Goal: Task Accomplishment & Management: Manage account settings

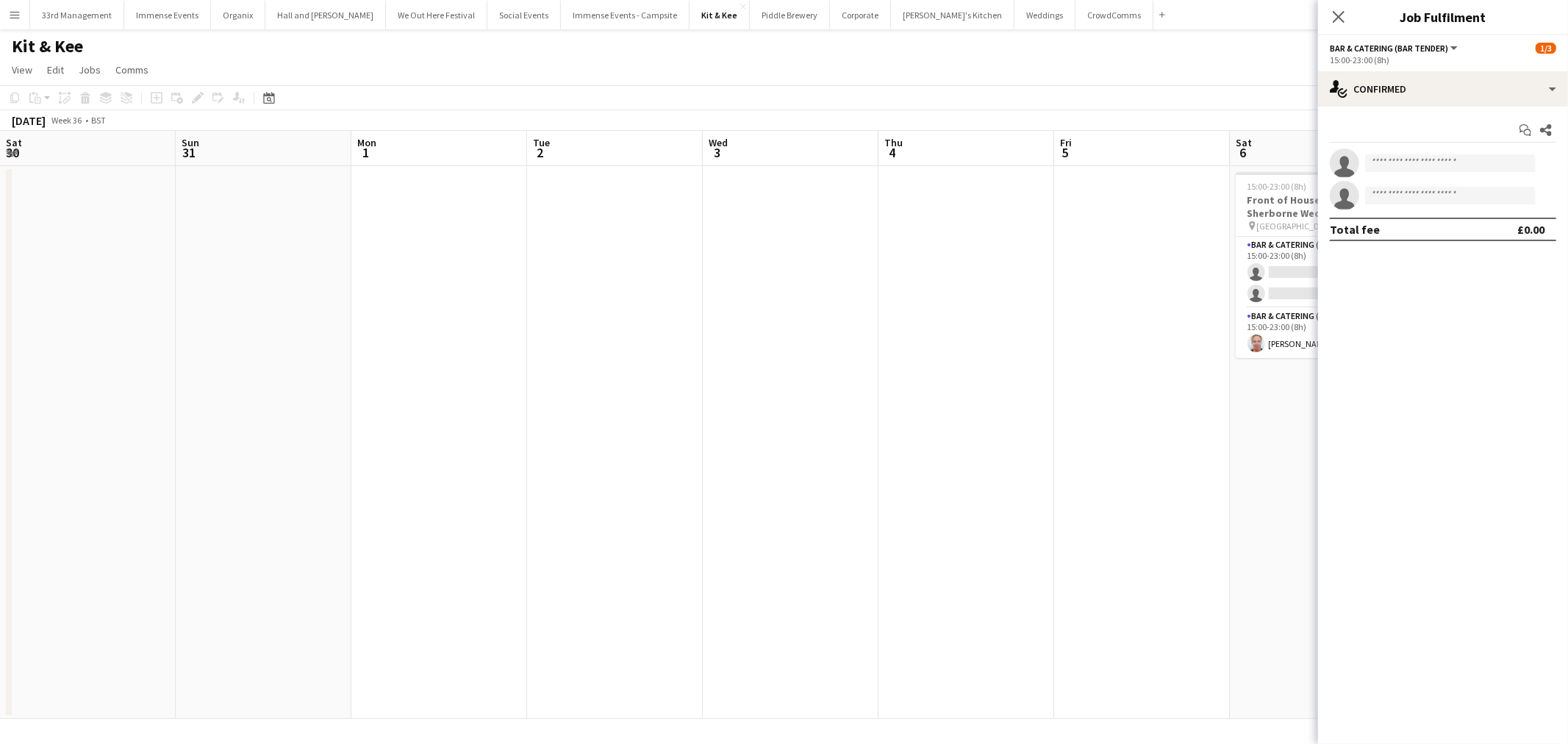
scroll to position [0, 581]
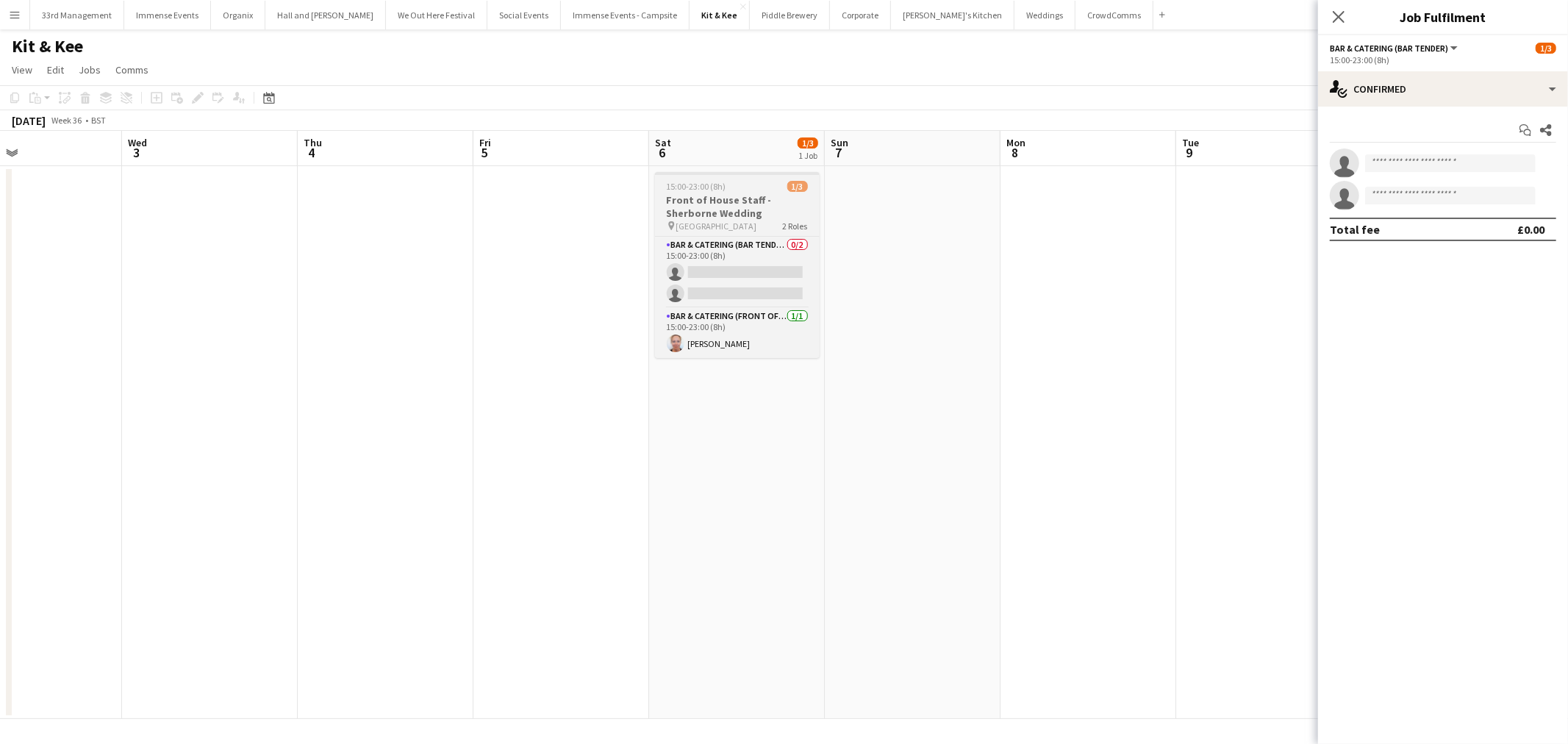
click at [712, 208] on h3 "Front of House Staff - Sherborne Wedding" at bounding box center [737, 207] width 165 height 27
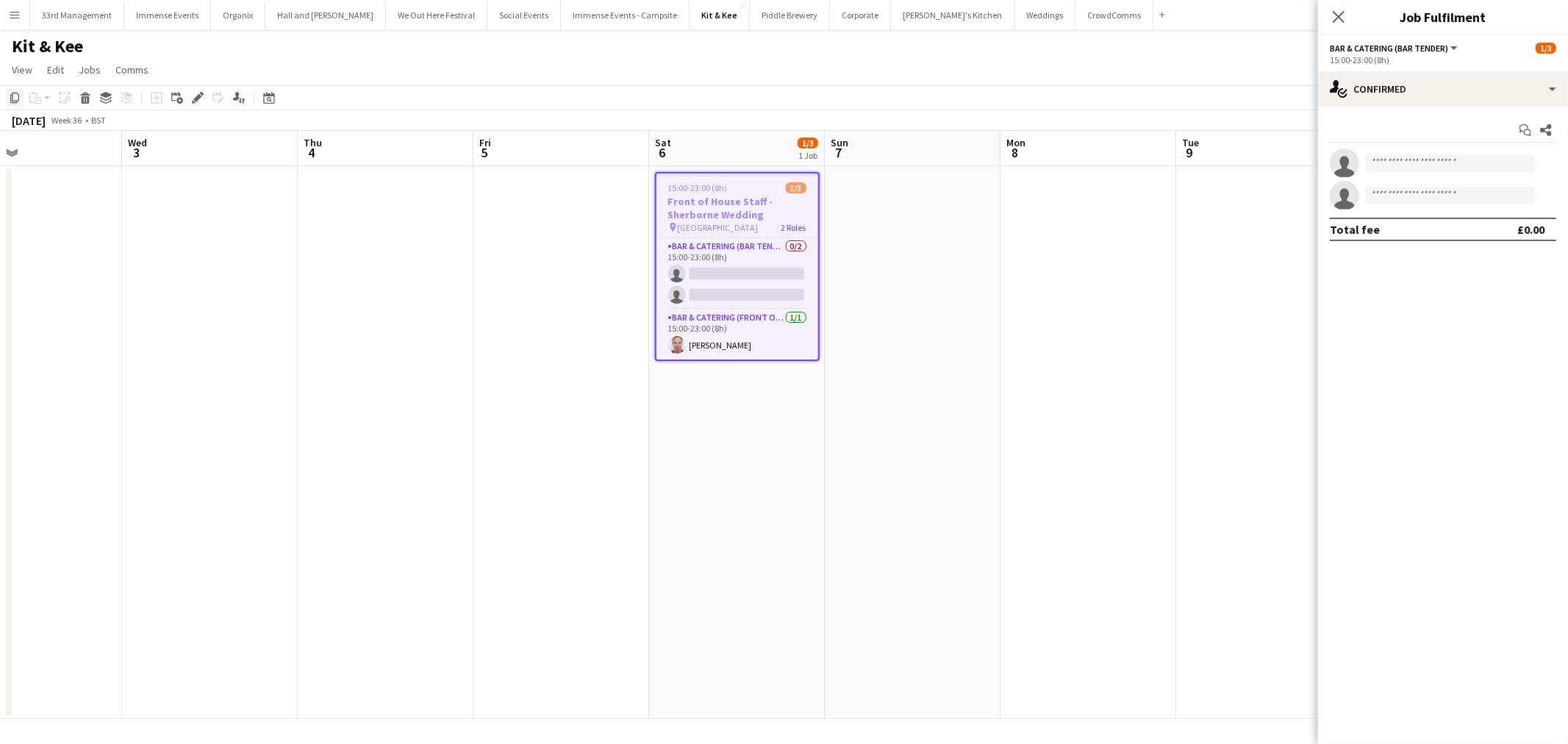
click at [12, 99] on icon at bounding box center [15, 98] width 9 height 10
drag, startPoint x: 665, startPoint y: 558, endPoint x: 584, endPoint y: 539, distance: 83.2
click at [490, 553] on app-calendar-viewport "Sat 30 Sun 31 Mon 1 Tue 2 Wed 3 Thu 4 Fri 5 Sat 6 1/3 1 Job Sun 7 Mon 8 Tue 9 W…" at bounding box center [784, 425] width 1568 height 588
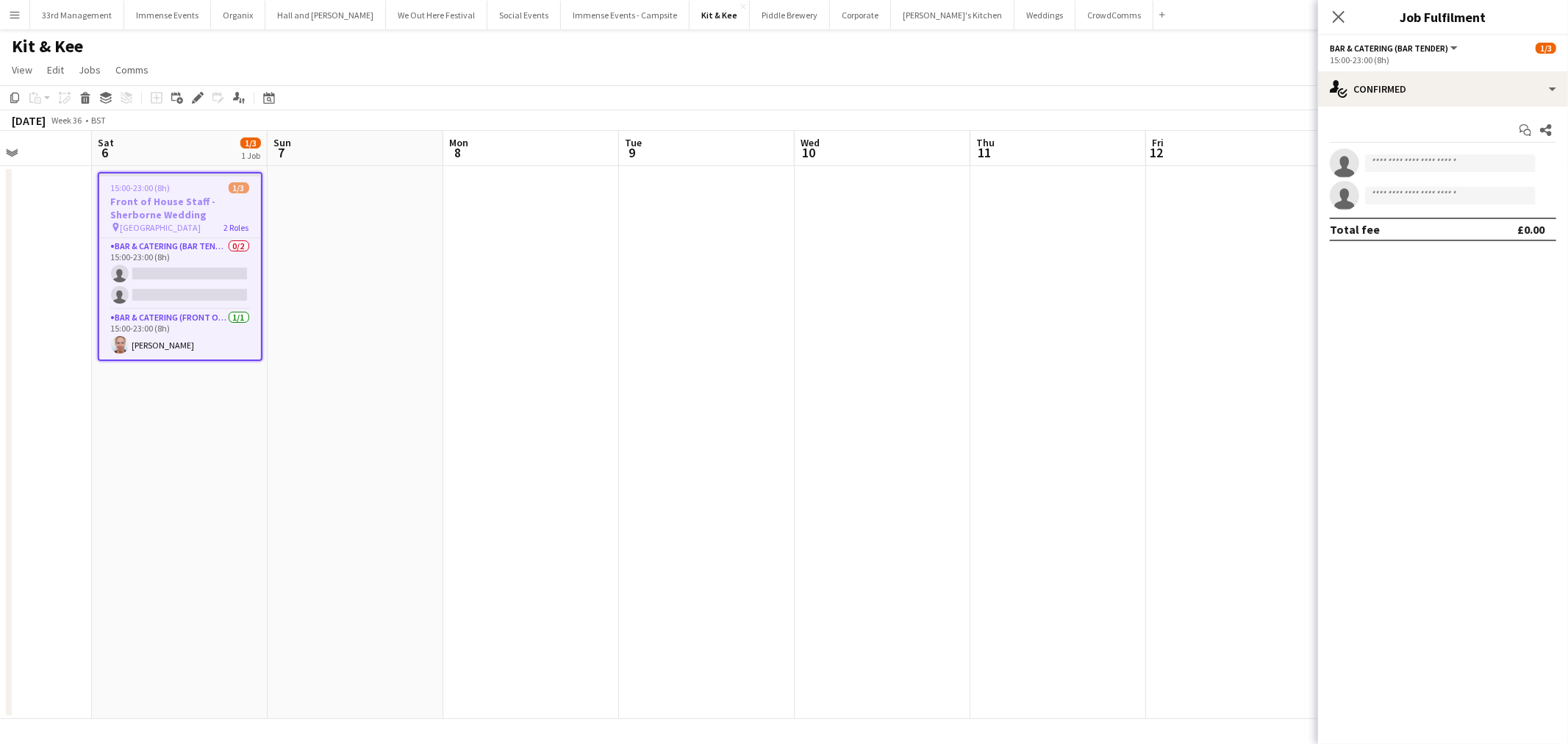
click at [601, 552] on app-calendar-viewport "Wed 3 Thu 4 Fri 5 Sat 6 1/3 1 Job Sun 7 Mon 8 Tue 9 Wed 10 Thu 11 Fri 12 Sat 13…" at bounding box center [784, 425] width 1568 height 588
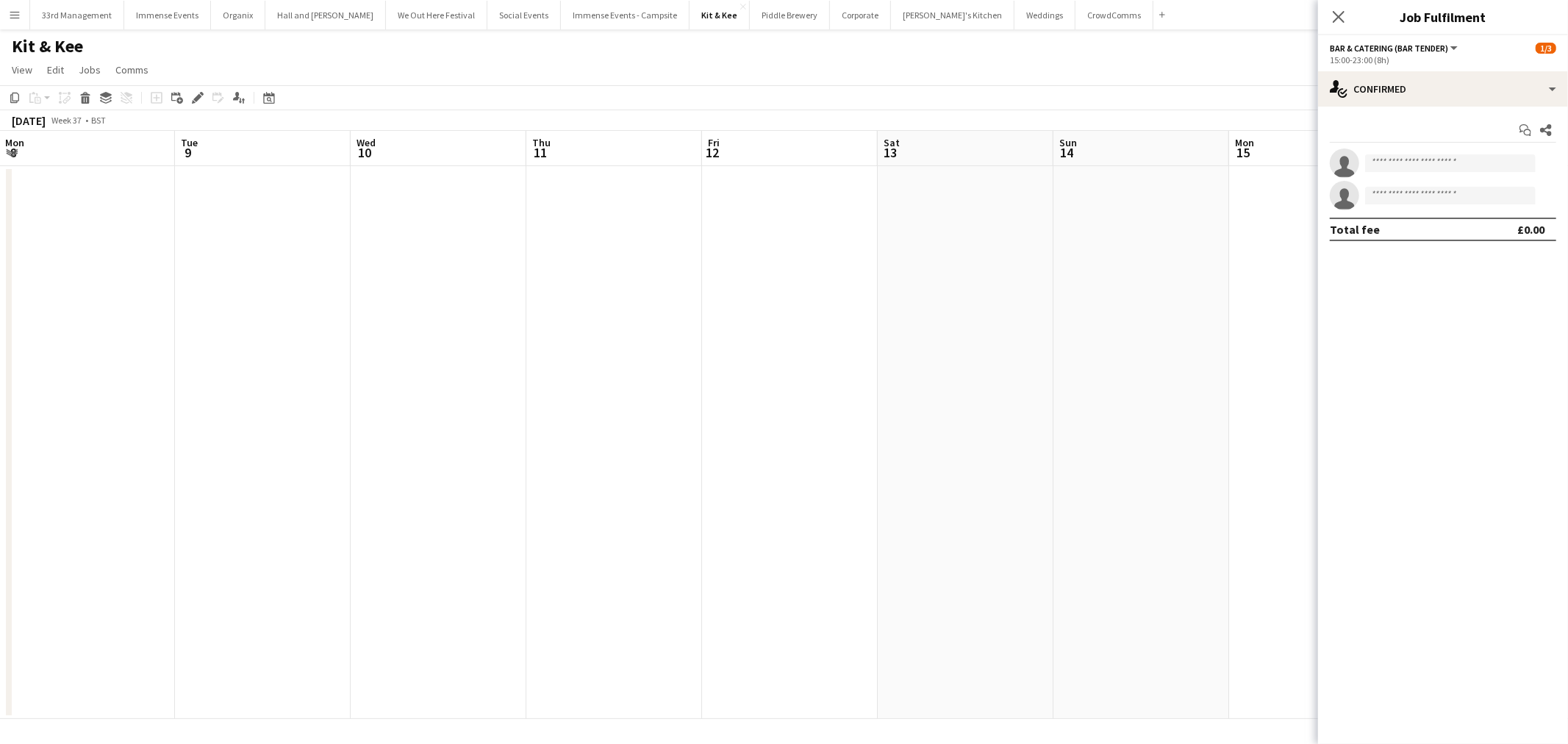
drag, startPoint x: 835, startPoint y: 514, endPoint x: 755, endPoint y: 507, distance: 80.3
click at [637, 537] on app-calendar-viewport "Fri 5 Sat 6 1/3 1 Job Sun 7 Mon 8 Tue 9 Wed 10 Thu 11 Fri 12 Sat 13 Sun 14 Mon …" at bounding box center [784, 425] width 1568 height 588
drag, startPoint x: 798, startPoint y: 531, endPoint x: 686, endPoint y: 513, distance: 113.4
click at [696, 535] on app-calendar-viewport "Sun 7 Mon 8 Tue 9 Wed 10 Thu 11 Fri 12 Sat 13 Sun 14 Mon 15 Tue 16 Wed 17 Thu 1…" at bounding box center [784, 425] width 1568 height 588
drag, startPoint x: 1025, startPoint y: 453, endPoint x: 473, endPoint y: 500, distance: 554.0
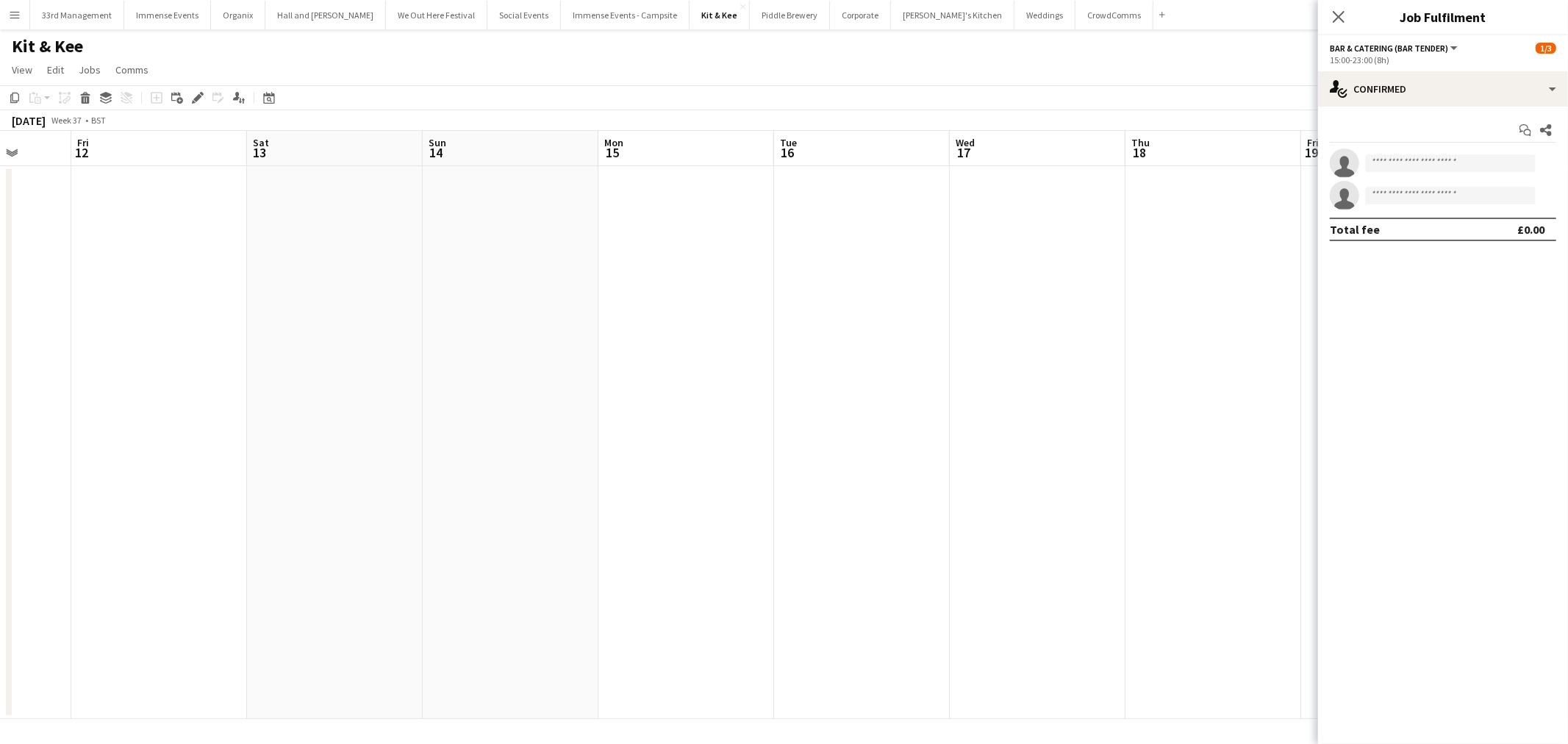
click at [447, 507] on app-calendar-viewport "Tue 9 Wed 10 Thu 11 Fri 12 Sat 13 Sun 14 Mon 15 Tue 16 Wed 17 Thu 18 Fri 19 Sat…" at bounding box center [784, 425] width 1568 height 588
drag, startPoint x: 871, startPoint y: 497, endPoint x: 616, endPoint y: 507, distance: 255.2
click at [548, 529] on app-calendar-viewport "Fri 12 Sat 13 Sun 14 Mon 15 Tue 16 Wed 17 Thu 18 Fri 19 Sat 20 Sun 21 Mon 22 Tu…" at bounding box center [784, 425] width 1568 height 588
click at [829, 497] on app-calendar-viewport "Mon 15 Tue 16 Wed 17 Thu 18 Fri 19 Sat 20 Sun 21 Mon 22 Tue 23 Wed 24 Thu 25 Fr…" at bounding box center [784, 425] width 1568 height 588
click at [715, 503] on app-calendar-viewport "Tue 16 Wed 17 Thu 18 Fri 19 Sat 20 Sun 21 Mon 22 Tue 23 Wed 24 Thu 25 Fri 26 Sa…" at bounding box center [784, 425] width 1568 height 588
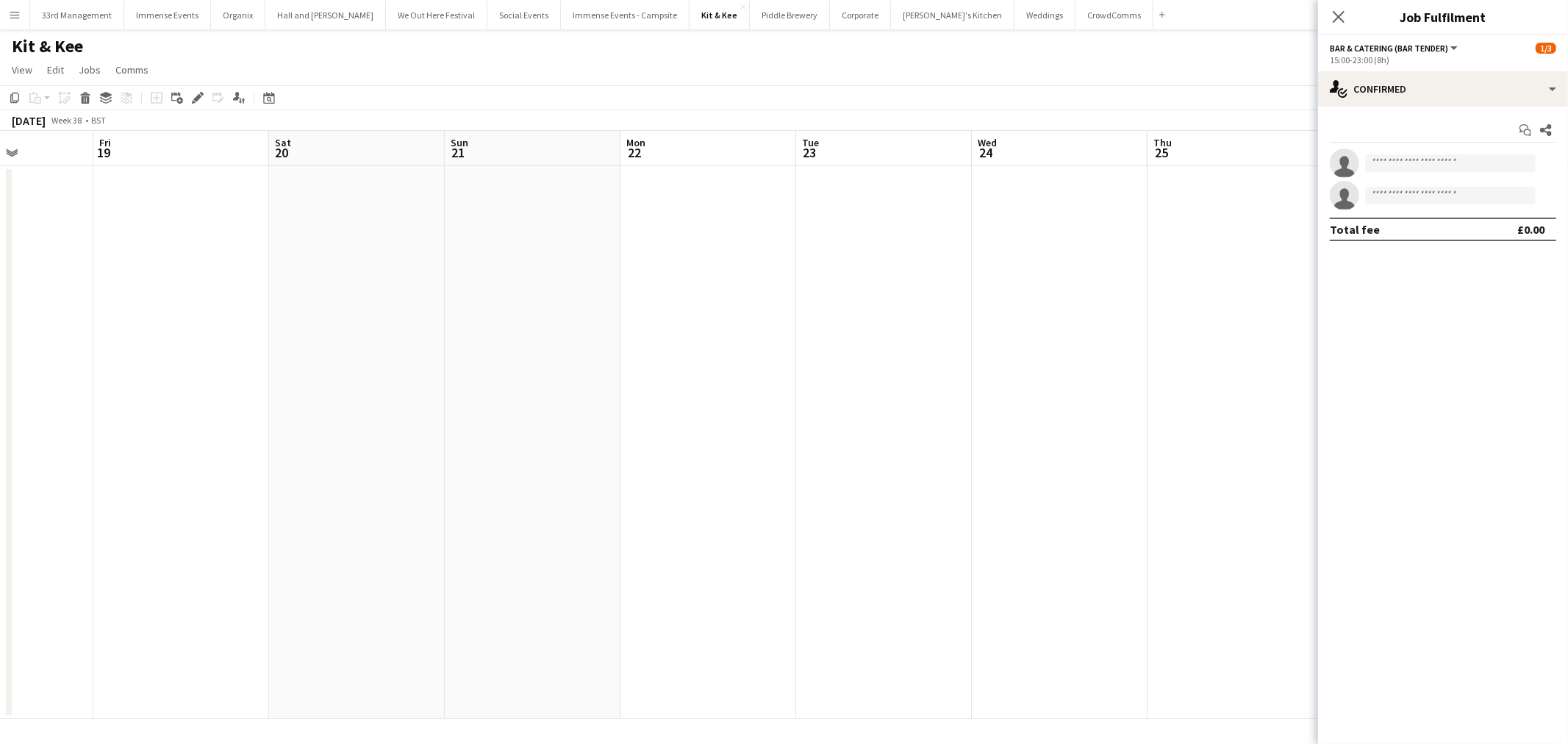
scroll to position [0, 570]
drag, startPoint x: 898, startPoint y: 442, endPoint x: 299, endPoint y: 499, distance: 601.7
click at [179, 526] on app-calendar-viewport "Wed 17 Thu 18 Fri 19 Sat 20 Sun 21 Mon 22 Tue 23 Wed 24 Thu 25 Fri 26 Sat 27 Su…" at bounding box center [784, 425] width 1568 height 588
drag, startPoint x: 841, startPoint y: 426, endPoint x: 233, endPoint y: 487, distance: 611.1
click at [233, 487] on app-calendar-viewport "Sun 21 Mon 22 Tue 23 Wed 24 Thu 25 Fri 26 Sat 27 Sun 28 Mon 29 Tue 30 Wed 1 Thu…" at bounding box center [784, 425] width 1568 height 588
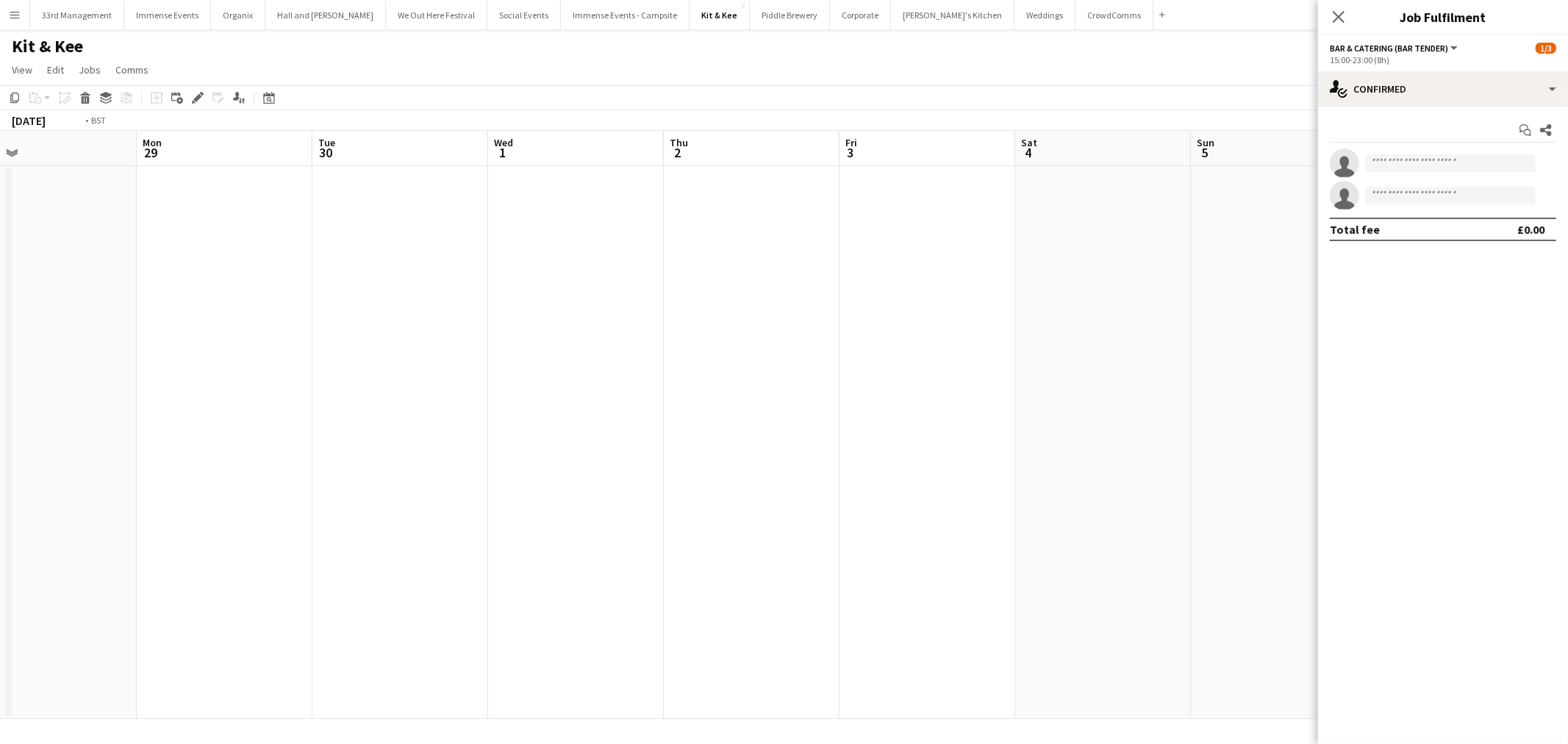
drag, startPoint x: 672, startPoint y: 463, endPoint x: 376, endPoint y: 484, distance: 296.7
click at [376, 484] on app-calendar-viewport "Thu 25 Fri 26 Sat 27 Sun 28 Mon 29 Tue 30 Wed 1 Thu 2 Fri 3 Sat 4 Sun 5 Mon 6 T…" at bounding box center [784, 425] width 1568 height 588
click at [818, 271] on app-calendar-viewport "Sat 27 Sun 28 Mon 29 Tue 30 Wed 1 Thu 2 Fri 3 Sat 4 Sun 5 Mon 6 Tue 7 Wed 8 Thu…" at bounding box center [784, 425] width 1568 height 588
click at [799, 248] on app-date-cell at bounding box center [746, 443] width 176 height 553
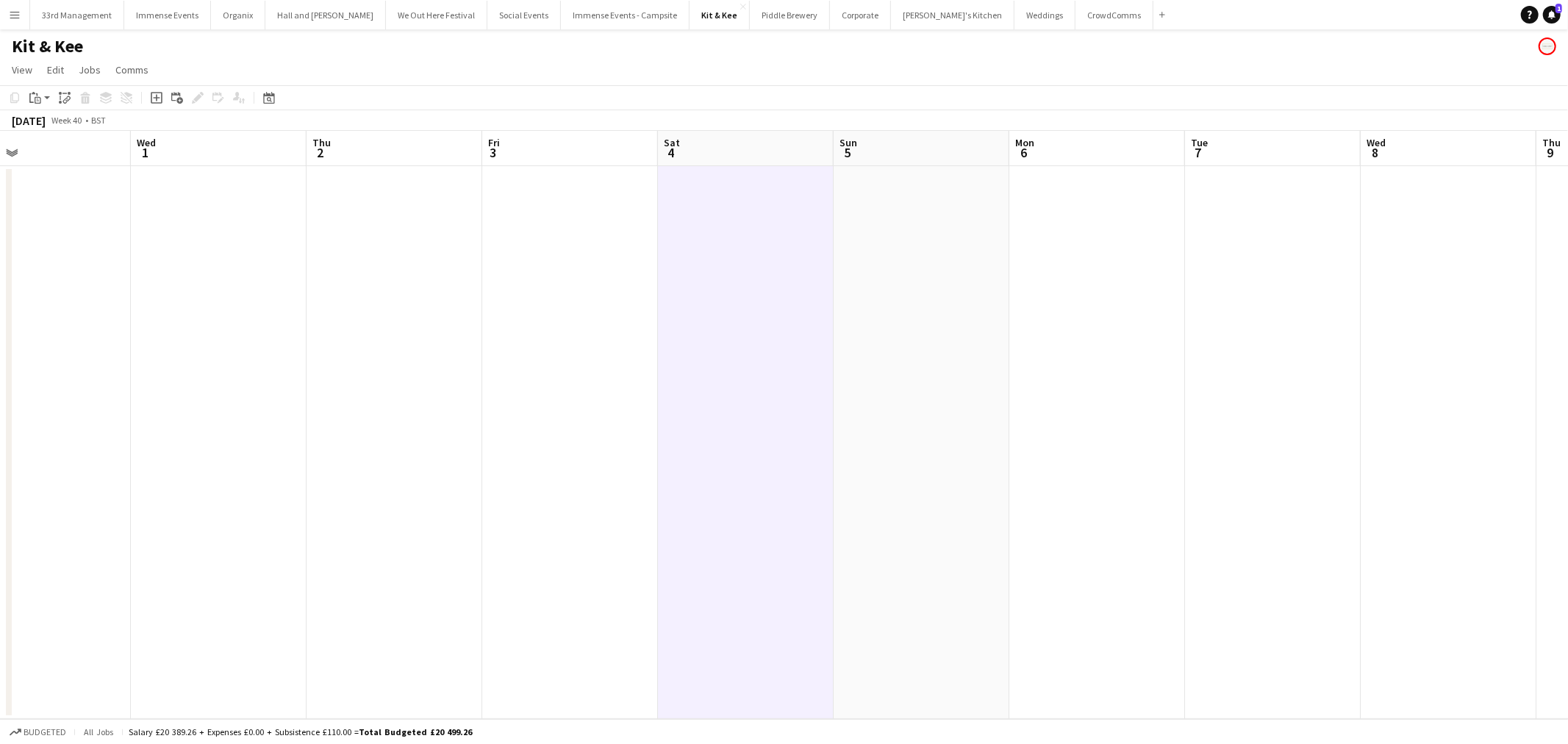
click at [25, 94] on div "Copy Paste Paste Ctrl+V Paste with crew Ctrl+Shift+V Paste linked Job Delete Gr…" at bounding box center [71, 98] width 130 height 18
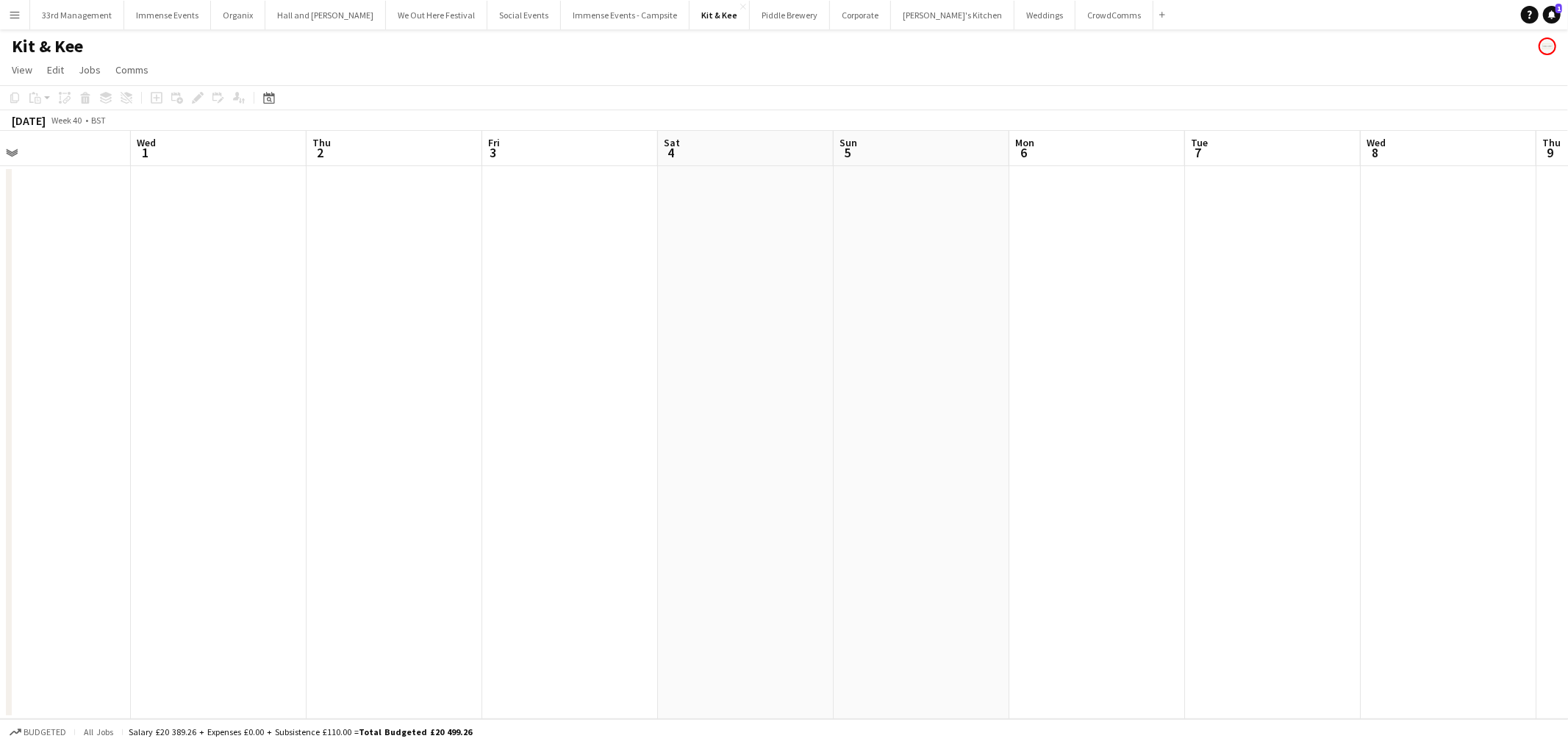
click at [30, 99] on div "Copy Paste Paste Ctrl+V Paste with crew Ctrl+Shift+V Paste linked Job Delete Gr…" at bounding box center [71, 98] width 130 height 18
click at [730, 246] on app-calendar-viewport "Sat 27 Sun 28 Mon 29 Tue 30 Wed 1 Thu 2 Fri 3 Sat 4 Sun 5 Mon 6 Tue 7 Wed 8 Thu…" at bounding box center [784, 425] width 1568 height 588
click at [686, 215] on app-date-cell at bounding box center [742, 443] width 176 height 553
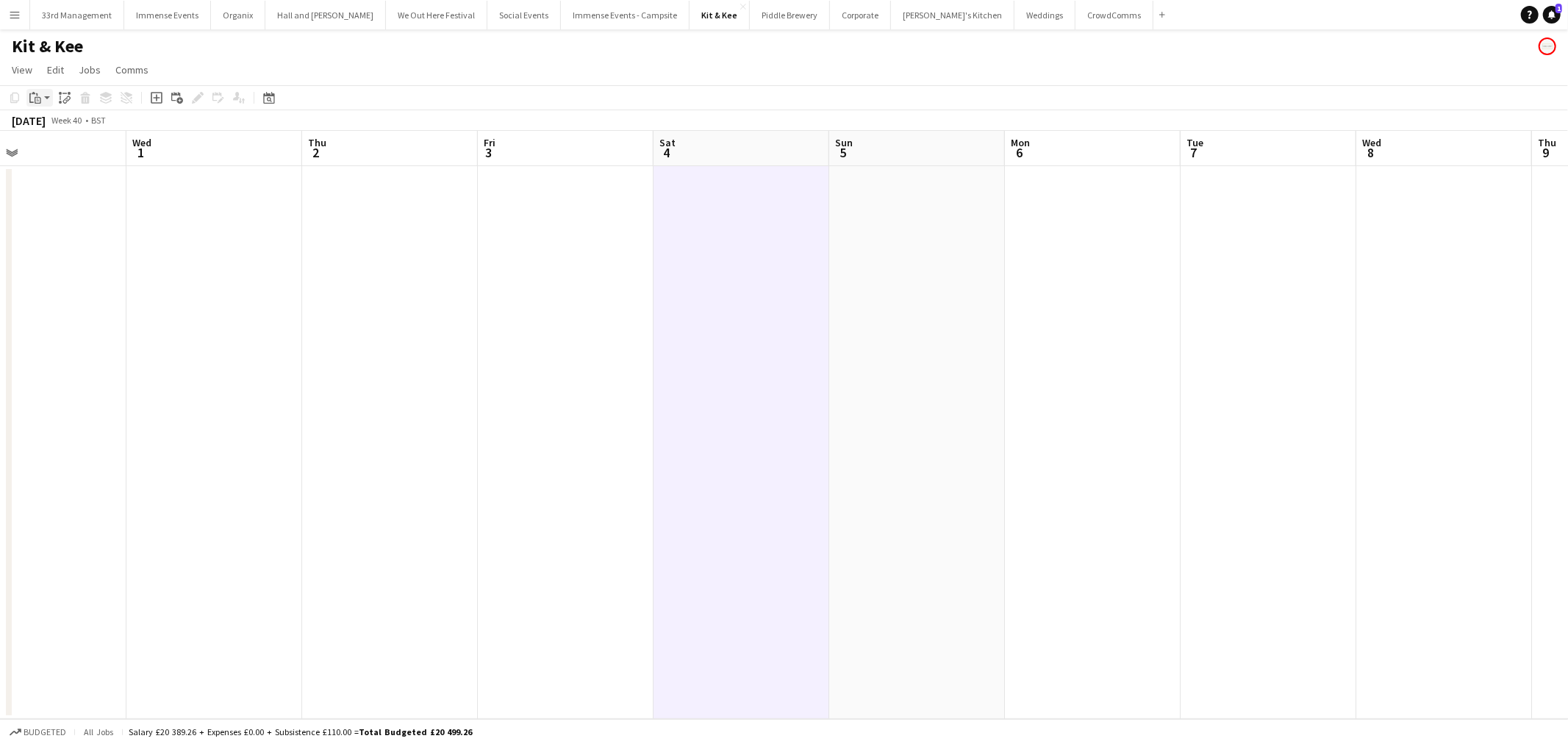
click at [42, 100] on app-action-btn "Paste" at bounding box center [40, 98] width 27 height 18
click at [51, 124] on link "Paste Ctrl+V" at bounding box center [107, 126] width 138 height 13
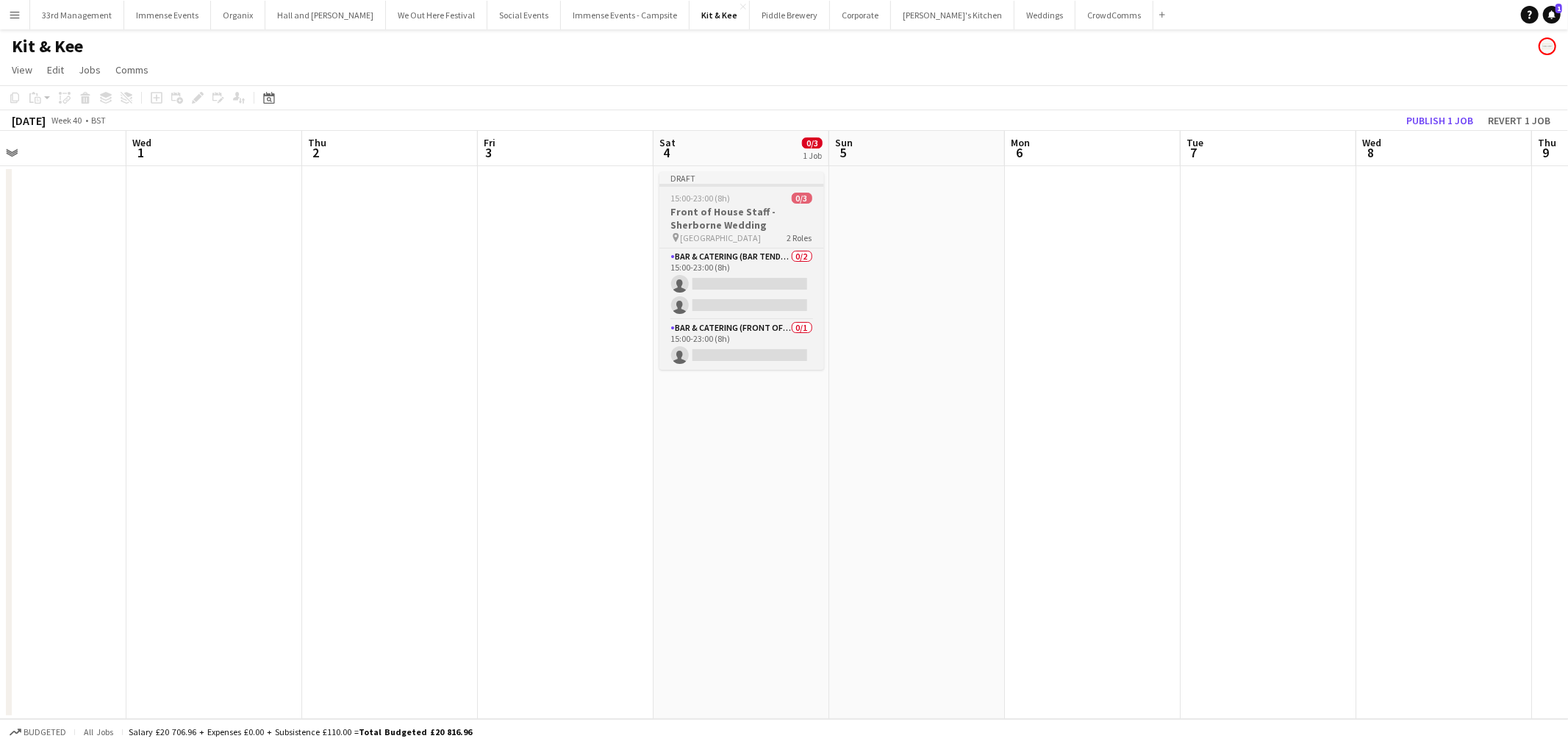
click at [704, 223] on h3 "Front of House Staff - Sherborne Wedding" at bounding box center [742, 218] width 165 height 27
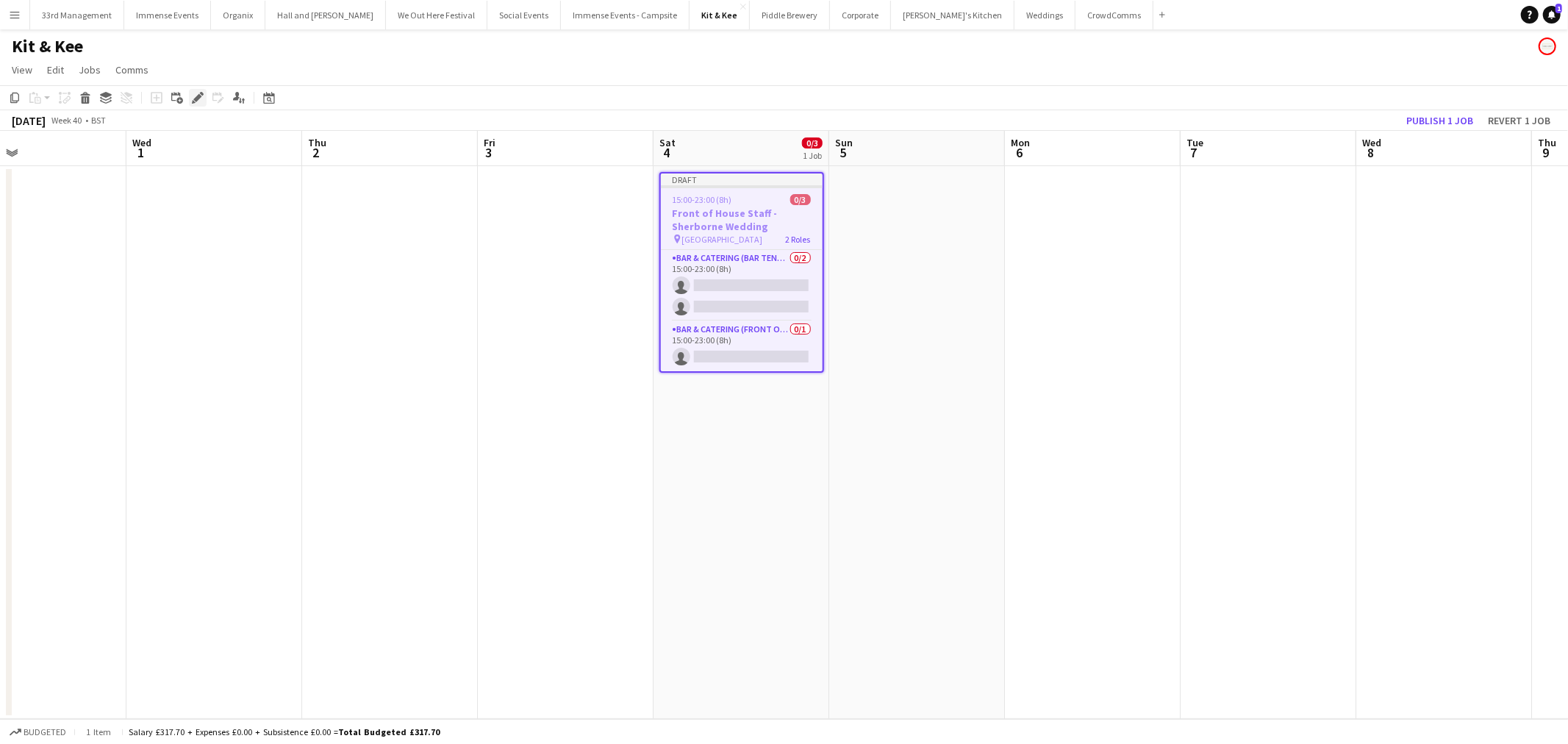
click at [193, 95] on icon "Edit" at bounding box center [197, 98] width 12 height 12
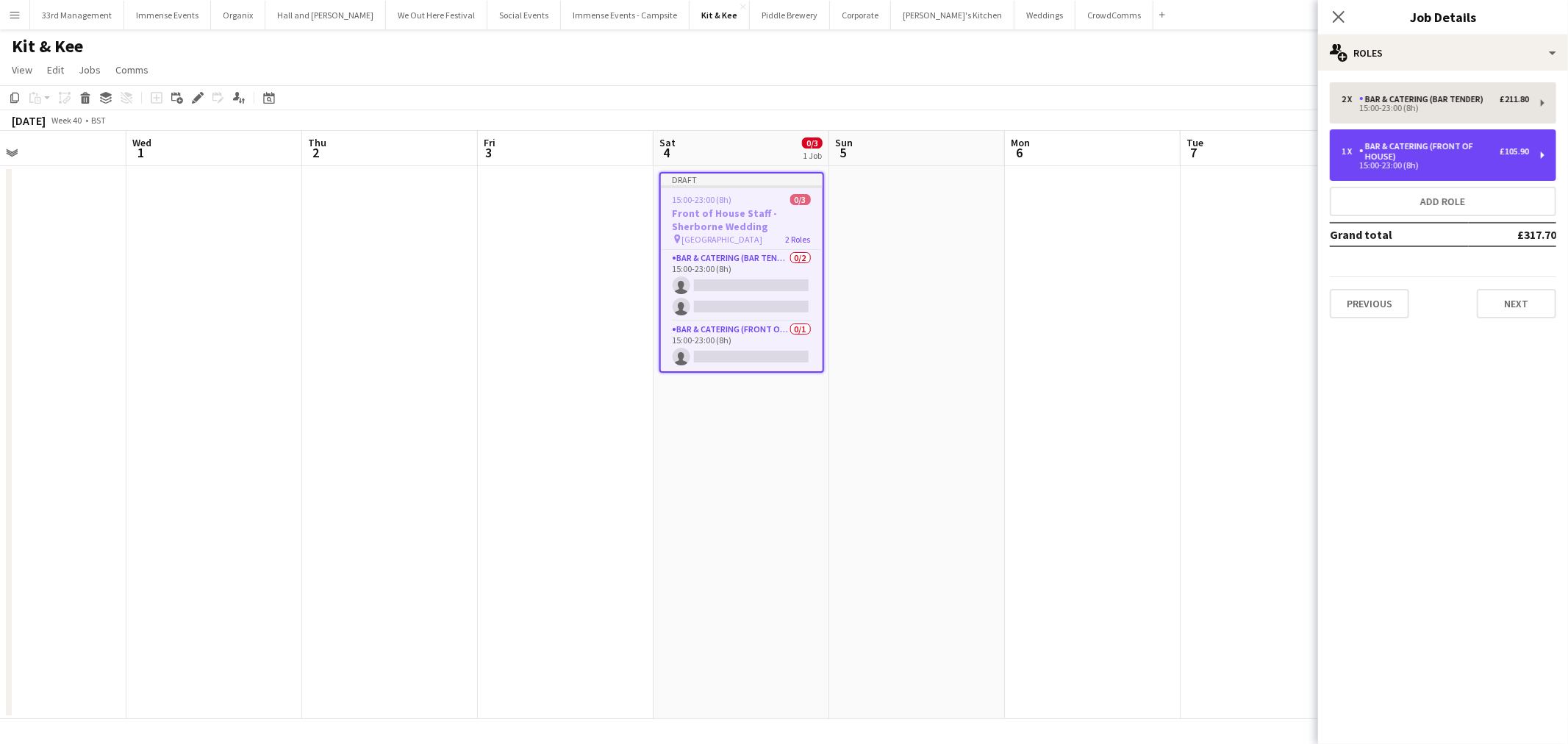
click at [1391, 141] on div "Bar & Catering (Front of House)" at bounding box center [1429, 151] width 140 height 21
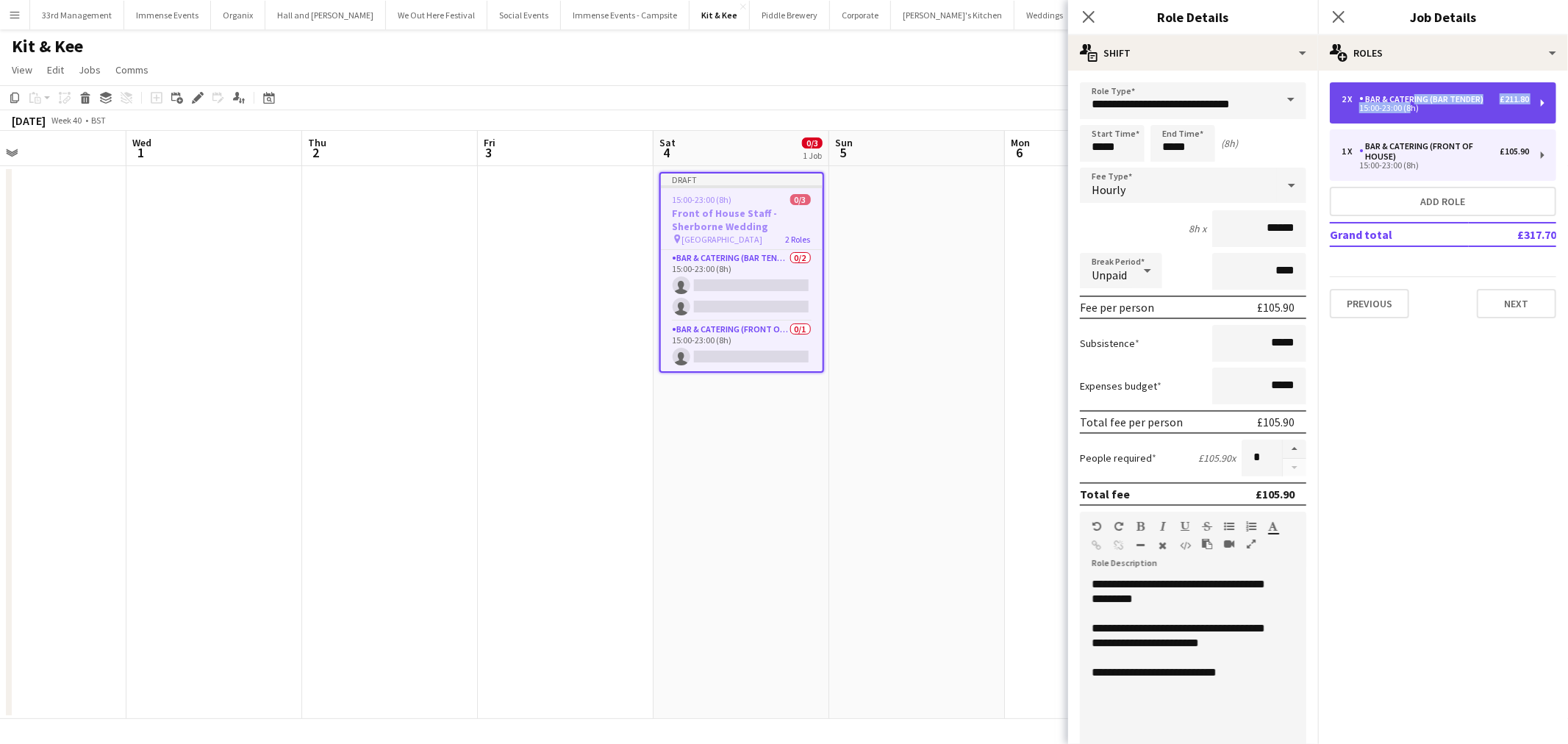
click at [1407, 103] on div "2 x Bar & Catering (Bar Tender) £211.80 15:00-23:00 (8h)" at bounding box center [1435, 103] width 187 height 18
type input "**********"
type input "*"
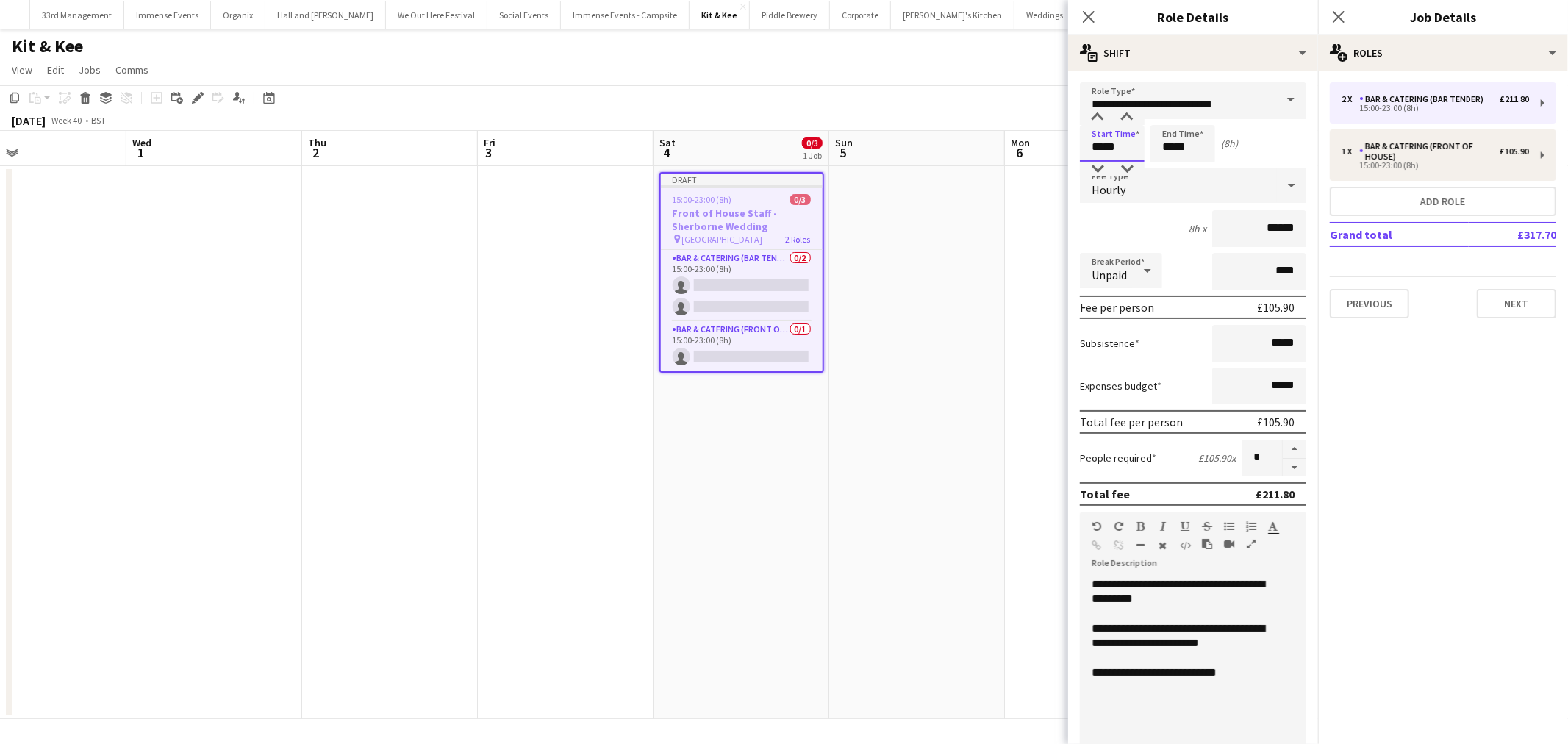
drag, startPoint x: 1125, startPoint y: 142, endPoint x: 968, endPoint y: 142, distance: 157.0
click at [970, 142] on body "Menu Boards Boards Boards All jobs Status Workforce Workforce My Workforce Recr…" at bounding box center [784, 372] width 1568 height 744
type input "*****"
click at [1237, 233] on input "******" at bounding box center [1259, 228] width 94 height 37
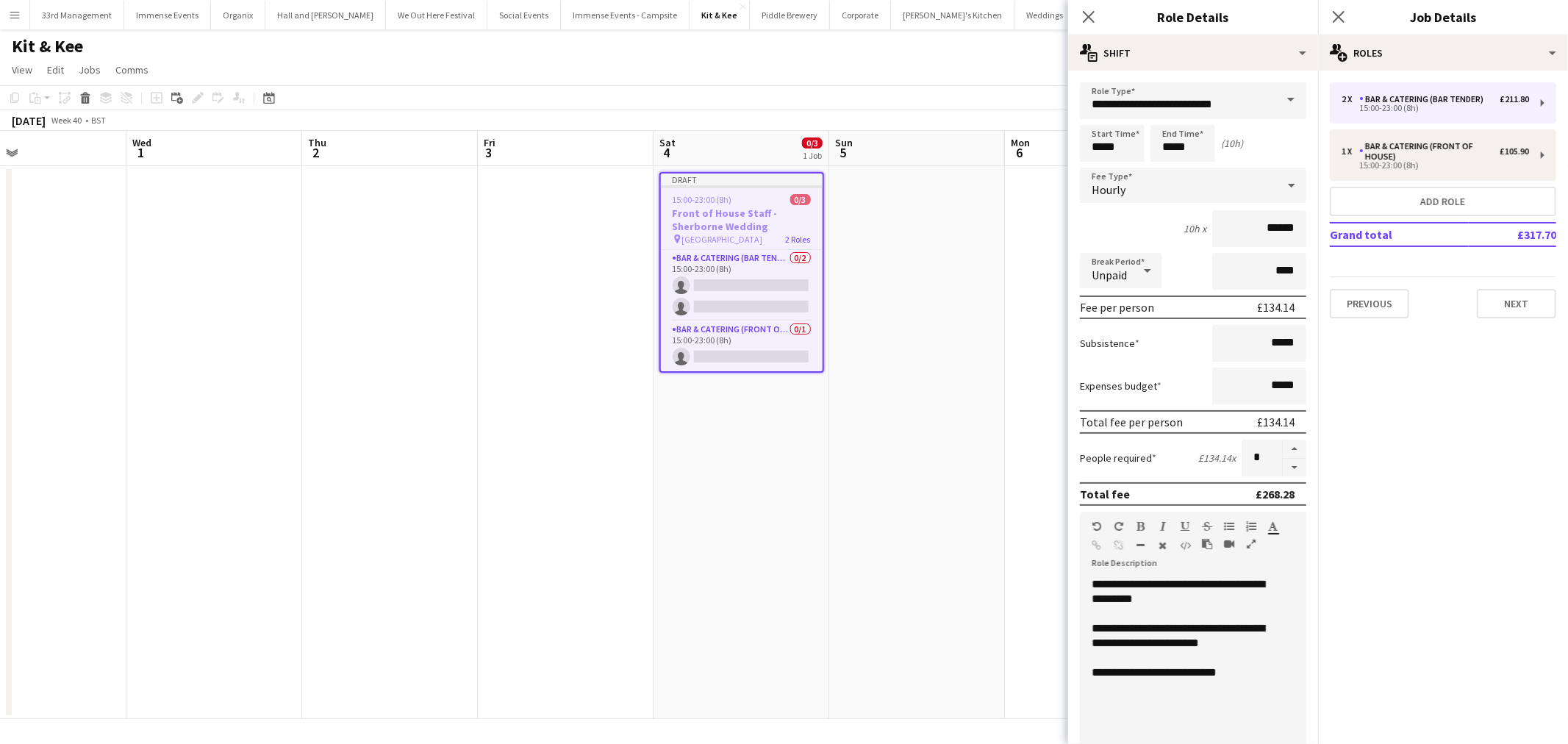
click at [1137, 265] on div at bounding box center [1147, 270] width 29 height 29
click at [1128, 218] on div at bounding box center [784, 372] width 1568 height 744
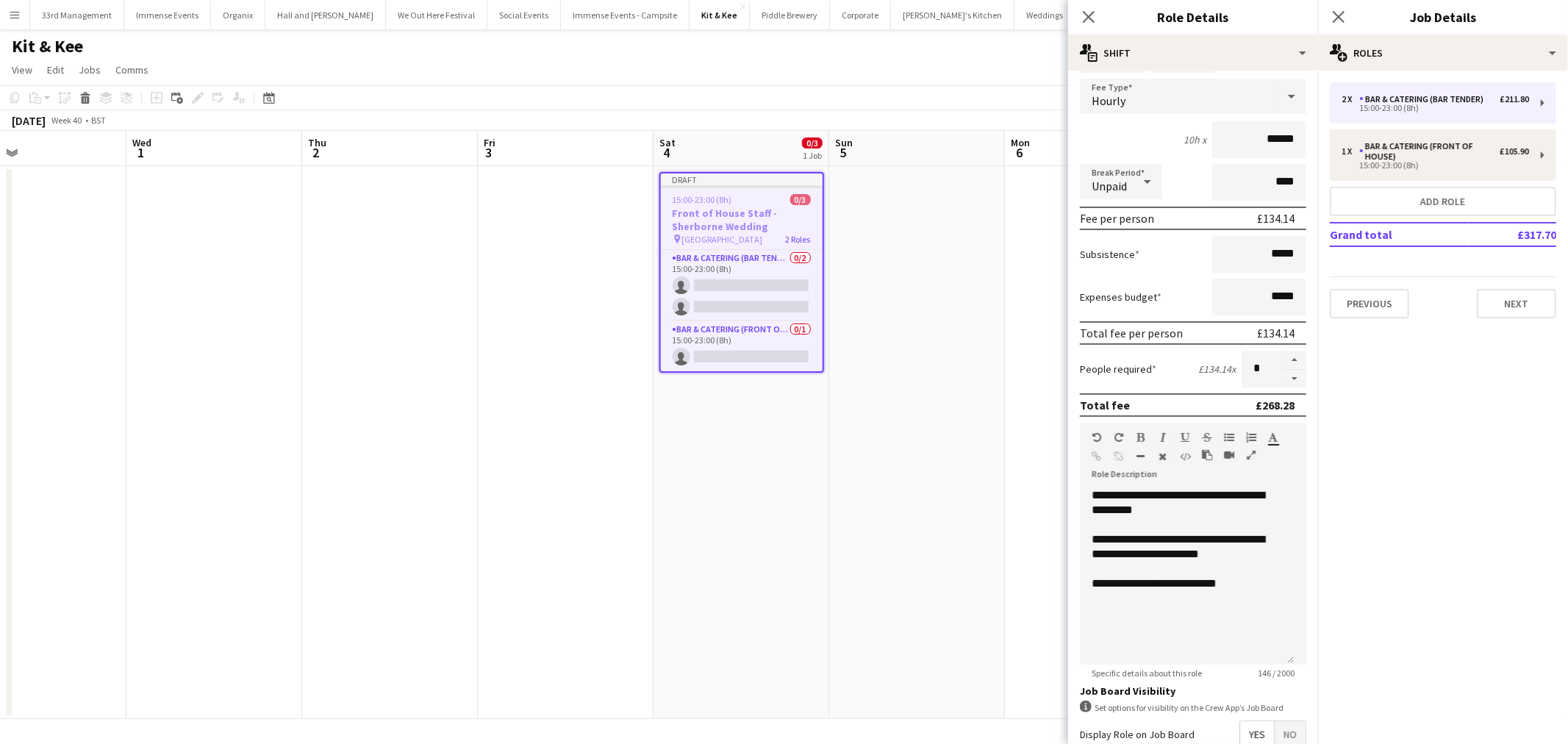
scroll to position [163, 0]
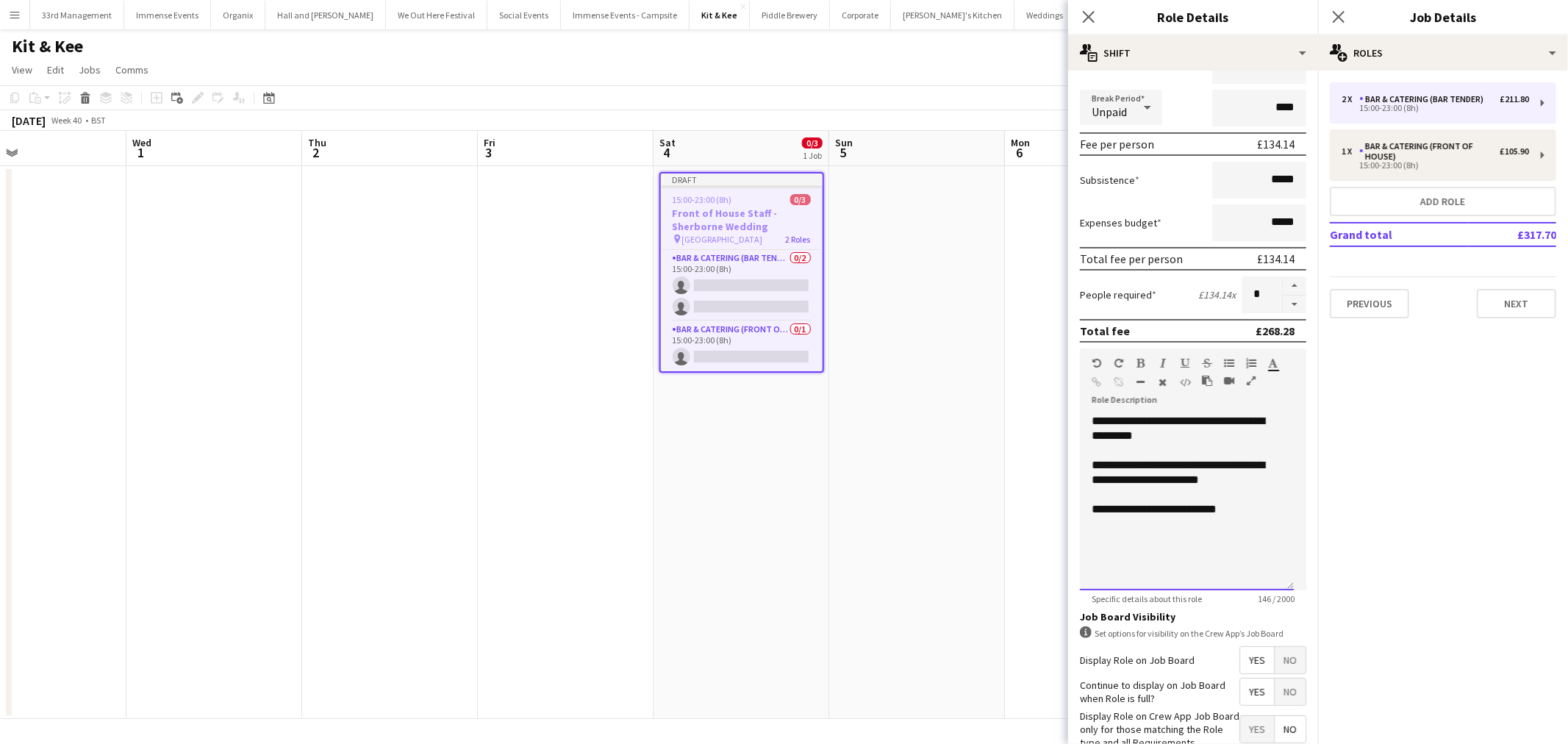
click at [1230, 503] on div "**********" at bounding box center [1186, 510] width 190 height 15
click at [1201, 432] on div "**********" at bounding box center [1186, 502] width 214 height 177
drag, startPoint x: 1198, startPoint y: 432, endPoint x: 1185, endPoint y: 422, distance: 16.4
click at [1185, 422] on div "**********" at bounding box center [1186, 502] width 214 height 177
click at [1196, 415] on span "**********" at bounding box center [1177, 428] width 173 height 26
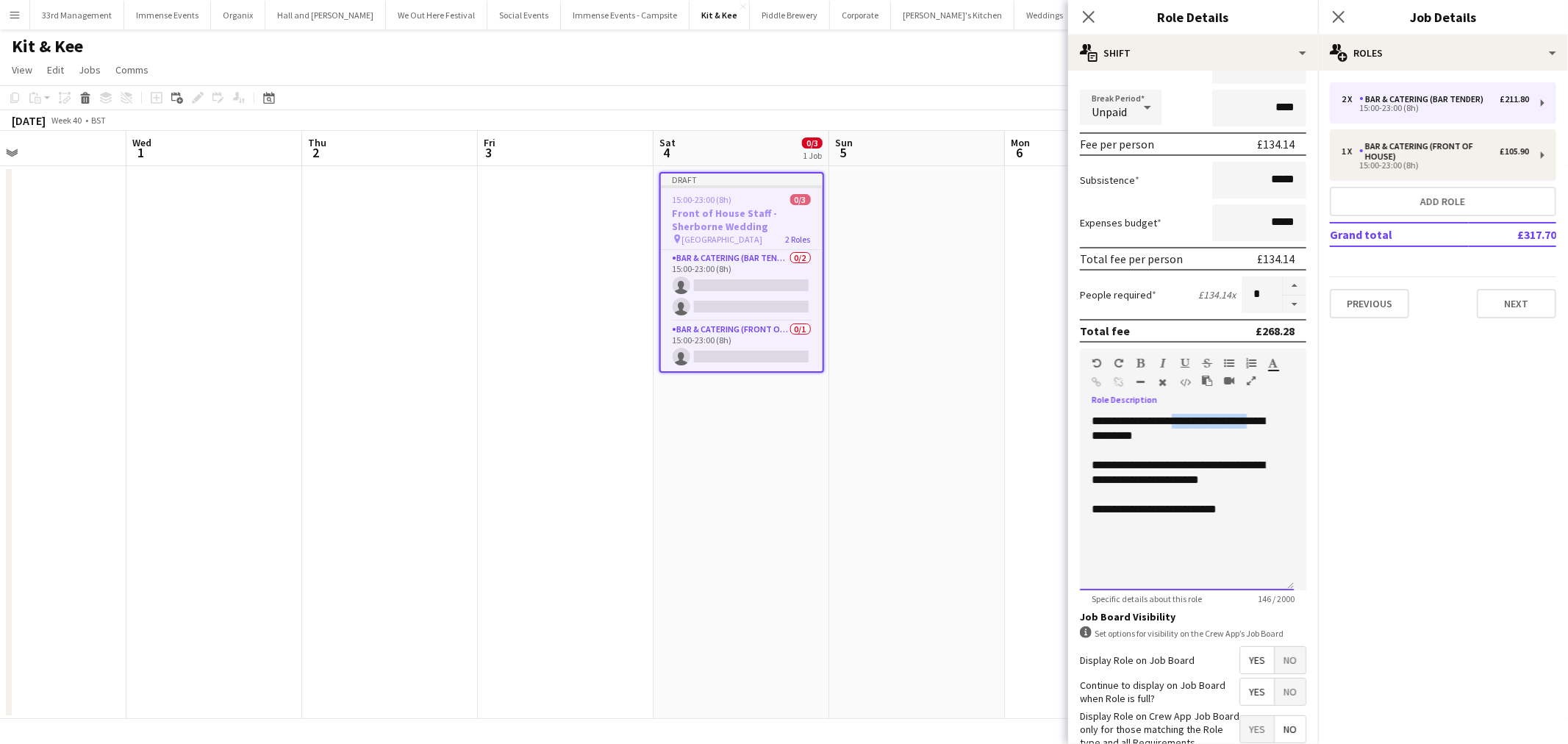
drag, startPoint x: 1224, startPoint y: 420, endPoint x: 1180, endPoint y: 414, distance: 44.4
click at [1180, 414] on div "**********" at bounding box center [1186, 502] width 214 height 177
drag, startPoint x: 1148, startPoint y: 423, endPoint x: 1114, endPoint y: 425, distance: 34.1
click at [1097, 426] on div "**********" at bounding box center [1186, 502] width 214 height 177
drag, startPoint x: 1111, startPoint y: 417, endPoint x: 998, endPoint y: 416, distance: 113.0
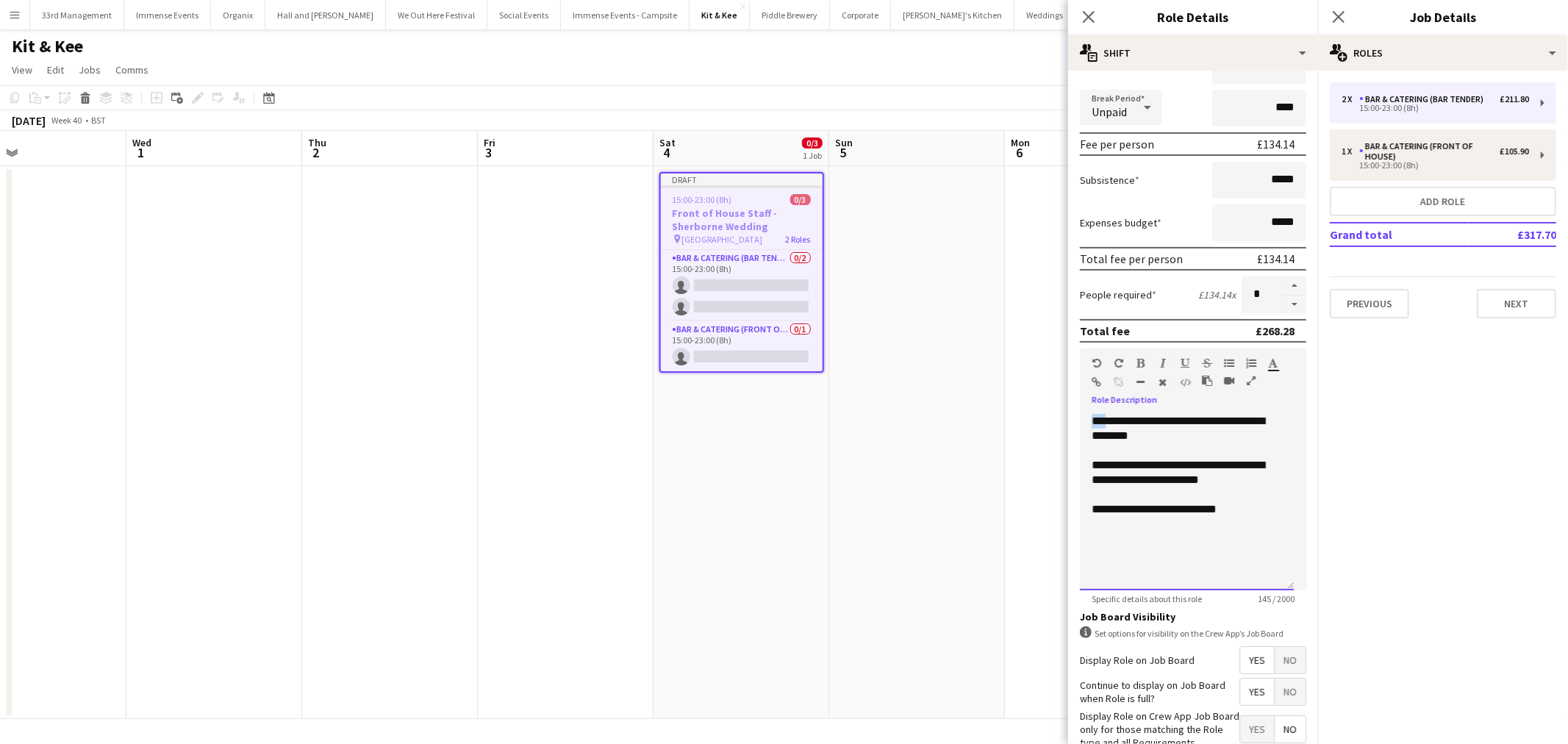
click at [1002, 416] on body "Menu Boards Boards Boards All jobs Status Workforce Workforce My Workforce Recr…" at bounding box center [784, 372] width 1568 height 744
click at [1193, 459] on span "**********" at bounding box center [1177, 472] width 173 height 26
drag, startPoint x: 1223, startPoint y: 467, endPoint x: 1229, endPoint y: 475, distance: 10.0
click at [1224, 467] on span "**********" at bounding box center [1177, 472] width 173 height 26
click at [1271, 513] on div "**********" at bounding box center [1186, 502] width 214 height 177
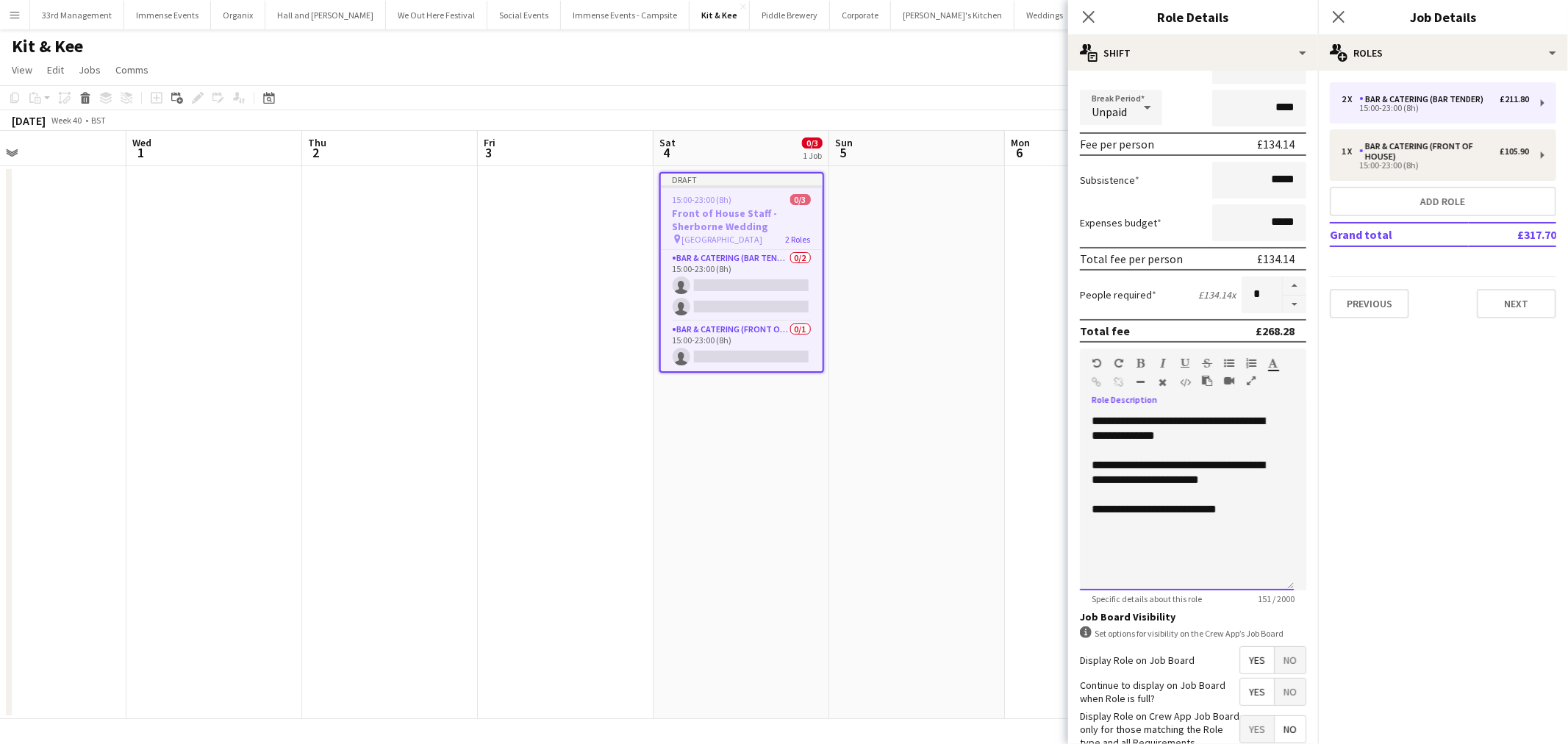
click at [1247, 515] on div "**********" at bounding box center [1186, 502] width 214 height 177
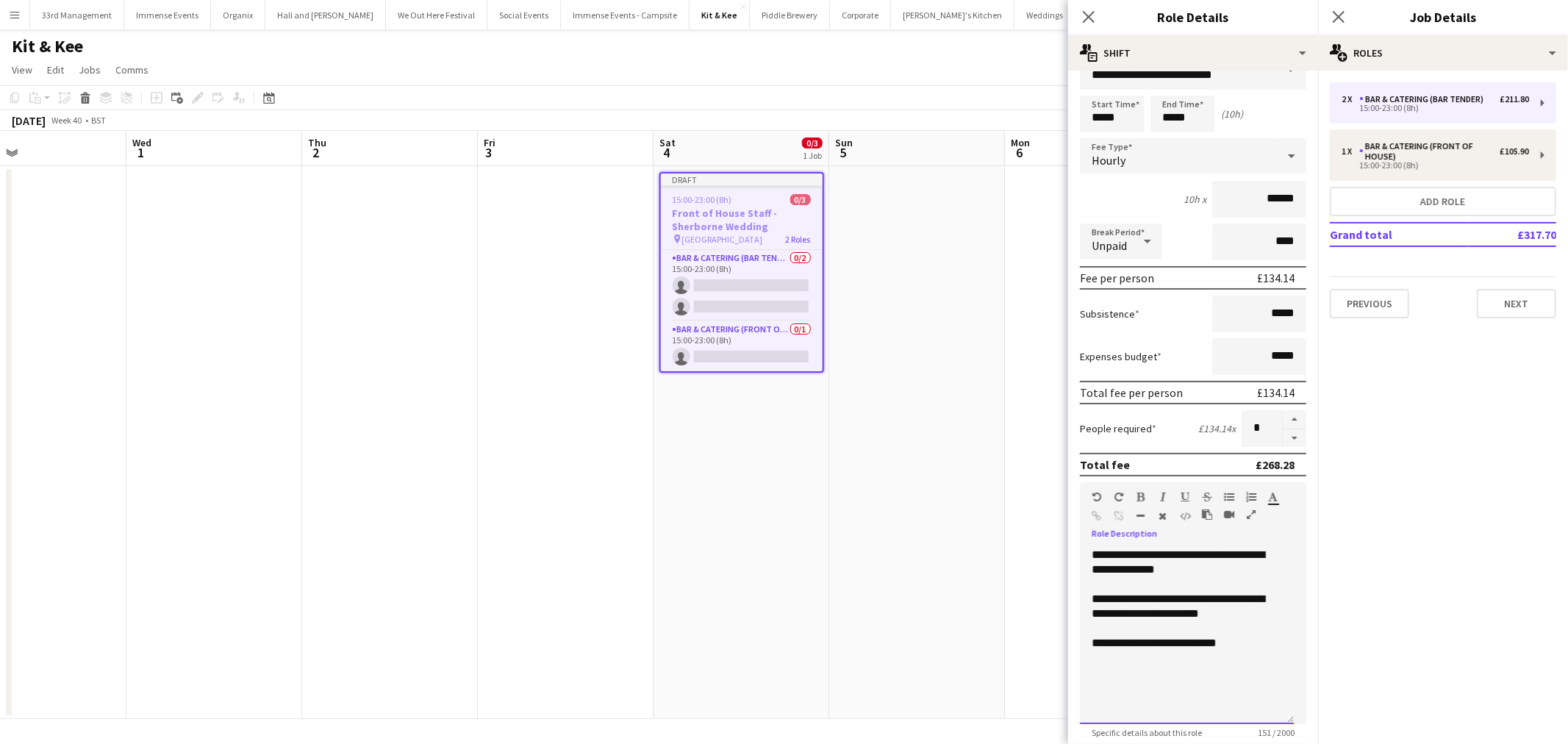
scroll to position [0, 0]
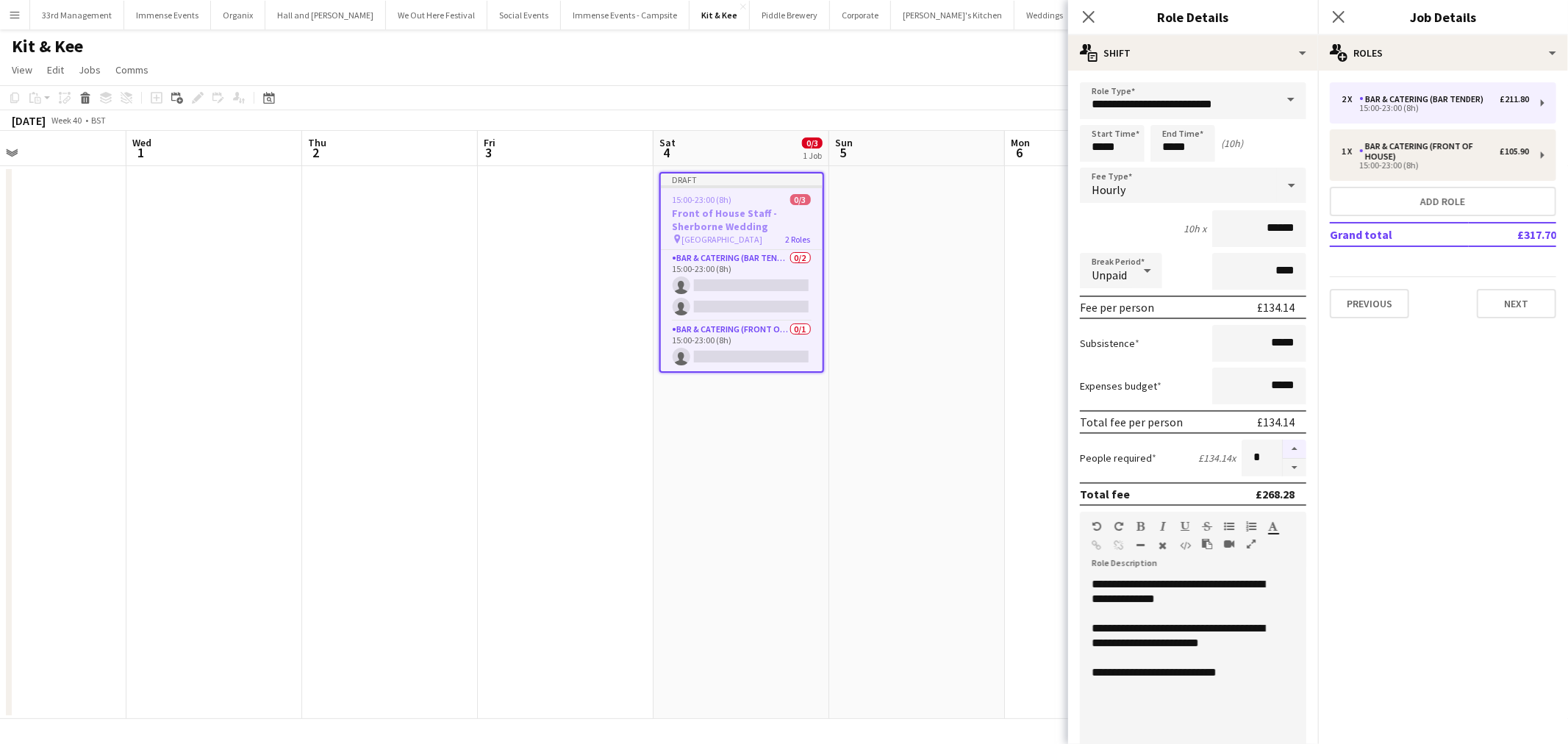
click at [1283, 442] on button "button" at bounding box center [1294, 450] width 24 height 19
type input "*"
click at [930, 294] on app-date-cell at bounding box center [917, 443] width 176 height 553
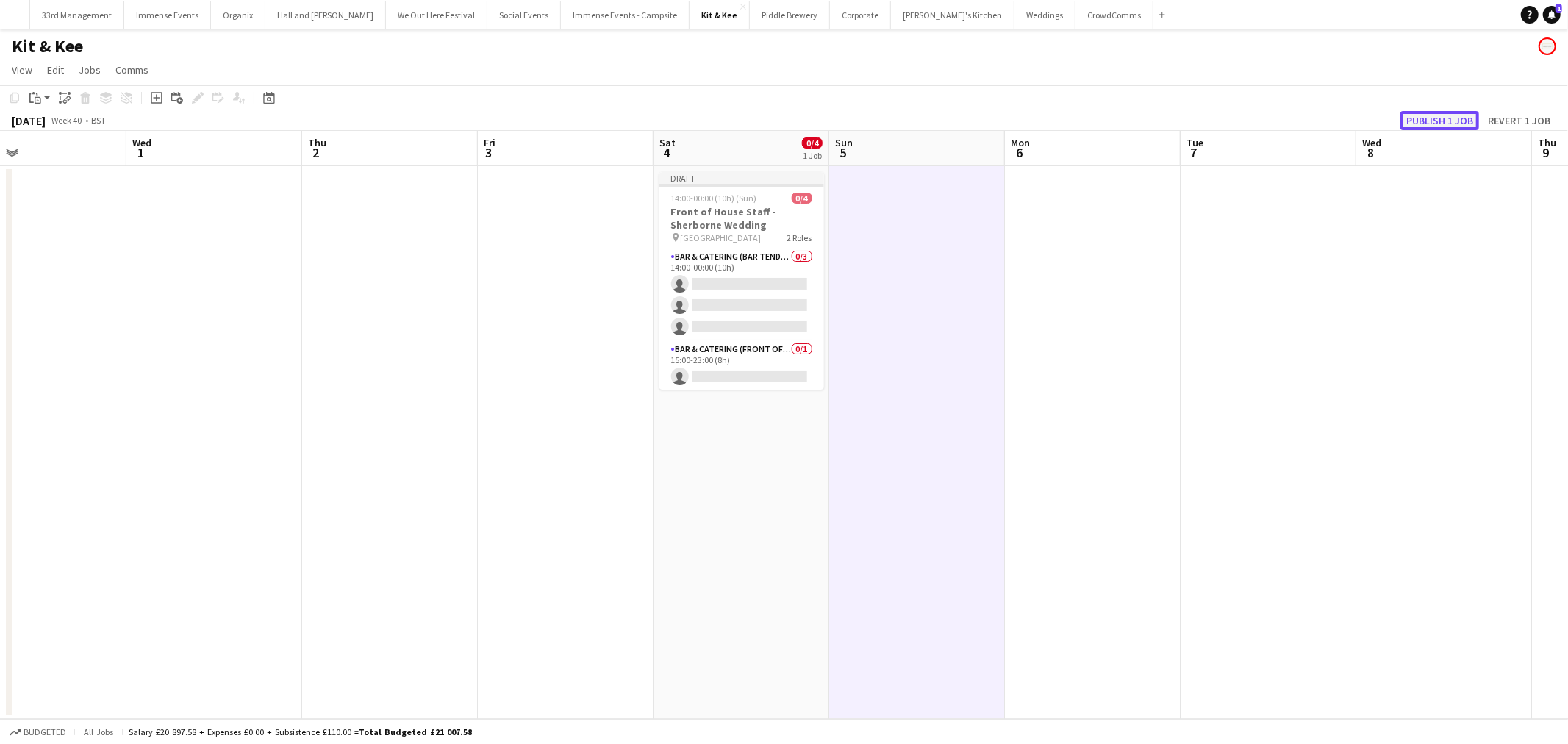
click at [1417, 122] on button "Publish 1 job" at bounding box center [1440, 121] width 79 height 19
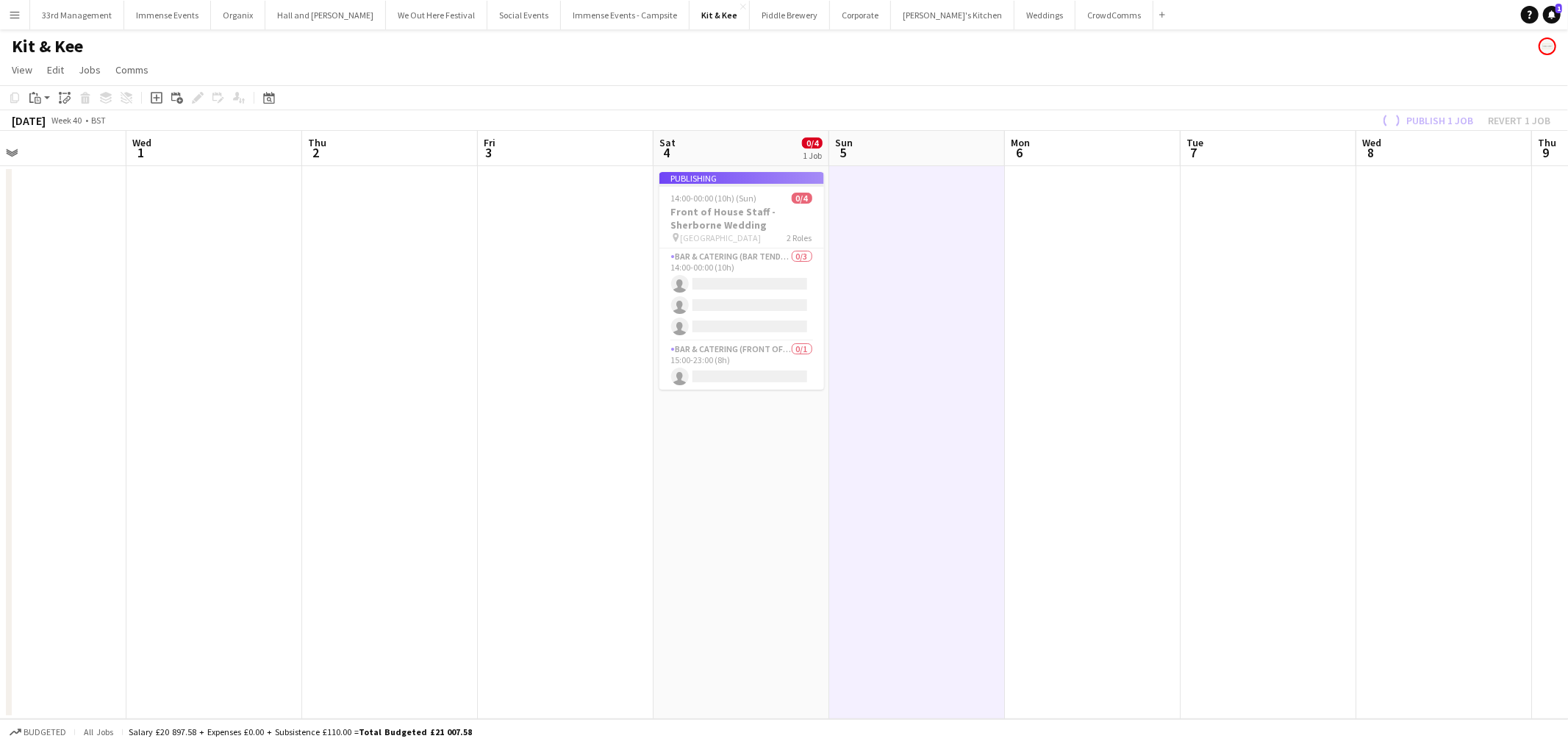
click at [762, 211] on app-job-card "Publishing 14:00-00:00 (10h) (Sun) 0/4 Front of House Staff - Sherborne Wedding…" at bounding box center [742, 281] width 165 height 218
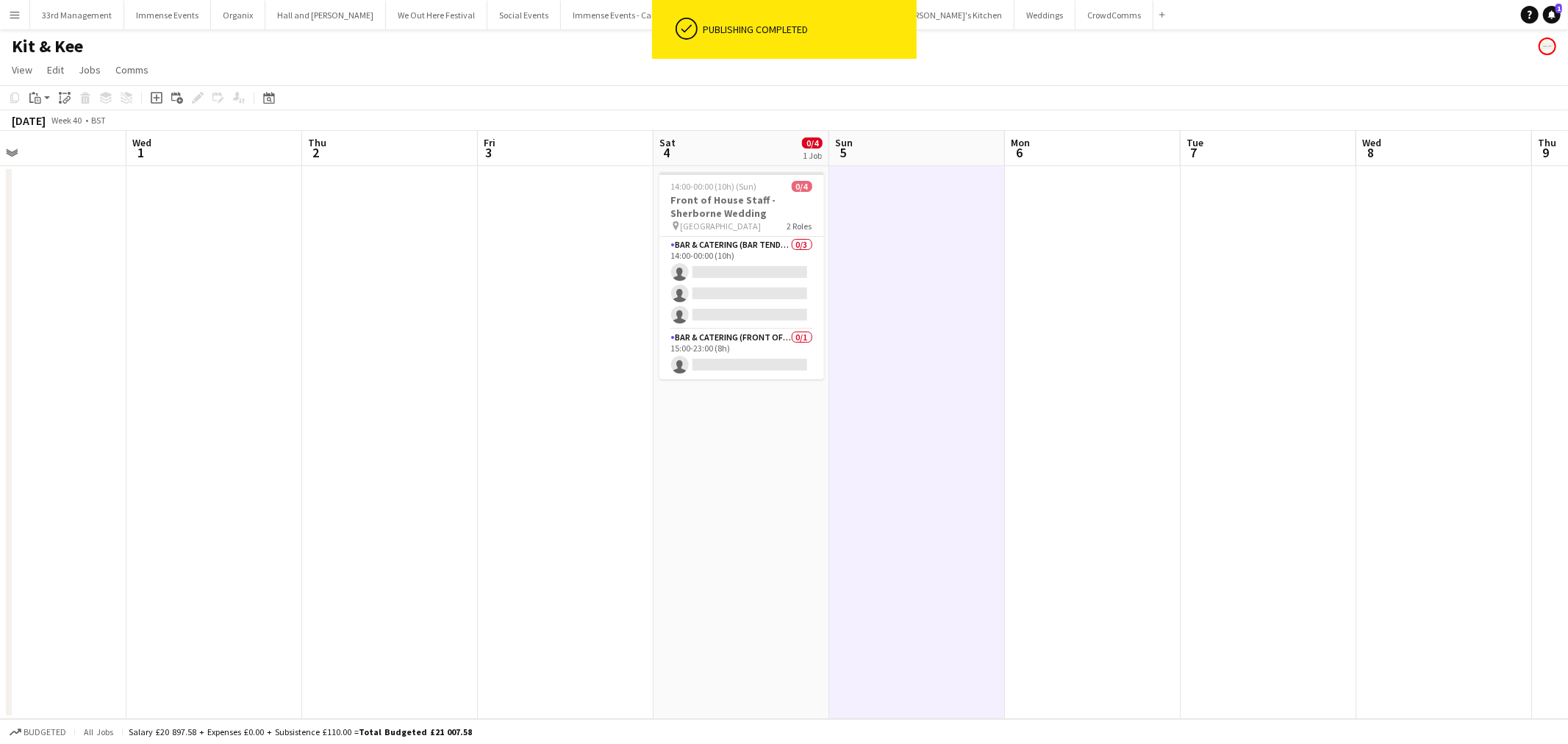
click at [759, 215] on h3 "Front of House Staff - Sherborne Wedding" at bounding box center [742, 207] width 165 height 27
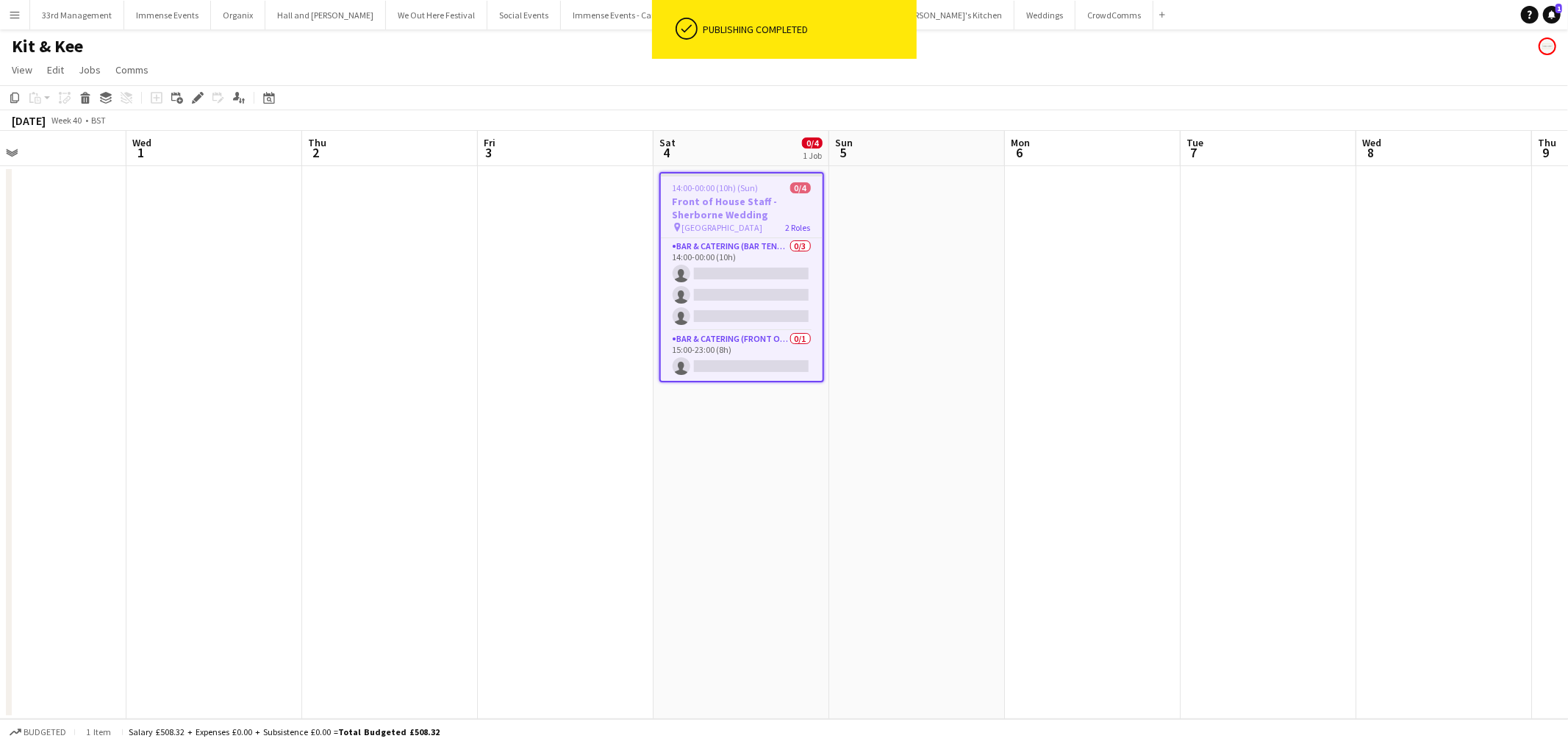
click at [206, 95] on div "Add job Add linked Job Edit Edit linked Job Applicants" at bounding box center [191, 98] width 113 height 18
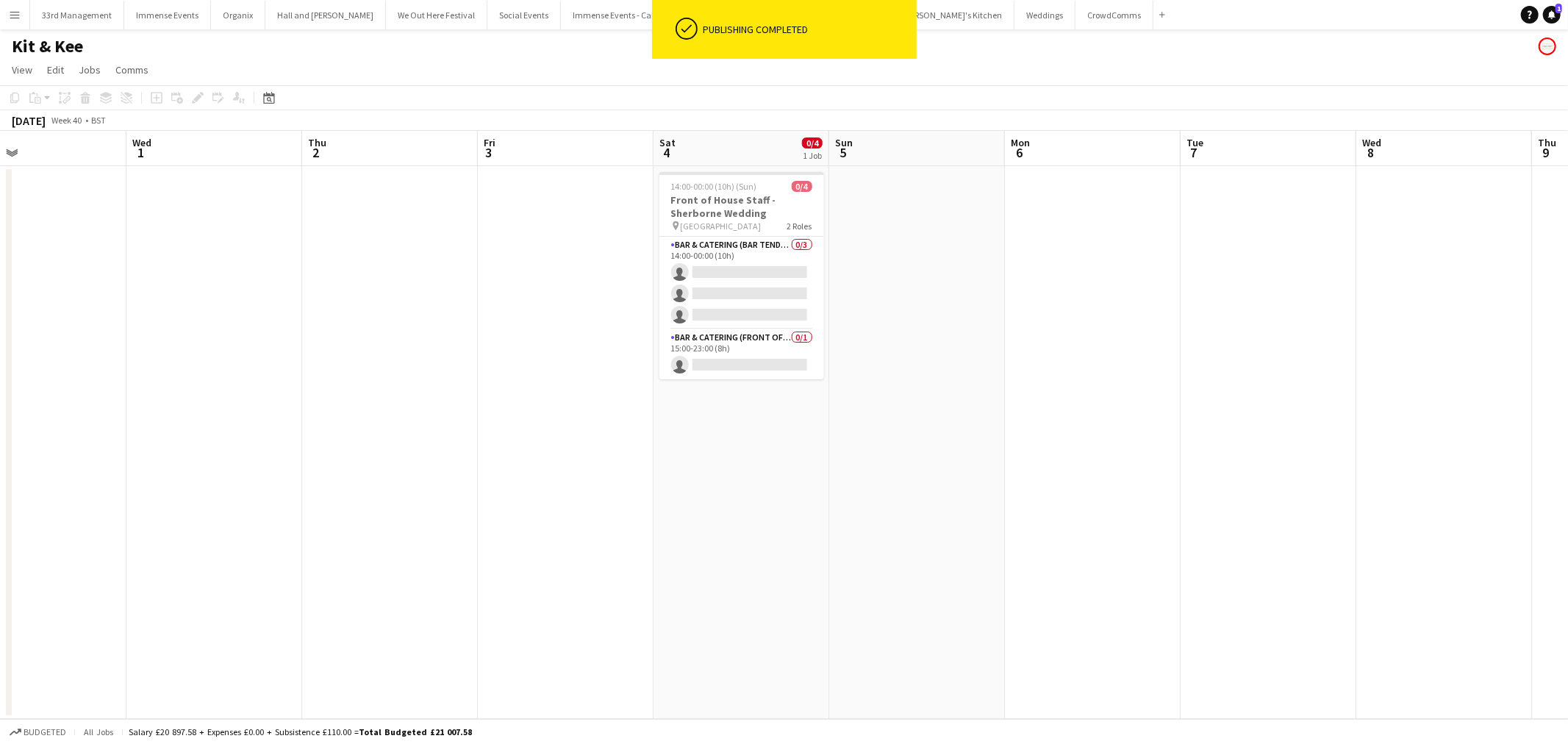
click at [195, 91] on div "Add job Add linked Job Edit Edit linked Job Applicants" at bounding box center [191, 98] width 113 height 18
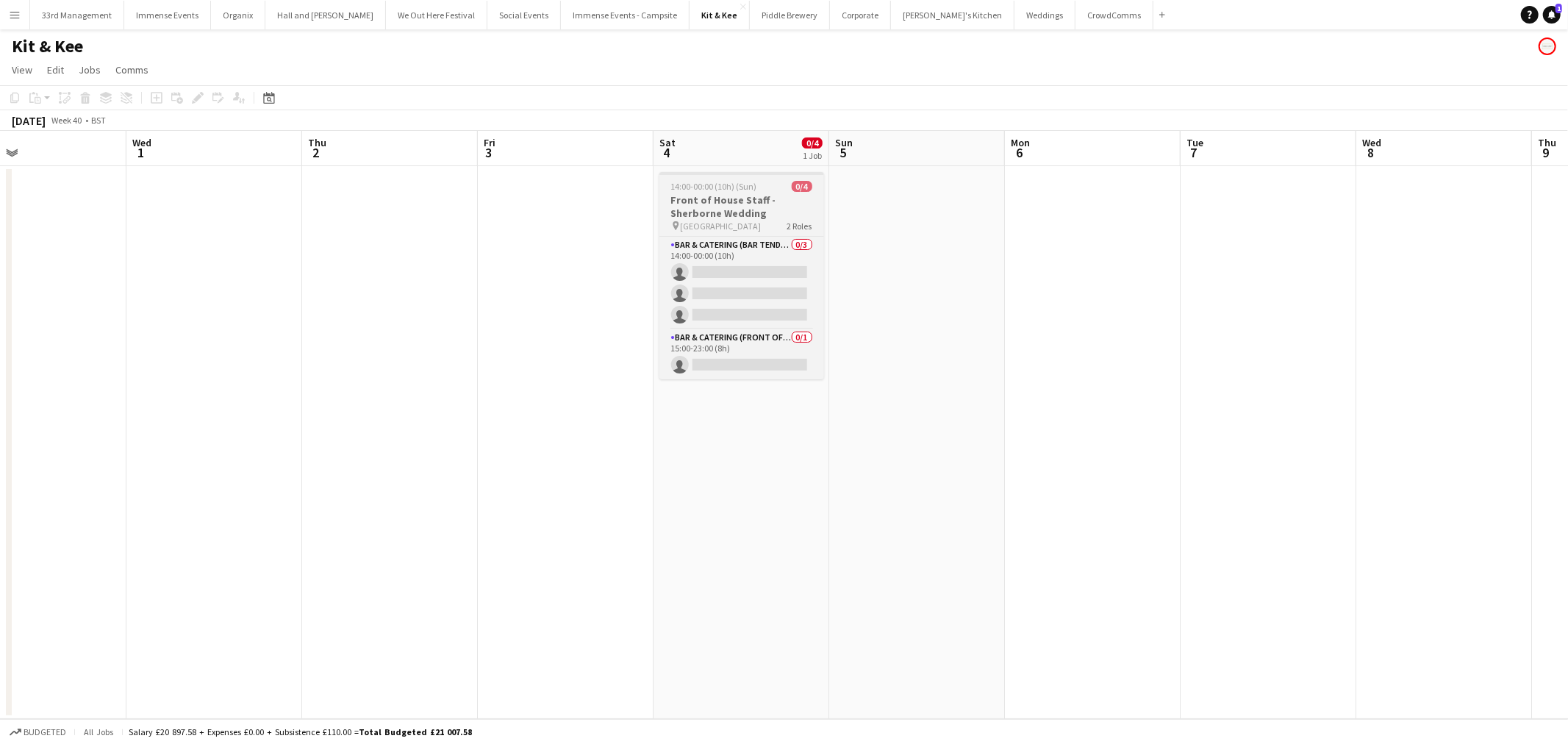
click at [724, 189] on span "14:00-00:00 (10h) (Sun)" at bounding box center [713, 186] width 86 height 11
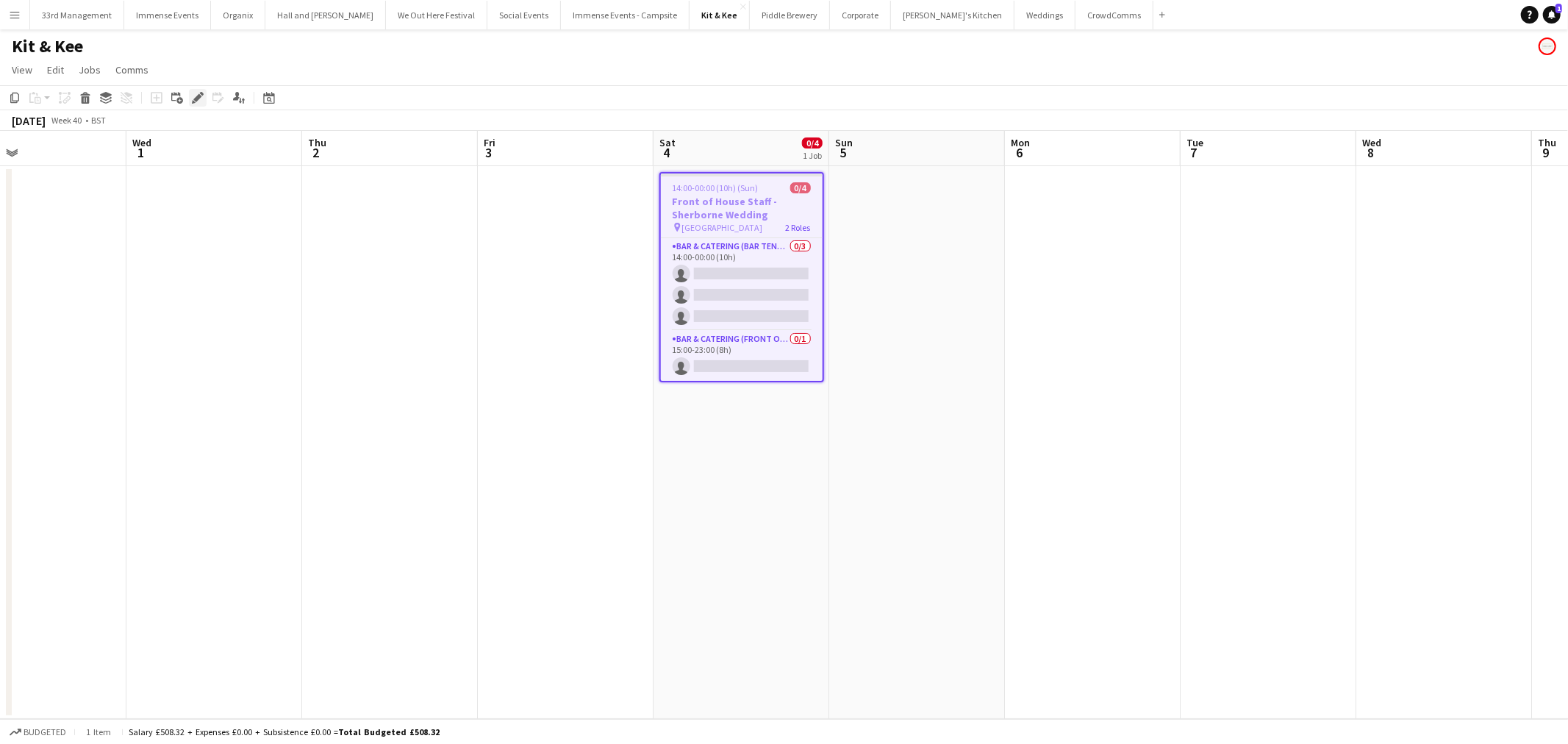
click at [198, 98] on icon at bounding box center [197, 98] width 8 height 8
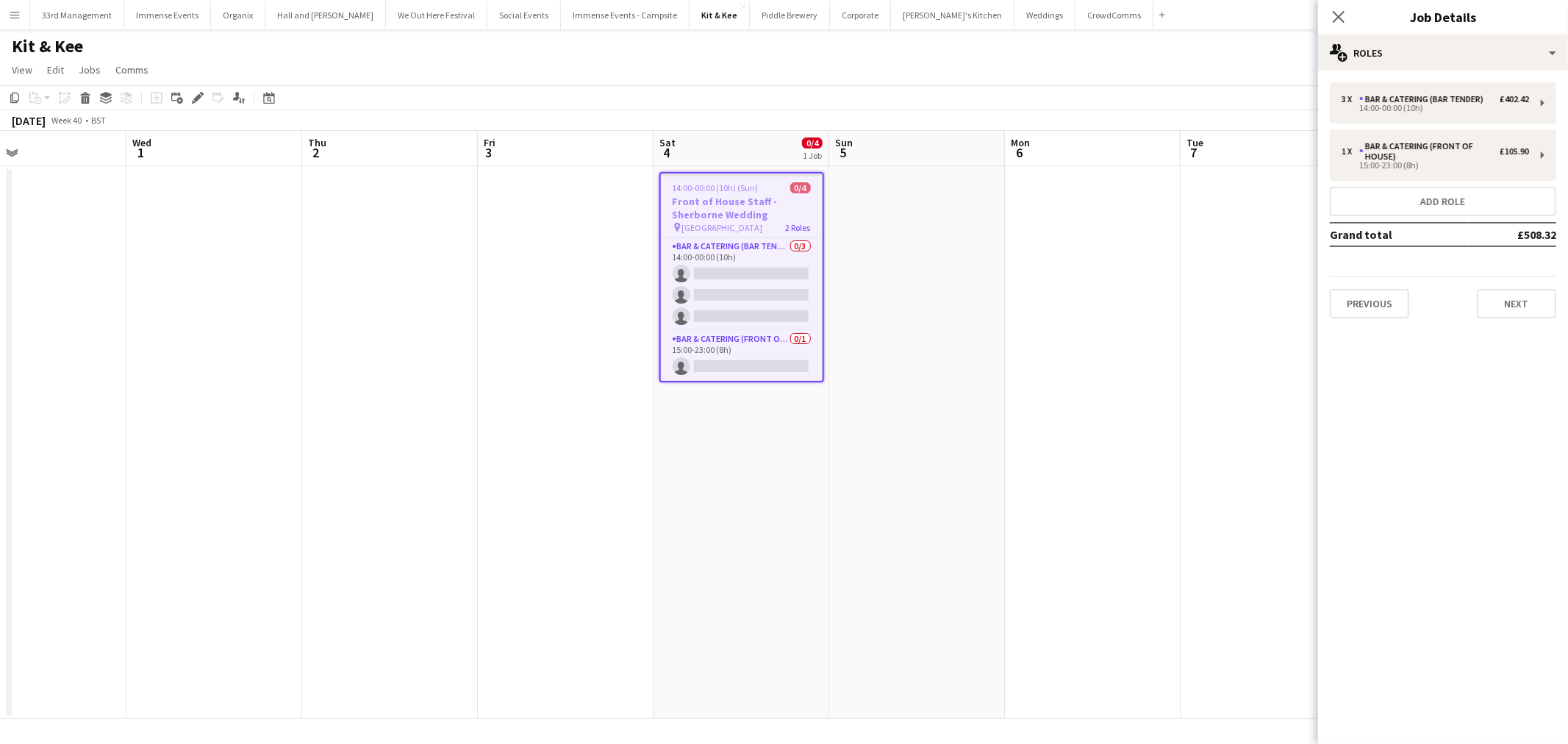
click at [1523, 277] on div "Previous Next" at bounding box center [1443, 297] width 227 height 42
click at [1537, 304] on button "Next" at bounding box center [1516, 303] width 80 height 29
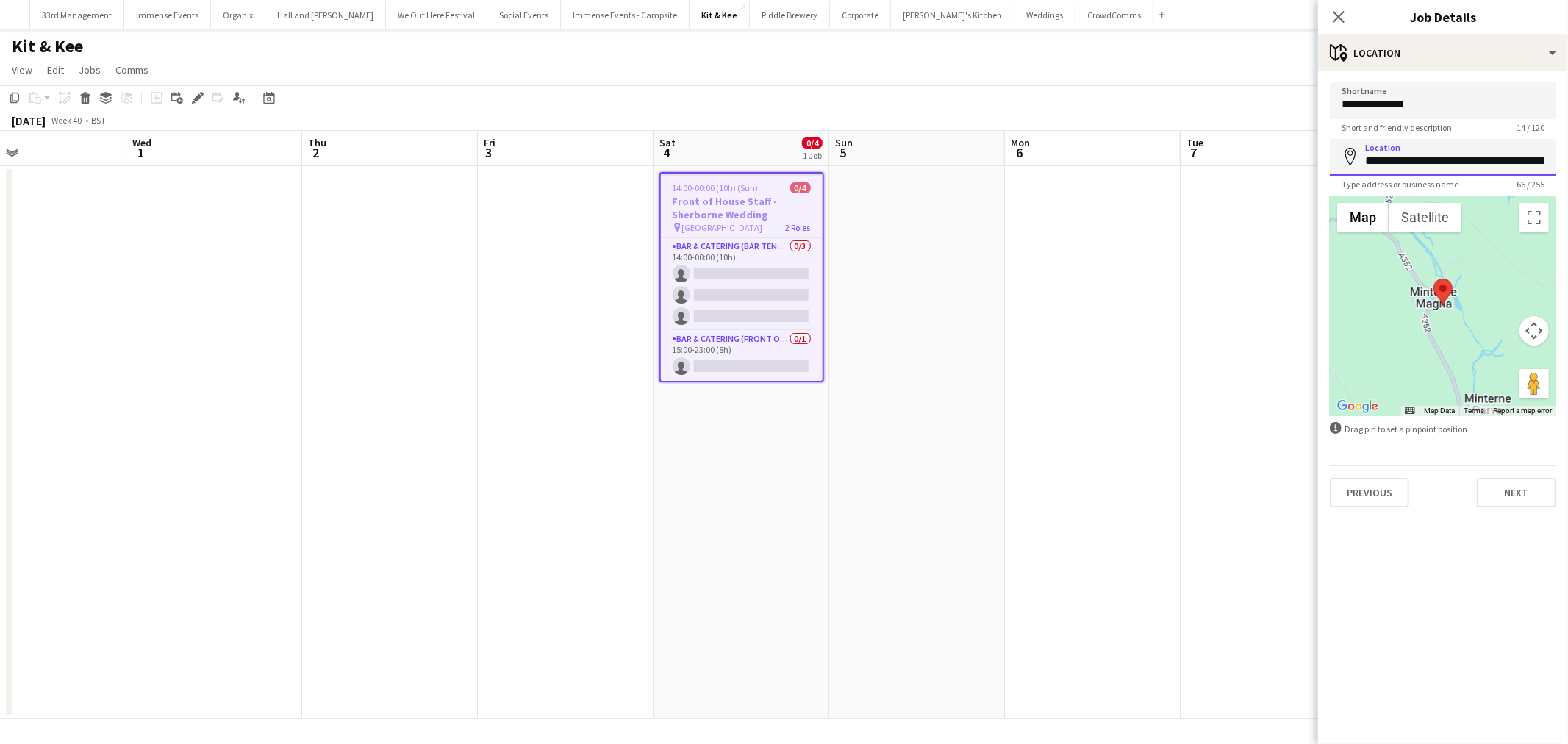
scroll to position [0, 168]
drag, startPoint x: 1367, startPoint y: 164, endPoint x: 1567, endPoint y: 151, distance: 200.4
click at [1567, 151] on form "**********" at bounding box center [1442, 294] width 250 height 424
type input "**********"
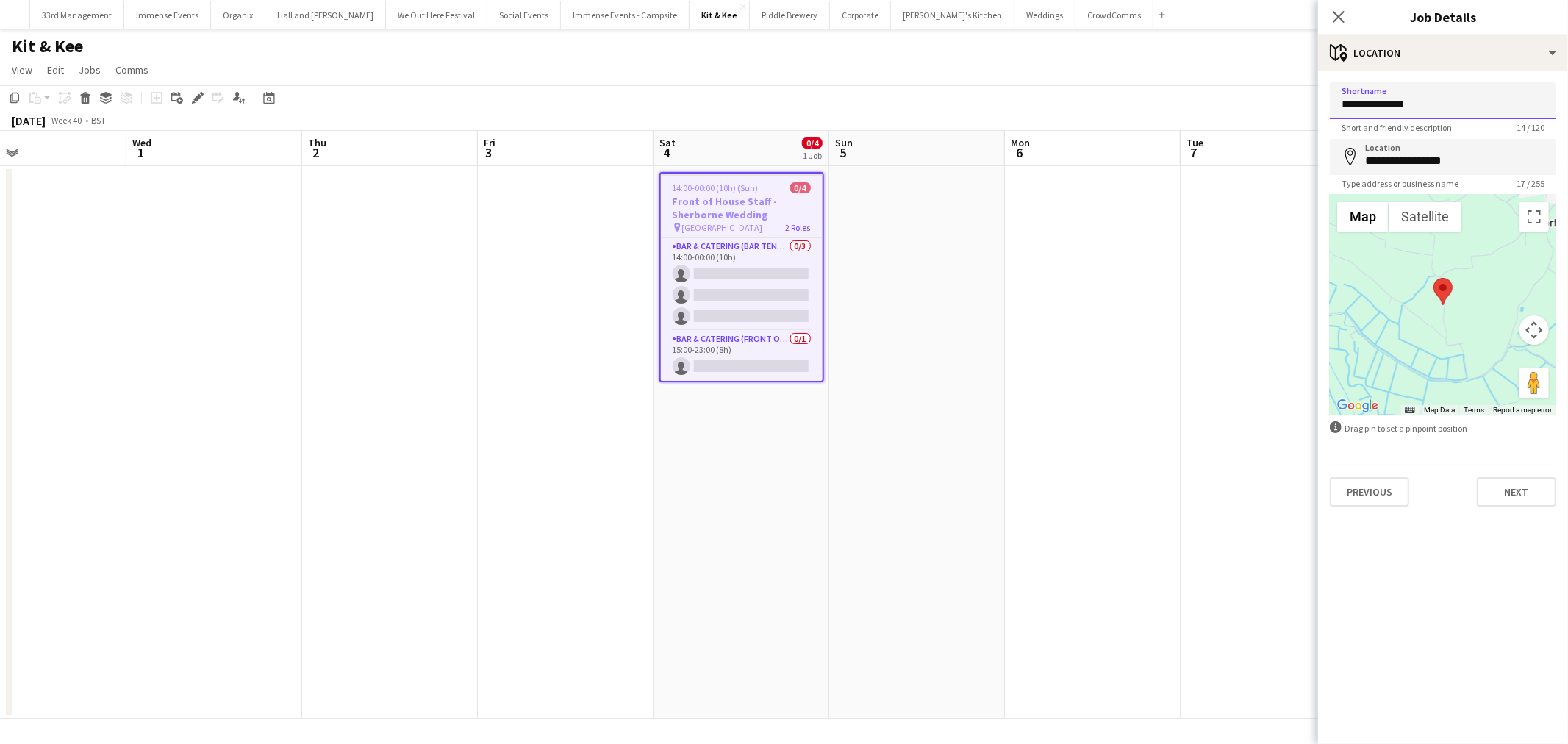
drag, startPoint x: 1450, startPoint y: 104, endPoint x: 1274, endPoint y: 104, distance: 176.0
click at [1274, 104] on body "Menu Boards Boards Boards All jobs Status Workforce Workforce My Workforce Recr…" at bounding box center [784, 372] width 1568 height 744
type input "**********"
click at [1523, 491] on button "Next" at bounding box center [1516, 491] width 80 height 29
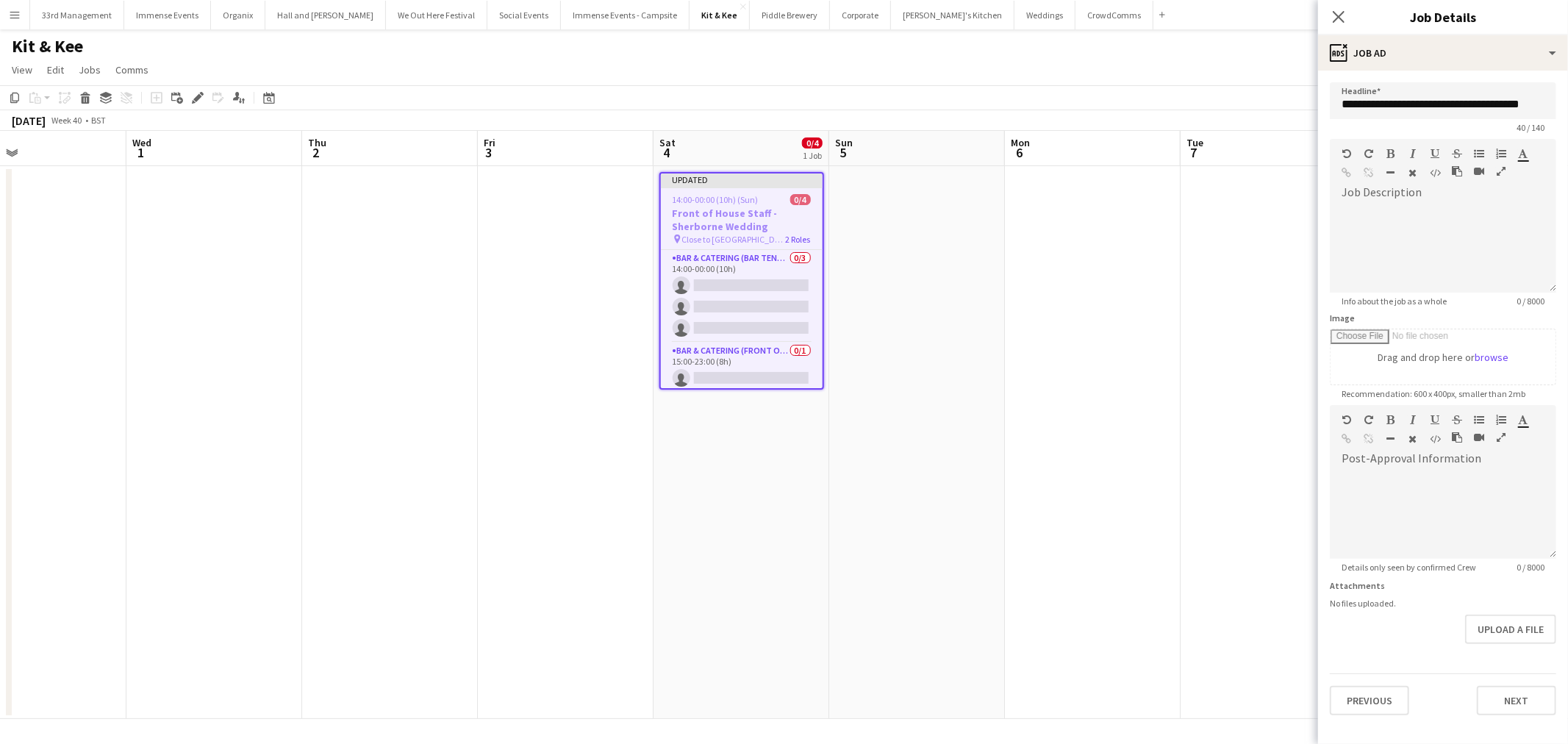
click at [1254, 283] on app-date-cell at bounding box center [1268, 443] width 176 height 553
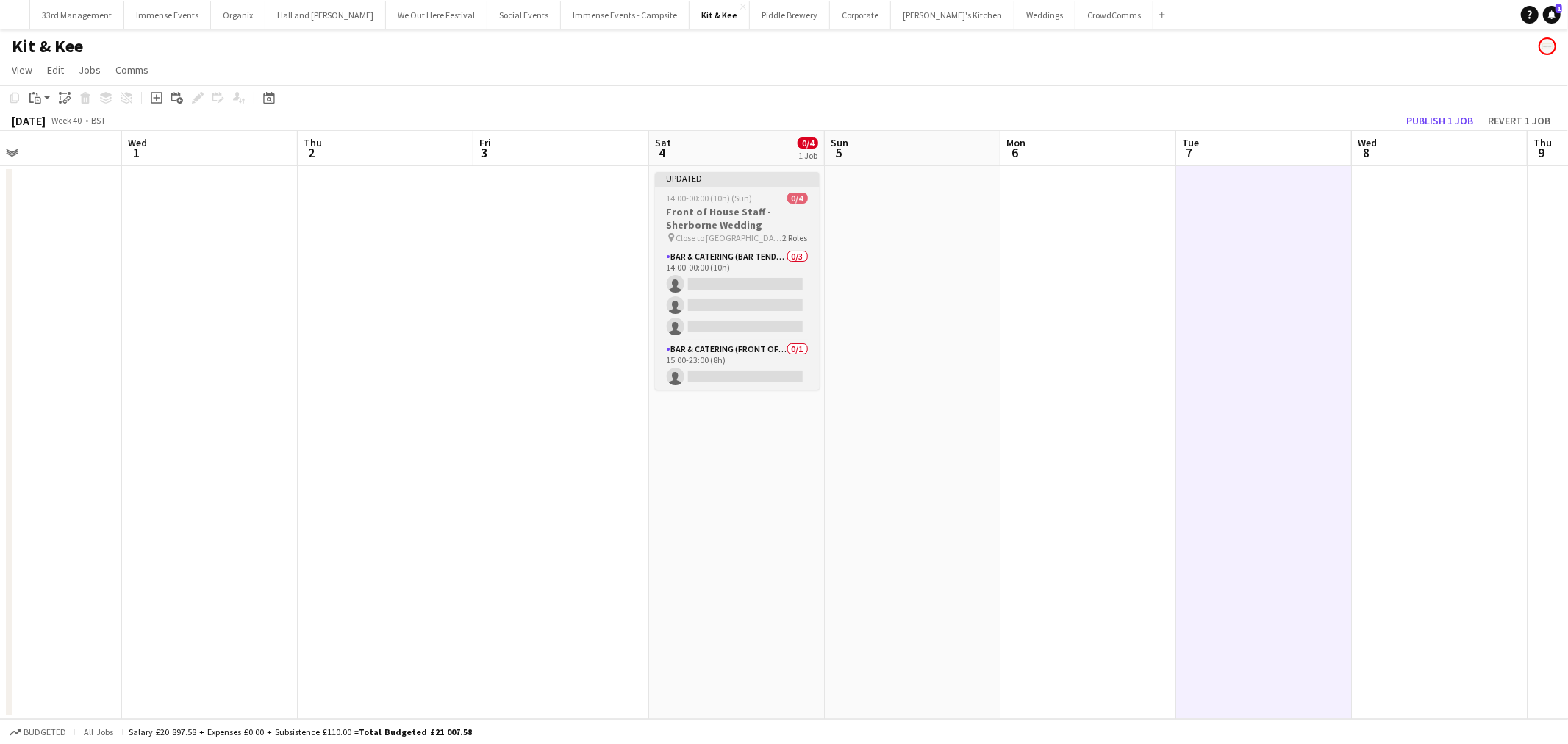
click at [741, 210] on h3 "Front of House Staff - Sherborne Wedding" at bounding box center [737, 218] width 165 height 27
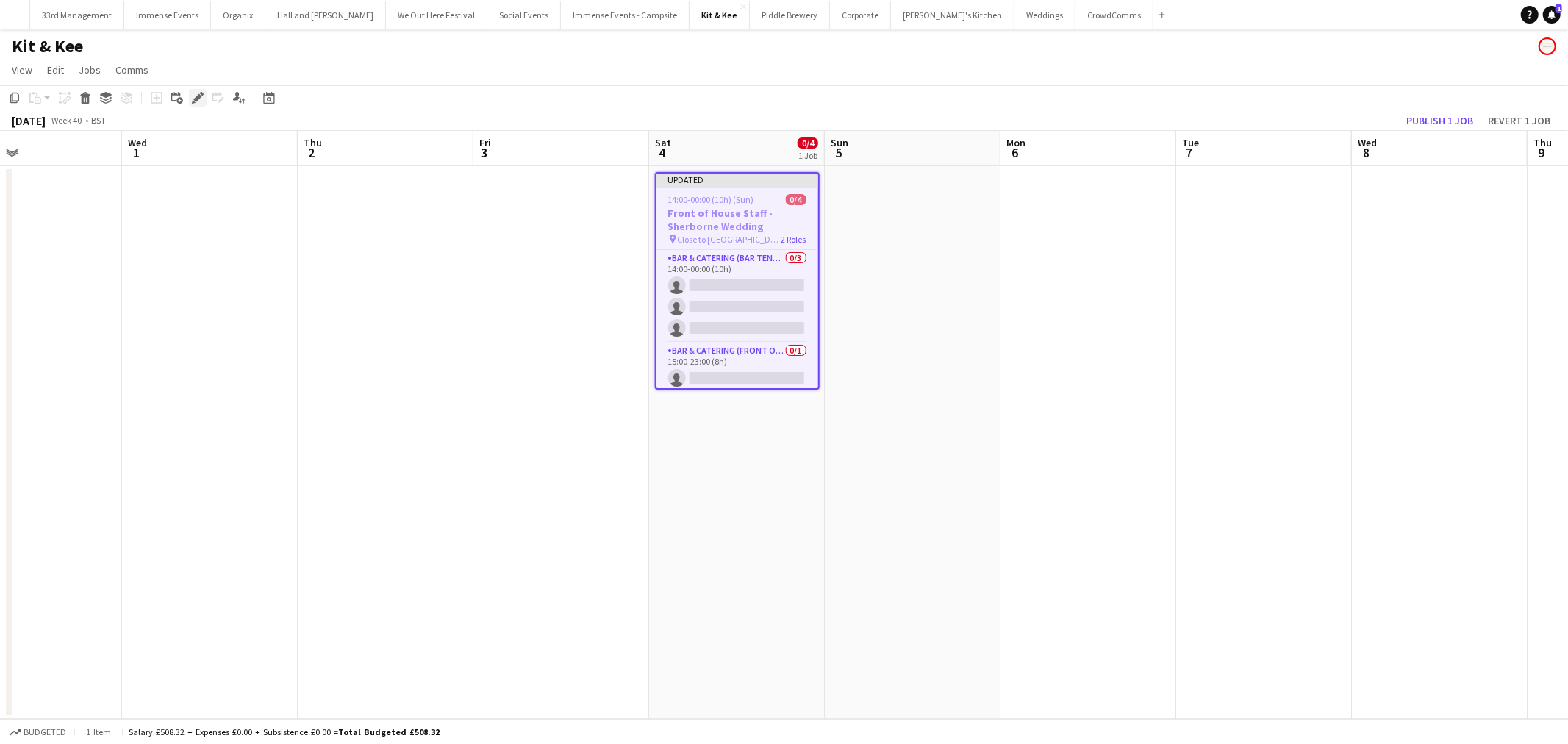
click at [192, 101] on icon at bounding box center [193, 101] width 4 height 4
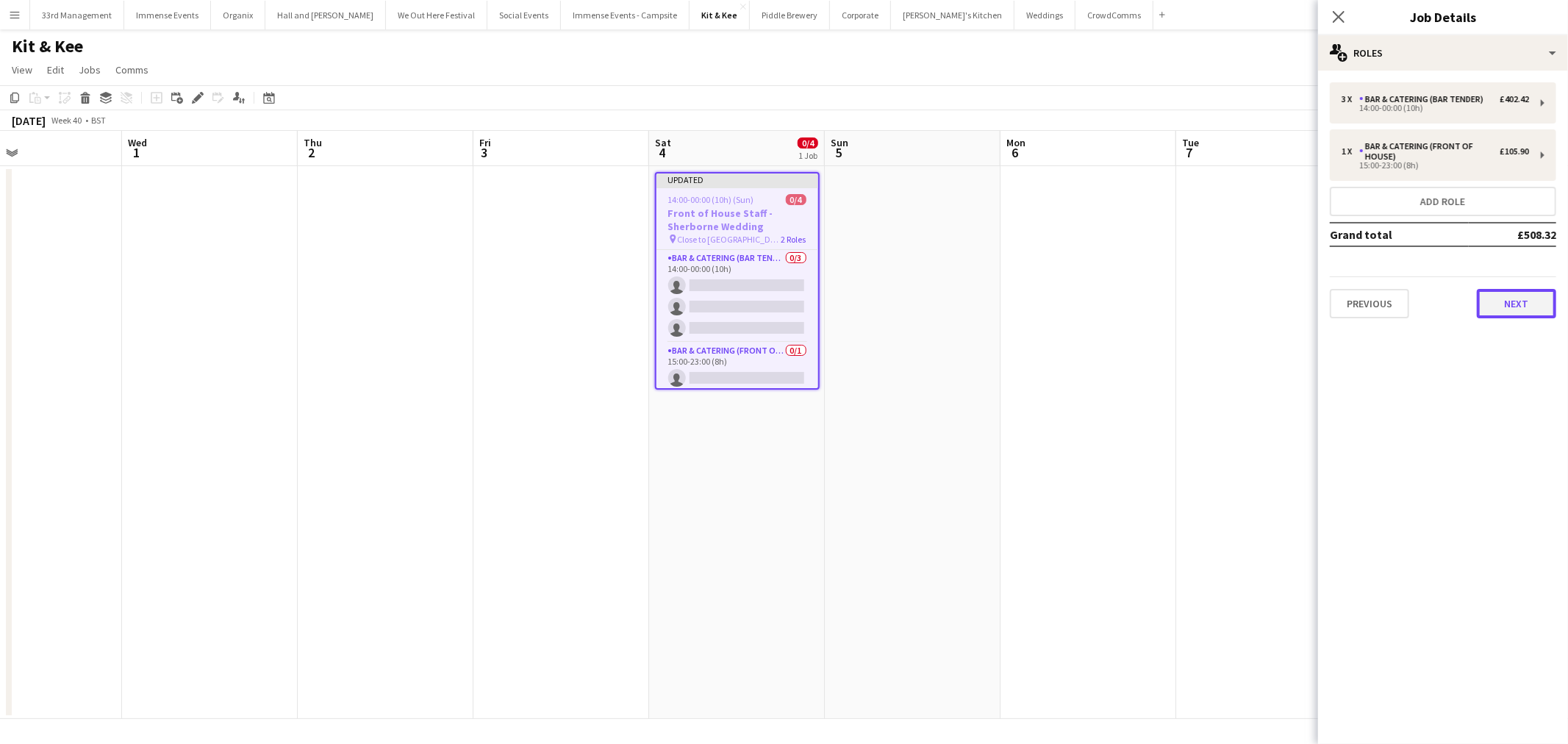
click at [1517, 307] on button "Next" at bounding box center [1516, 303] width 80 height 29
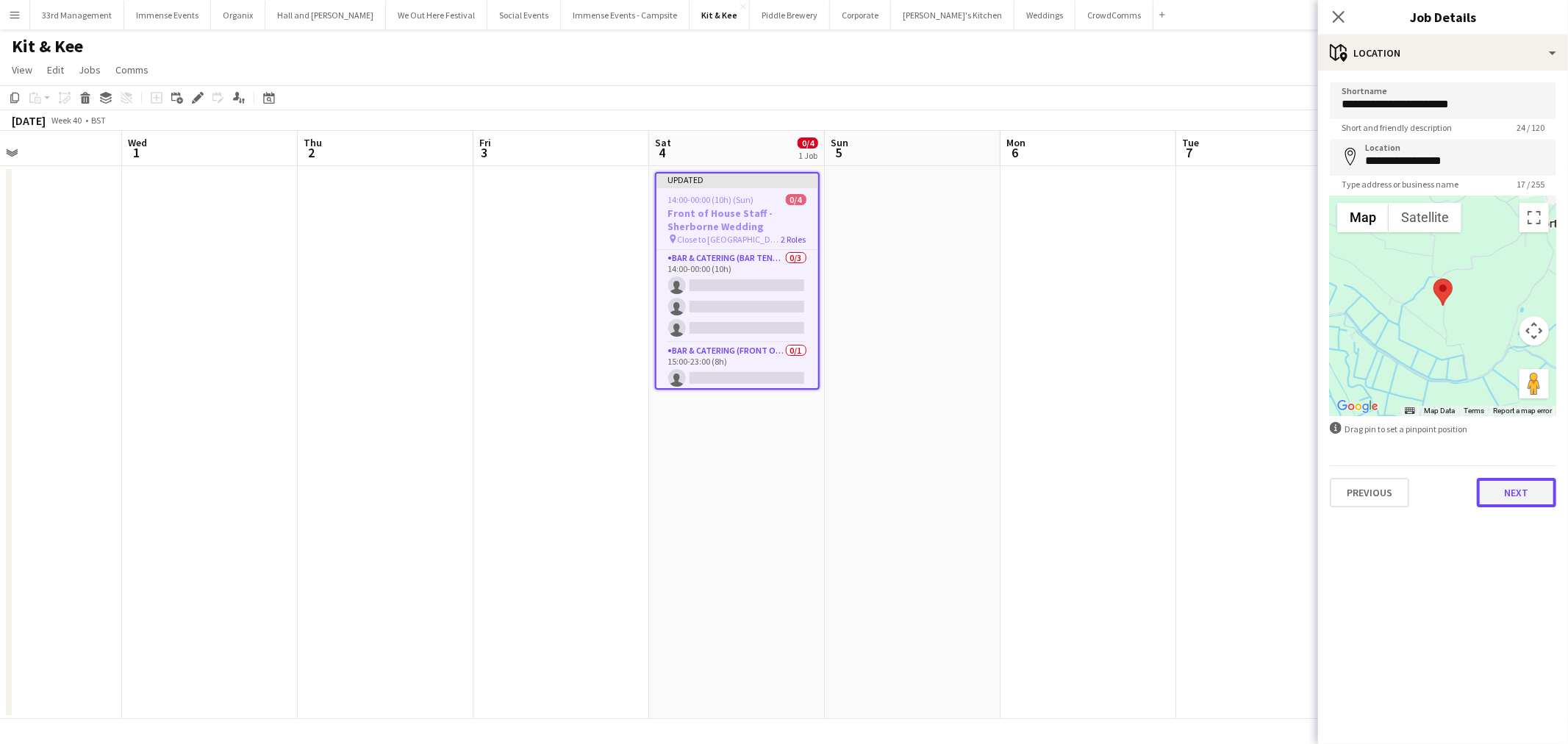
click at [1511, 488] on button "Next" at bounding box center [1516, 492] width 80 height 29
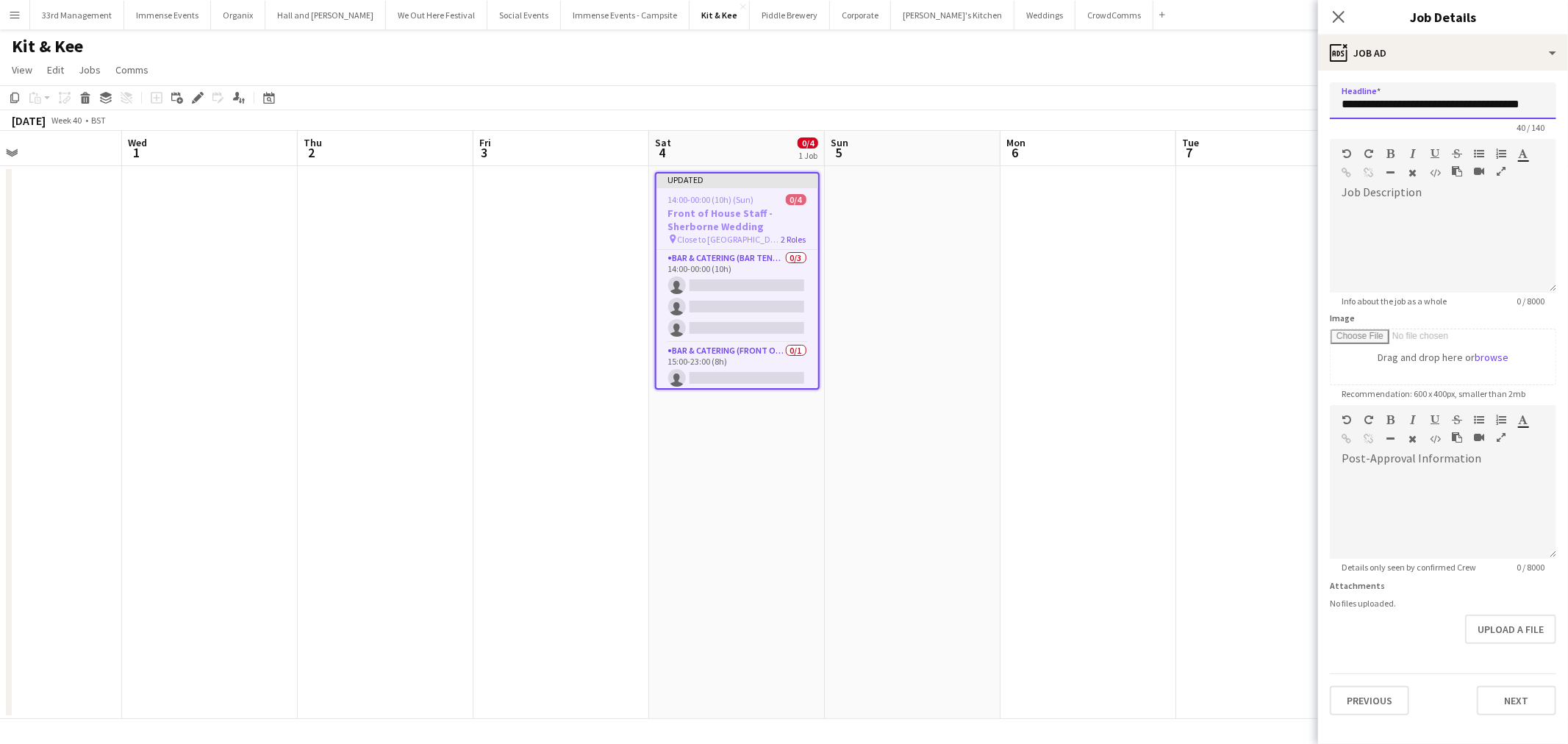
drag, startPoint x: 1448, startPoint y: 104, endPoint x: 1497, endPoint y: 104, distance: 49.0
click at [1497, 104] on input "**********" at bounding box center [1443, 100] width 227 height 37
type input "**********"
click at [1511, 690] on button "Next" at bounding box center [1516, 700] width 80 height 29
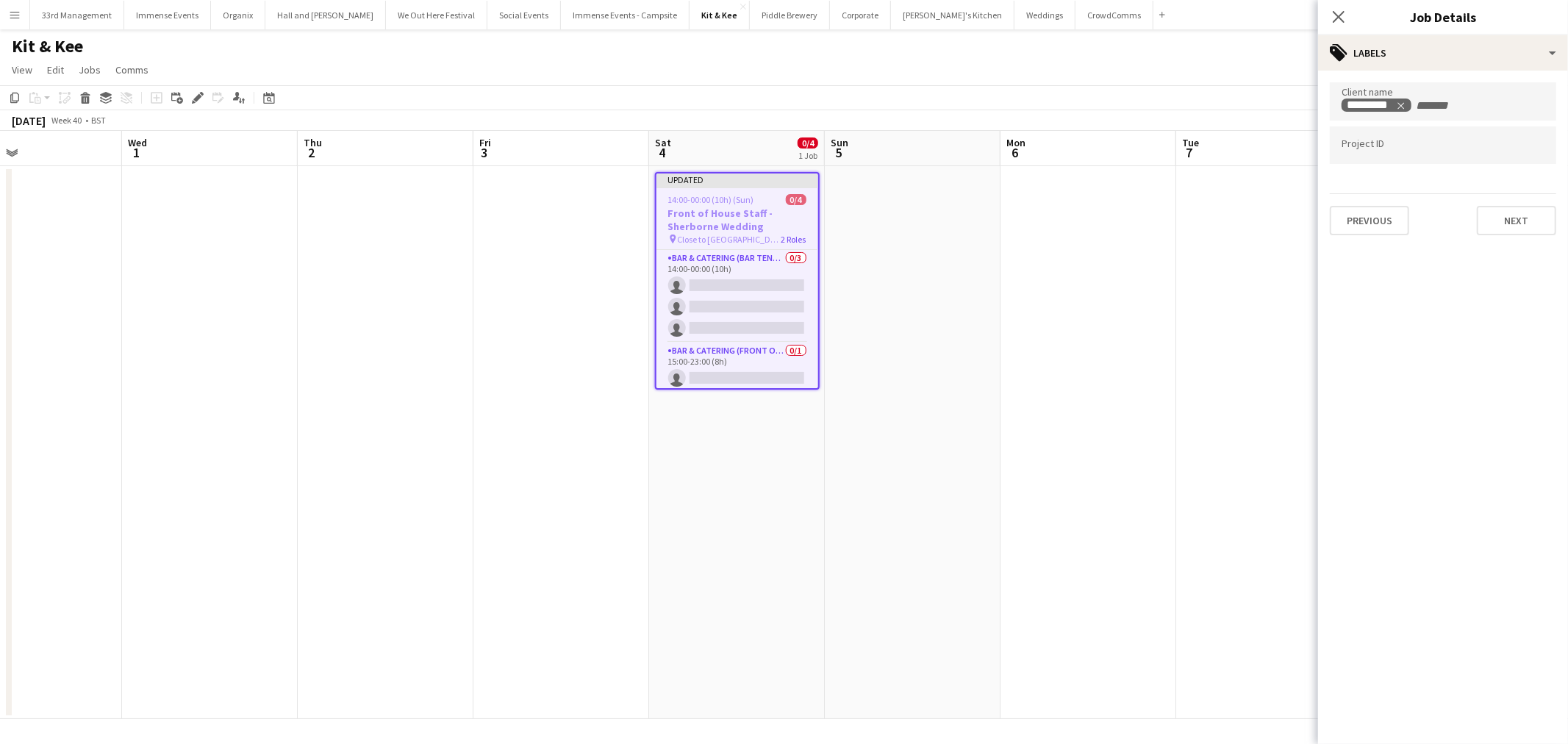
click at [969, 420] on app-date-cell at bounding box center [912, 443] width 176 height 553
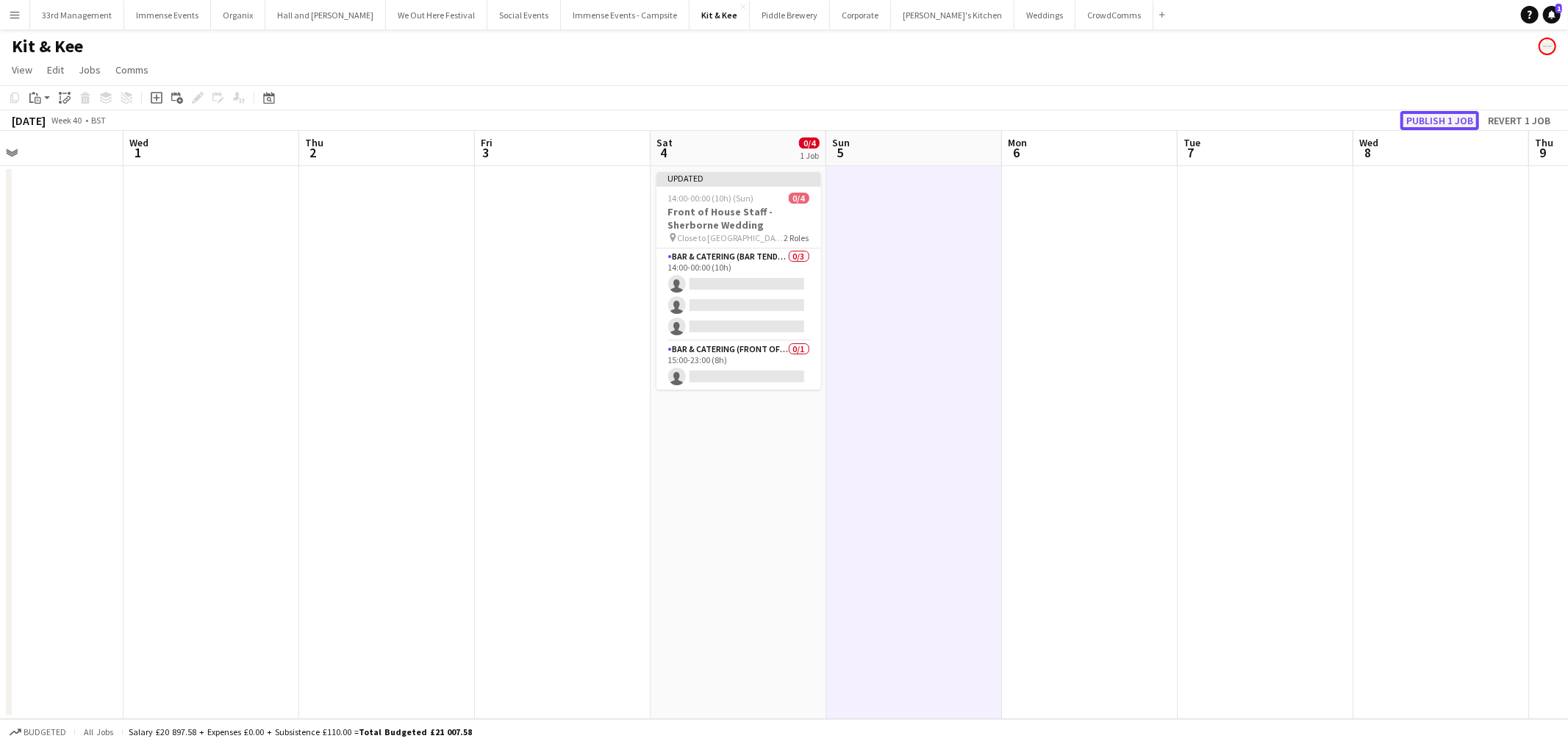
click at [1476, 119] on button "Publish 1 job" at bounding box center [1440, 121] width 79 height 19
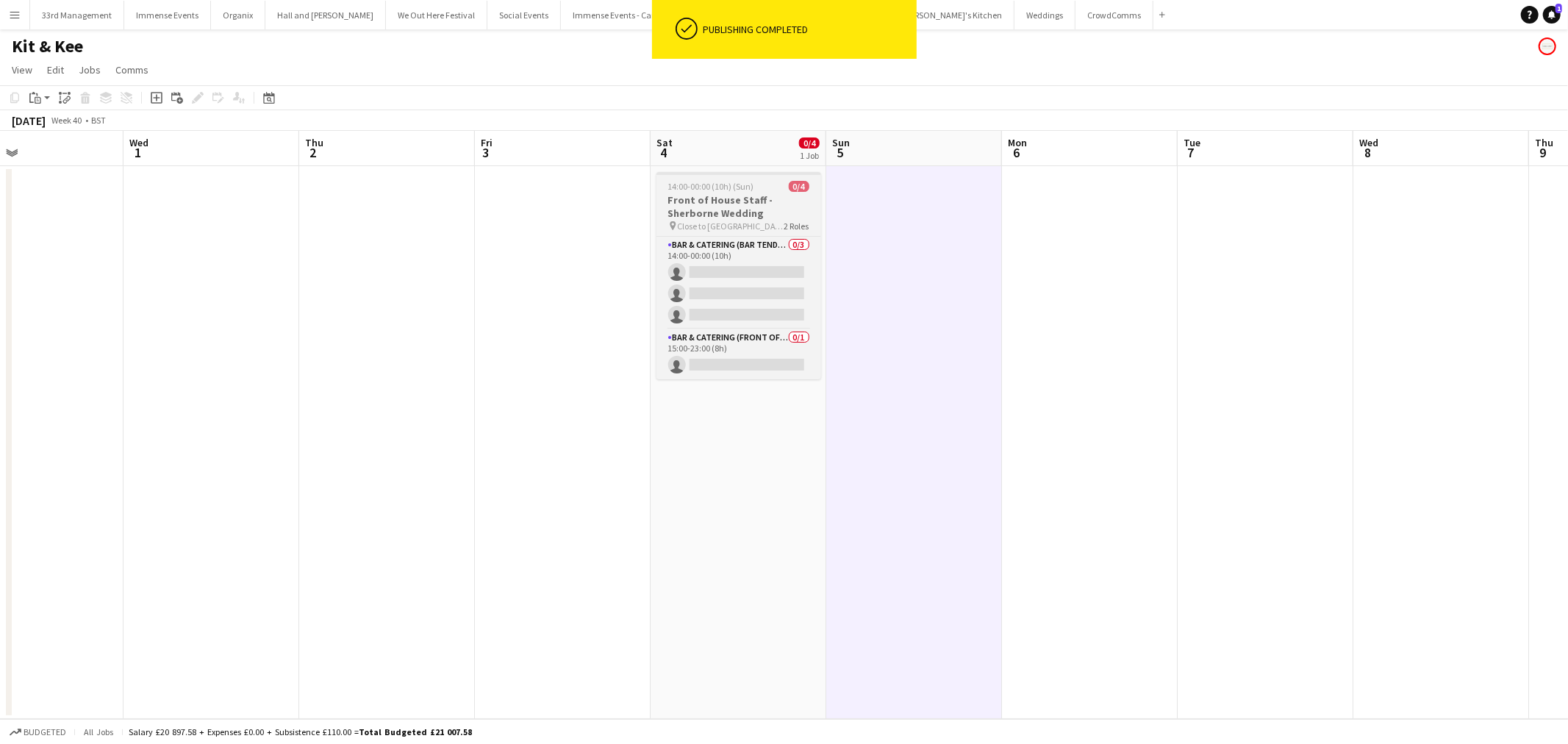
click at [747, 206] on h3 "Front of House Staff - Sherborne Wedding" at bounding box center [739, 207] width 165 height 27
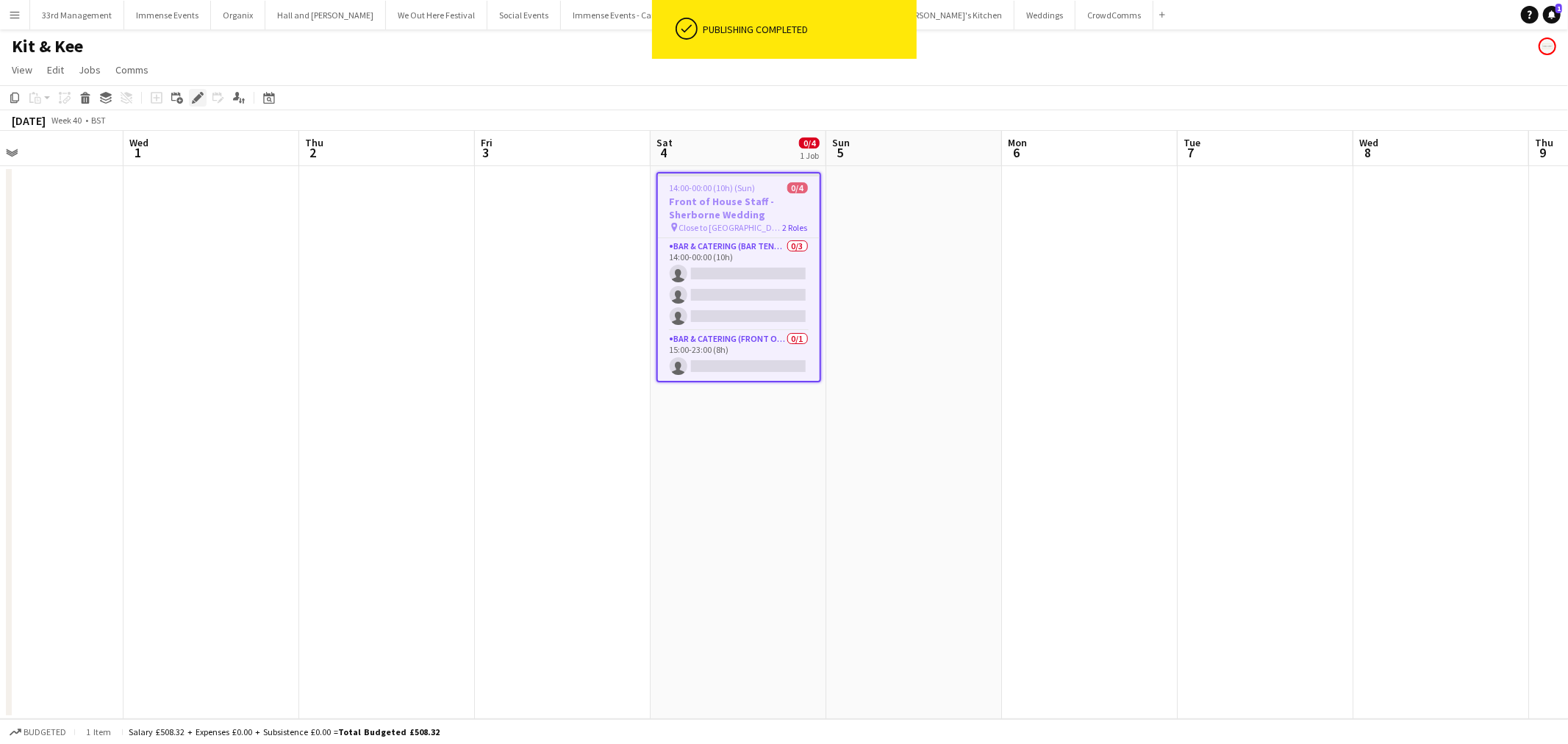
click at [189, 92] on div "Edit" at bounding box center [197, 98] width 18 height 18
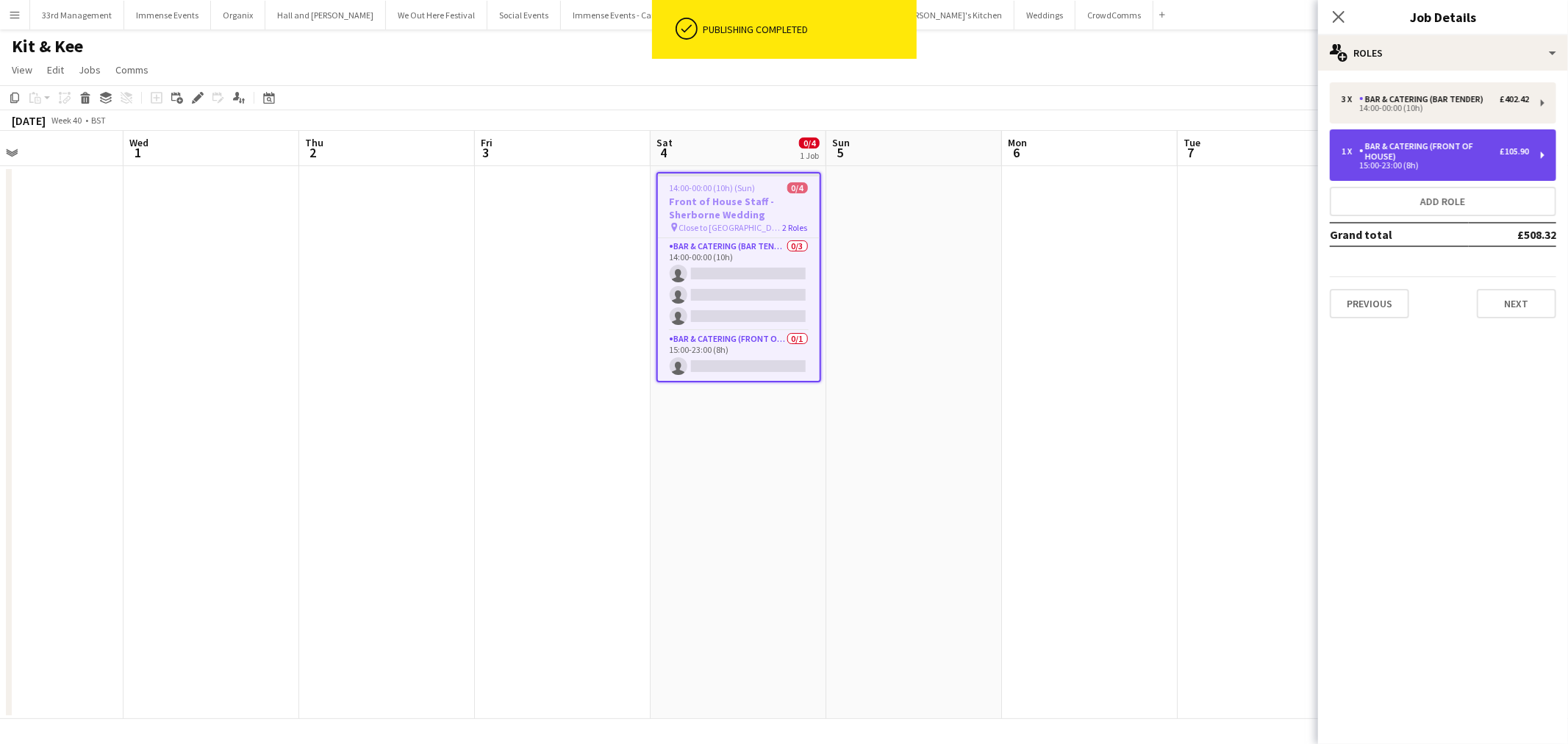
click at [1369, 159] on div "Bar & Catering (Front of House)" at bounding box center [1429, 151] width 140 height 21
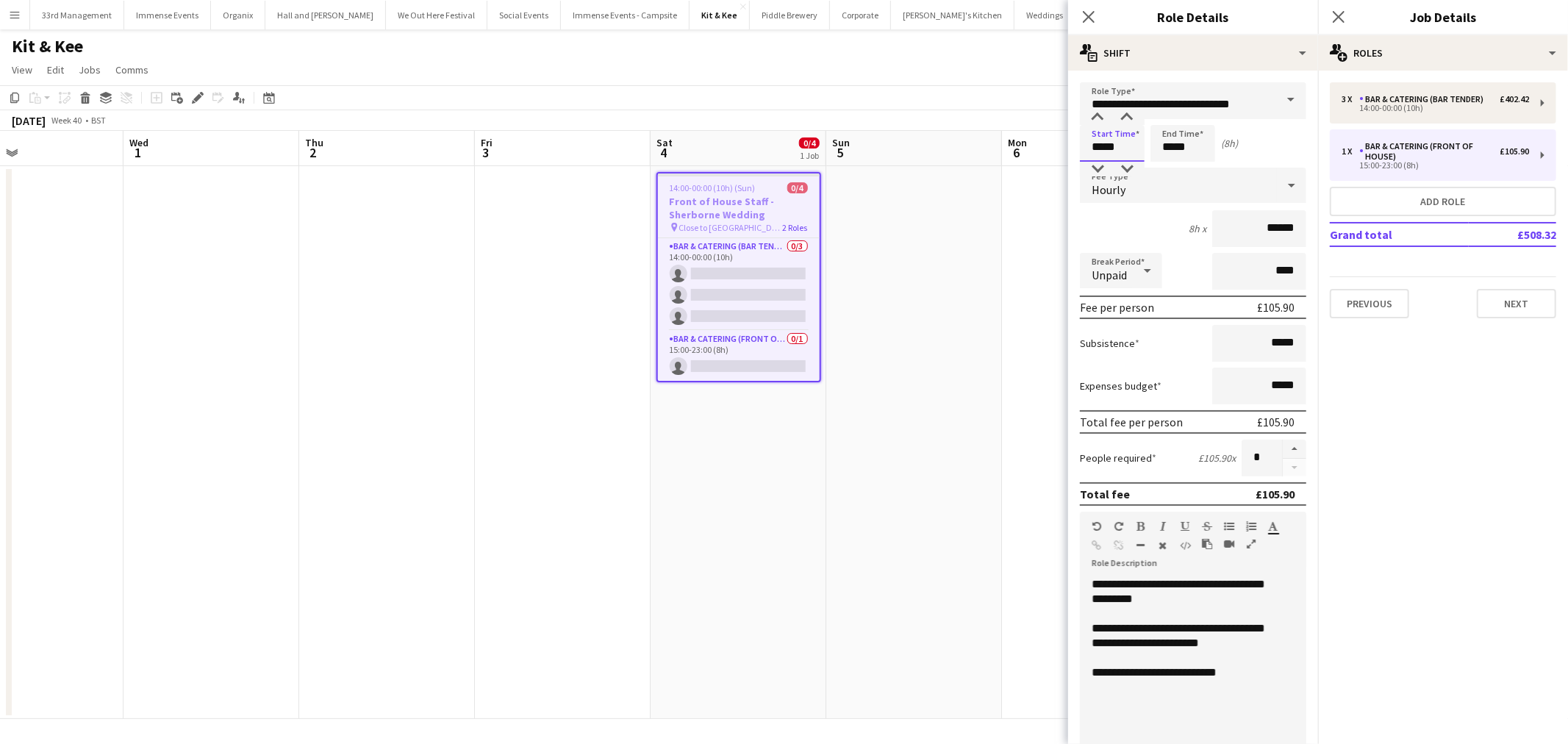
drag, startPoint x: 1125, startPoint y: 136, endPoint x: 1078, endPoint y: 142, distance: 47.4
click at [1078, 142] on form "**********" at bounding box center [1192, 539] width 250 height 914
type input "*****"
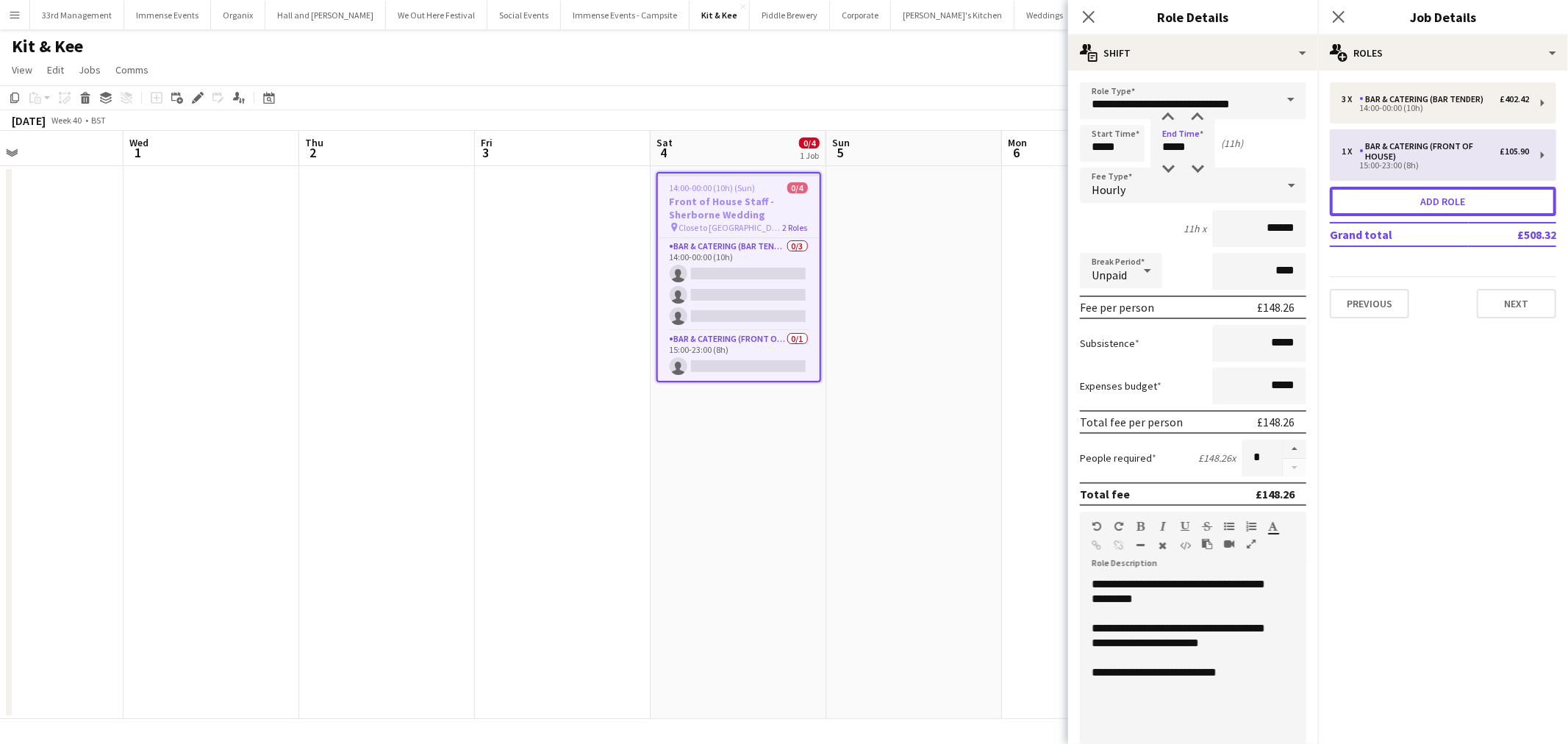
click at [1428, 196] on button "Add role" at bounding box center [1443, 201] width 227 height 29
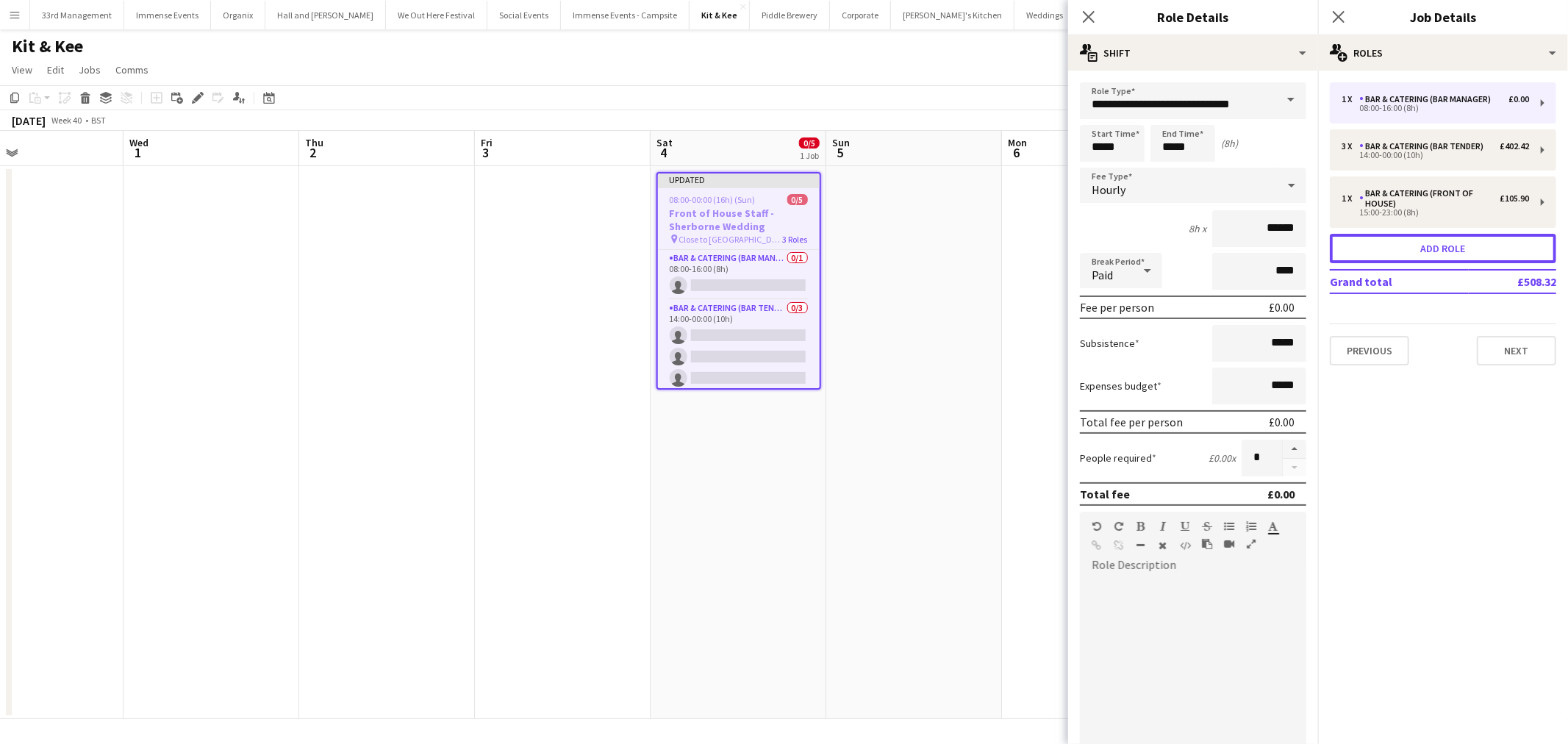
type input "**********"
type input "*****"
type input "***"
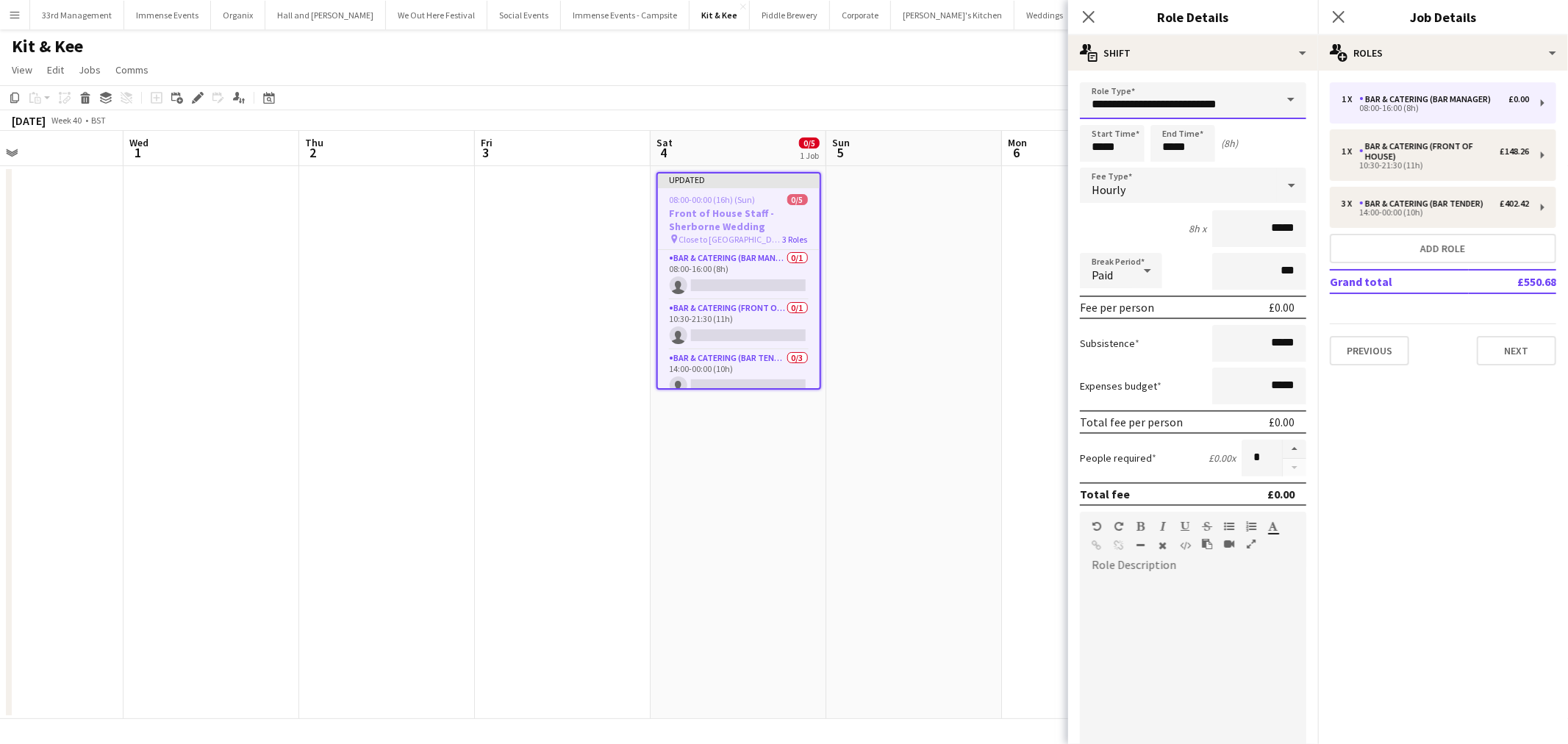
click at [1251, 105] on input "**********" at bounding box center [1193, 100] width 227 height 37
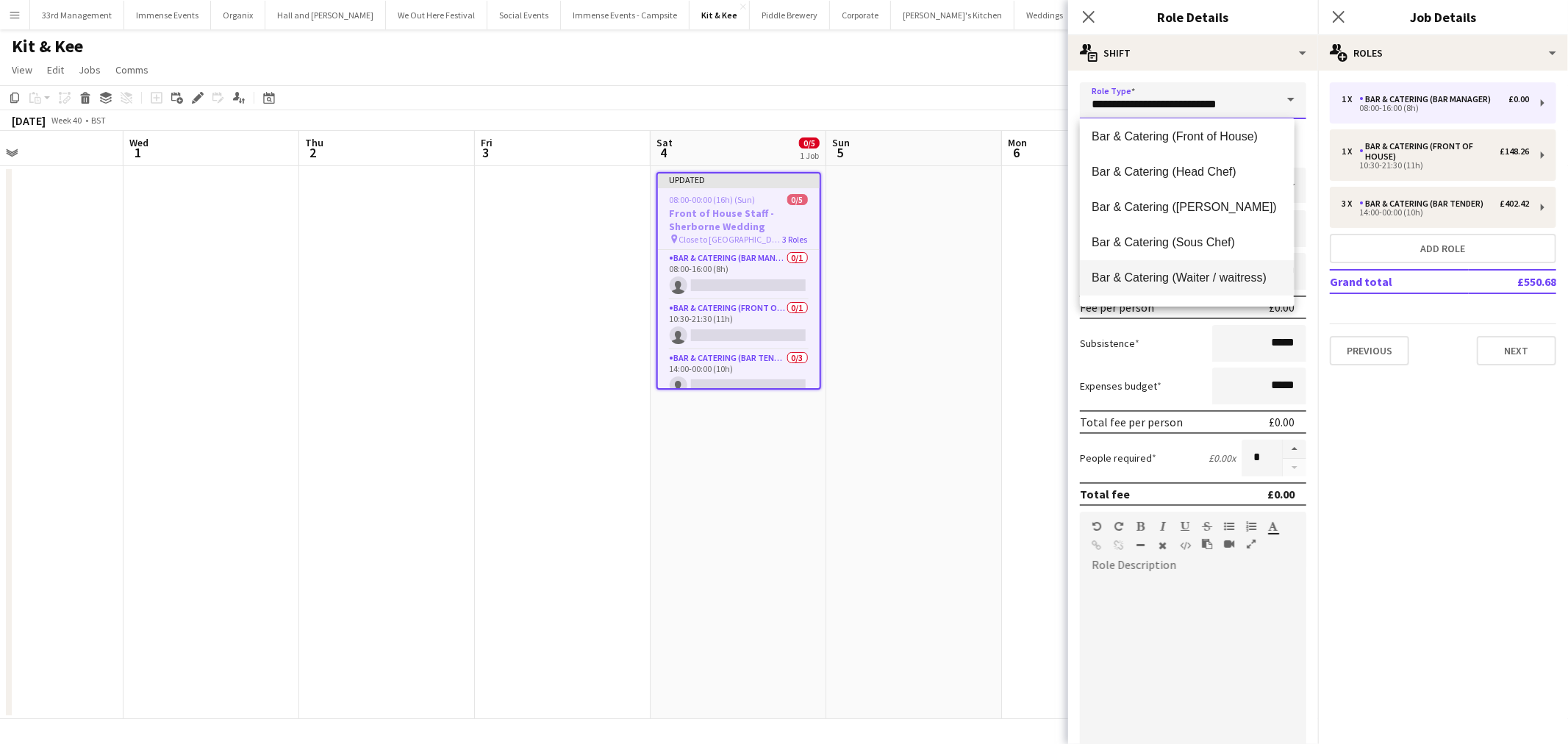
scroll to position [163, 0]
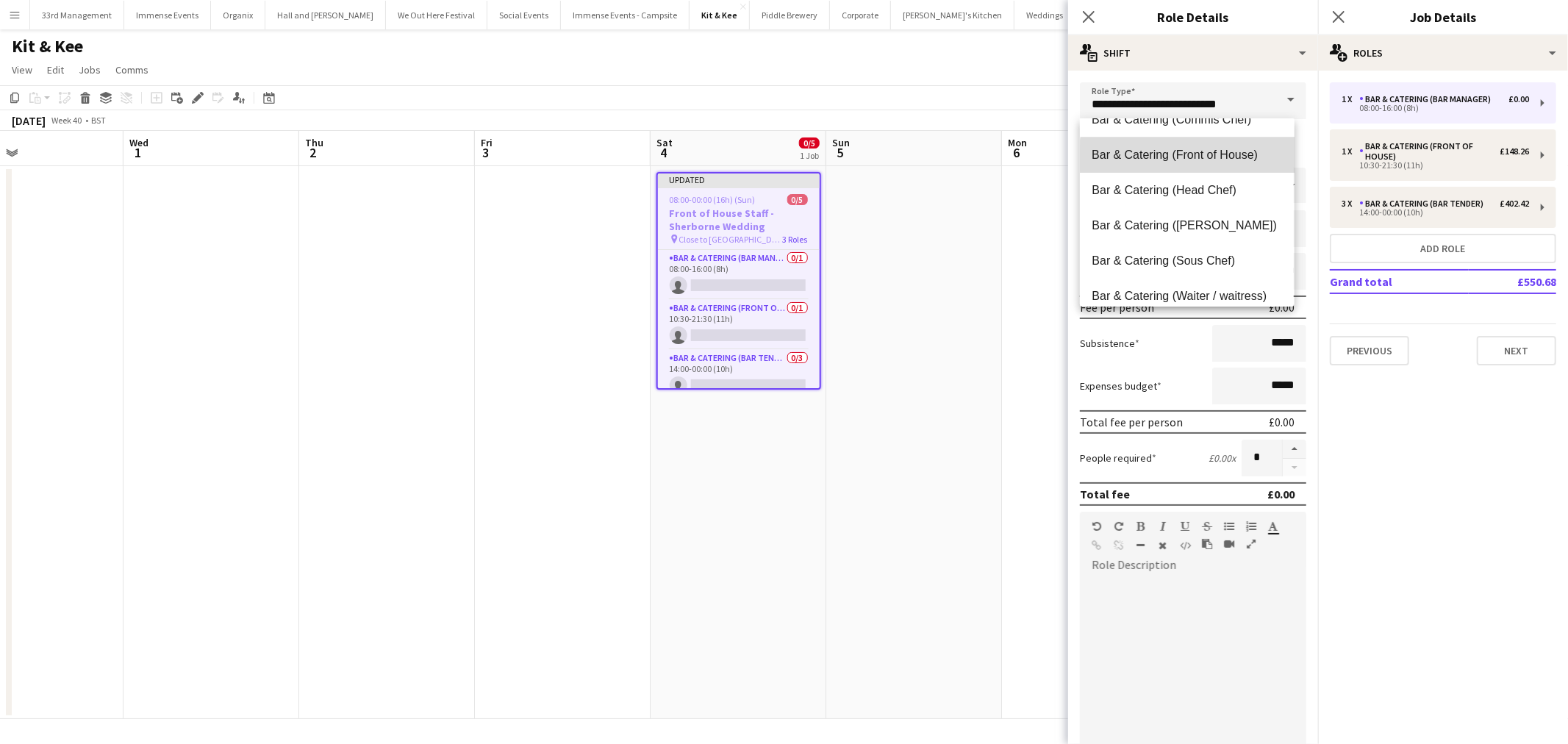
click at [1204, 158] on span "Bar & Catering (Front of House)" at bounding box center [1186, 154] width 190 height 14
type input "**********"
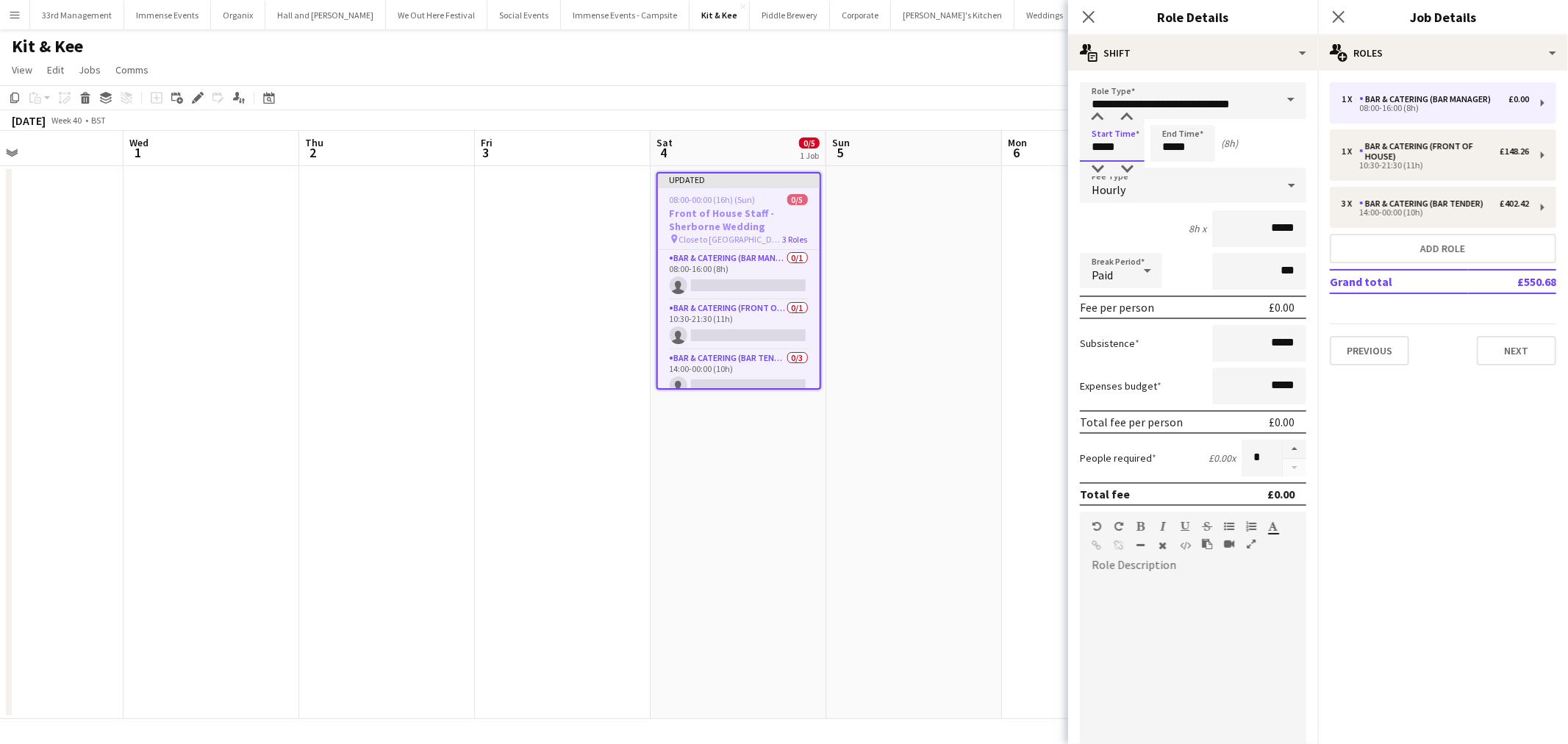
drag, startPoint x: 1121, startPoint y: 148, endPoint x: 1051, endPoint y: 160, distance: 71.0
click at [1061, 155] on body "Menu Boards Boards Boards All jobs Status Workforce Workforce My Workforce Recr…" at bounding box center [784, 372] width 1568 height 744
type input "*****"
drag, startPoint x: 1260, startPoint y: 222, endPoint x: 1323, endPoint y: 242, distance: 66.1
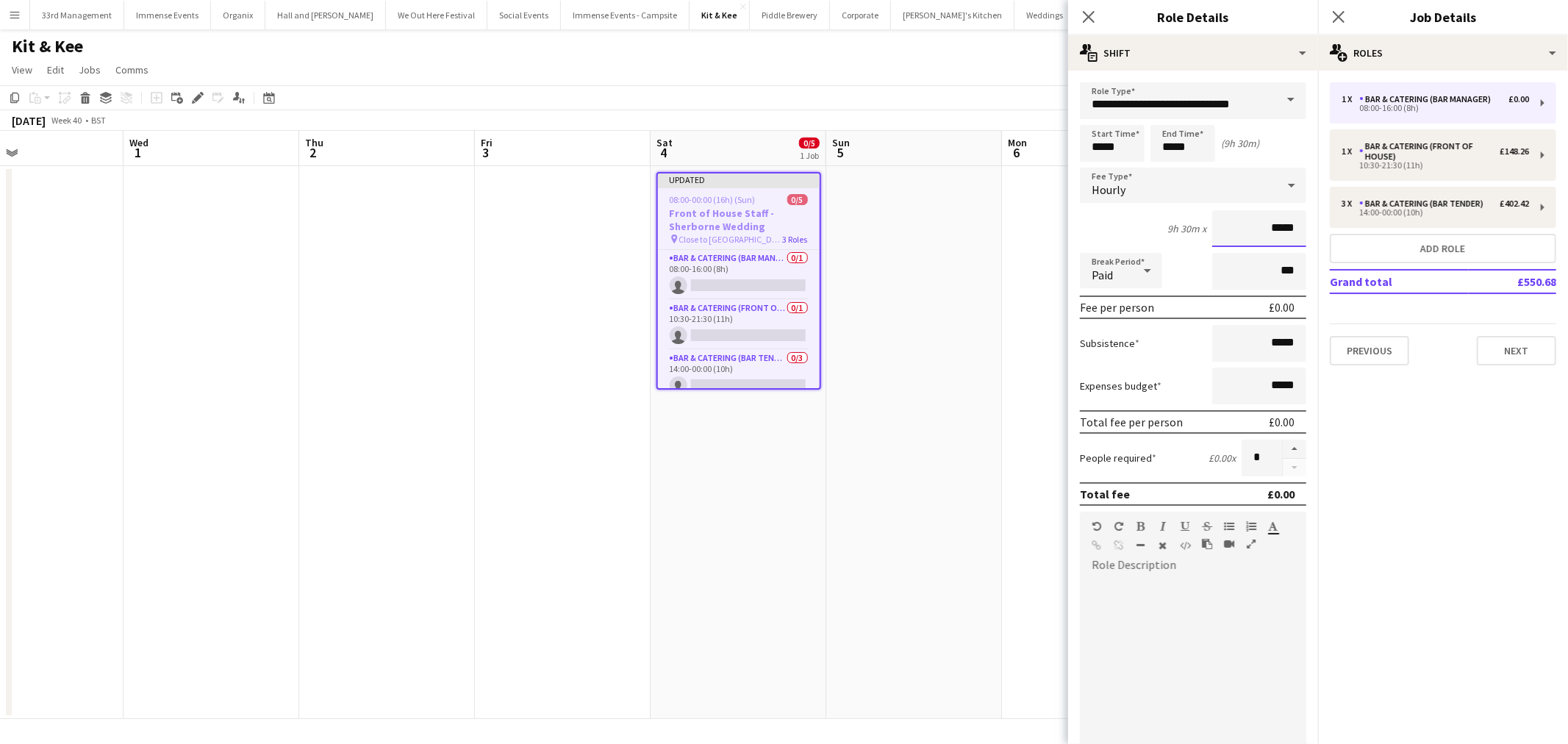
click at [1323, 242] on body "Menu Boards Boards Boards All jobs Status Workforce Workforce My Workforce Recr…" at bounding box center [784, 372] width 1568 height 744
click at [1277, 230] on input "*****" at bounding box center [1259, 228] width 94 height 37
drag, startPoint x: 1283, startPoint y: 223, endPoint x: 1264, endPoint y: 225, distance: 19.1
click at [1259, 225] on input "*****" at bounding box center [1259, 228] width 94 height 37
type input "******"
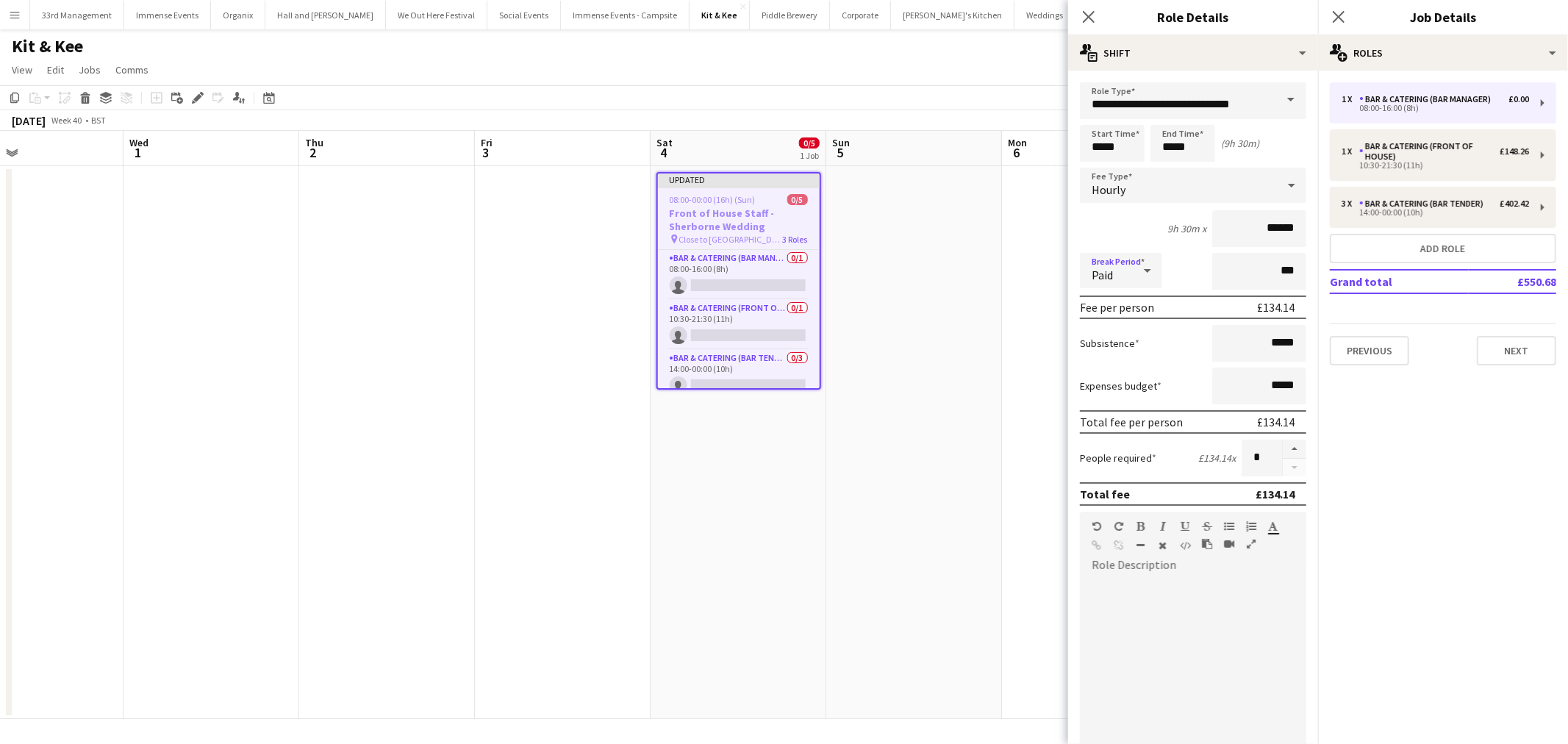
click at [1100, 282] on div "Paid" at bounding box center [1106, 270] width 53 height 35
click at [1135, 344] on span "Unpaid" at bounding box center [1120, 347] width 59 height 14
click at [1241, 257] on input "***" at bounding box center [1259, 271] width 94 height 37
type input "****"
click at [1117, 227] on div "9h 30m x ******" at bounding box center [1193, 228] width 227 height 37
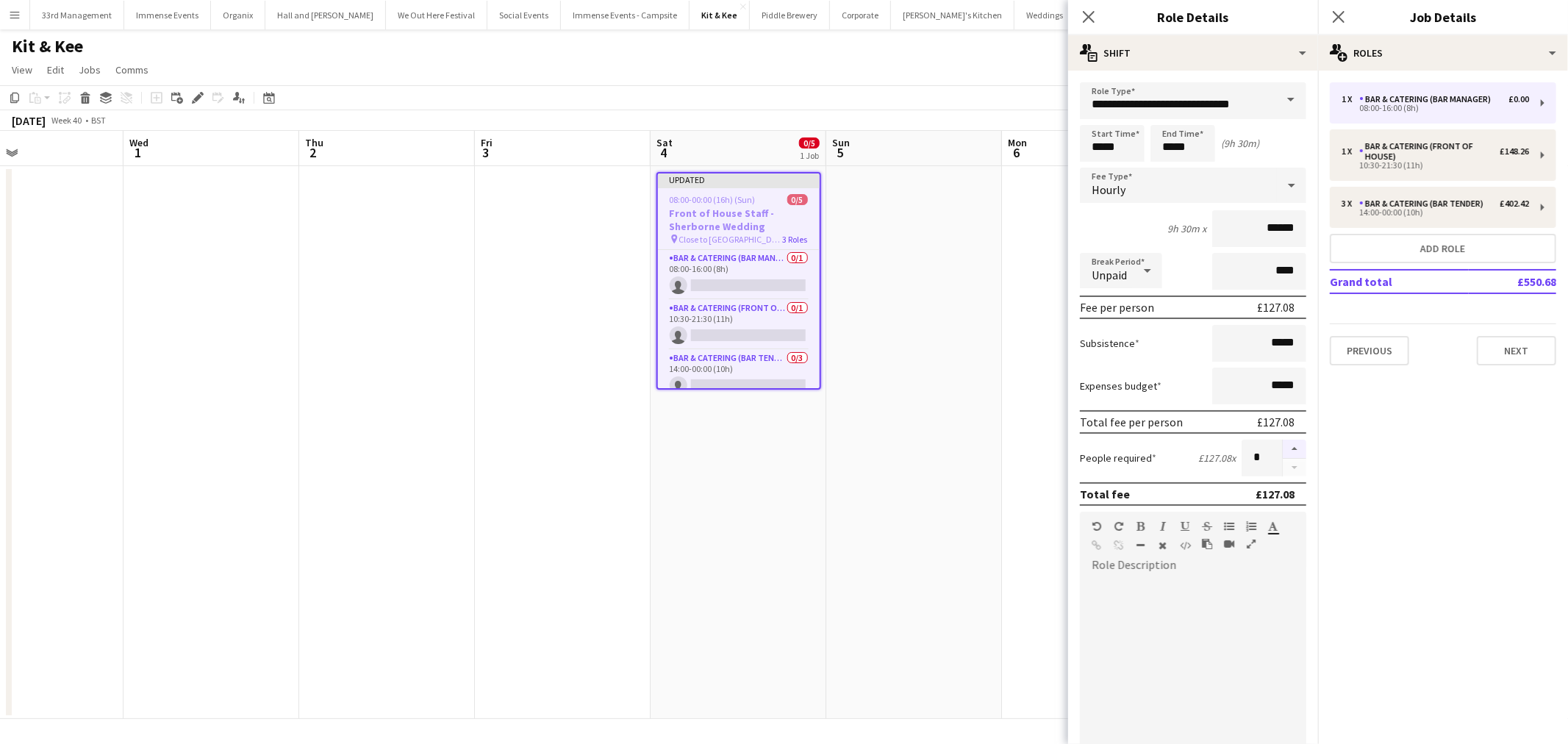
click at [1283, 440] on button "button" at bounding box center [1294, 450] width 24 height 19
type input "*"
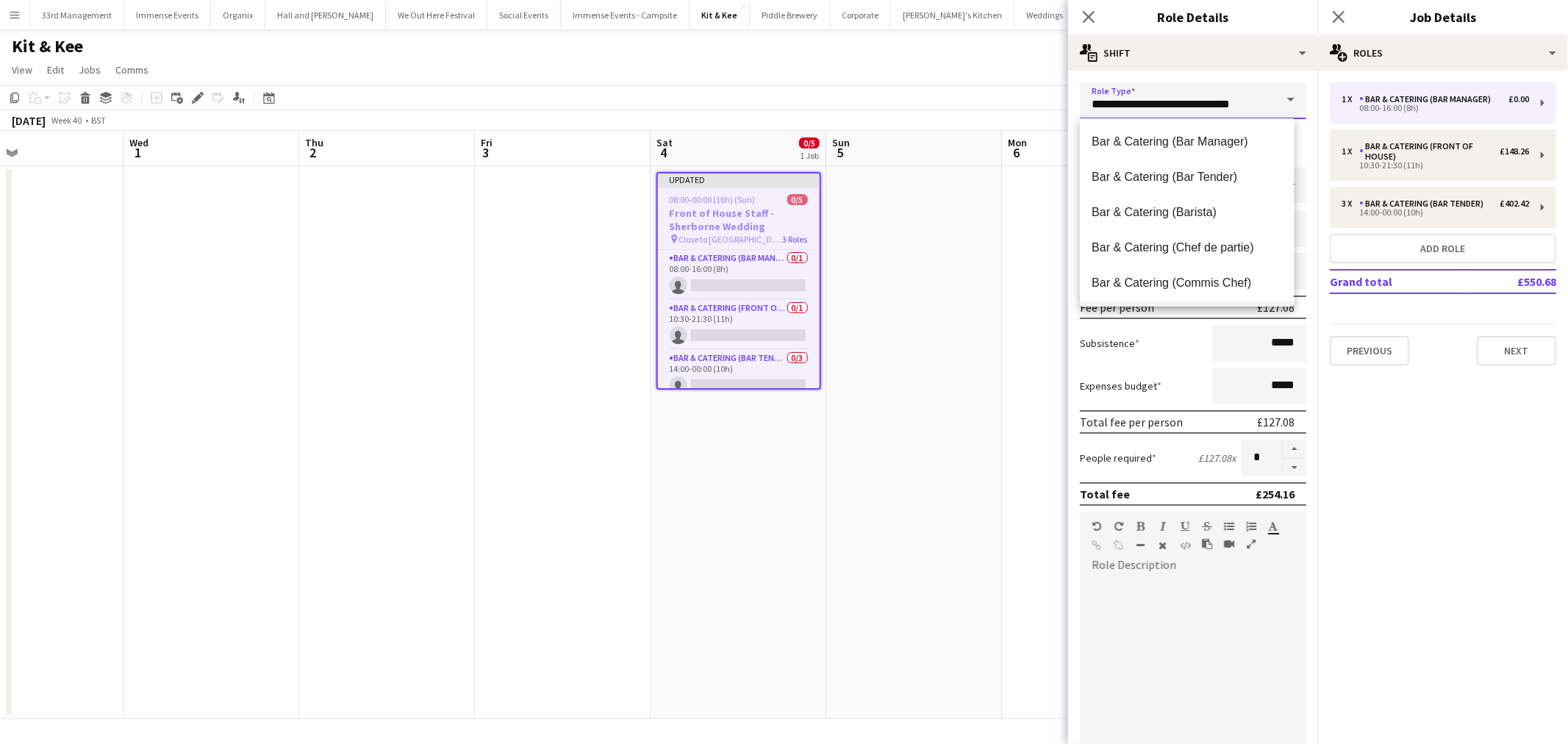
click at [1161, 99] on input "**********" at bounding box center [1193, 100] width 227 height 37
click at [908, 291] on app-date-cell at bounding box center [914, 443] width 176 height 553
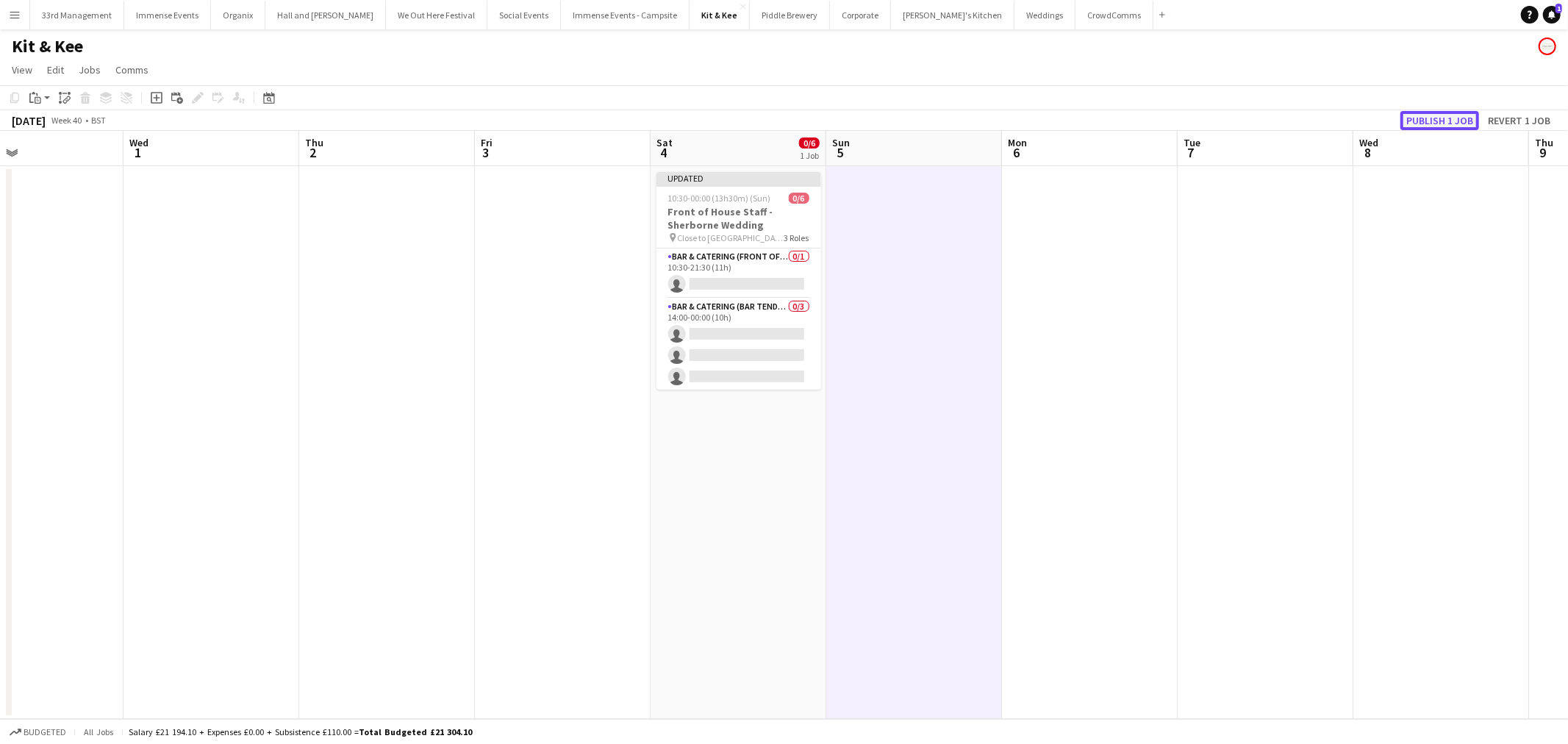
click at [1435, 121] on button "Publish 1 job" at bounding box center [1440, 121] width 79 height 19
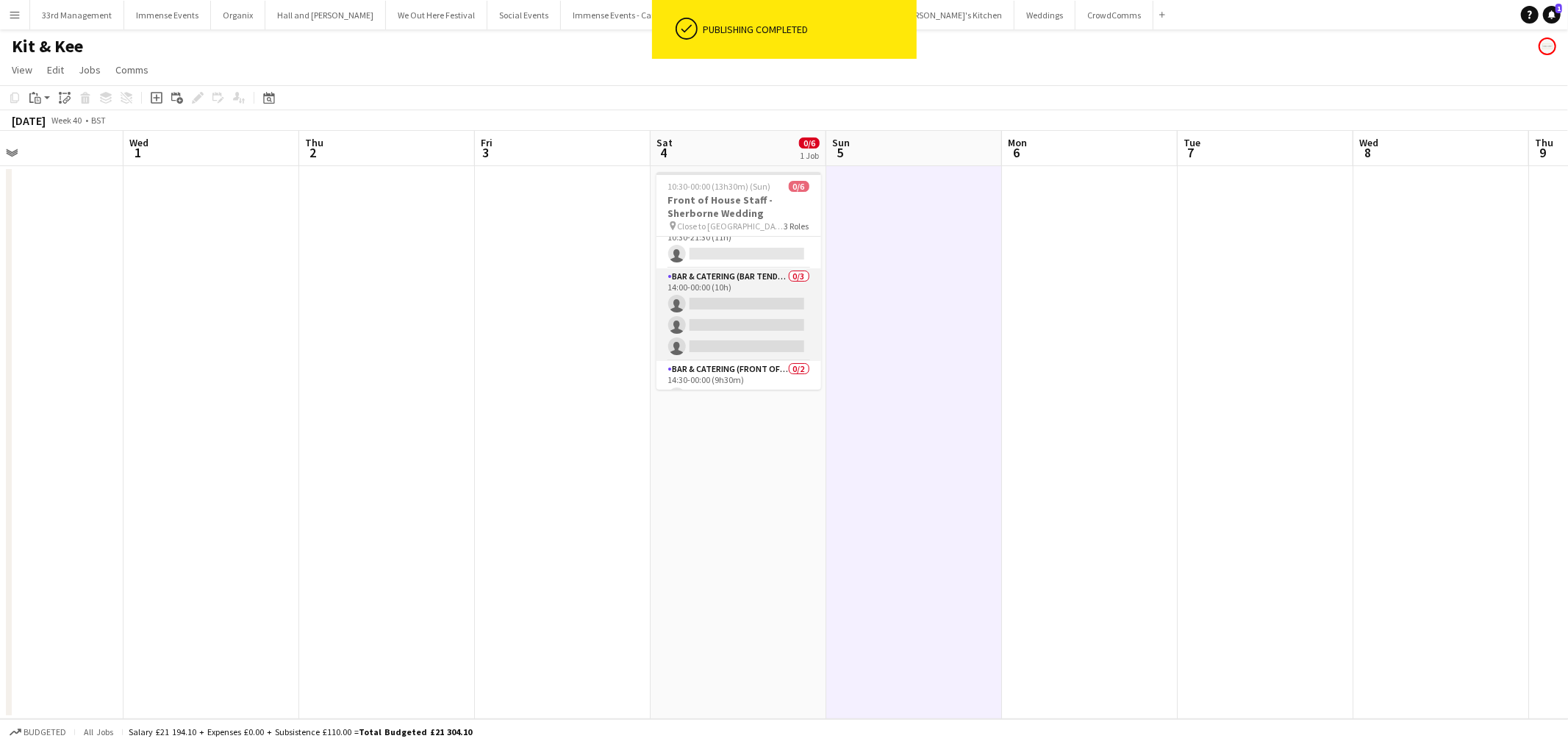
scroll to position [0, 0]
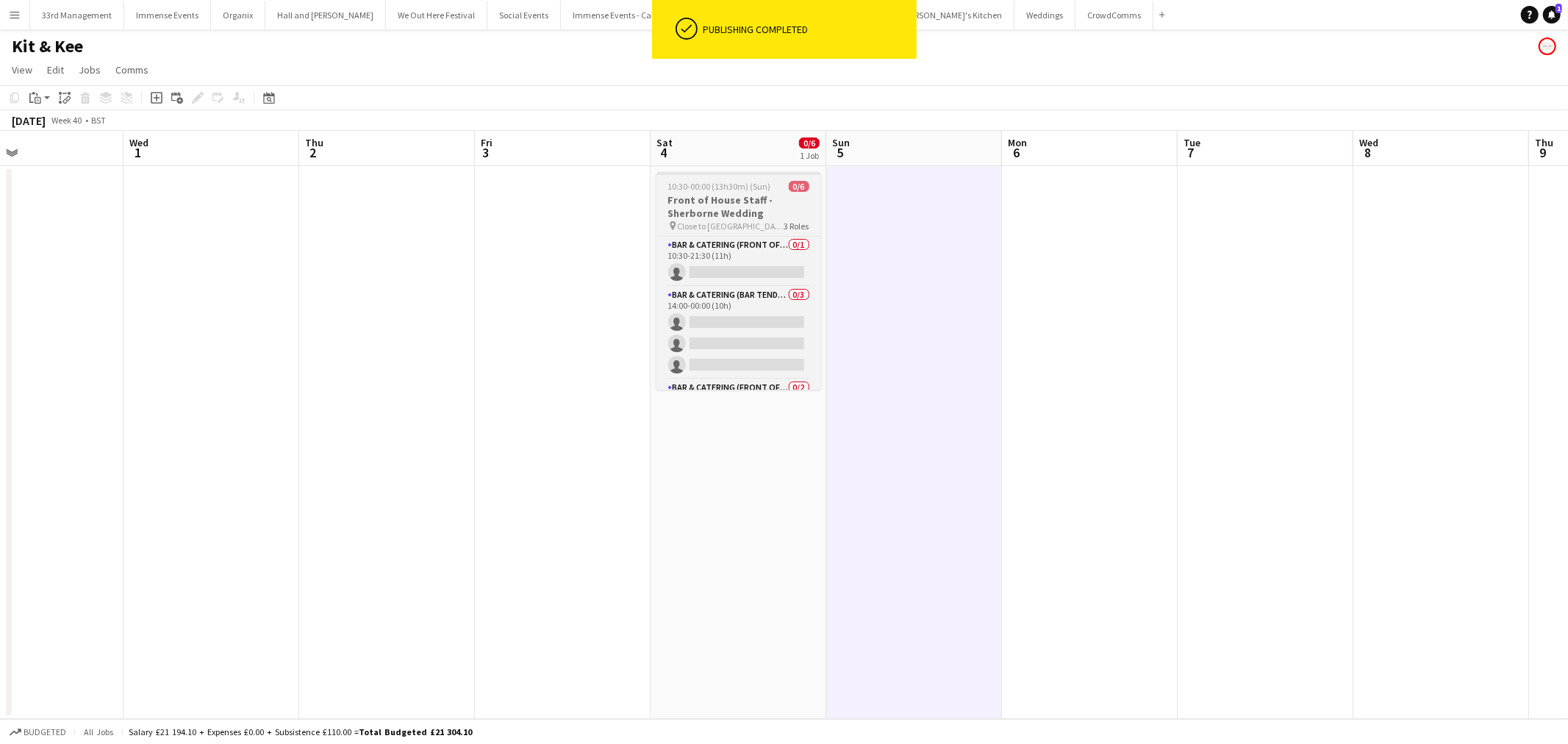
click at [733, 204] on h3 "Front of House Staff - Sherborne Wedding" at bounding box center [739, 207] width 165 height 27
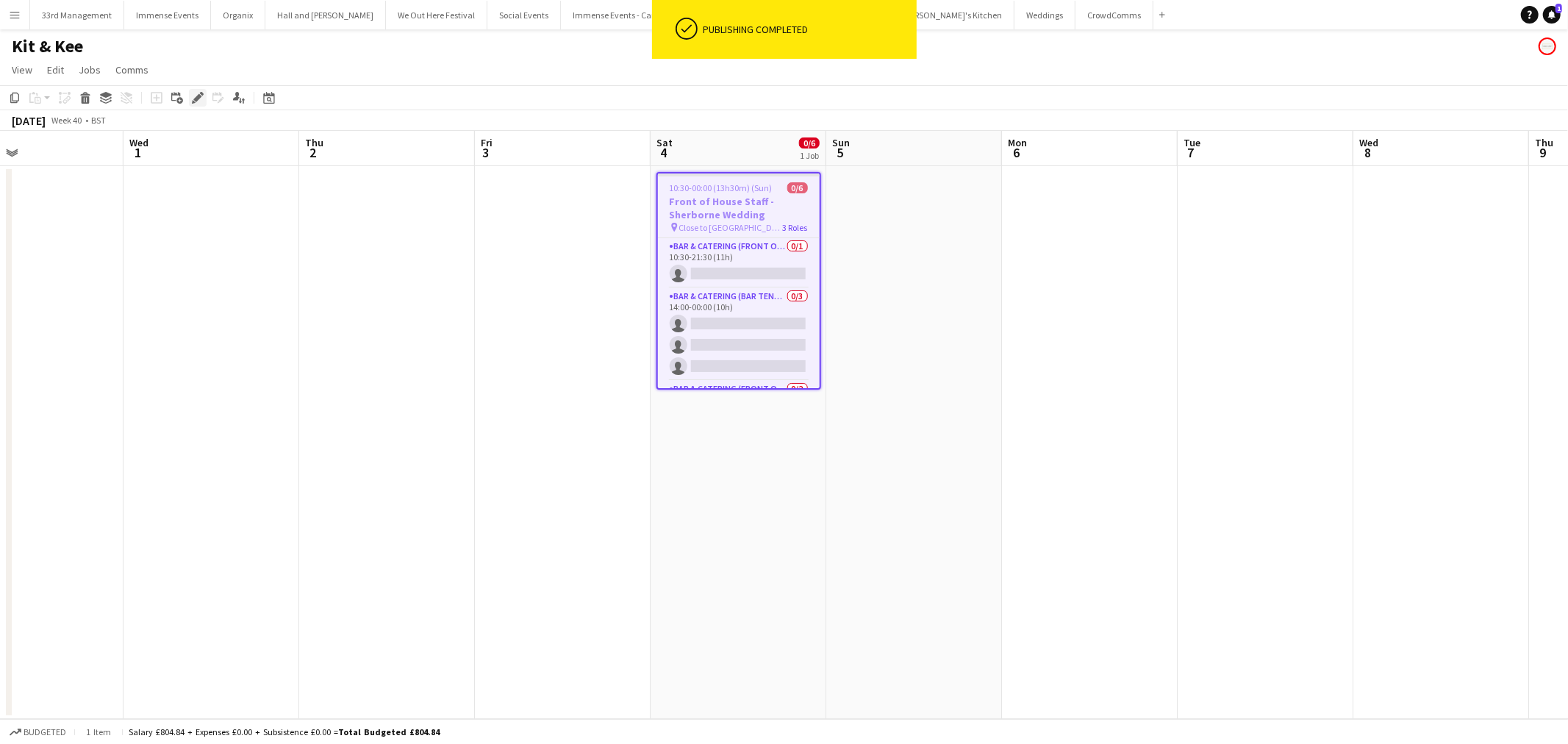
click at [192, 95] on icon "Edit" at bounding box center [197, 98] width 12 height 12
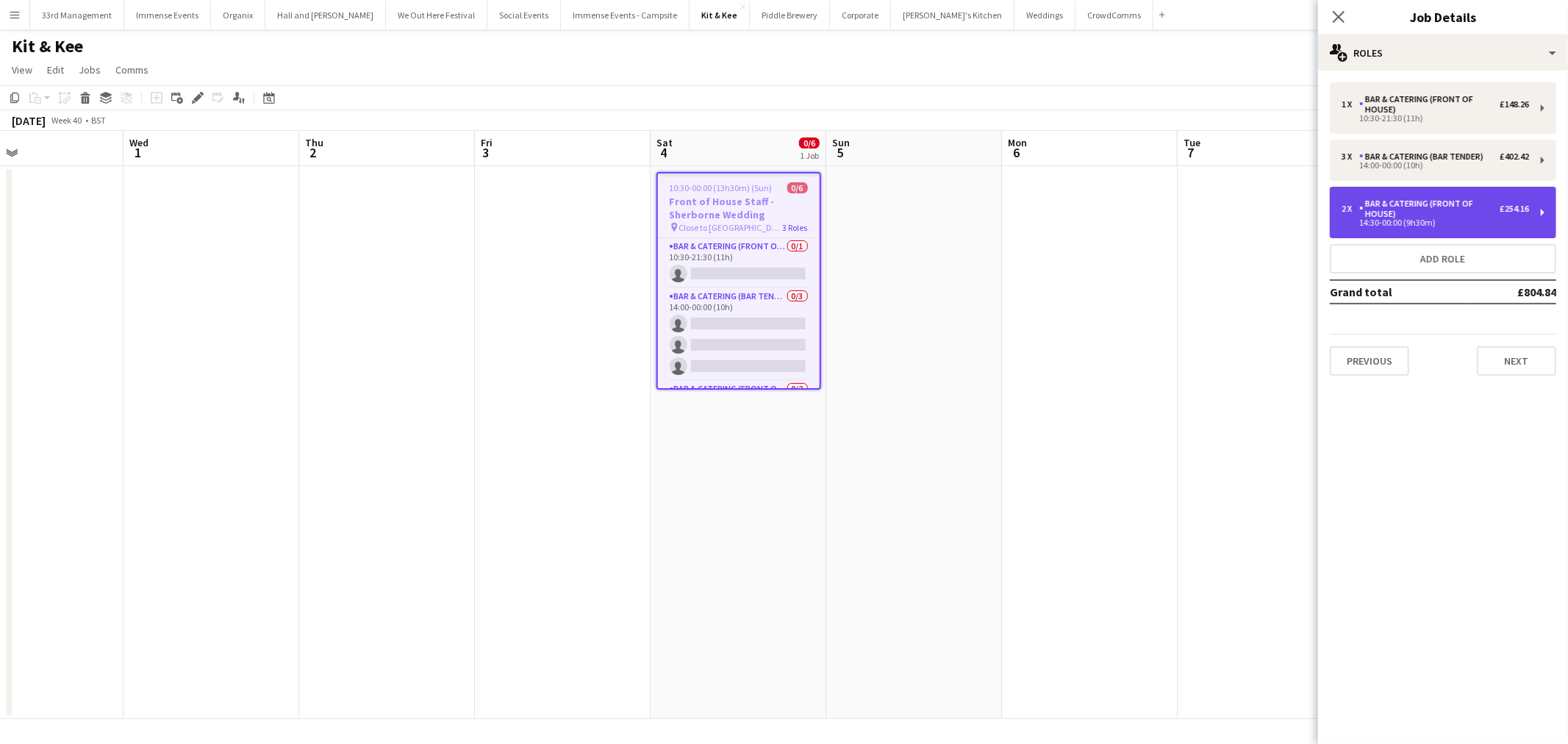
click at [1465, 204] on div "Bar & Catering (Front of House)" at bounding box center [1429, 209] width 140 height 21
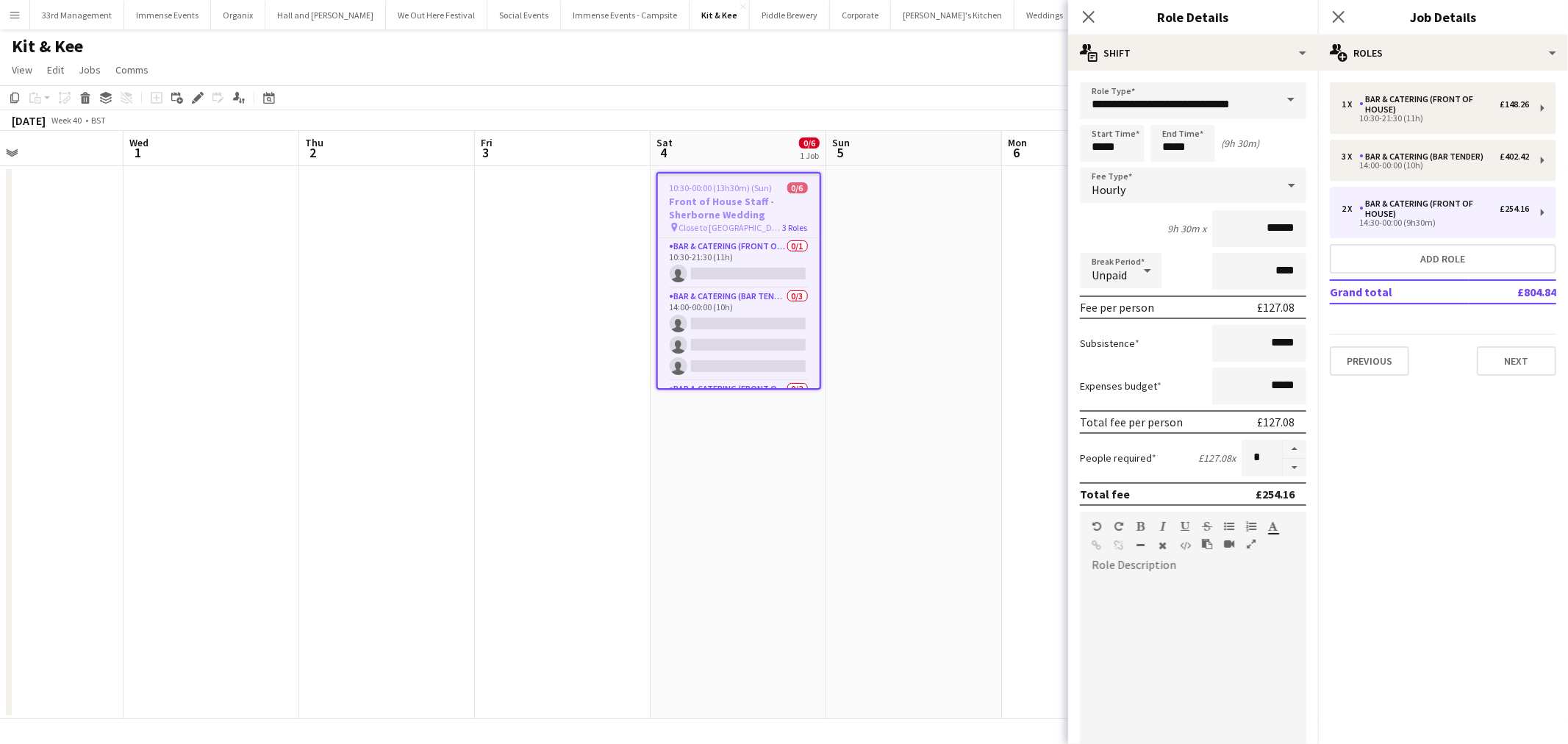
click at [908, 292] on app-date-cell at bounding box center [914, 443] width 176 height 553
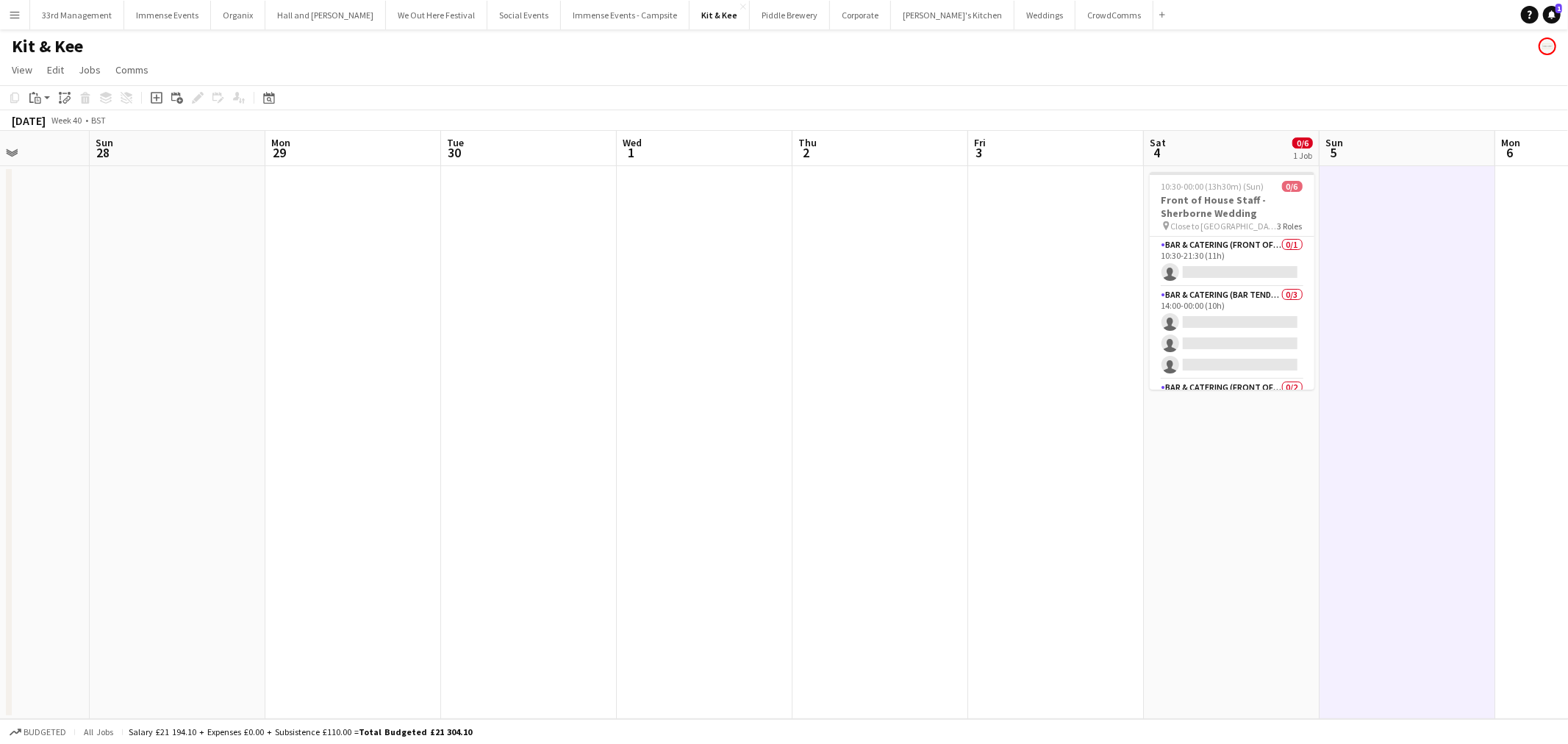
drag, startPoint x: 421, startPoint y: 503, endPoint x: 1192, endPoint y: 491, distance: 771.1
click at [1194, 491] on app-calendar-viewport "Sat 27 Sun 28 Mon 29 Tue 30 Wed 1 Thu 2 Fri 3 Sat 4 0/6 1 Job Sun 5 Mon 6 Tue 7…" at bounding box center [784, 425] width 1568 height 588
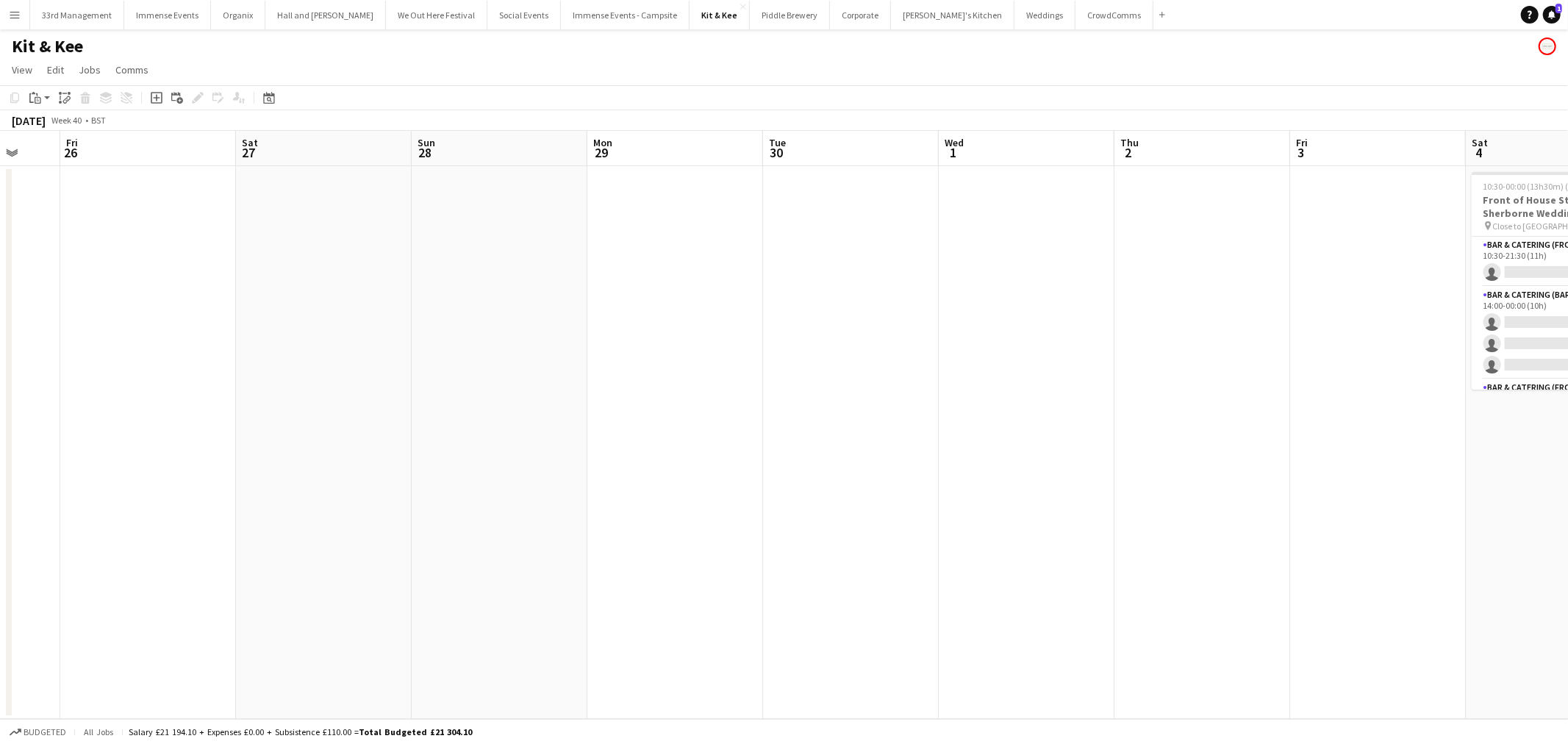
drag, startPoint x: 680, startPoint y: 447, endPoint x: 1376, endPoint y: 414, distance: 696.8
click at [1376, 414] on app-calendar-viewport "Tue 23 Wed 24 Thu 25 Fri 26 Sat 27 Sun 28 Mon 29 Tue 30 Wed 1 Thu 2 Fri 3 Sat 4…" at bounding box center [784, 425] width 1568 height 588
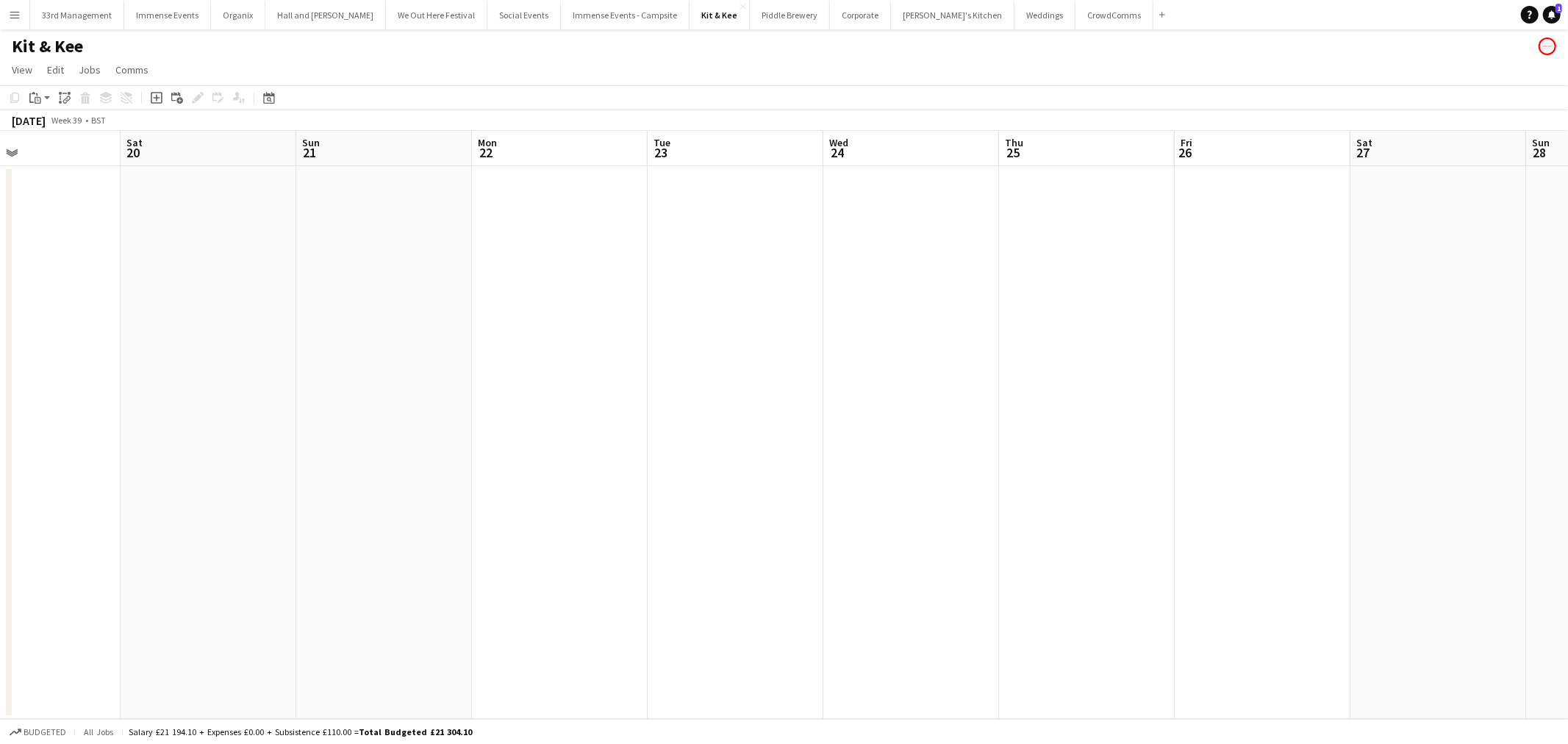
drag, startPoint x: 663, startPoint y: 414, endPoint x: 1473, endPoint y: 333, distance: 814.0
click at [1474, 332] on app-calendar-viewport "Wed 17 Thu 18 Fri 19 Sat 20 Sun 21 Mon 22 Tue 23 Wed 24 Thu 25 Fri 26 Sat 27 Su…" at bounding box center [784, 425] width 1568 height 588
drag, startPoint x: 1314, startPoint y: 344, endPoint x: 864, endPoint y: 368, distance: 450.6
click at [399, 366] on app-calendar-viewport "Tue 16 Wed 17 Thu 18 Fri 19 Sat 20 Sun 21 Mon 22 Tue 23 Wed 24 Thu 25 Fri 26 Sa…" at bounding box center [784, 425] width 1568 height 588
drag, startPoint x: 1025, startPoint y: 368, endPoint x: 517, endPoint y: 405, distance: 509.3
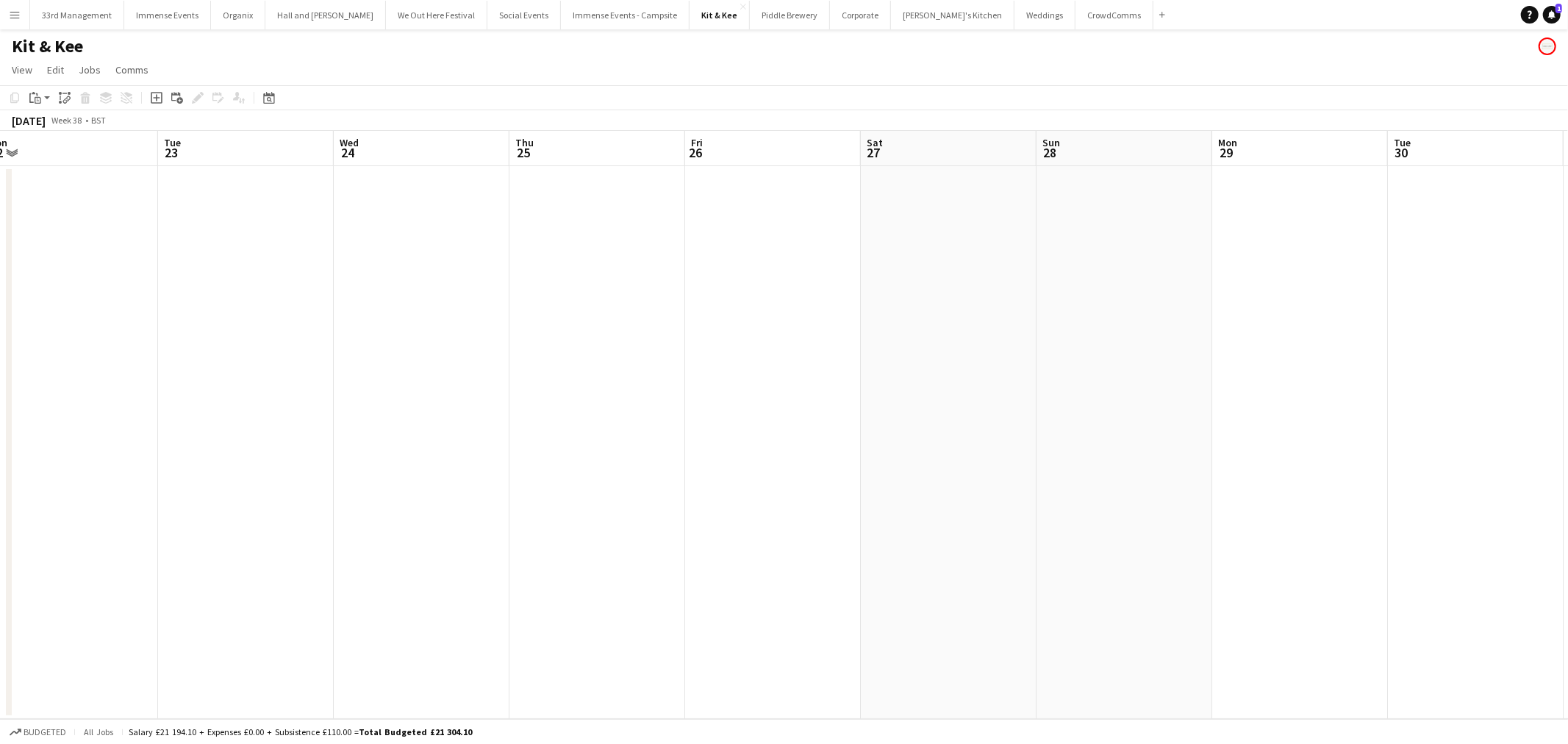
click at [517, 405] on app-calendar-viewport "Fri 19 Sat 20 Sun 21 Mon 22 Tue 23 Wed 24 Thu 25 Fri 26 Sat 27 Sun 28 Mon 29 Tu…" at bounding box center [784, 425] width 1568 height 588
drag, startPoint x: 963, startPoint y: 373, endPoint x: 391, endPoint y: 402, distance: 572.7
click at [381, 405] on app-calendar-viewport "Fri 19 Sat 20 Sun 21 Mon 22 Tue 23 Wed 24 Thu 25 Fri 26 Sat 27 Sun 28 Mon 29 Tu…" at bounding box center [784, 425] width 1568 height 588
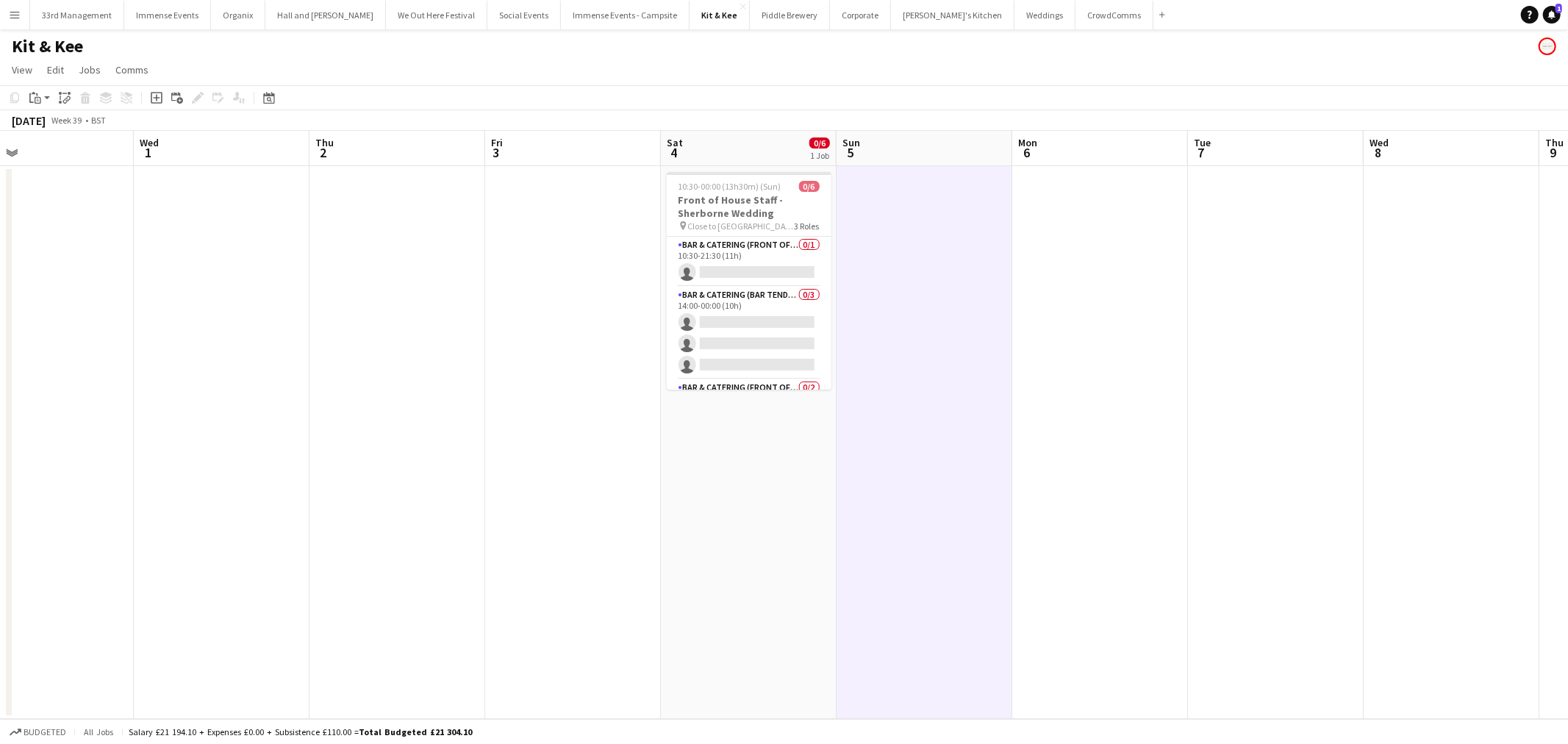
drag, startPoint x: 530, startPoint y: 423, endPoint x: 208, endPoint y: 442, distance: 322.6
click at [208, 442] on app-calendar-viewport "Sat 27 Sun 28 Mon 29 Tue 30 Wed 1 Thu 2 Fri 3 Sat 4 0/6 1 Job Sun 5 Mon 6 Tue 7…" at bounding box center [784, 425] width 1568 height 588
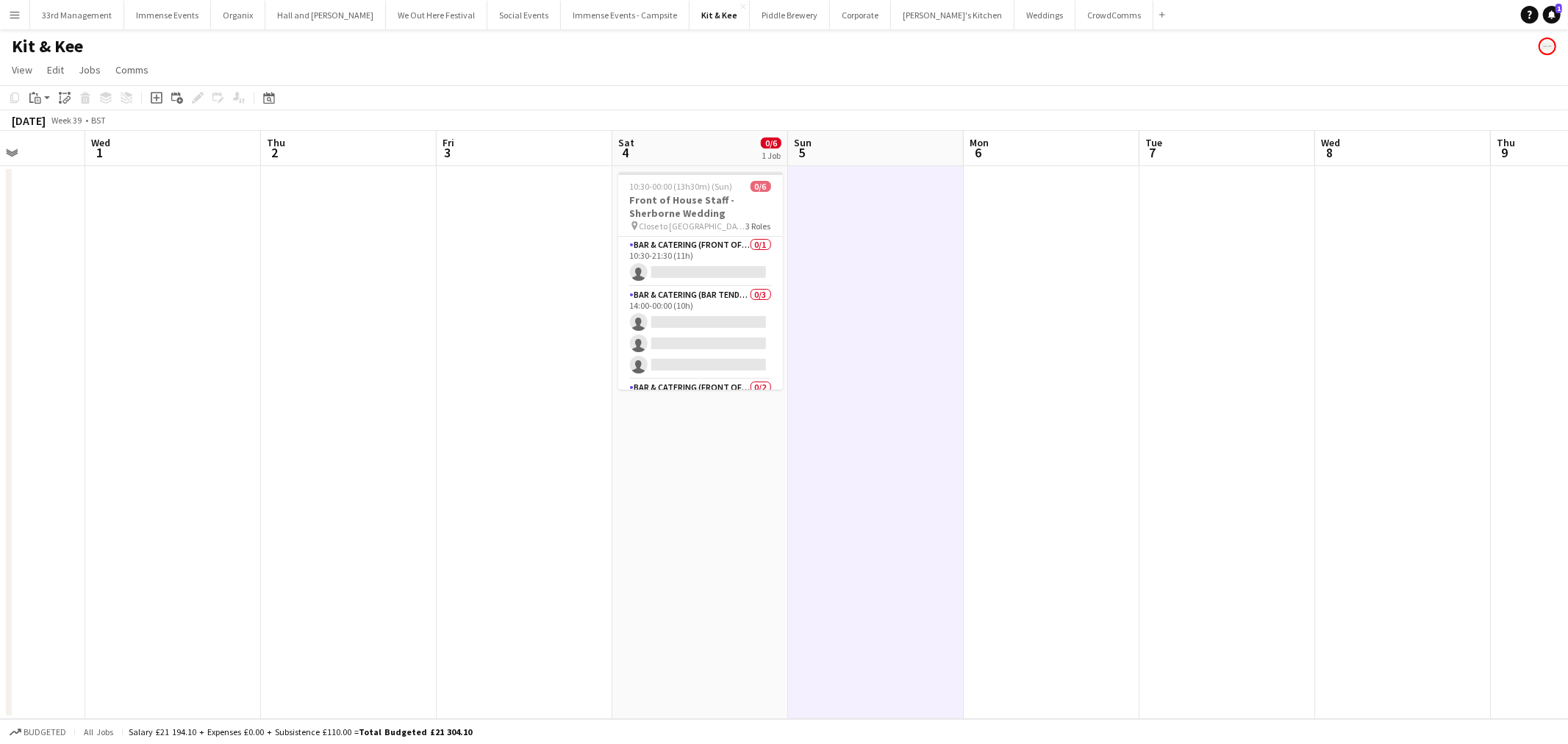
drag, startPoint x: 854, startPoint y: 381, endPoint x: 377, endPoint y: 410, distance: 477.9
click at [377, 410] on app-calendar-viewport "Sat 27 Sun 28 Mon 29 Tue 30 Wed 1 Thu 2 Fri 3 Sat 4 0/6 1 Job Sun 5 Mon 6 Tue 7…" at bounding box center [784, 425] width 1568 height 588
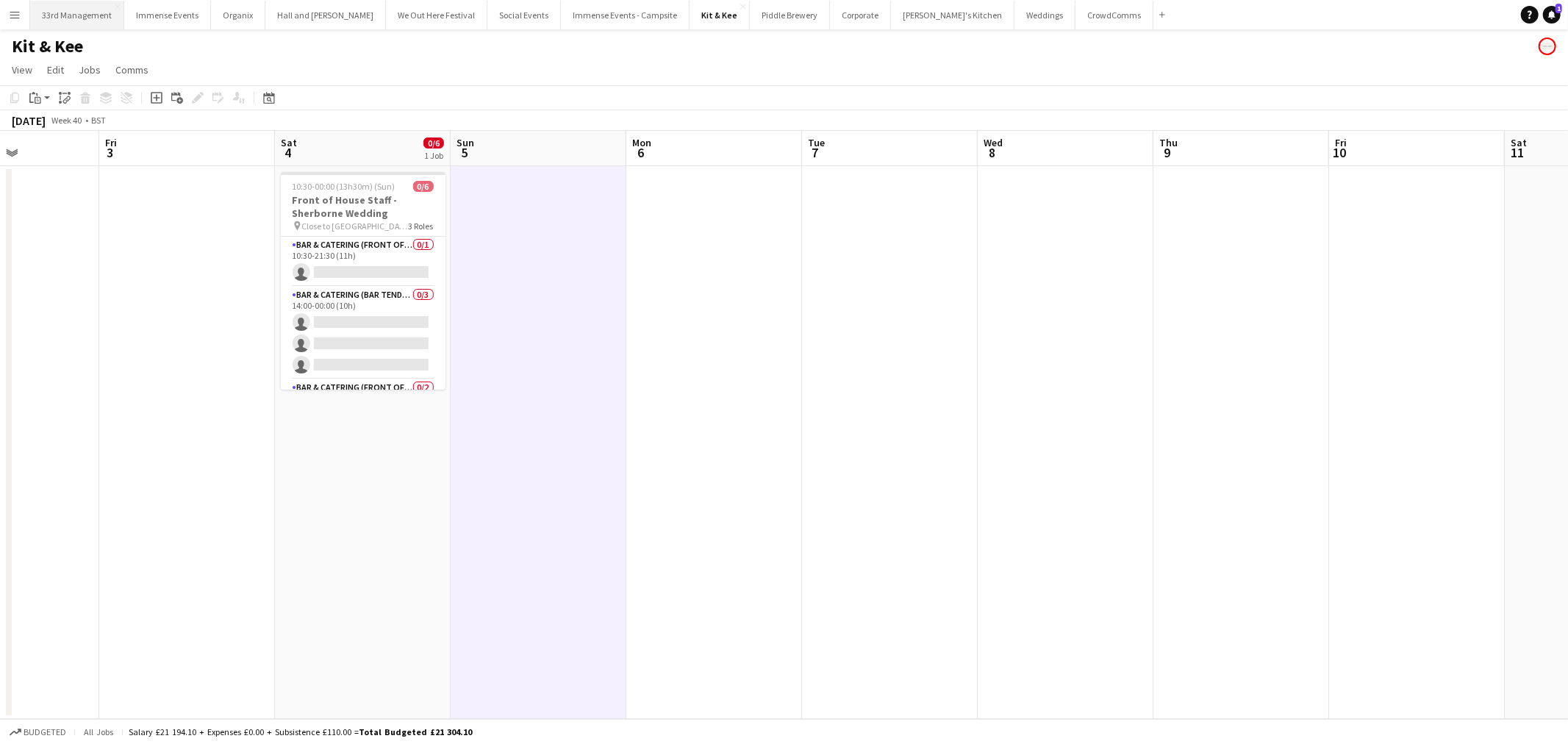
drag, startPoint x: 57, startPoint y: 27, endPoint x: 80, endPoint y: 16, distance: 25.5
click at [57, 27] on button "33rd Management Close" at bounding box center [77, 15] width 94 height 28
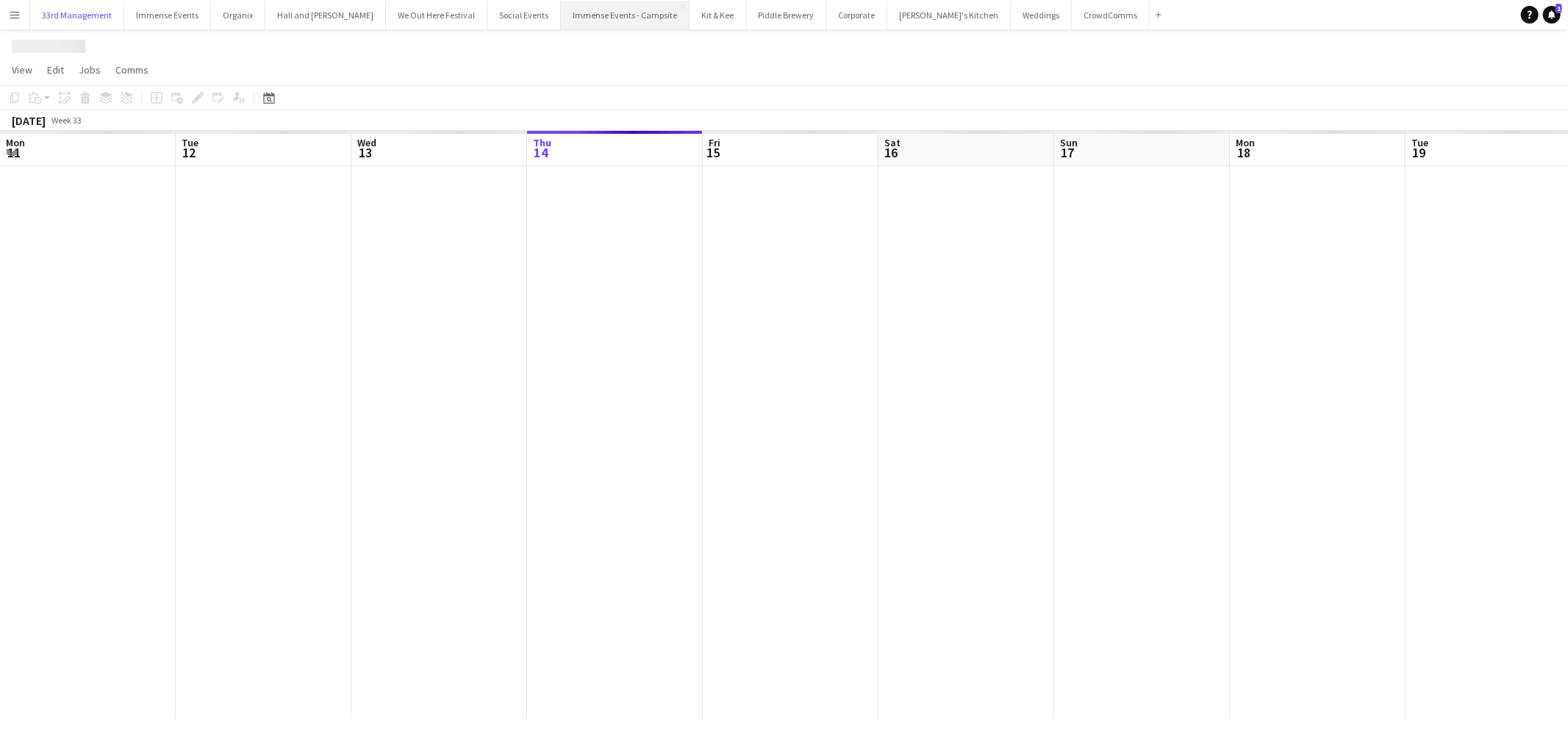
scroll to position [0, 350]
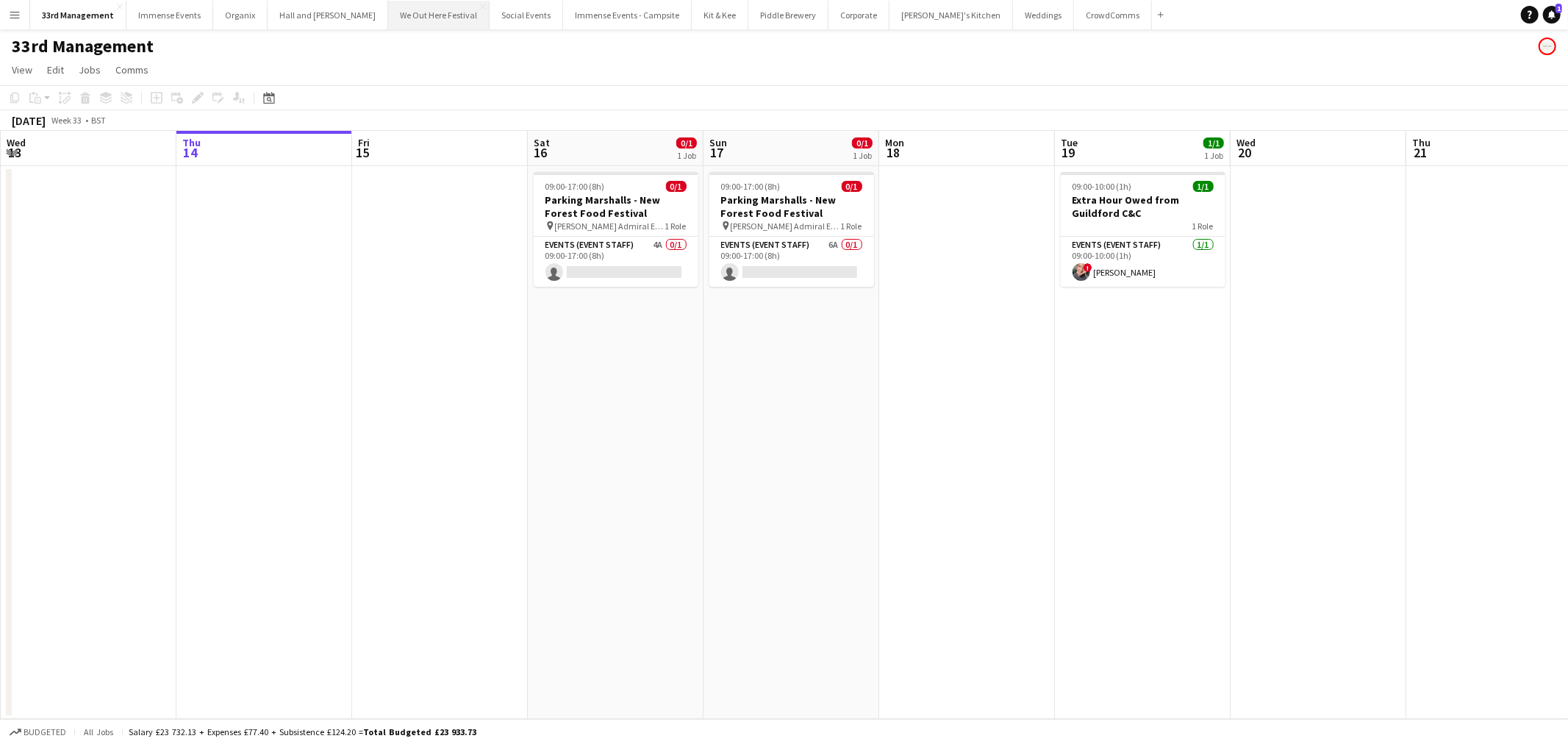
click at [420, 1] on button "We Out Here Festival Close" at bounding box center [439, 15] width 101 height 28
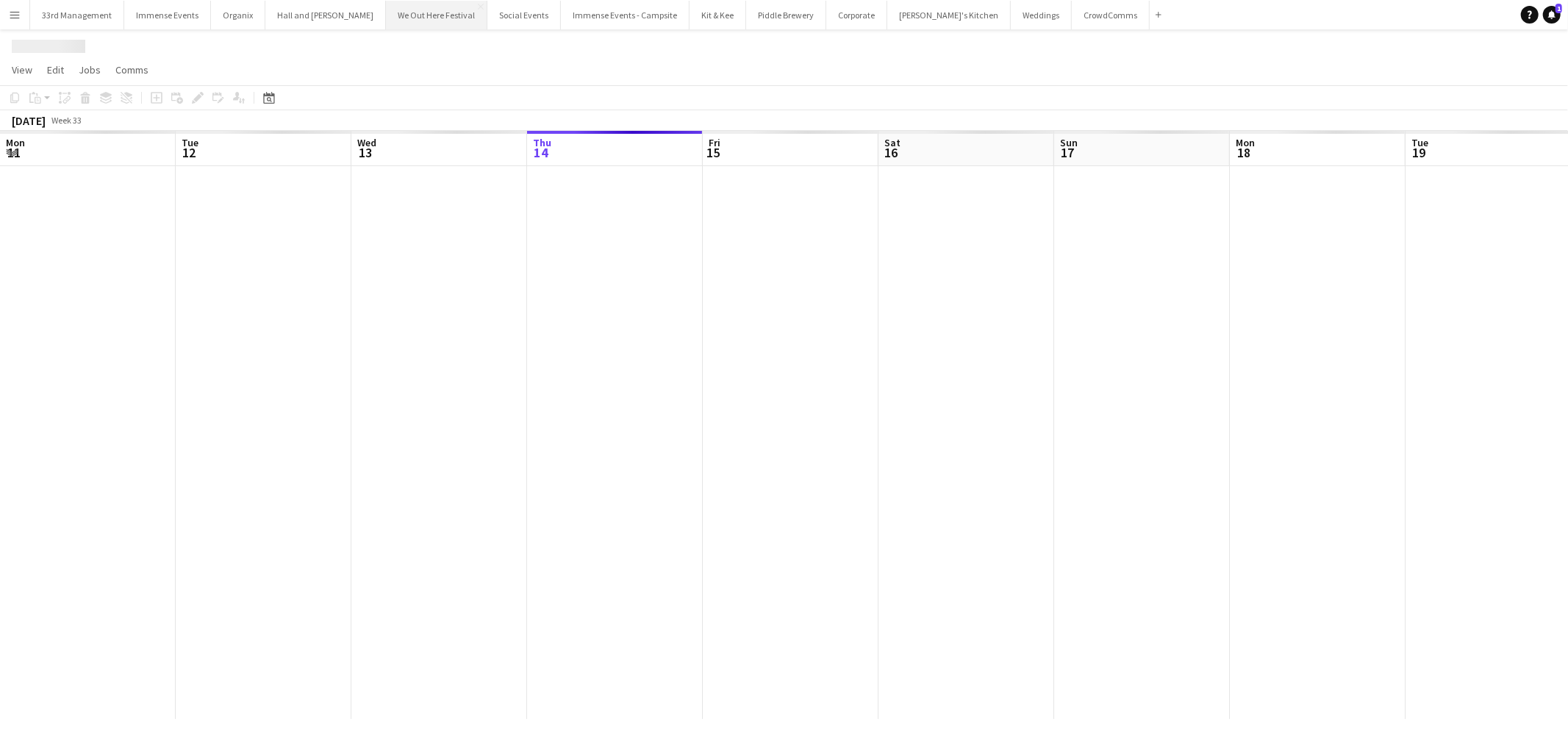
scroll to position [0, 350]
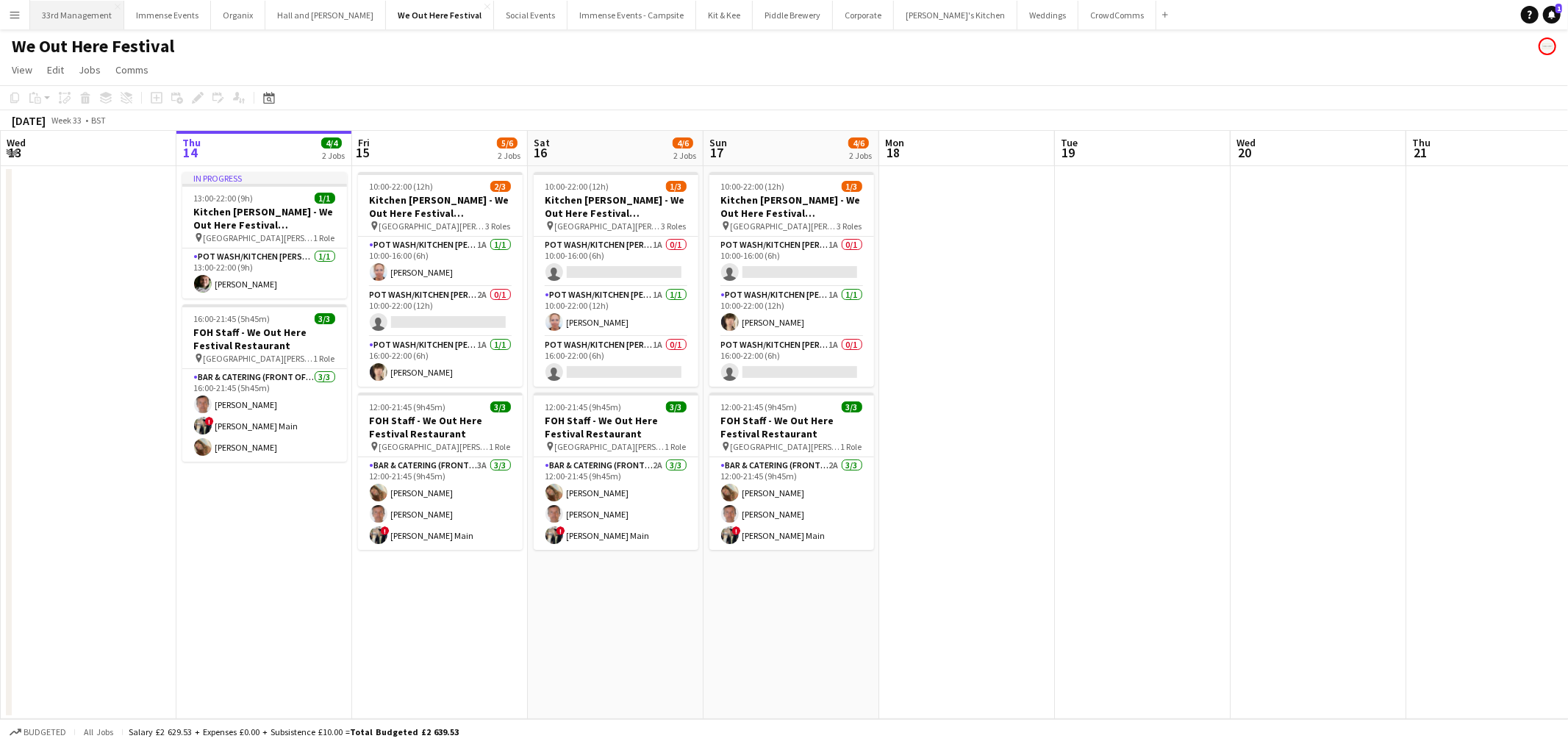
click at [37, 7] on button "33rd Management Close" at bounding box center [77, 15] width 94 height 28
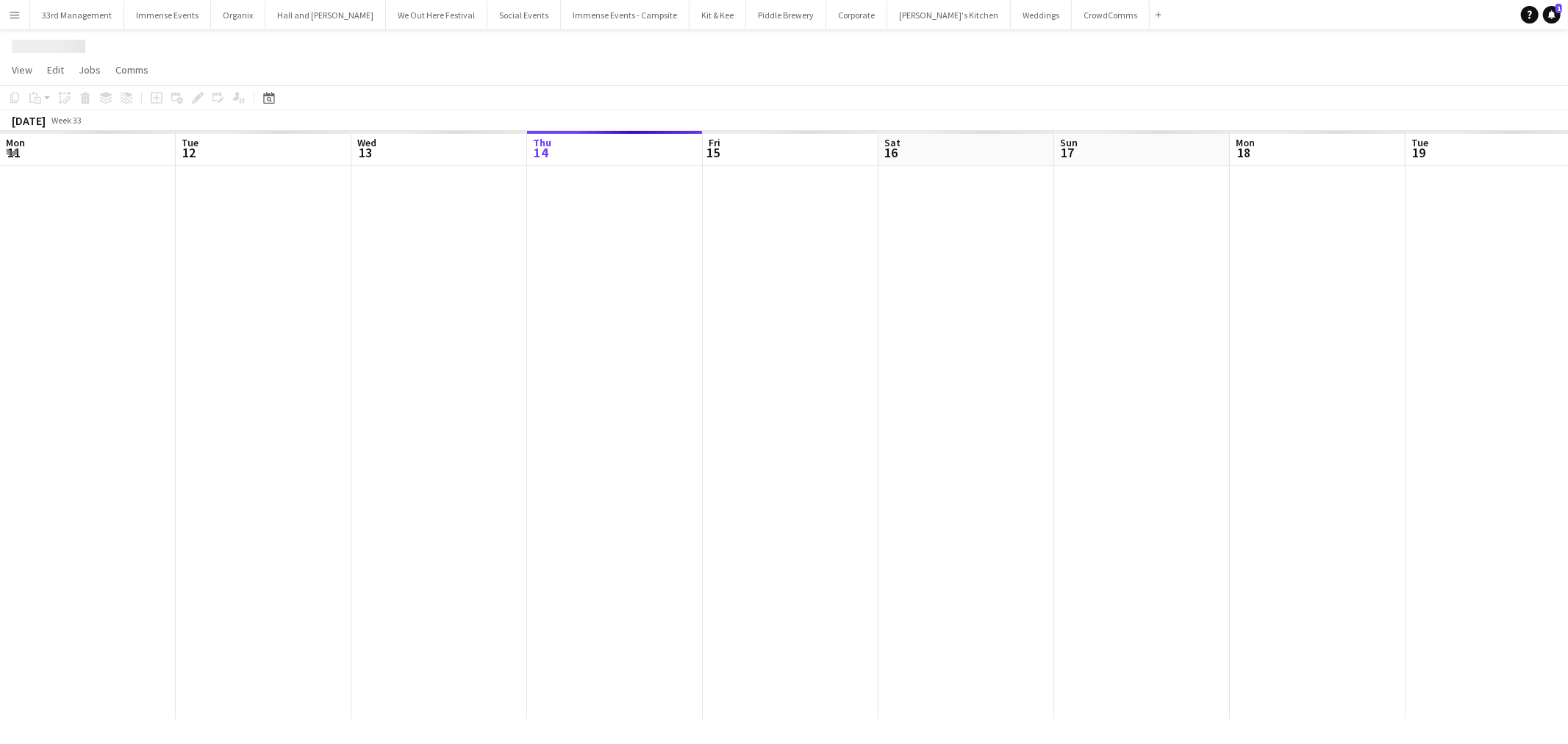
click at [18, 12] on app-icon "Menu" at bounding box center [15, 15] width 12 height 12
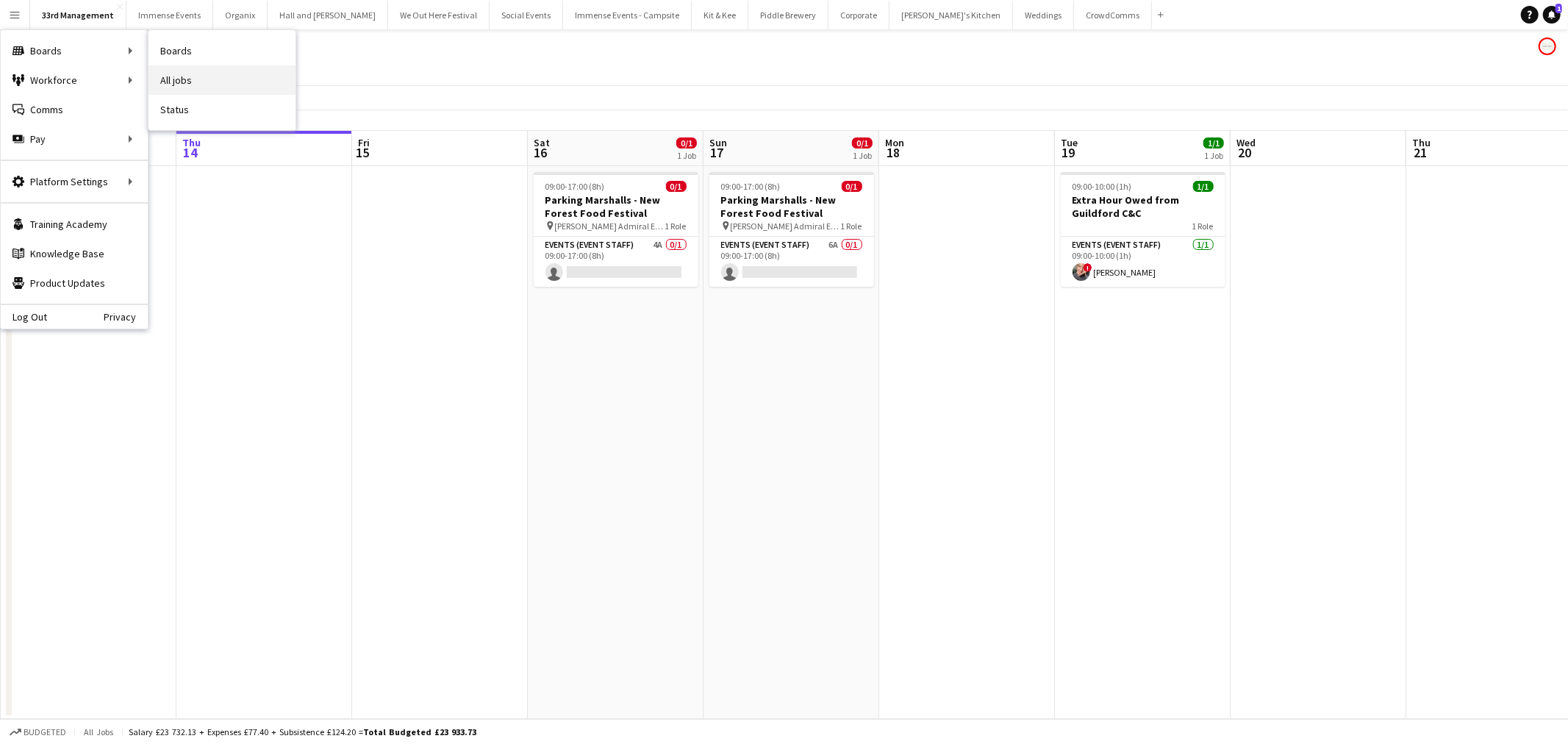
click at [215, 78] on link "All jobs" at bounding box center [221, 80] width 147 height 29
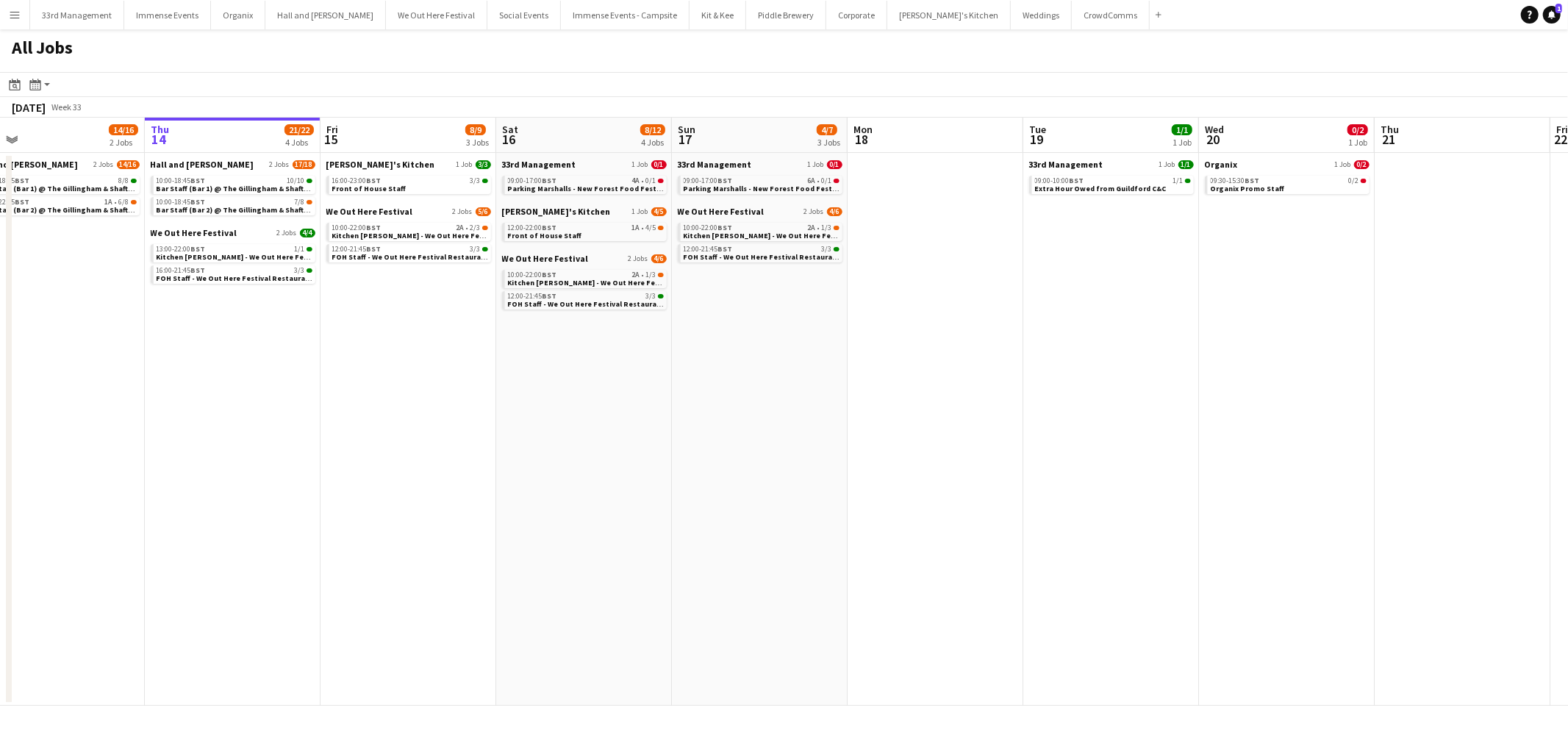
scroll to position [0, 296]
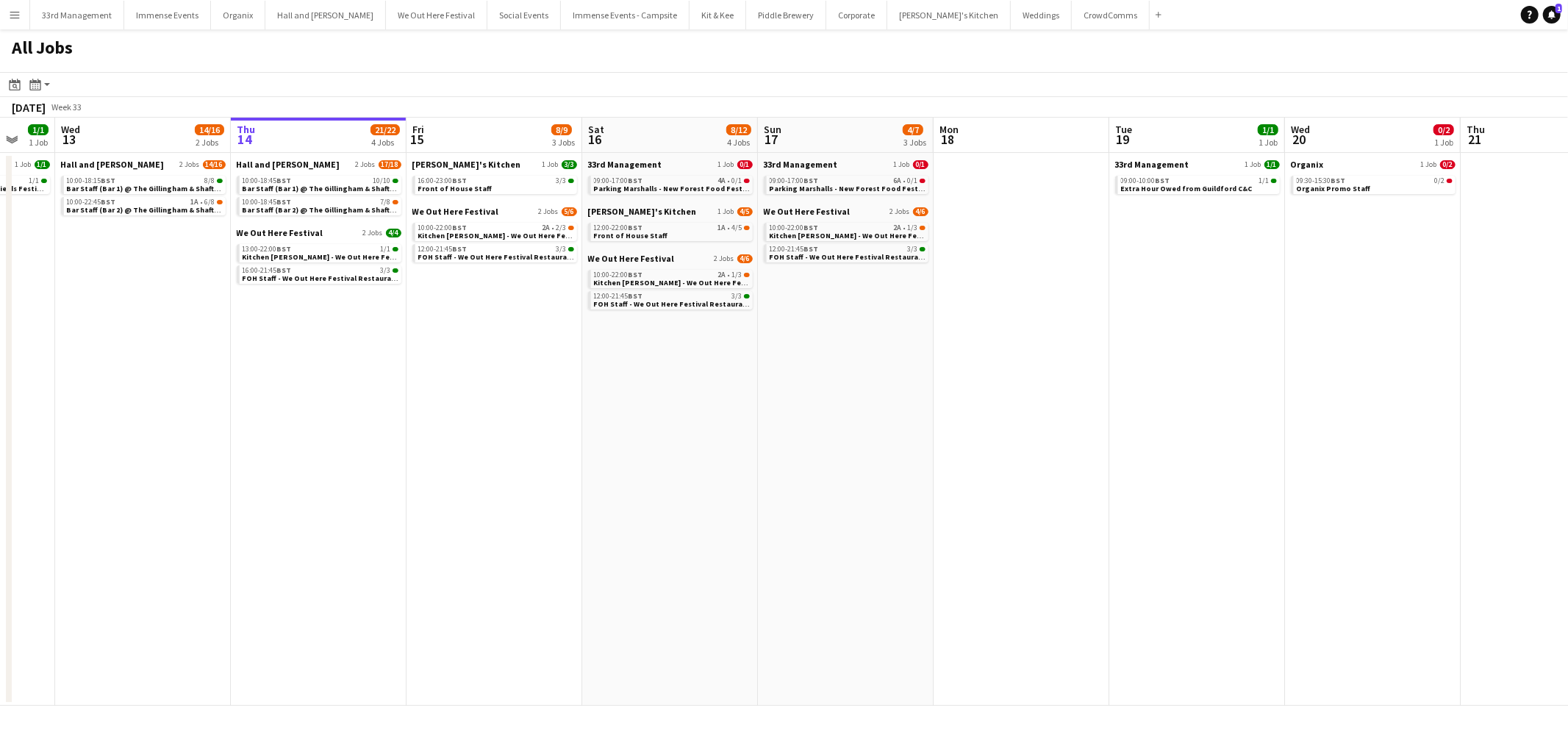
drag, startPoint x: 917, startPoint y: 400, endPoint x: 972, endPoint y: 397, distance: 55.1
click at [972, 397] on app-calendar-viewport "Mon 11 4/12 6 Jobs Tue 12 1/1 1 Job Wed 13 14/16 2 Jobs Thu 14 21/22 4 Jobs Fri…" at bounding box center [784, 412] width 1568 height 588
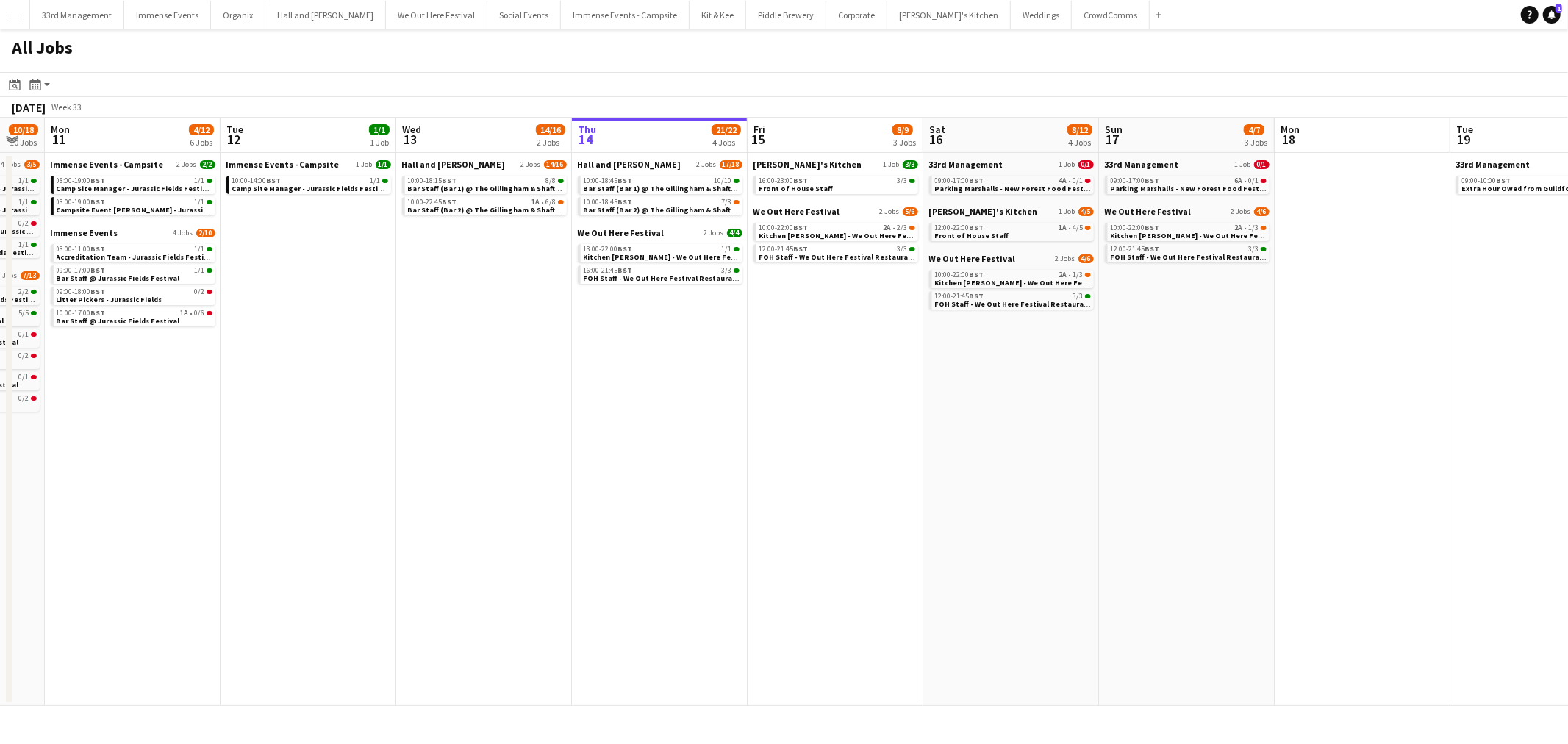
click at [753, 362] on app-calendar-viewport "Sat 9 24/32 14 Jobs Sun 10 10/18 10 Jobs Mon 11 4/12 6 Jobs Tue 12 1/1 1 Job We…" at bounding box center [784, 412] width 1568 height 588
click at [819, 185] on span "Front of House Staff" at bounding box center [797, 189] width 75 height 10
click at [431, 460] on app-date-cell "Hall and Woodhouse 2 Jobs 14/16 10:00-18:15 BST 8/8 Bar Staff (Bar 1) @ The Gil…" at bounding box center [484, 429] width 176 height 553
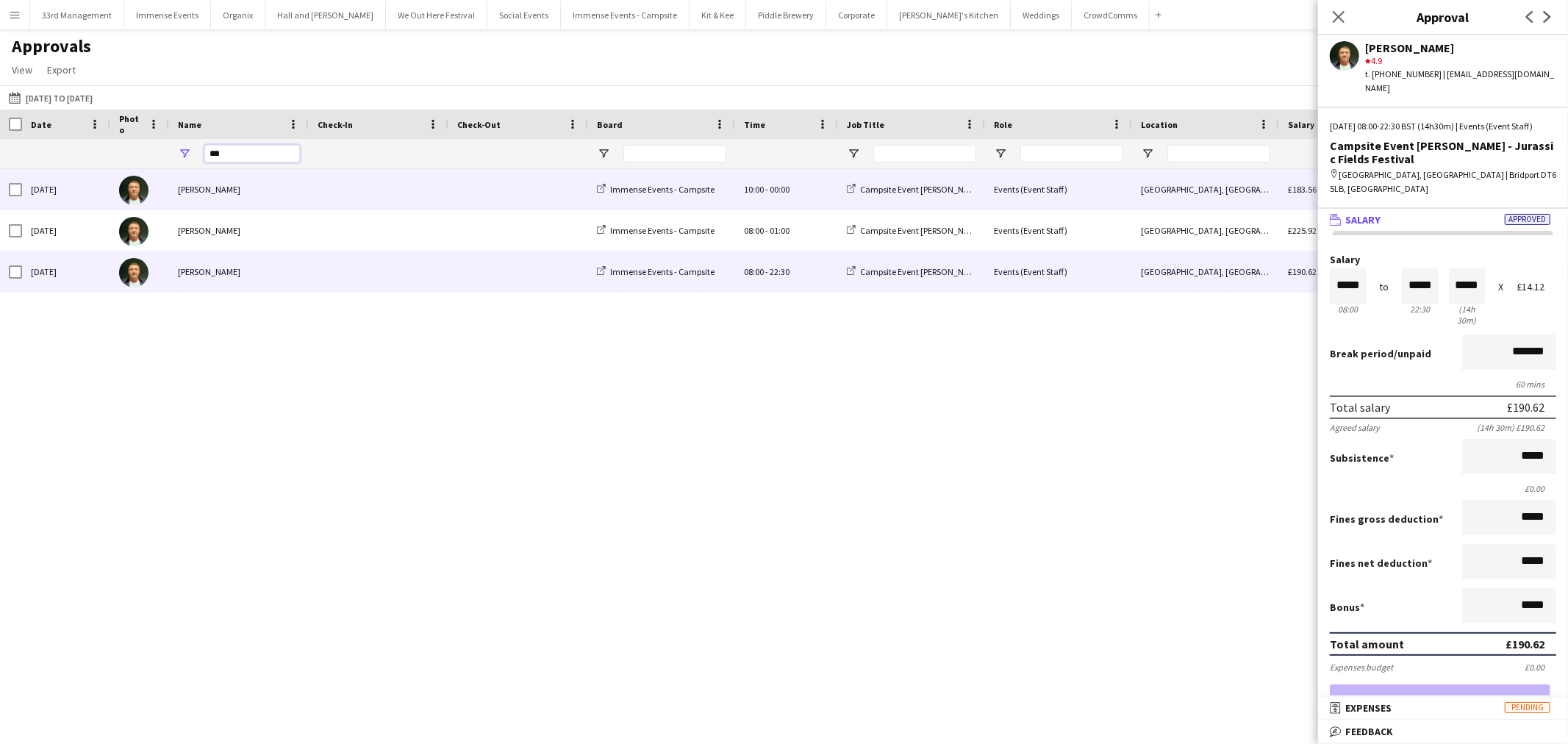
click at [224, 153] on input "***" at bounding box center [252, 154] width 95 height 18
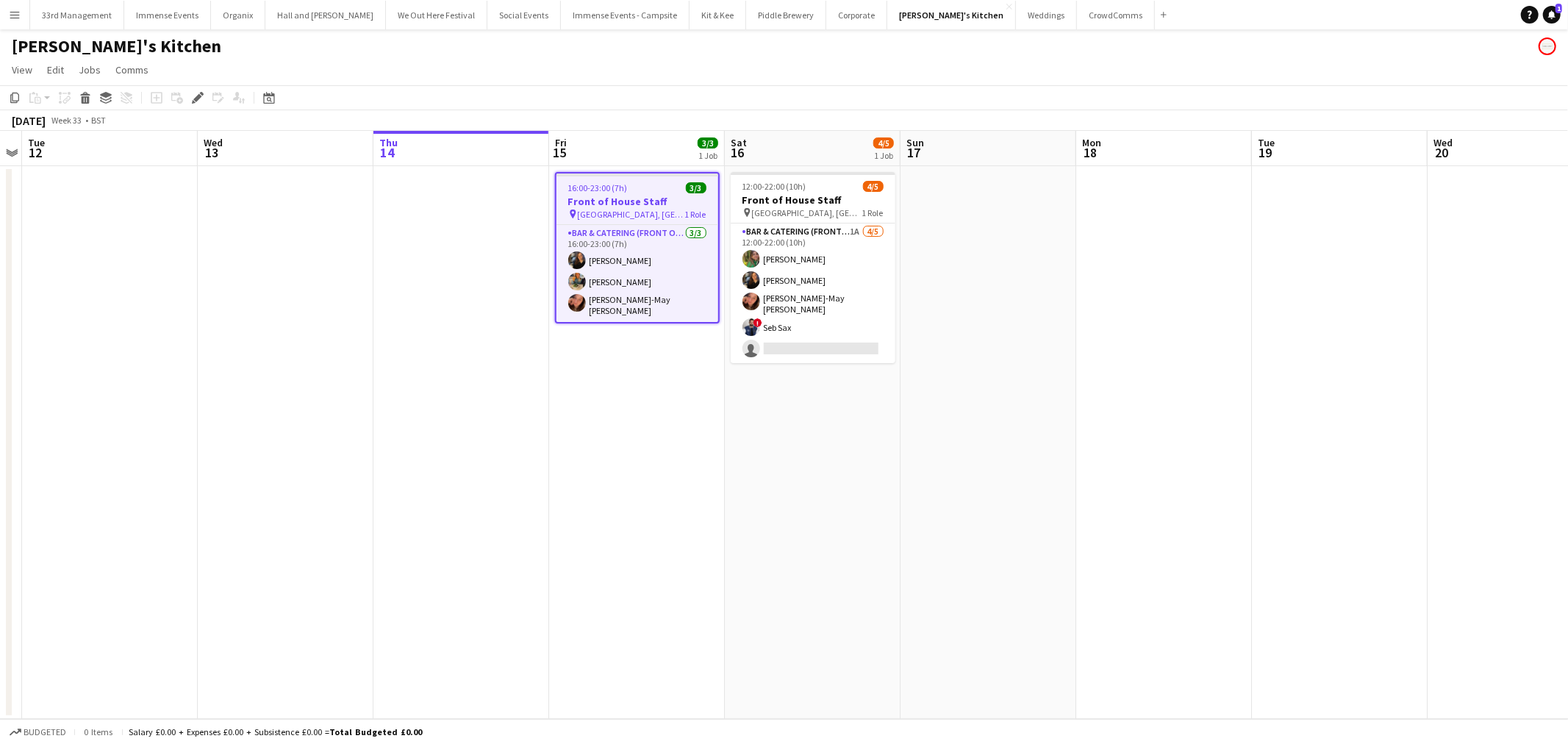
drag, startPoint x: 667, startPoint y: 262, endPoint x: 1300, endPoint y: 209, distance: 635.2
click at [667, 262] on app-card-role "Bar & Catering (Front of House) [DATE] 16:00-23:00 (7h) [PERSON_NAME] [PERSON_N…" at bounding box center [637, 274] width 162 height 97
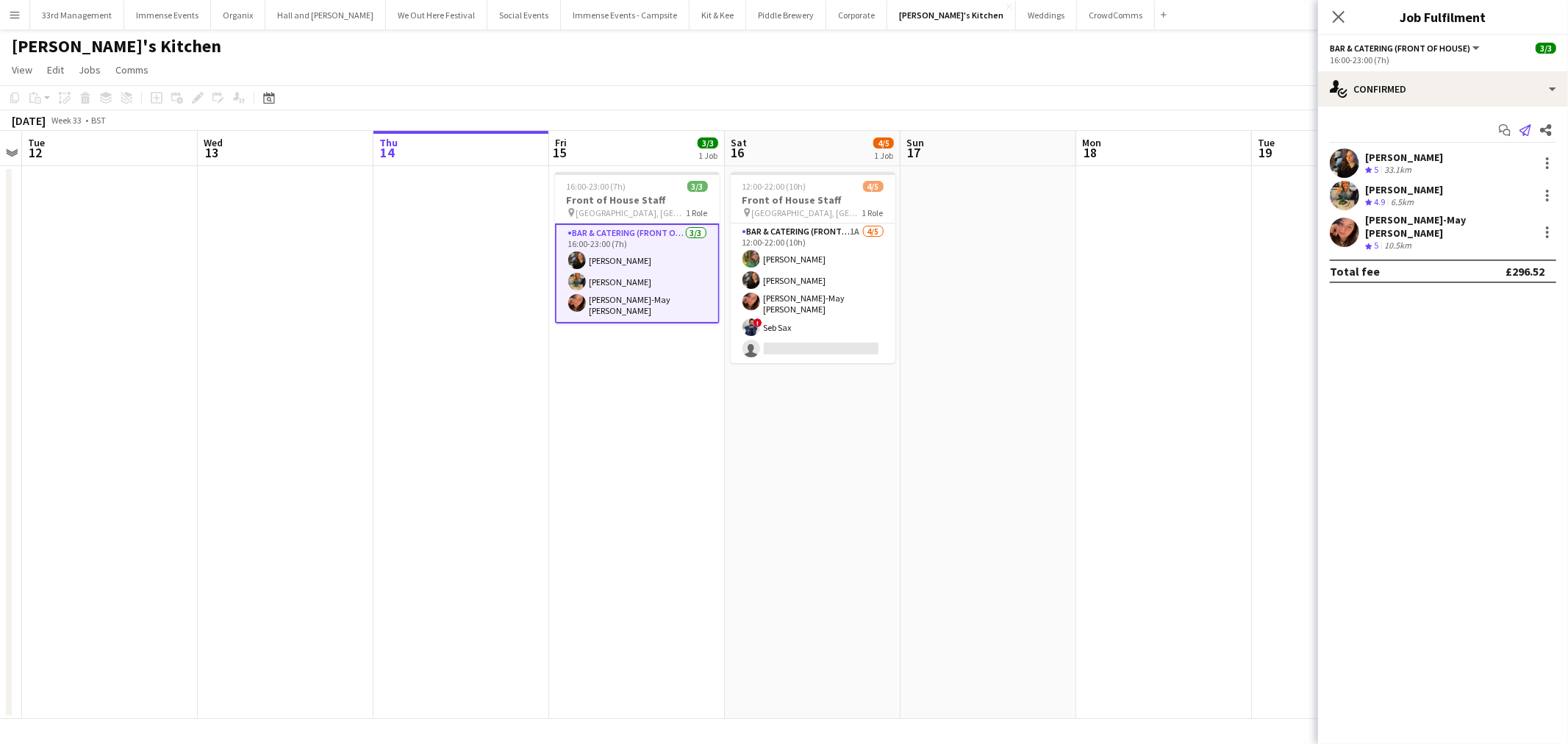
click at [1523, 130] on icon "Send notification" at bounding box center [1525, 130] width 12 height 12
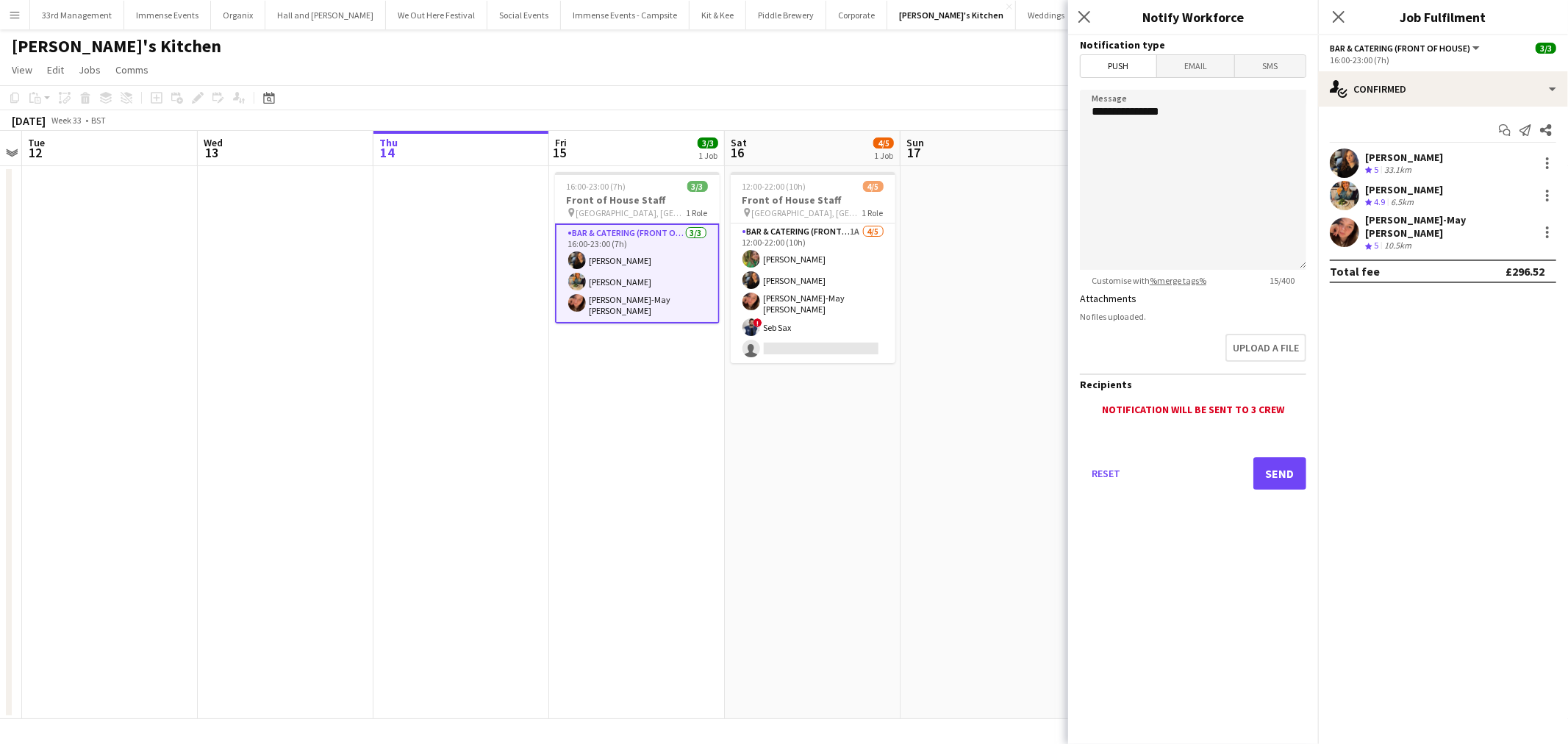
click at [1195, 75] on span "Email" at bounding box center [1195, 66] width 78 height 22
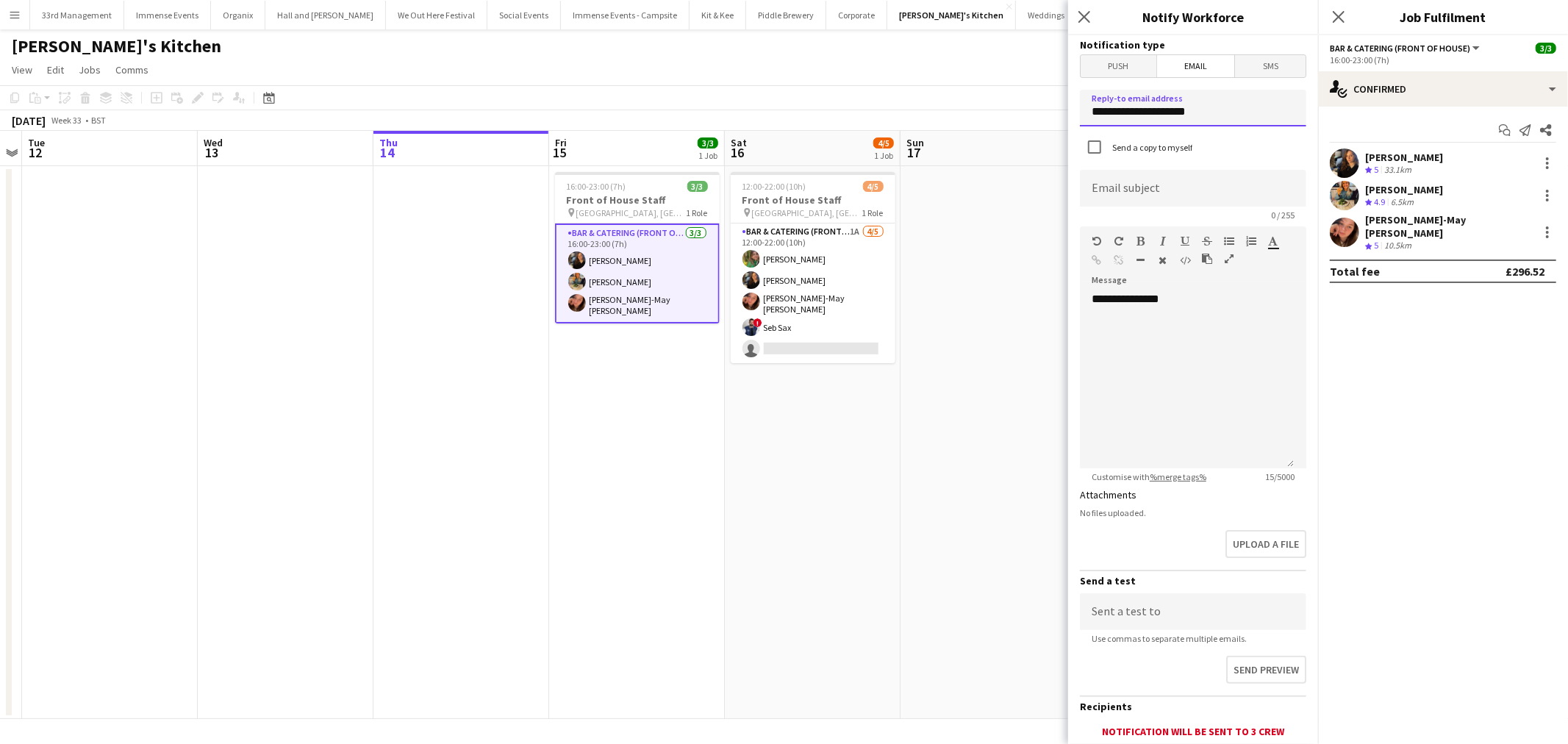
drag, startPoint x: 1187, startPoint y: 108, endPoint x: 1045, endPoint y: 116, distance: 142.2
click at [1045, 116] on body "Menu Boards Boards Boards All jobs Status Workforce Workforce My Workforce Recr…" at bounding box center [784, 372] width 1568 height 744
type input "**********"
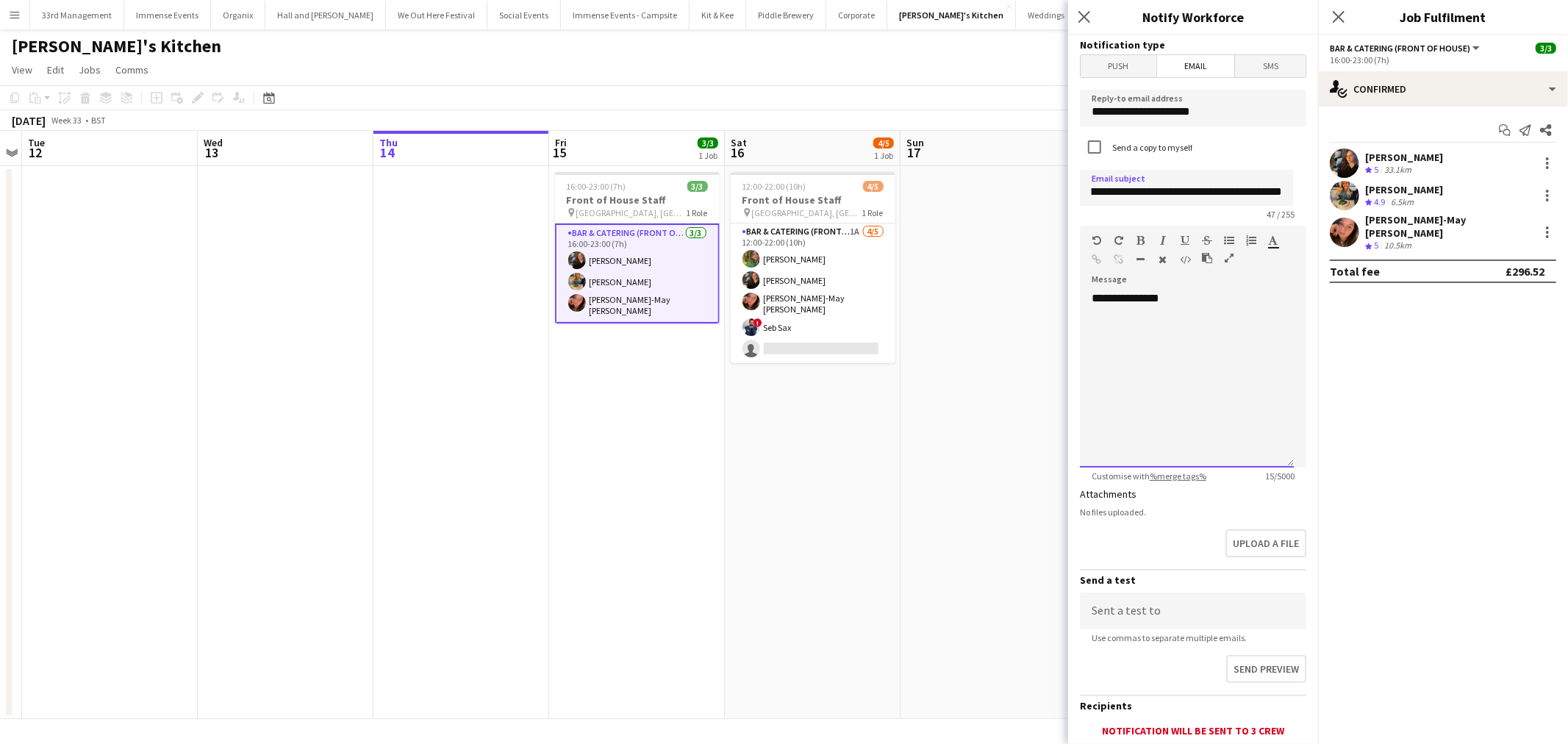
drag, startPoint x: 1171, startPoint y: 306, endPoint x: 1184, endPoint y: 298, distance: 15.3
click at [1173, 306] on div "**********" at bounding box center [1186, 379] width 214 height 177
click at [1196, 292] on div "**********" at bounding box center [1186, 379] width 214 height 177
click at [1098, 351] on div "**********" at bounding box center [1186, 379] width 214 height 177
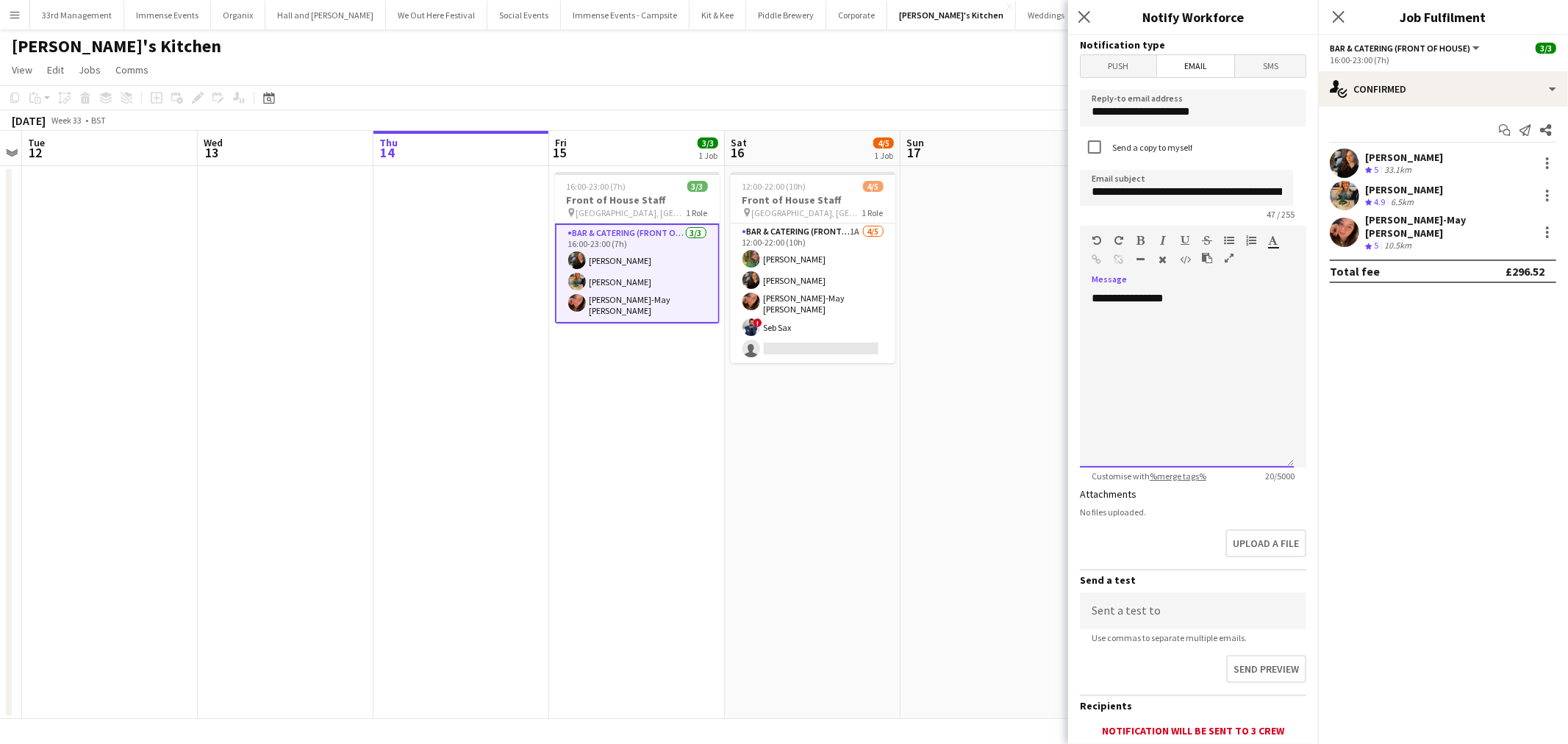
click at [1104, 335] on div at bounding box center [1186, 328] width 190 height 15
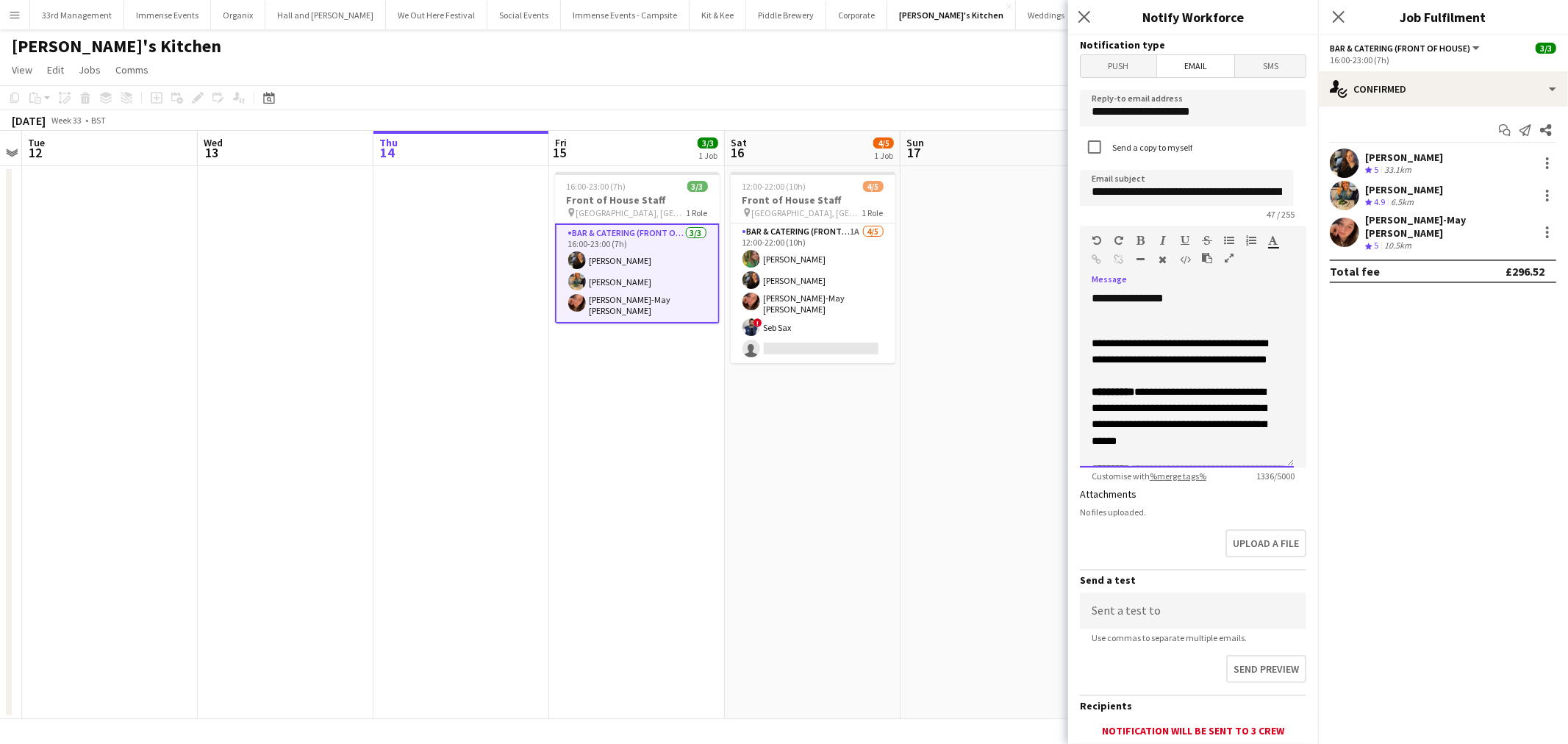
click at [1145, 327] on div "**********" at bounding box center [1186, 730] width 190 height 819
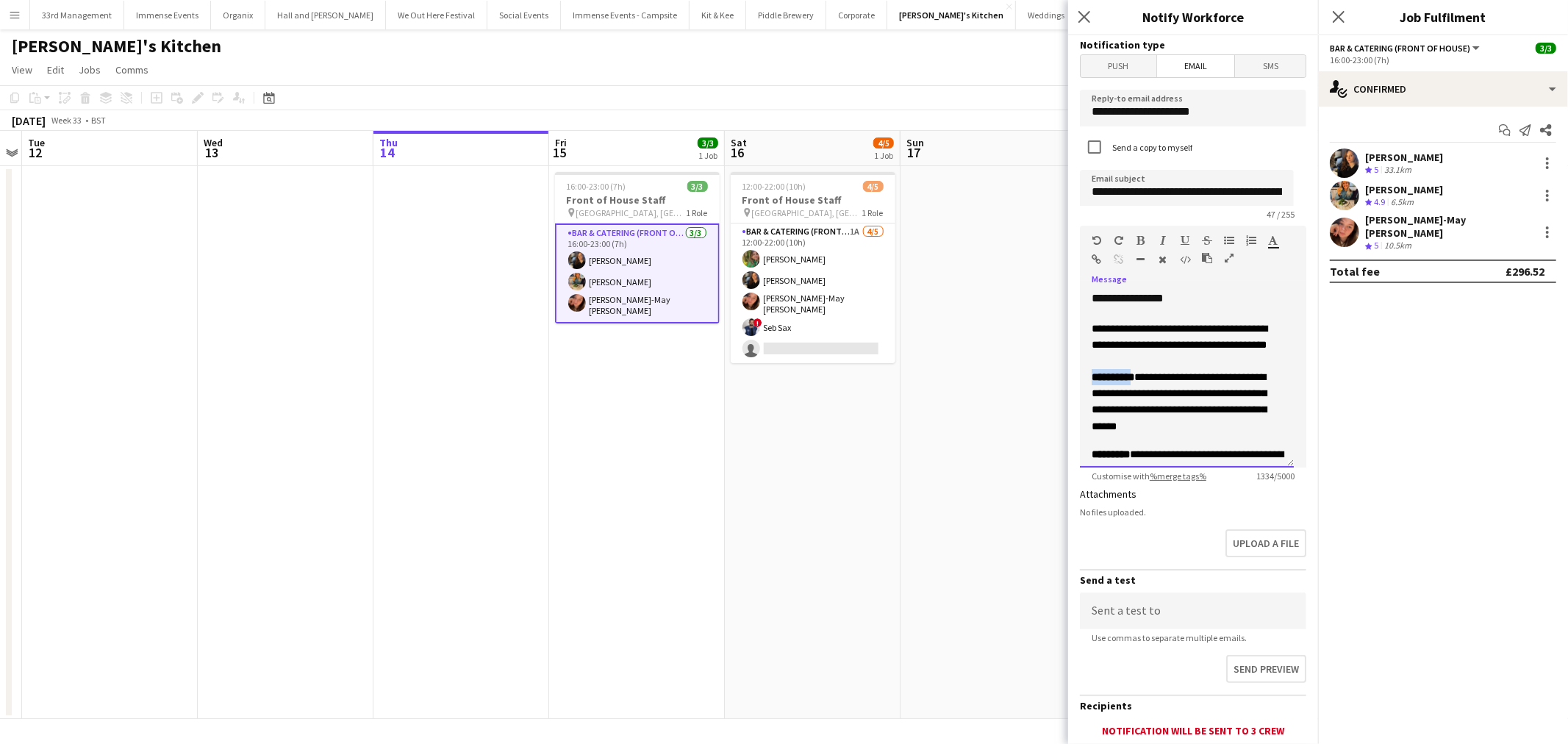
drag, startPoint x: 1130, startPoint y: 376, endPoint x: 1052, endPoint y: 376, distance: 78.0
click at [1052, 376] on body "Menu Boards Boards Boards All jobs Status Workforce Workforce My Workforce Recr…" at bounding box center [784, 372] width 1568 height 744
click at [1140, 242] on icon "button" at bounding box center [1141, 241] width 8 height 10
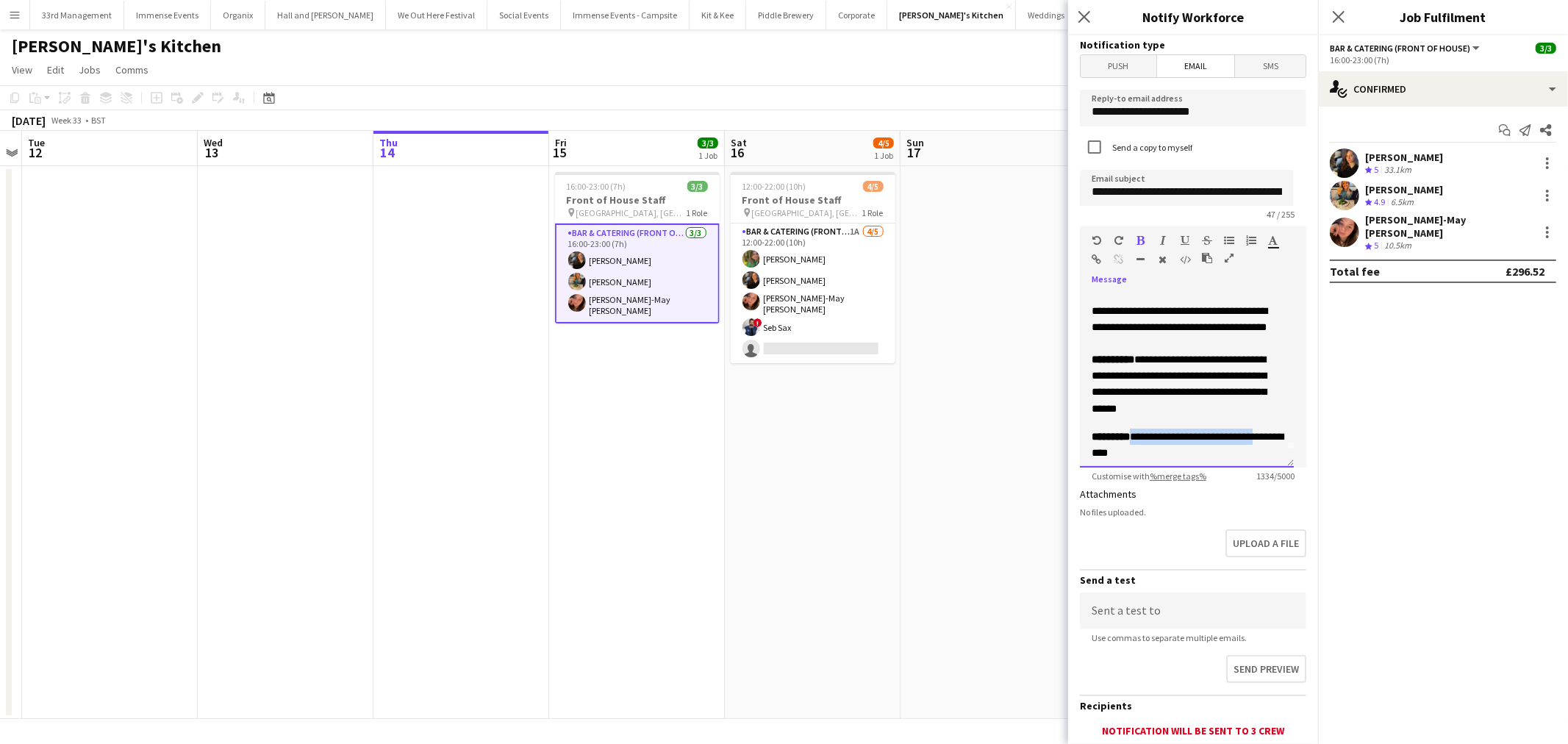
drag, startPoint x: 1130, startPoint y: 456, endPoint x: 1090, endPoint y: 447, distance: 41.0
click at [1092, 450] on p "**********" at bounding box center [1186, 444] width 190 height 32
click at [1149, 438] on span "**********" at bounding box center [1186, 445] width 192 height 27
drag, startPoint x: 1133, startPoint y: 440, endPoint x: 1135, endPoint y: 259, distance: 181.0
click at [1084, 436] on div "**********" at bounding box center [1186, 379] width 214 height 177
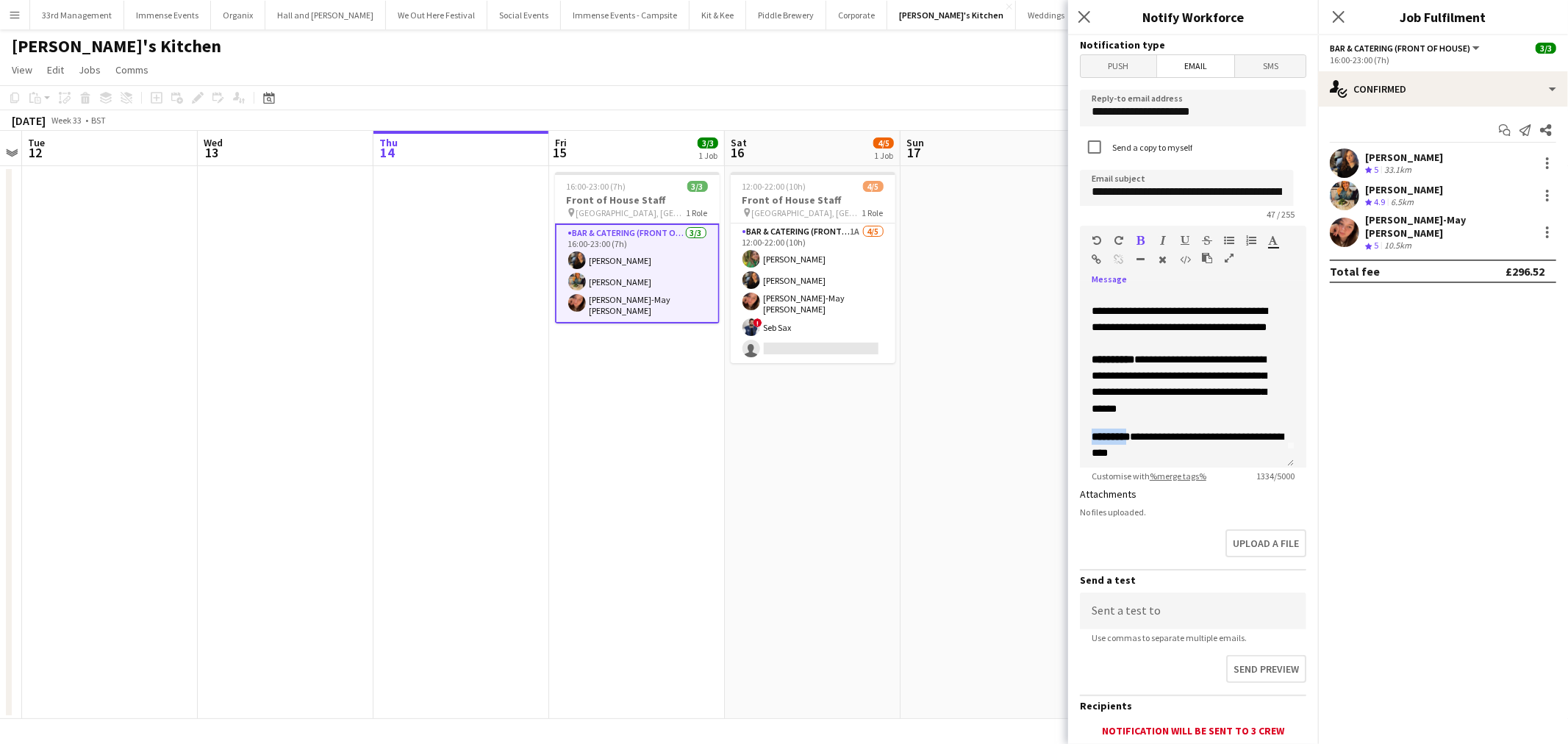
click at [1140, 244] on icon "button" at bounding box center [1141, 241] width 8 height 10
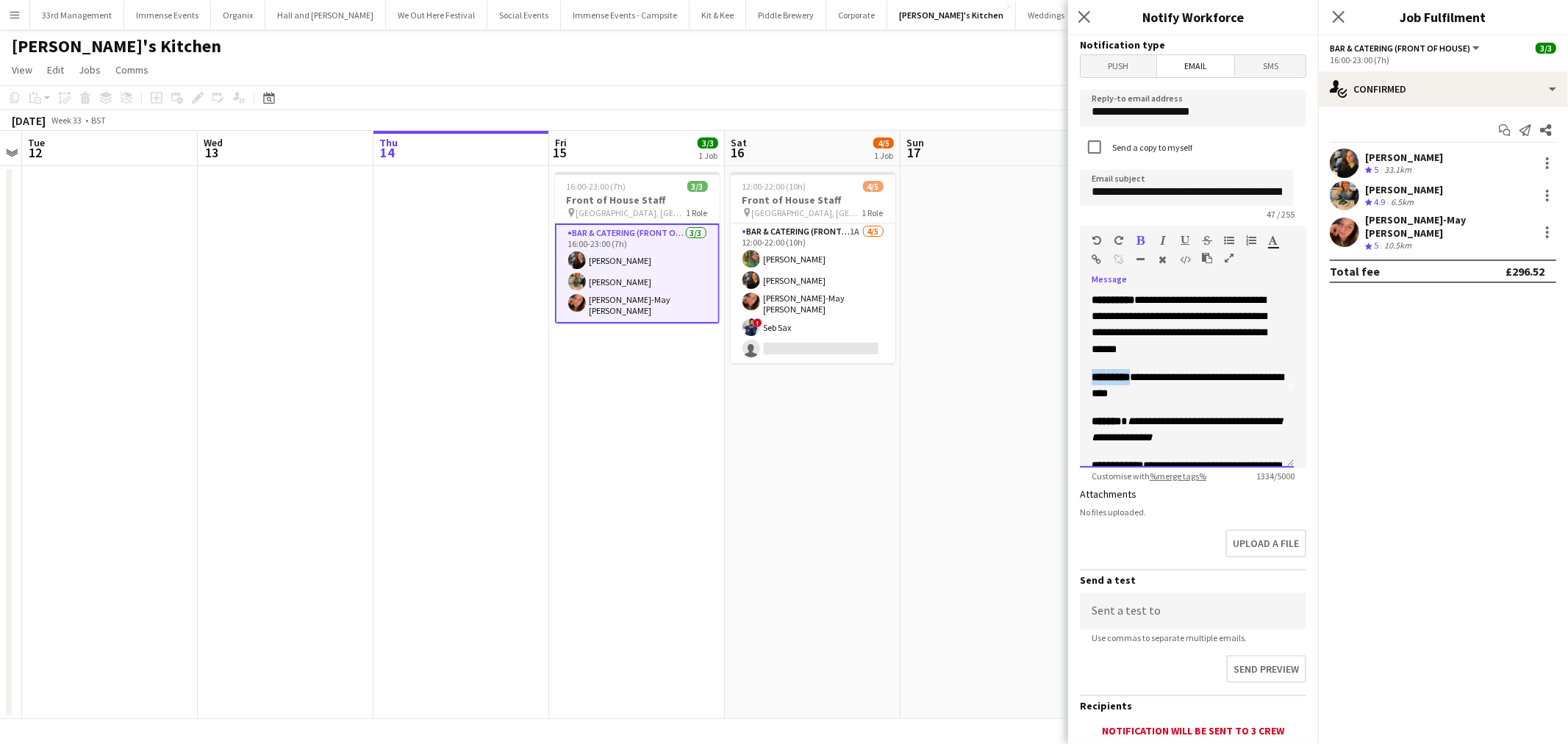
scroll to position [99, 0]
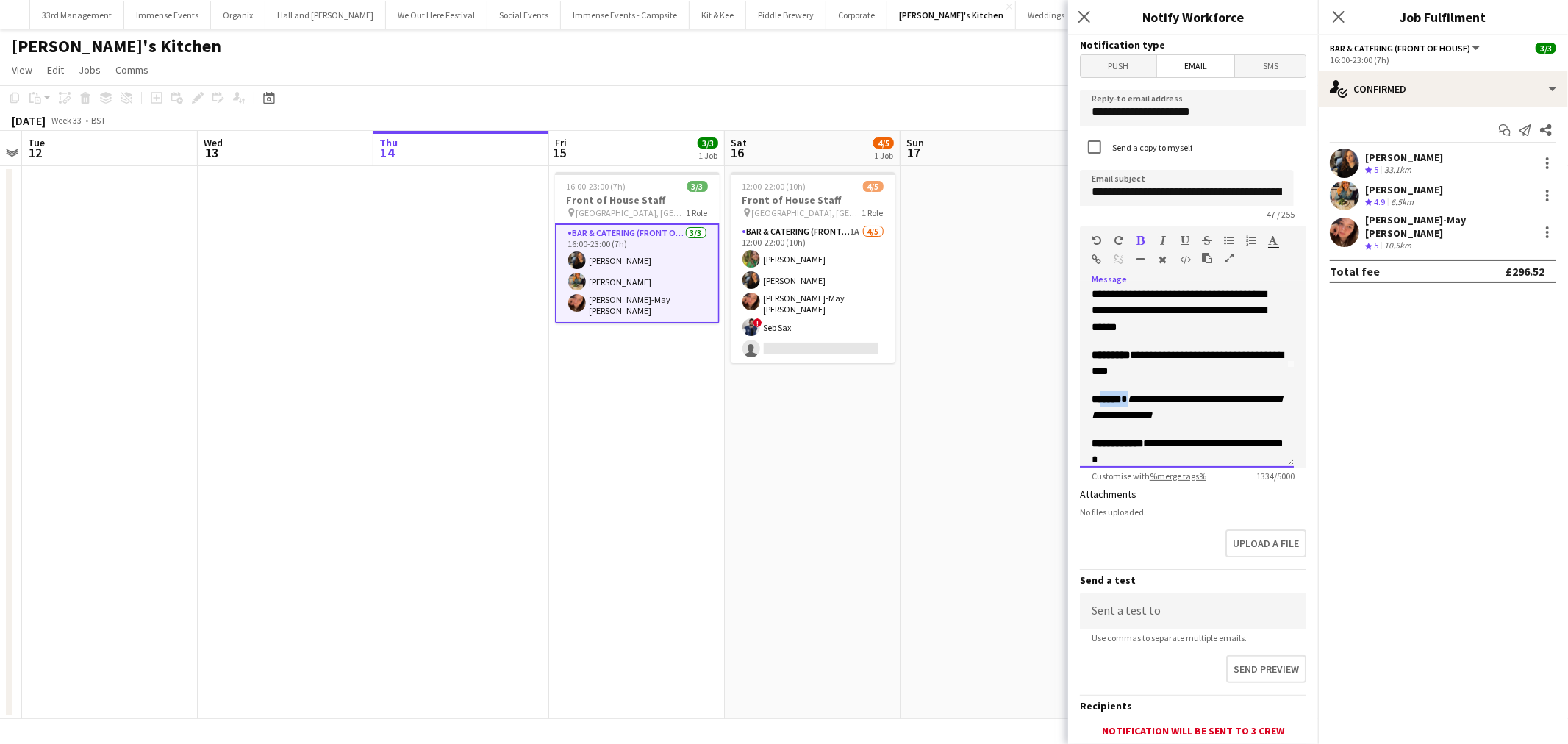
drag, startPoint x: 1137, startPoint y: 398, endPoint x: 1110, endPoint y: 395, distance: 27.2
click at [1110, 395] on p "**********" at bounding box center [1186, 407] width 190 height 32
click at [1140, 237] on icon "button" at bounding box center [1141, 241] width 8 height 10
click at [1144, 237] on button "button" at bounding box center [1141, 241] width 10 height 12
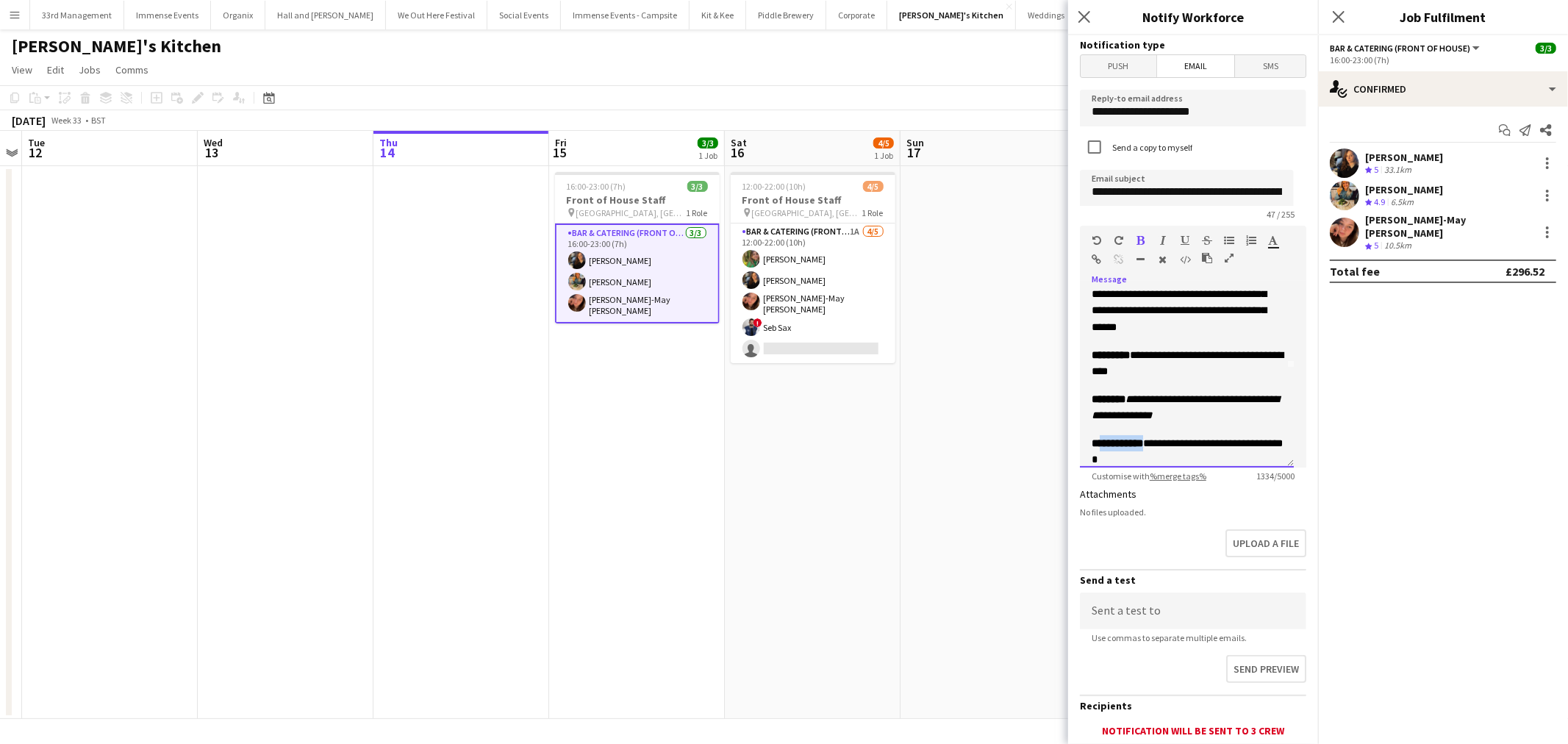
drag, startPoint x: 1149, startPoint y: 439, endPoint x: 1097, endPoint y: 425, distance: 53.9
click at [1100, 440] on p "**********" at bounding box center [1186, 451] width 190 height 32
click at [1142, 236] on icon "button" at bounding box center [1141, 241] width 8 height 10
click at [1141, 239] on icon "button" at bounding box center [1141, 241] width 8 height 10
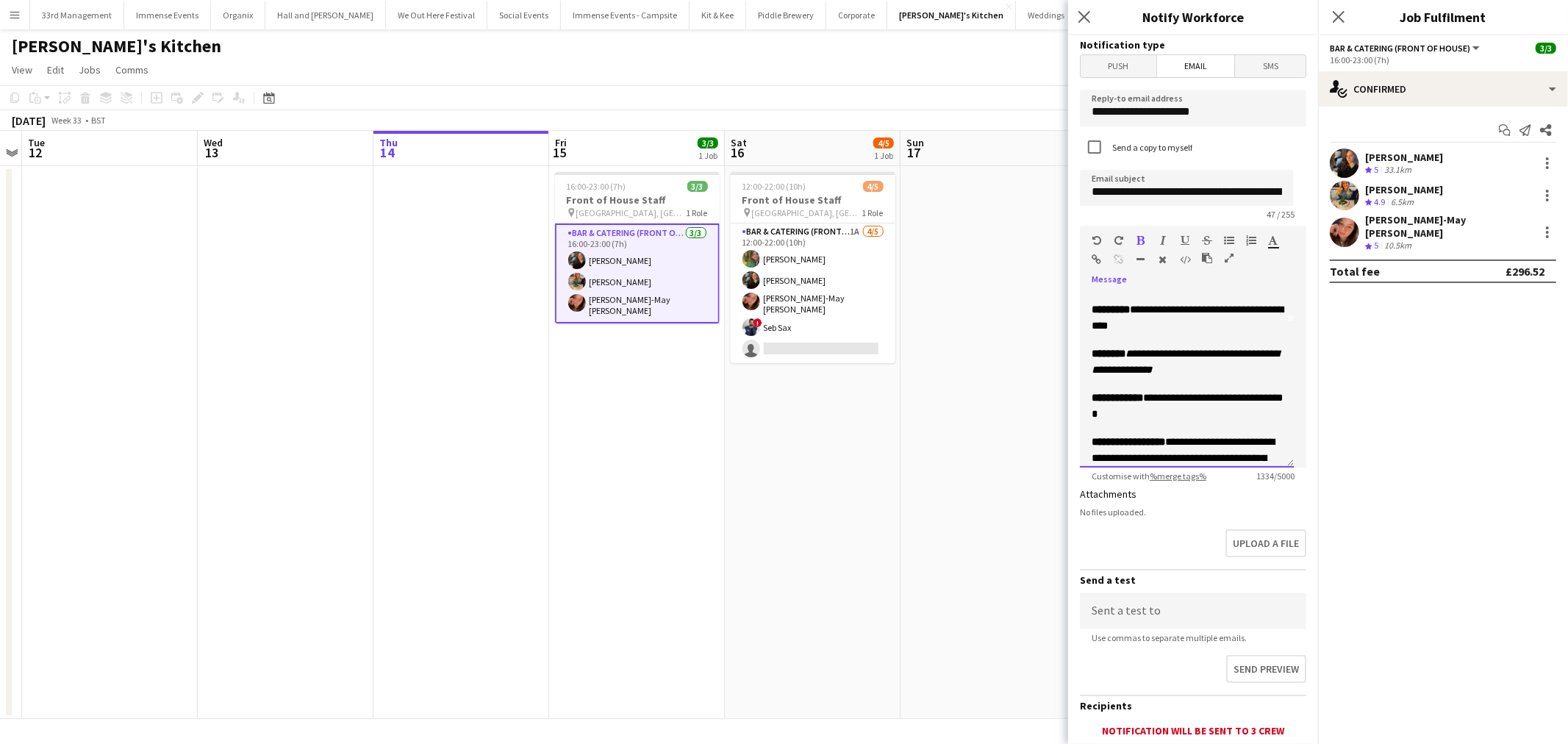
scroll to position [181, 0]
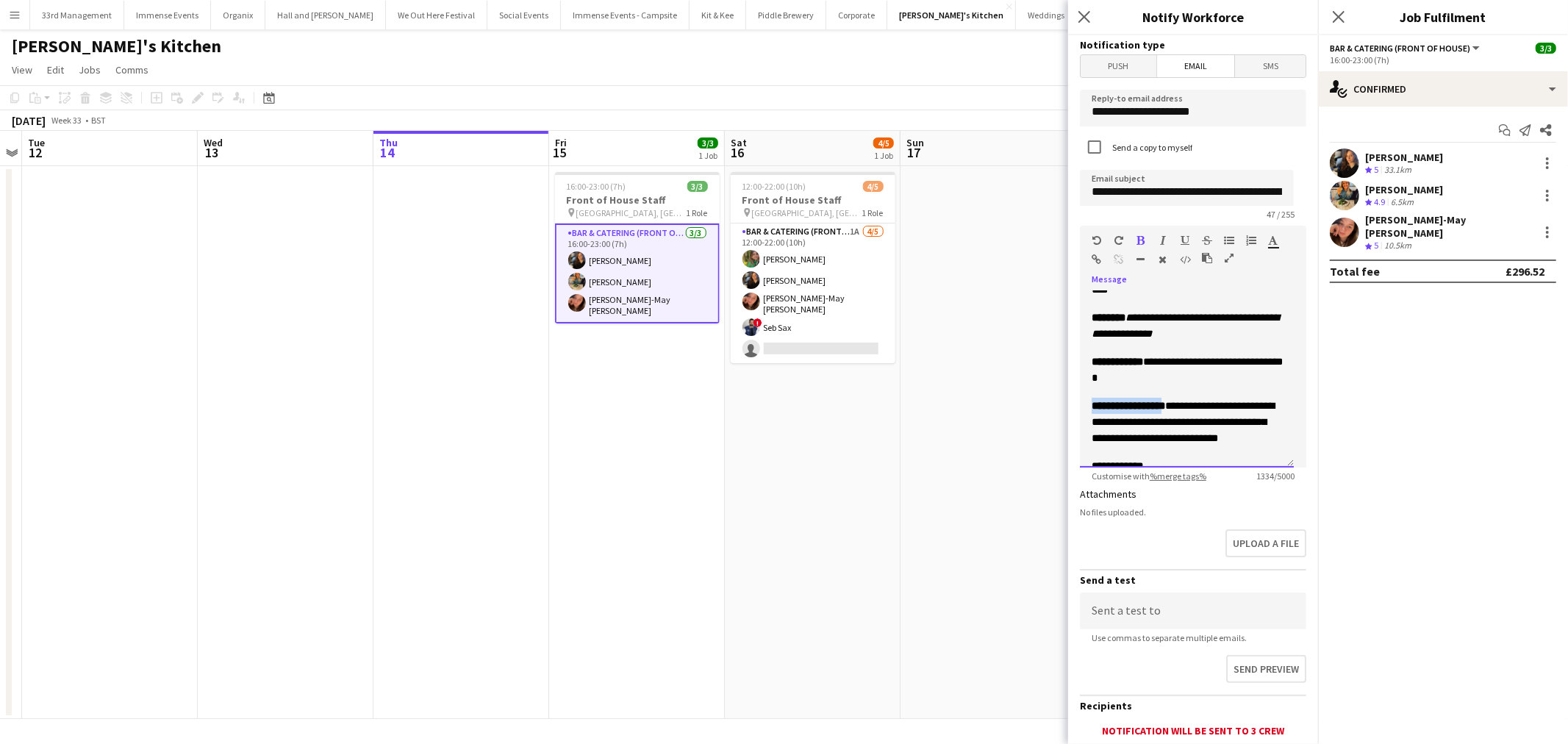
drag, startPoint x: 1158, startPoint y: 406, endPoint x: 1059, endPoint y: 386, distance: 101.0
click at [1061, 405] on body "Menu Boards Boards Boards All jobs Status Workforce Workforce My Workforce Recr…" at bounding box center [784, 372] width 1568 height 744
click at [1141, 239] on icon "button" at bounding box center [1141, 241] width 8 height 10
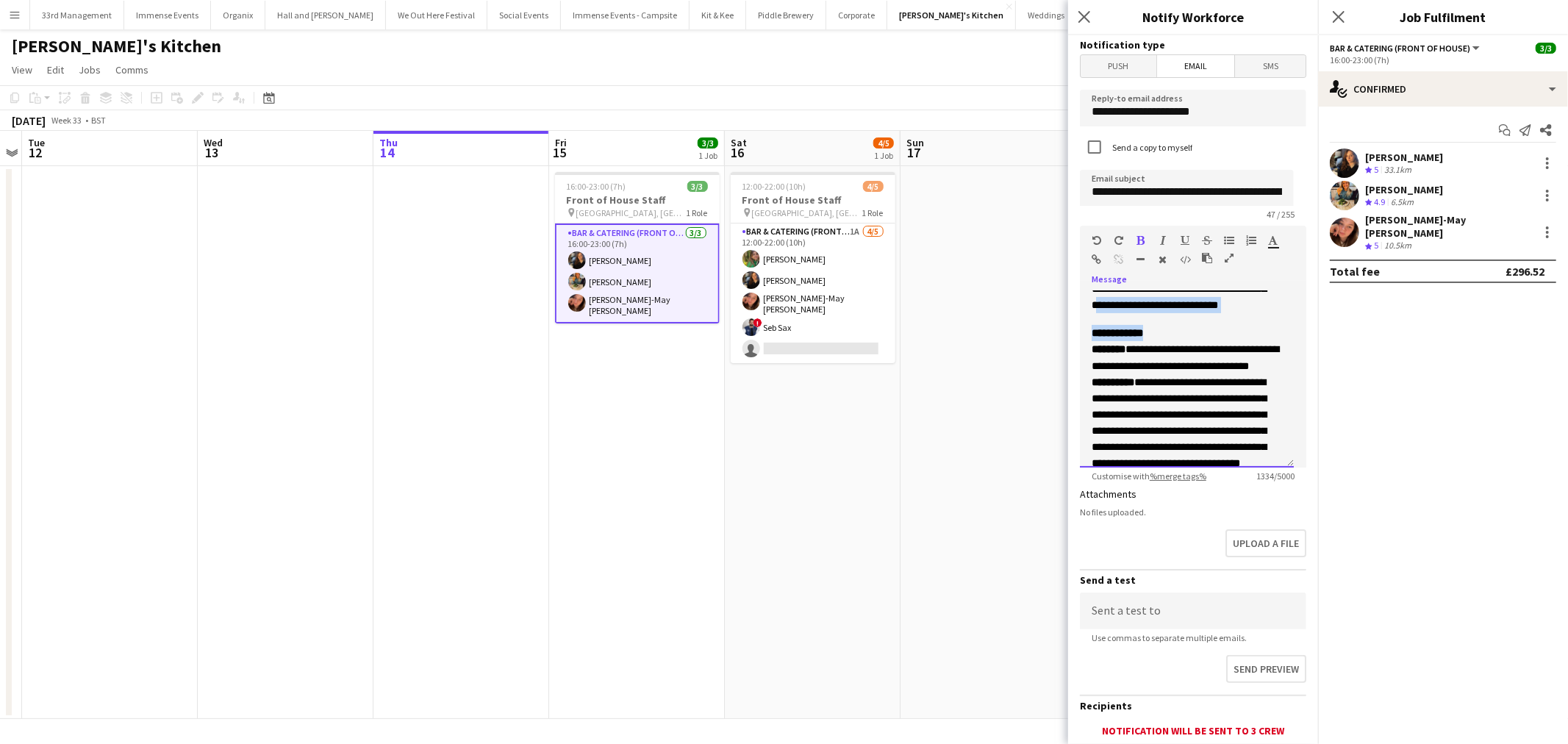
drag, startPoint x: 1160, startPoint y: 297, endPoint x: 1090, endPoint y: 297, distance: 70.0
click at [1093, 304] on span "**********" at bounding box center [1186, 407] width 190 height 801
click at [1123, 355] on p "**********" at bounding box center [1186, 413] width 190 height 146
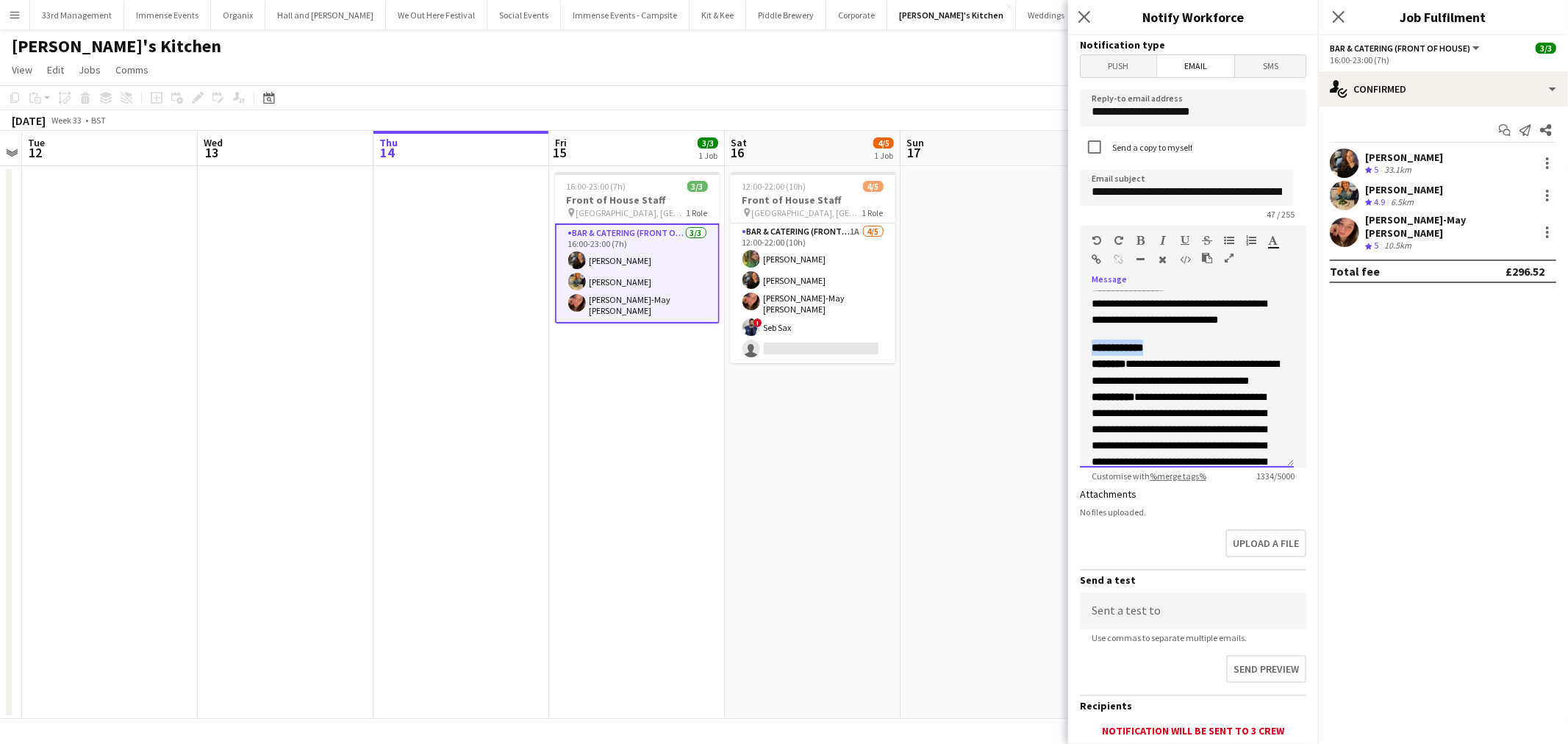
drag, startPoint x: 1132, startPoint y: 350, endPoint x: 1061, endPoint y: 340, distance: 71.7
click at [1058, 351] on body "Menu Boards Boards Boards All jobs Status Workforce Workforce My Workforce Recr…" at bounding box center [784, 372] width 1568 height 744
click at [1143, 244] on icon "button" at bounding box center [1141, 241] width 8 height 10
click at [1142, 242] on icon "button" at bounding box center [1141, 241] width 8 height 10
drag, startPoint x: 1123, startPoint y: 363, endPoint x: 1082, endPoint y: 363, distance: 41.0
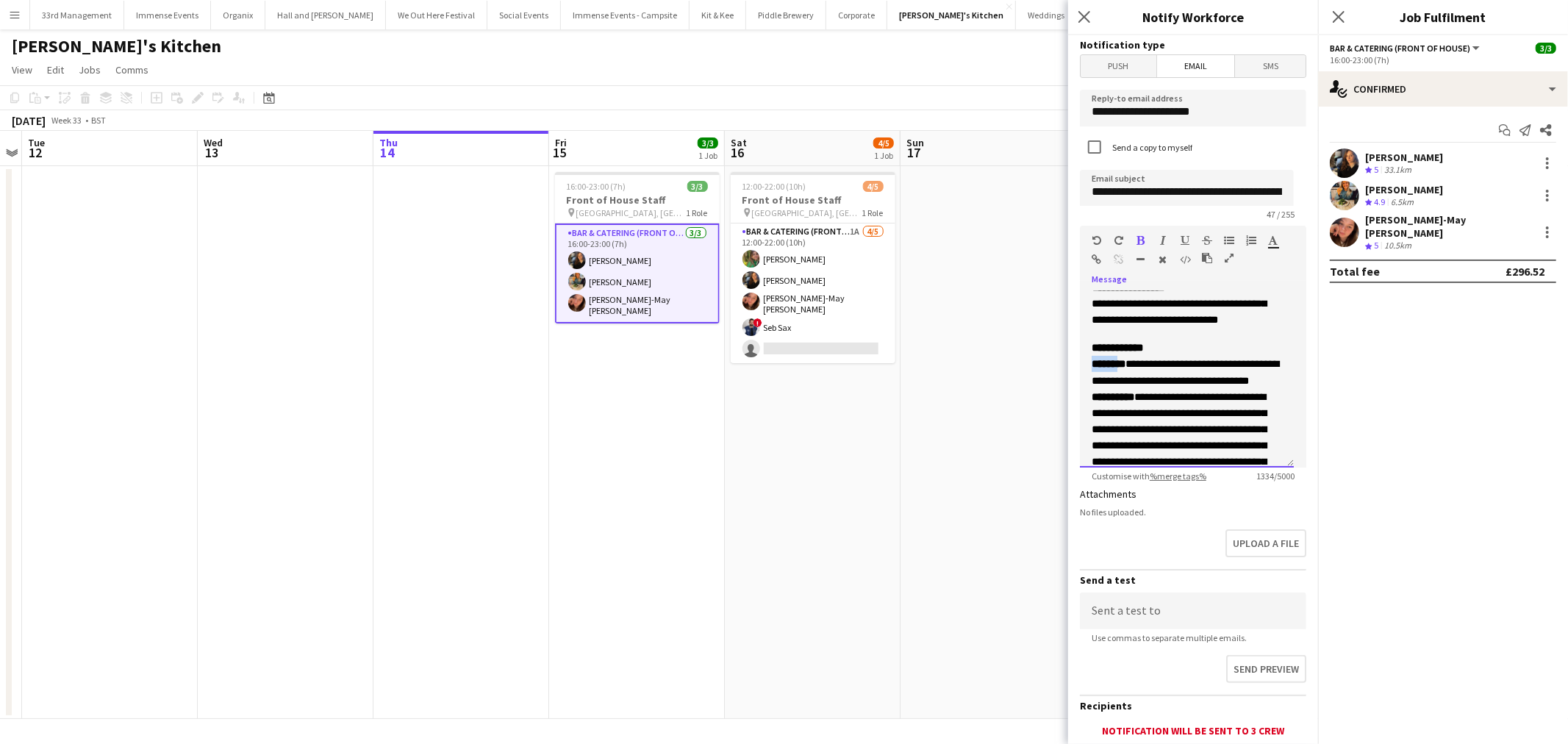
click at [1082, 363] on div "**********" at bounding box center [1186, 379] width 214 height 177
click at [1143, 248] on div at bounding box center [1180, 244] width 88 height 18
click at [1143, 240] on icon "button" at bounding box center [1141, 241] width 8 height 10
drag, startPoint x: 1120, startPoint y: 394, endPoint x: 1090, endPoint y: 399, distance: 30.4
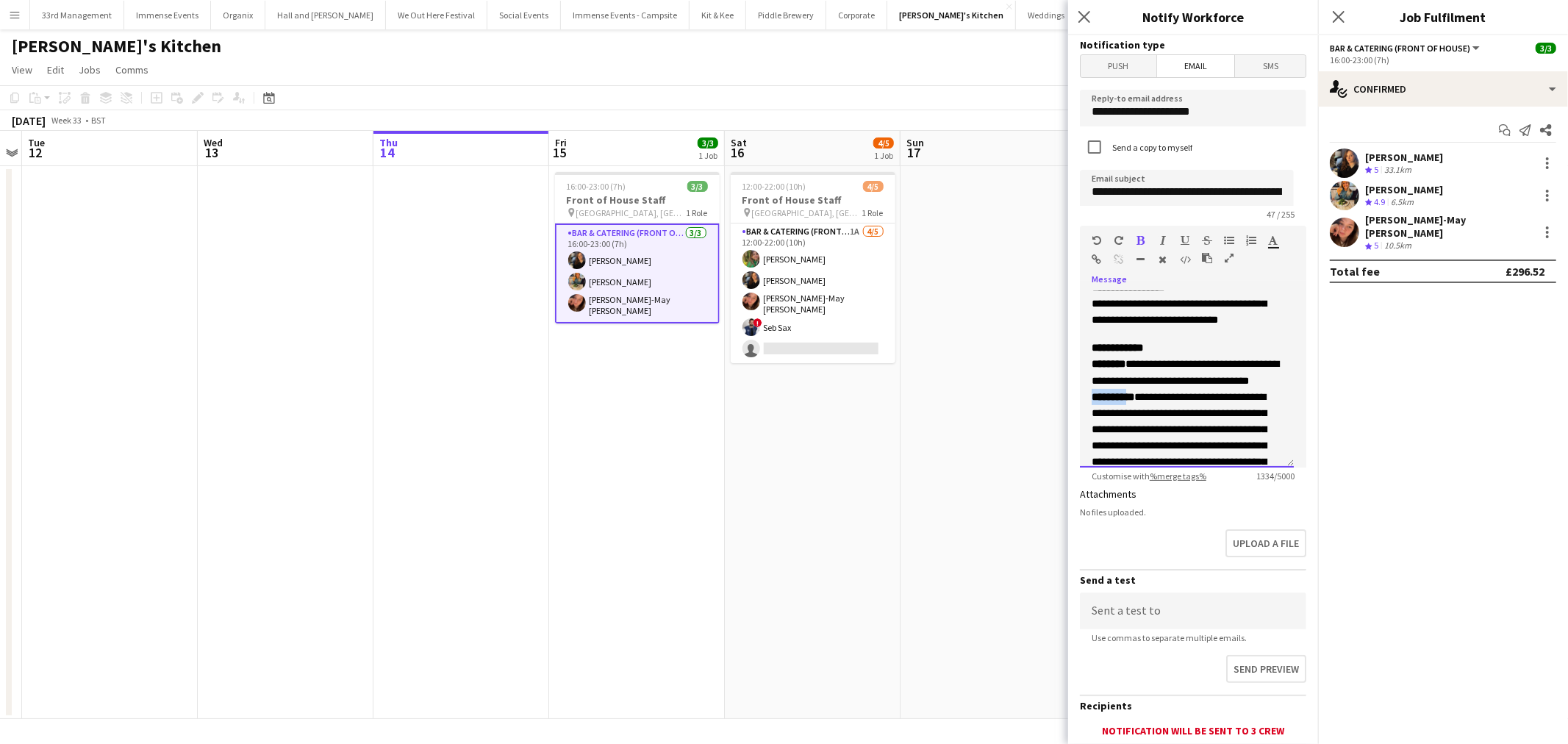
click at [1091, 399] on span "*********" at bounding box center [1112, 397] width 42 height 10
click at [1138, 239] on icon "button" at bounding box center [1141, 241] width 8 height 10
click at [1139, 239] on icon "button" at bounding box center [1141, 241] width 8 height 10
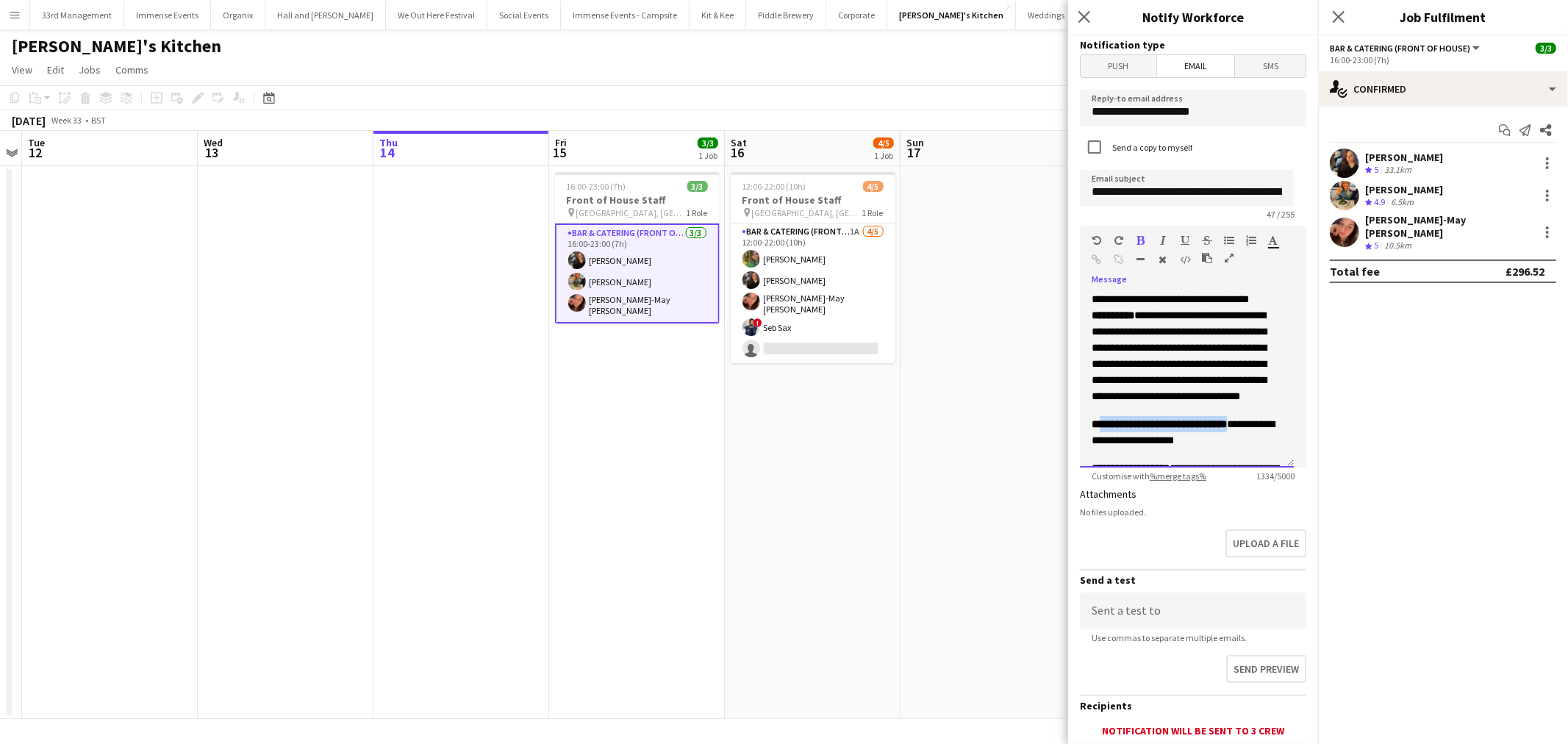
drag, startPoint x: 1236, startPoint y: 429, endPoint x: 1098, endPoint y: 421, distance: 138.2
click at [1098, 421] on p "**********" at bounding box center [1186, 432] width 190 height 32
click at [1137, 242] on icon "button" at bounding box center [1141, 241] width 8 height 10
click at [1137, 241] on icon "button" at bounding box center [1141, 241] width 8 height 10
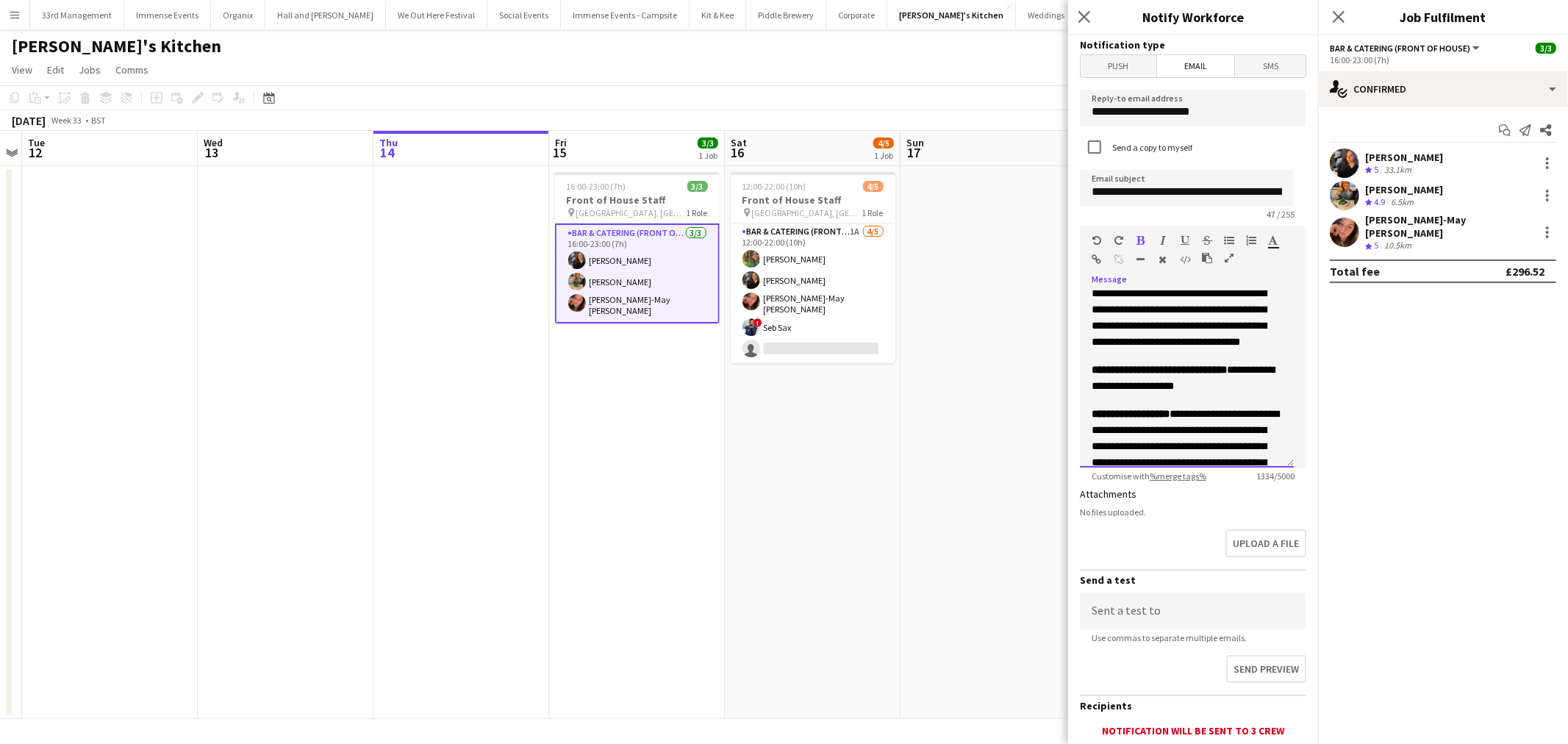
scroll to position [463, 0]
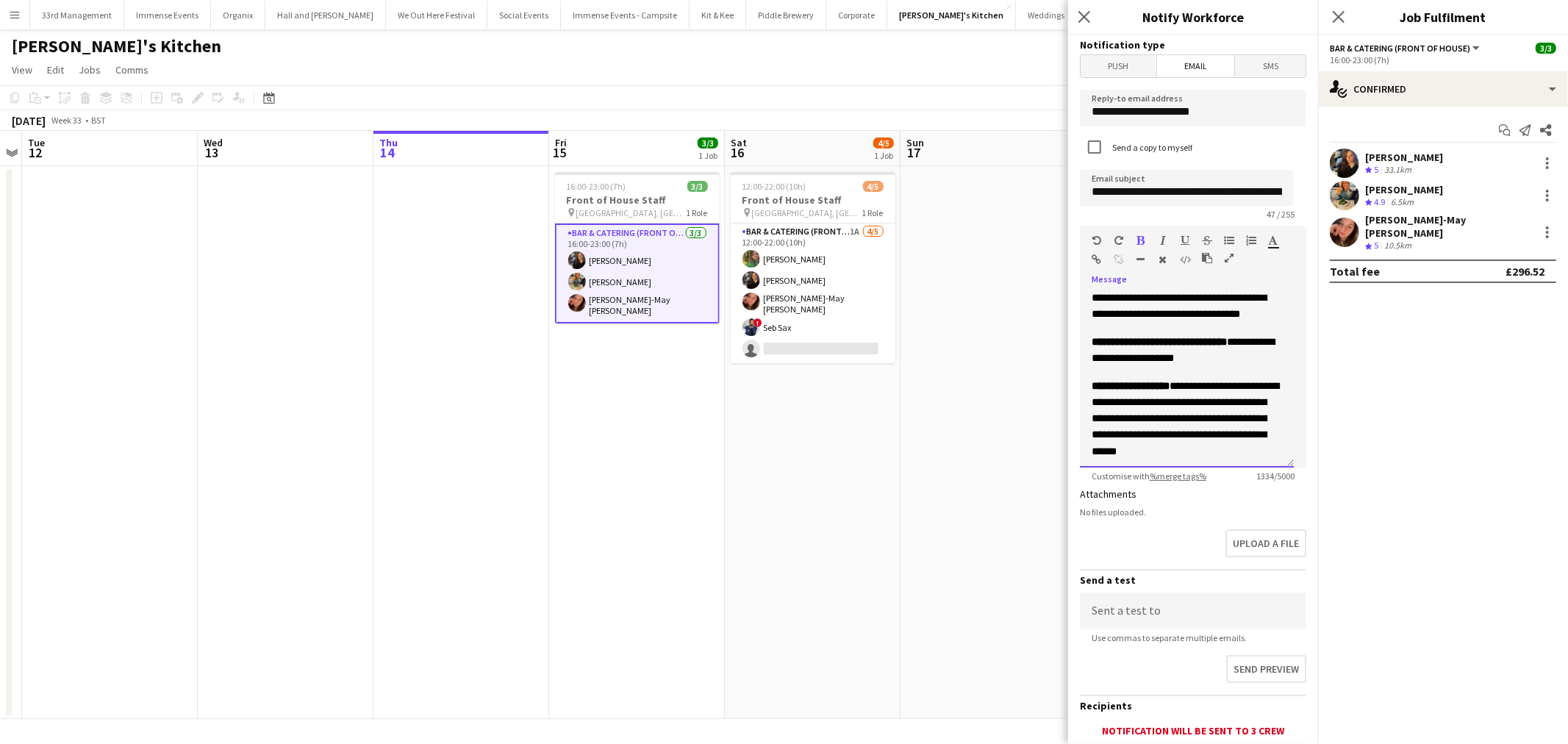
click at [1177, 387] on span "**********" at bounding box center [1184, 418] width 187 height 75
drag, startPoint x: 1172, startPoint y: 383, endPoint x: 1049, endPoint y: 385, distance: 123.0
click at [1052, 385] on body "Menu Boards Boards Boards All jobs Status Workforce Workforce My Workforce Recr…" at bounding box center [784, 372] width 1568 height 744
click at [1143, 239] on icon "button" at bounding box center [1141, 241] width 8 height 10
click at [1142, 239] on icon "button" at bounding box center [1141, 241] width 8 height 10
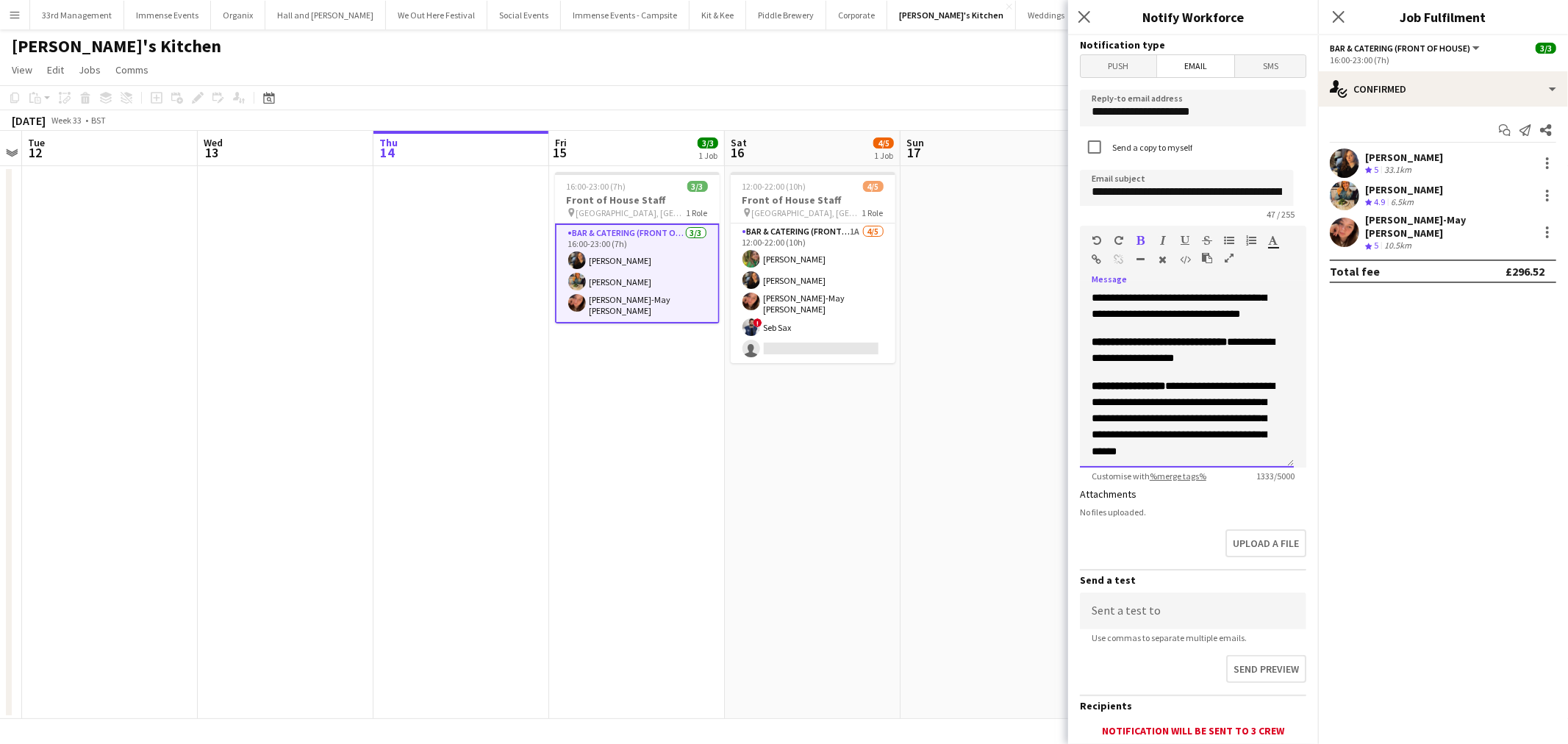
scroll to position [545, 0]
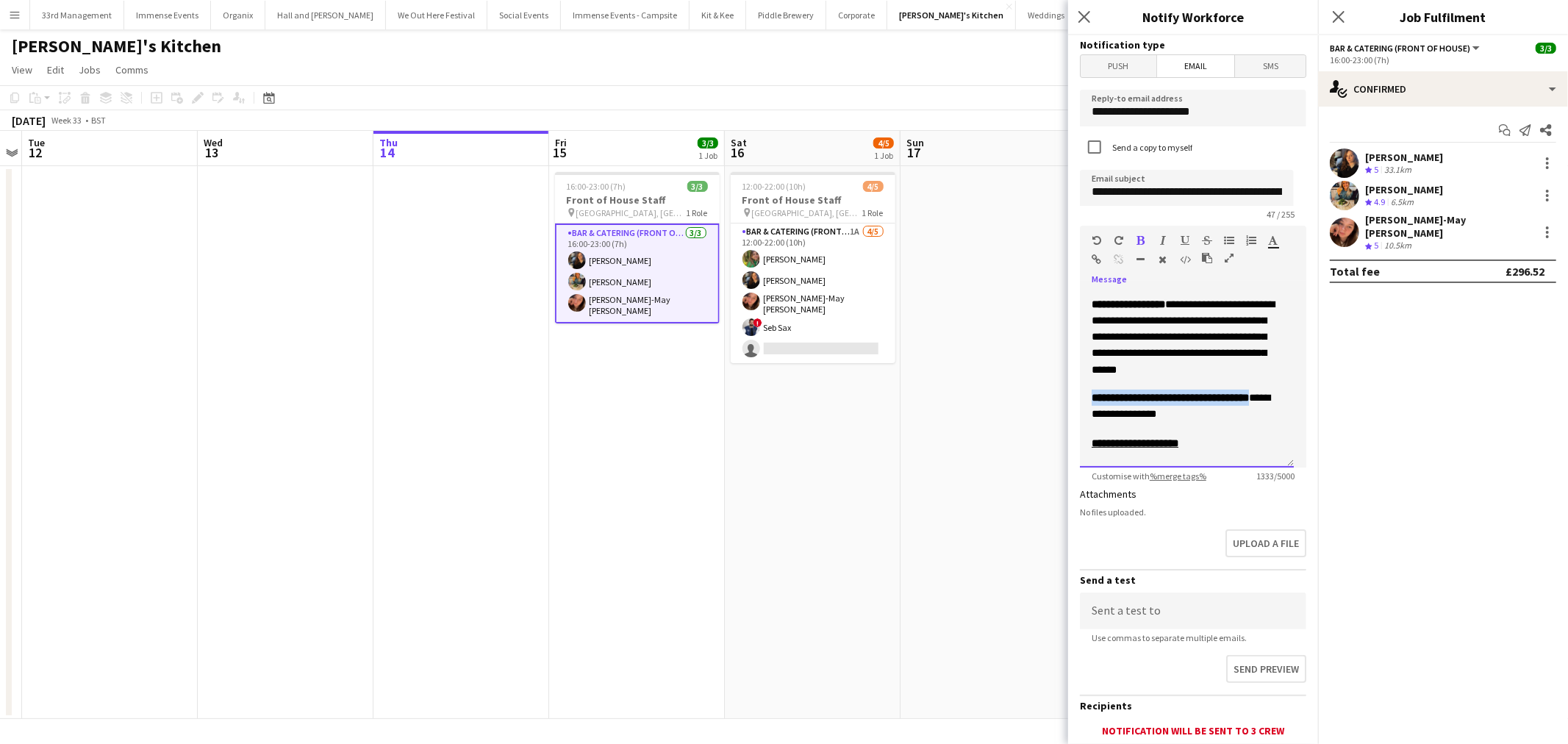
drag, startPoint x: 1135, startPoint y: 414, endPoint x: 1069, endPoint y: 378, distance: 75.2
click at [1071, 381] on form "**********" at bounding box center [1192, 444] width 250 height 818
click at [1142, 239] on icon "button" at bounding box center [1141, 241] width 8 height 10
drag, startPoint x: 1181, startPoint y: 439, endPoint x: 1060, endPoint y: 431, distance: 121.3
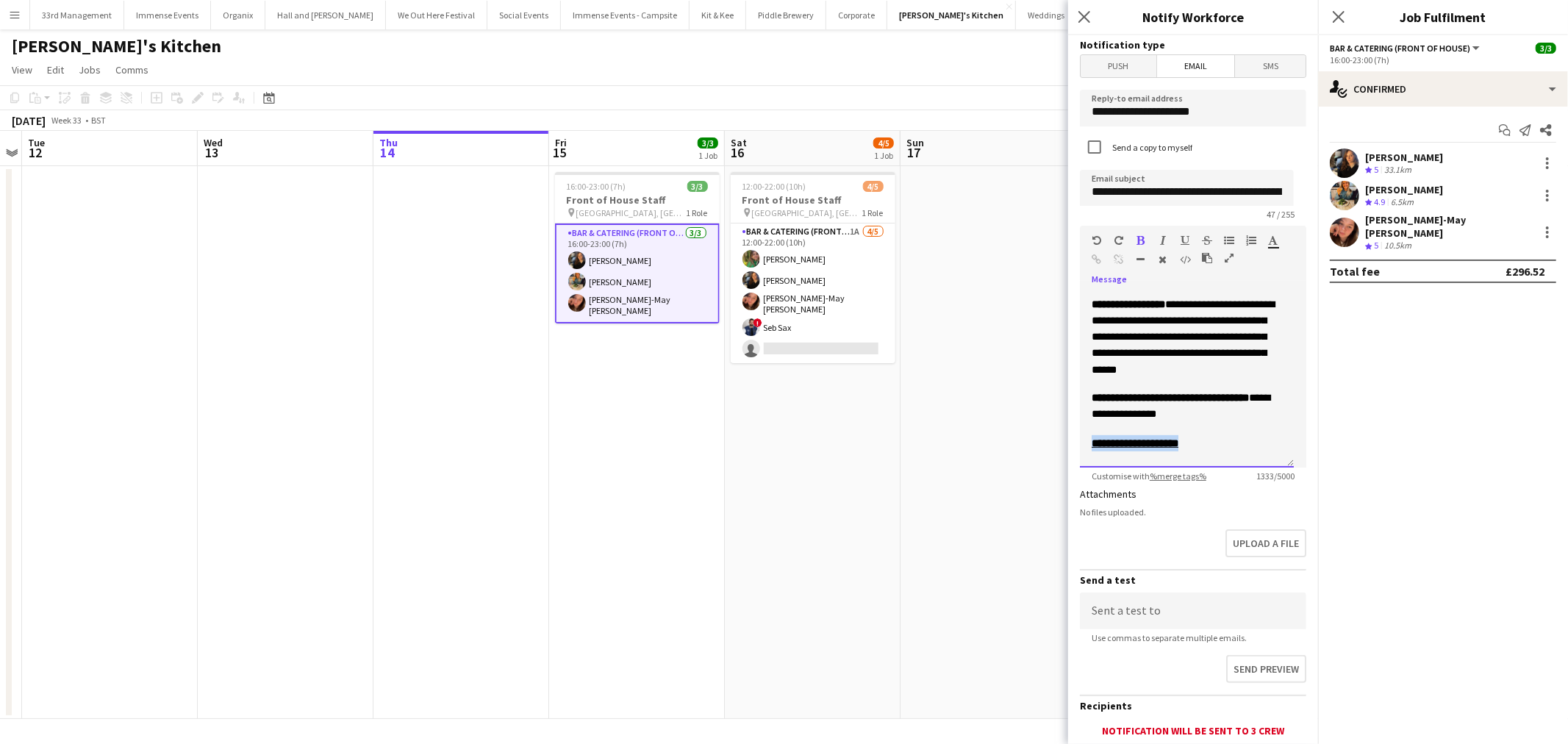
click at [1061, 438] on body "Menu Boards Boards Boards All jobs Status Workforce Workforce My Workforce Recr…" at bounding box center [784, 372] width 1568 height 744
click at [1139, 239] on icon "button" at bounding box center [1141, 241] width 8 height 10
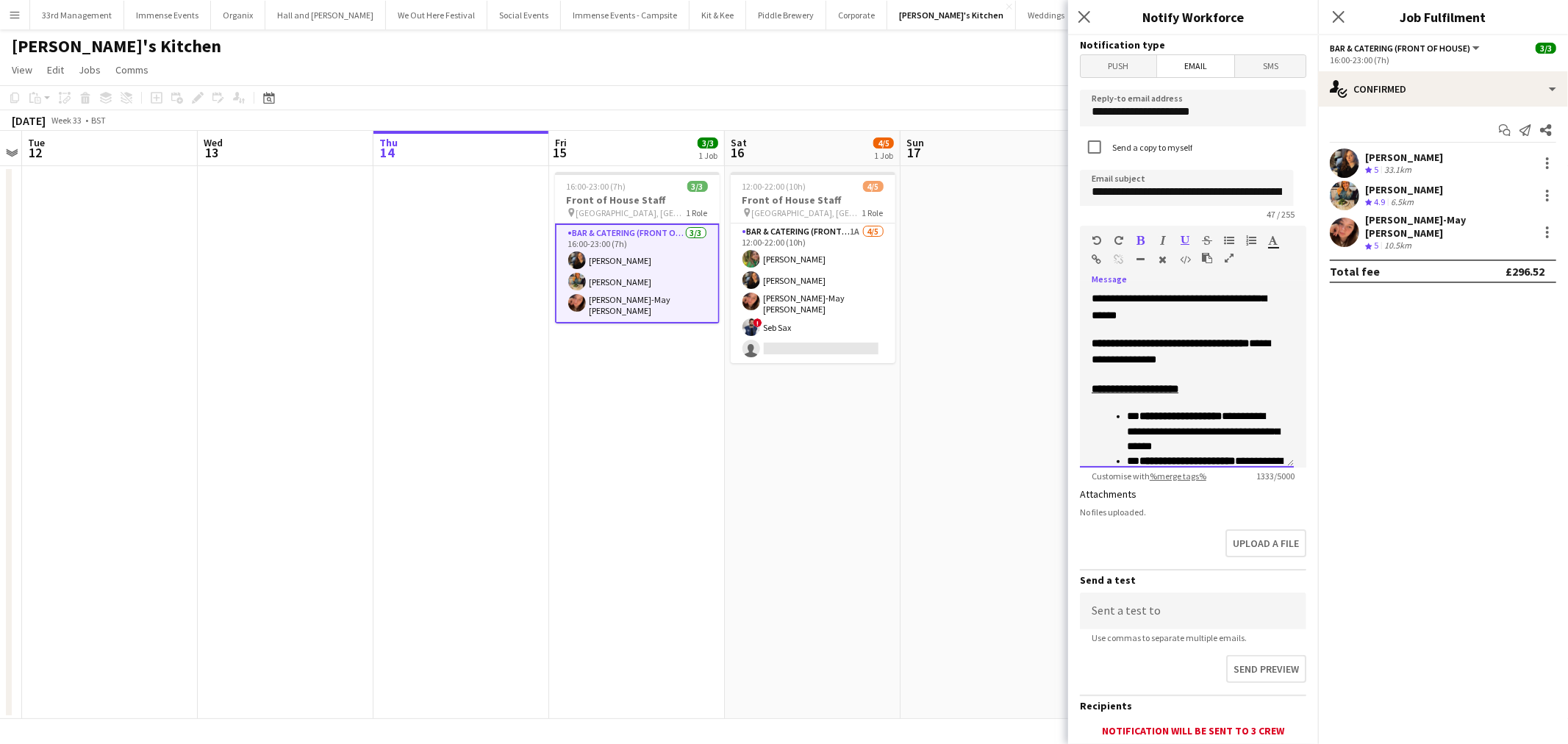
scroll to position [626, 0]
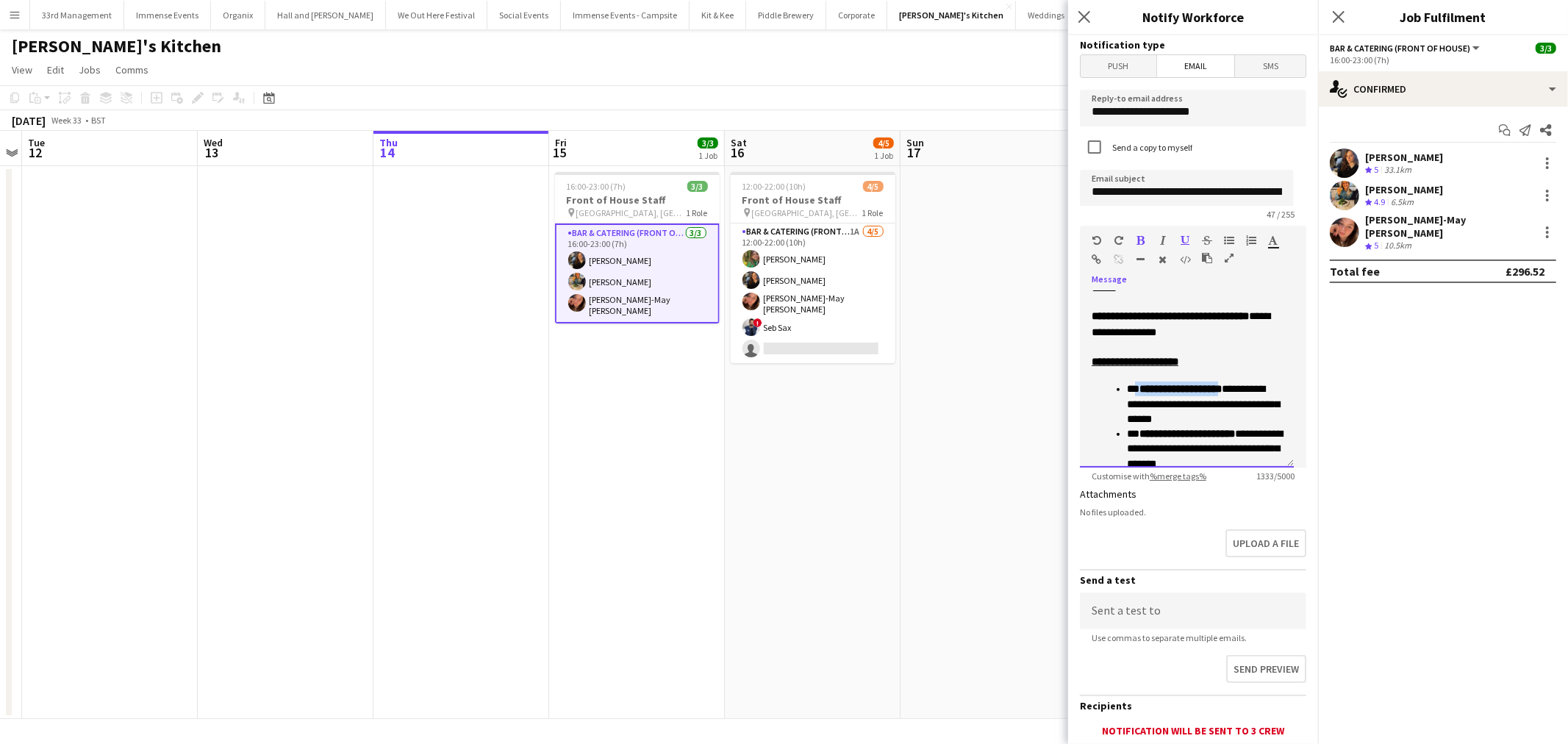
drag, startPoint x: 1222, startPoint y: 390, endPoint x: 1139, endPoint y: 379, distance: 83.7
click at [1140, 394] on p "**********" at bounding box center [1204, 404] width 155 height 45
click at [1143, 246] on div at bounding box center [1180, 244] width 88 height 18
click at [1143, 237] on icon "button" at bounding box center [1141, 241] width 8 height 10
click at [1142, 236] on icon "button" at bounding box center [1141, 241] width 8 height 10
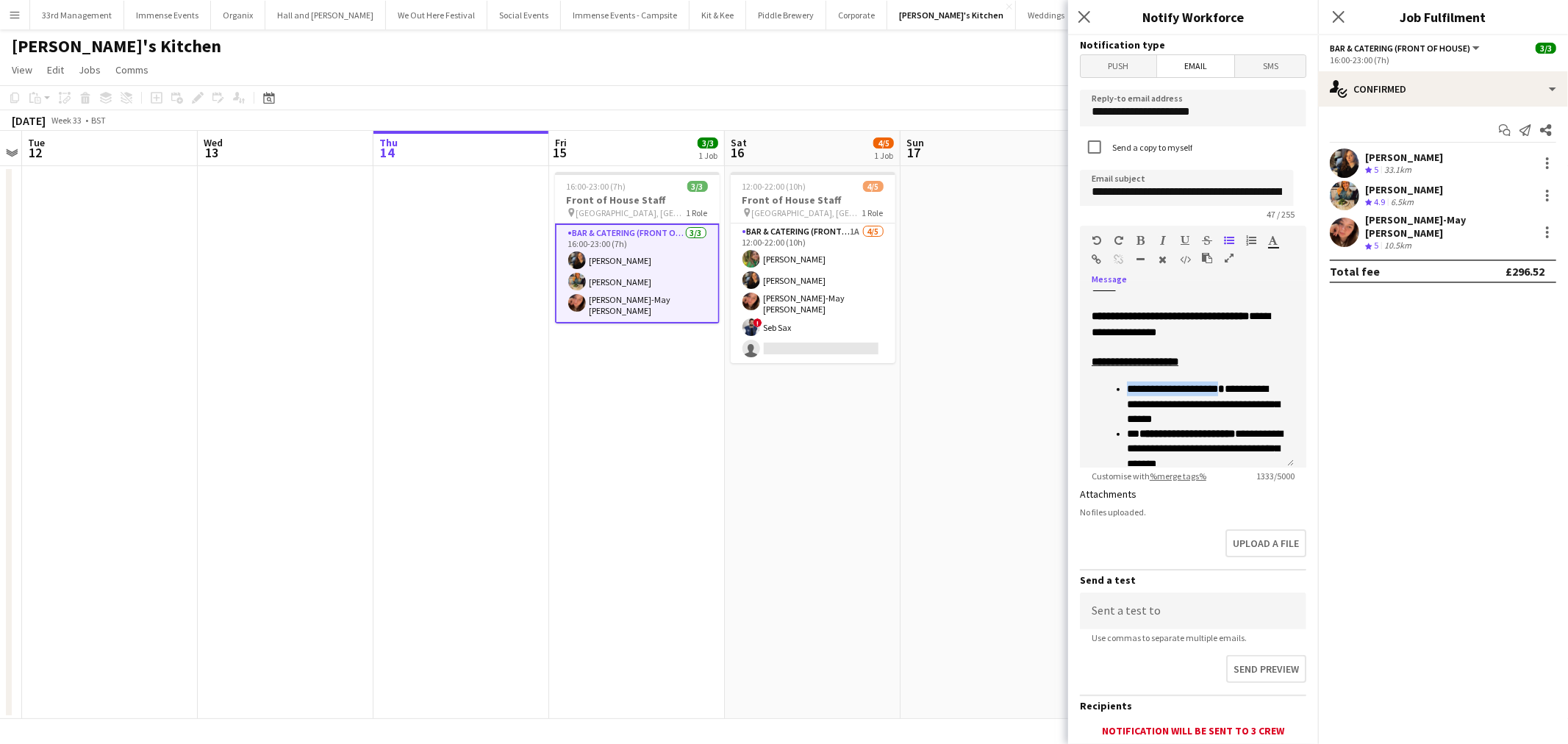
click at [1140, 239] on icon "button" at bounding box center [1141, 241] width 8 height 10
drag, startPoint x: 1254, startPoint y: 431, endPoint x: 1110, endPoint y: 362, distance: 159.7
click at [1127, 429] on li "**********" at bounding box center [1204, 449] width 155 height 45
click at [1139, 237] on icon "button" at bounding box center [1141, 241] width 8 height 10
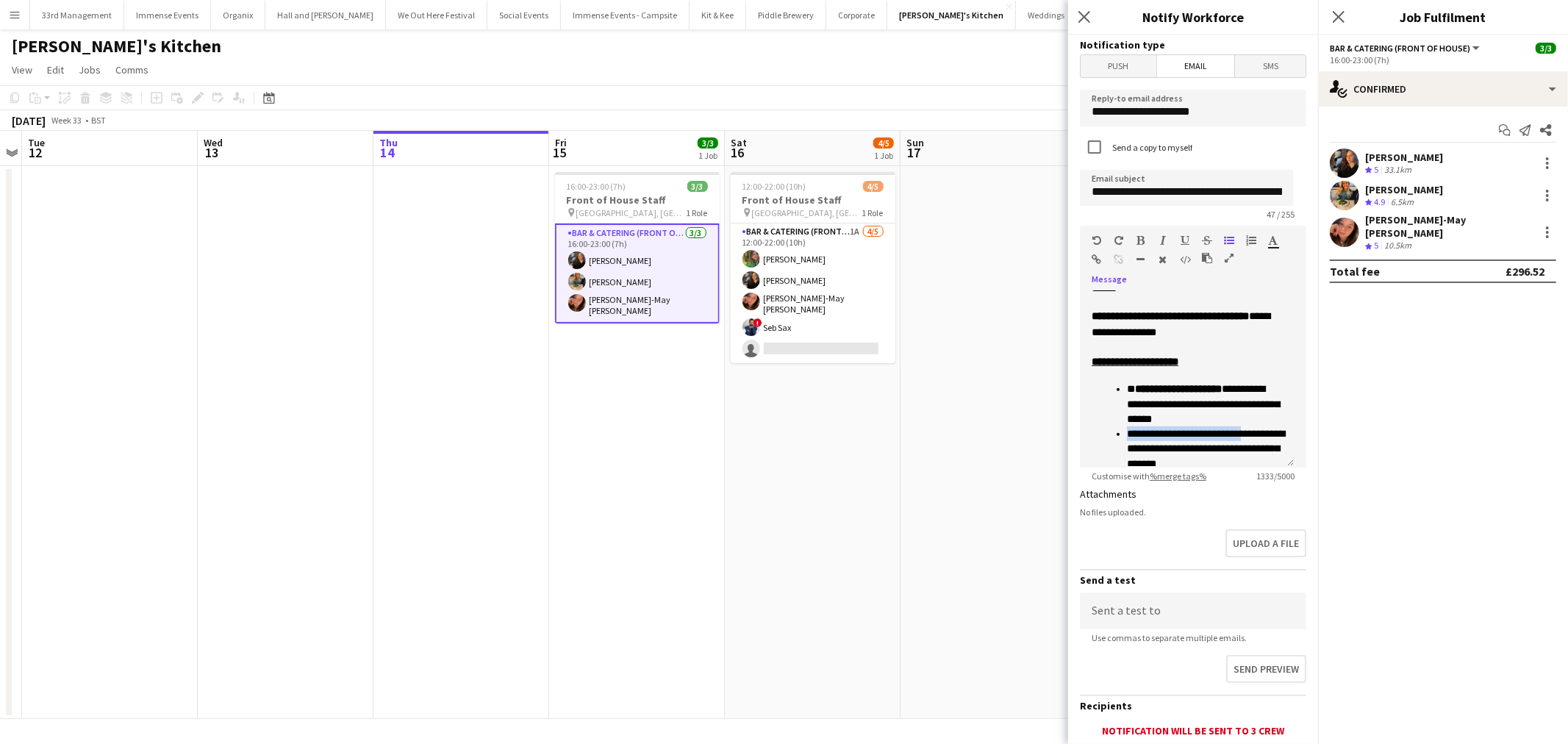
click at [1139, 237] on icon "button" at bounding box center [1141, 241] width 8 height 10
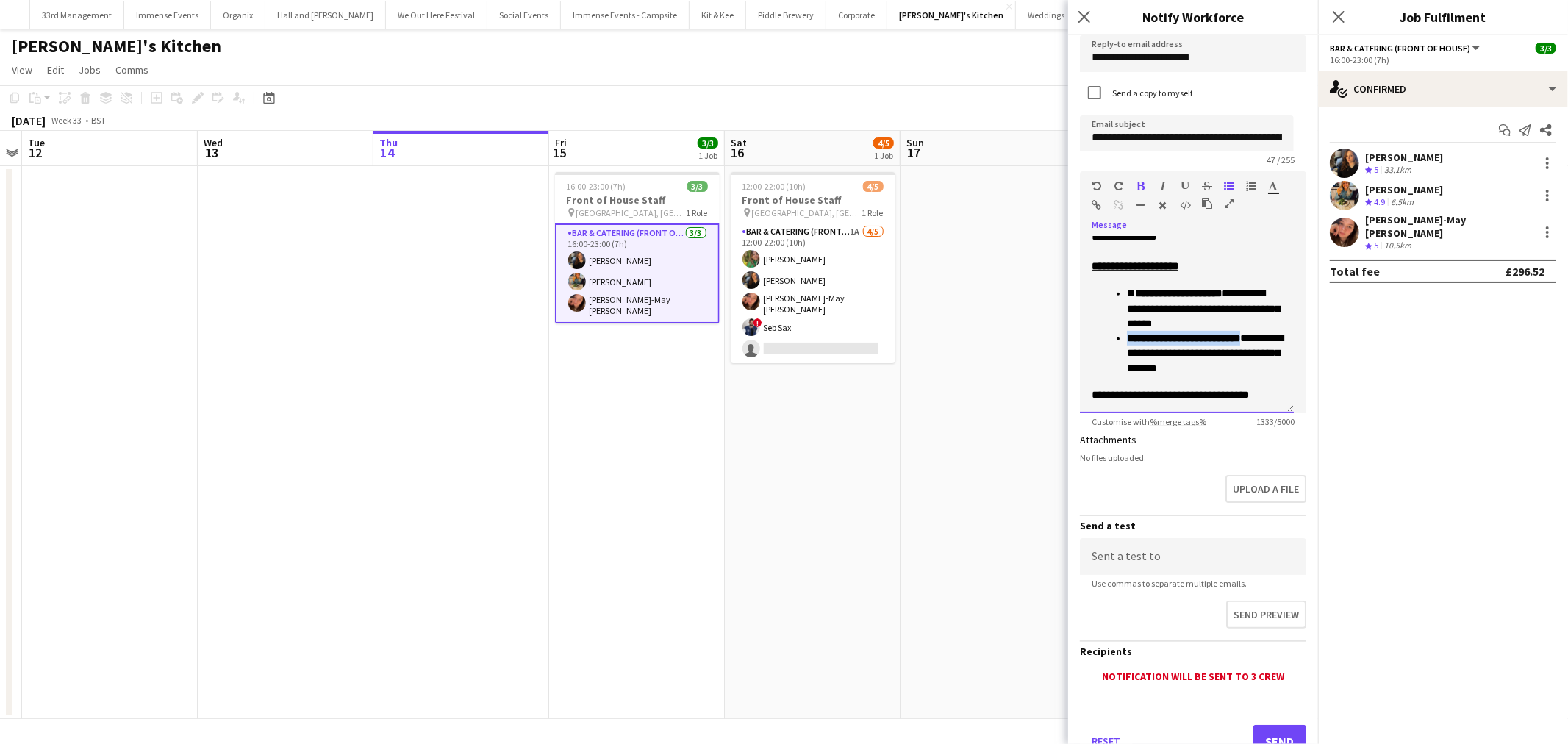
scroll to position [81, 0]
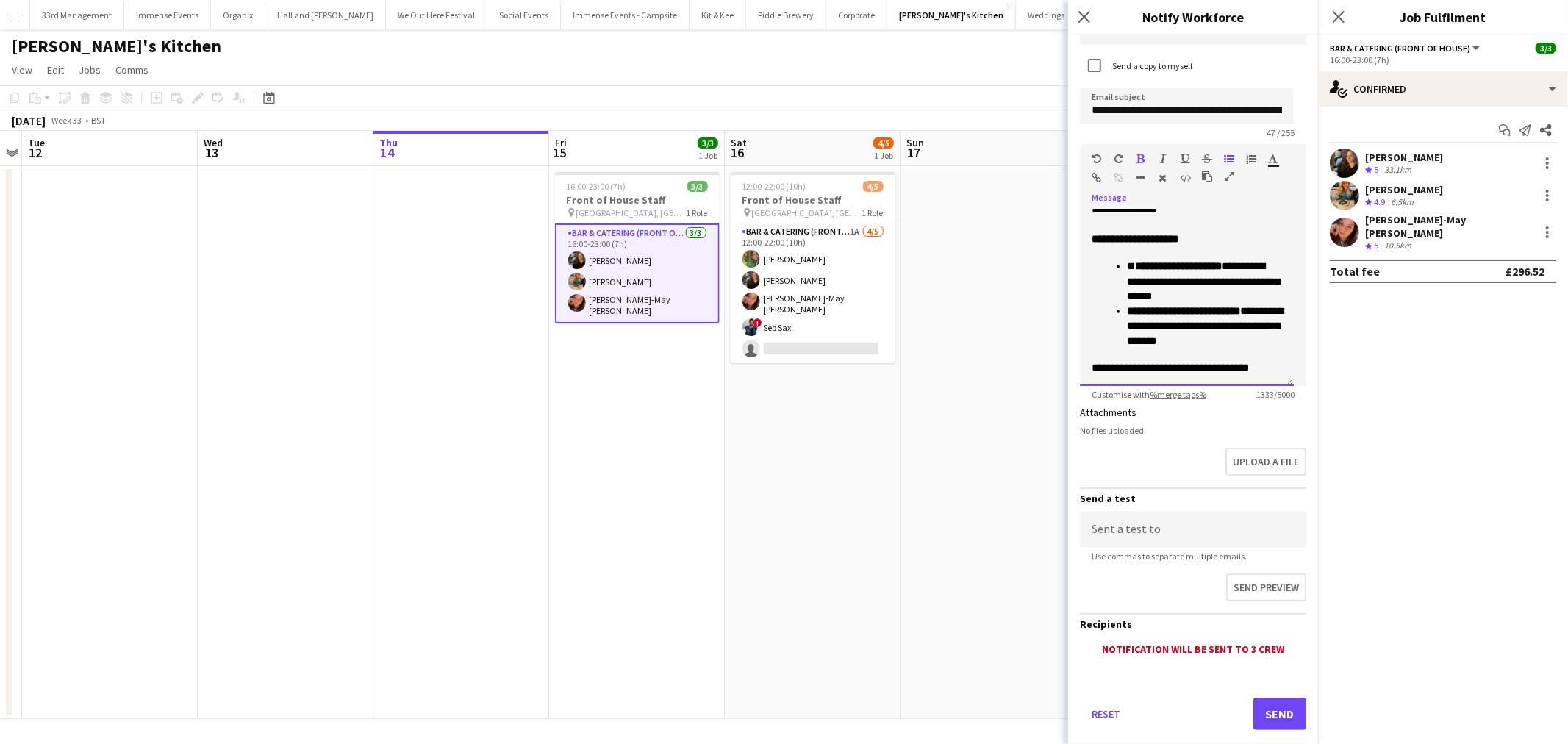
click at [1265, 376] on div "**********" at bounding box center [1186, 297] width 214 height 177
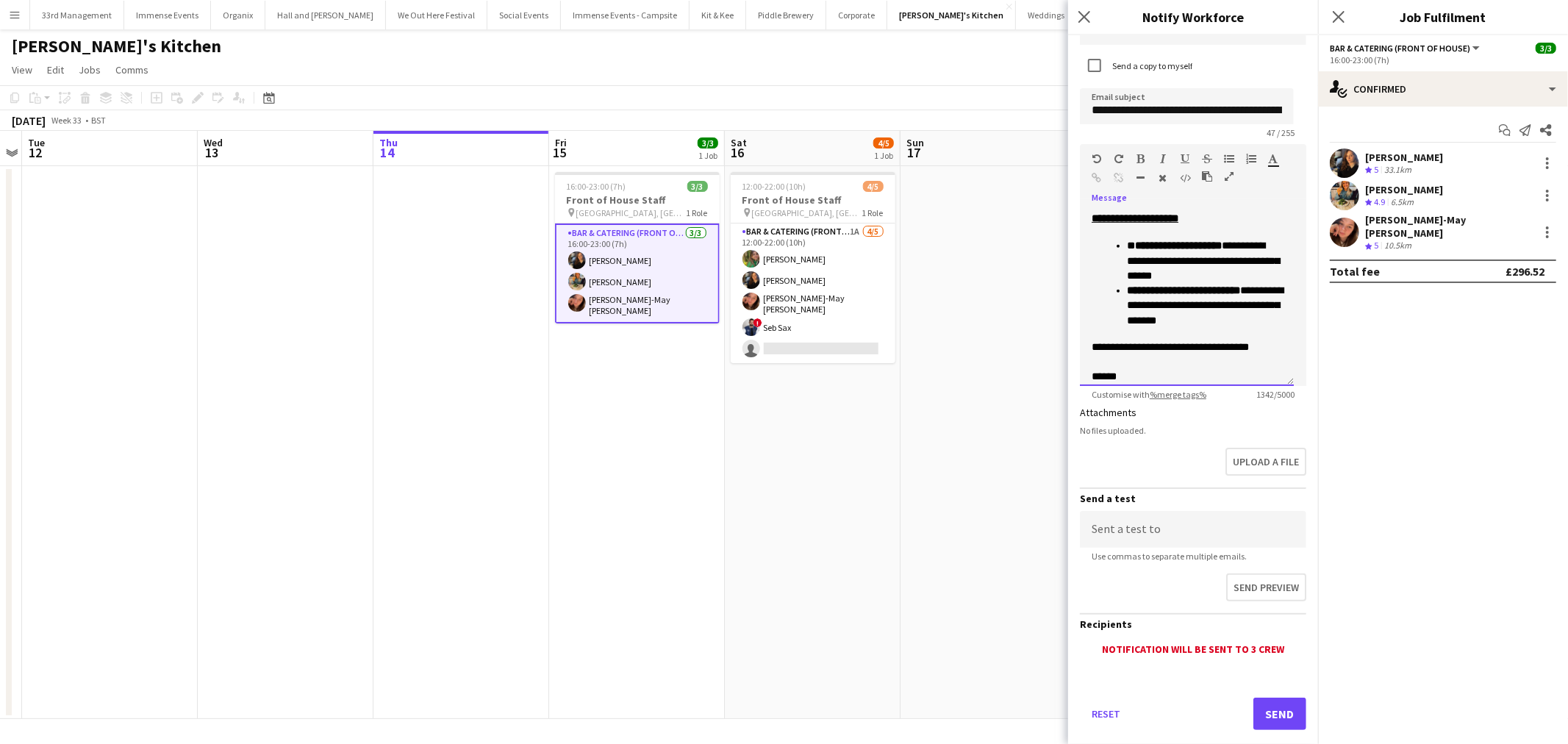
click at [1096, 375] on span "******" at bounding box center [1104, 376] width 25 height 10
click at [1159, 528] on input at bounding box center [1193, 529] width 227 height 37
type input "**********"
click at [1241, 578] on button "Send preview" at bounding box center [1264, 588] width 83 height 31
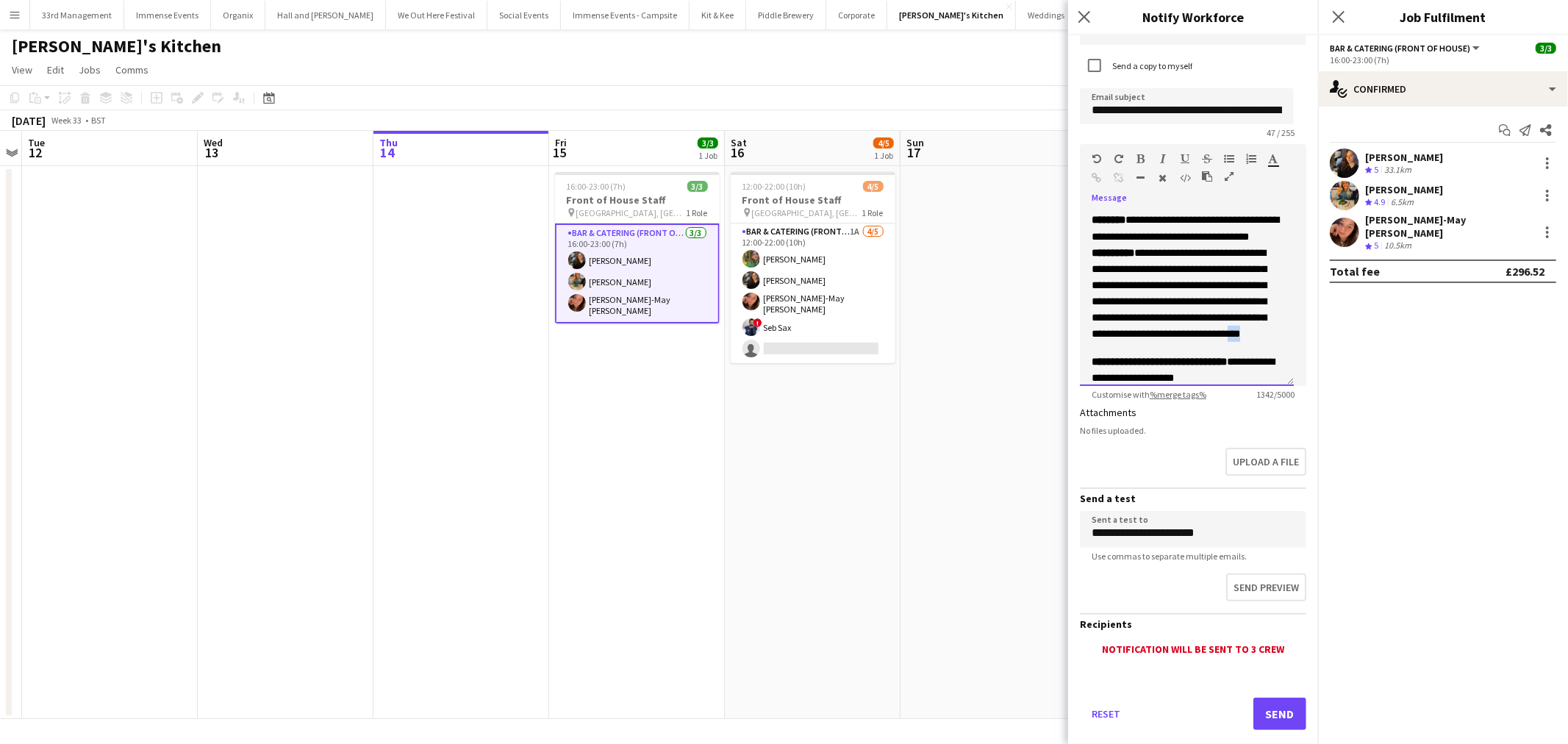
scroll to position [280, 0]
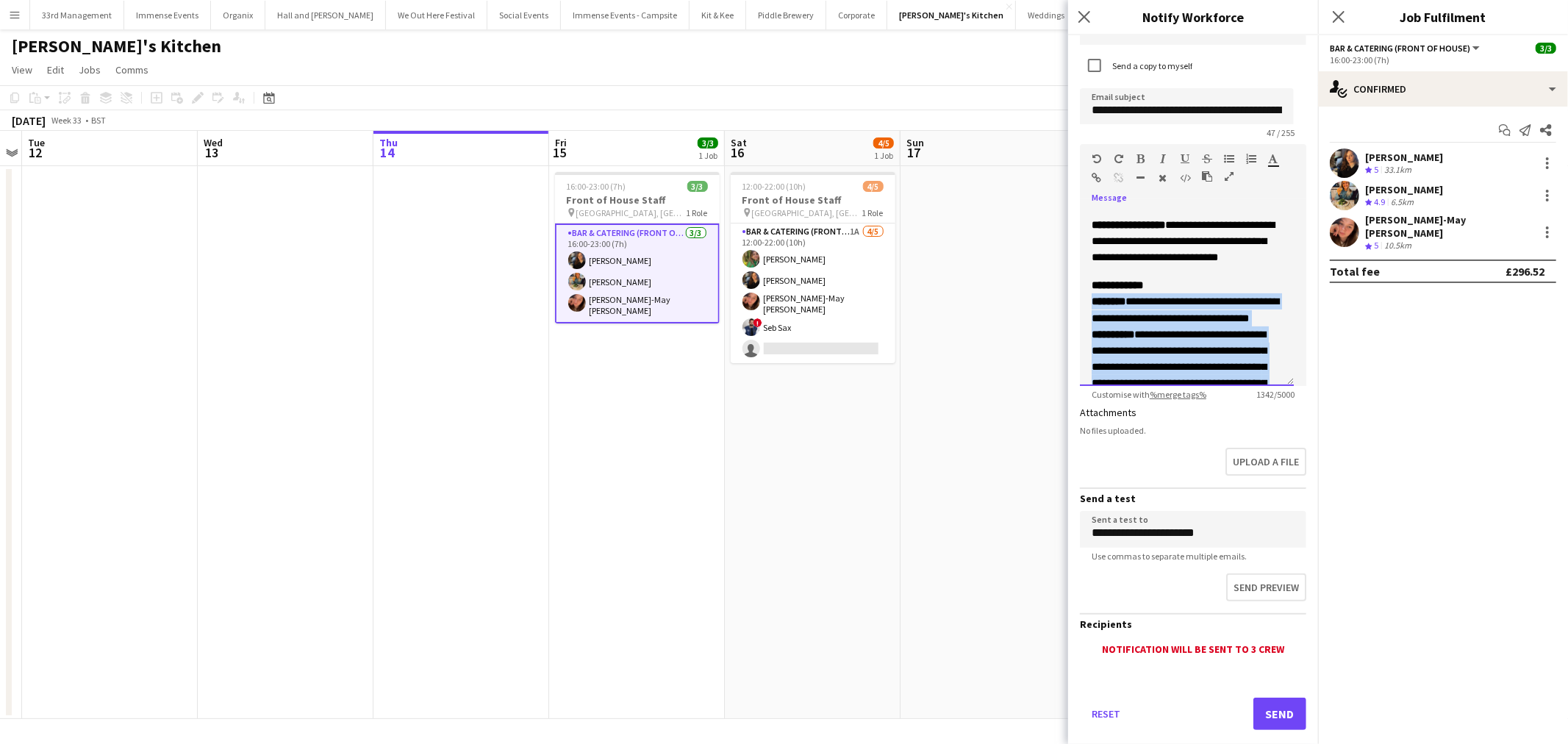
drag, startPoint x: 1251, startPoint y: 331, endPoint x: 1081, endPoint y: 303, distance: 172.3
click at [1081, 303] on div "**********" at bounding box center [1186, 297] width 214 height 177
click at [1230, 158] on icon "button" at bounding box center [1229, 159] width 10 height 10
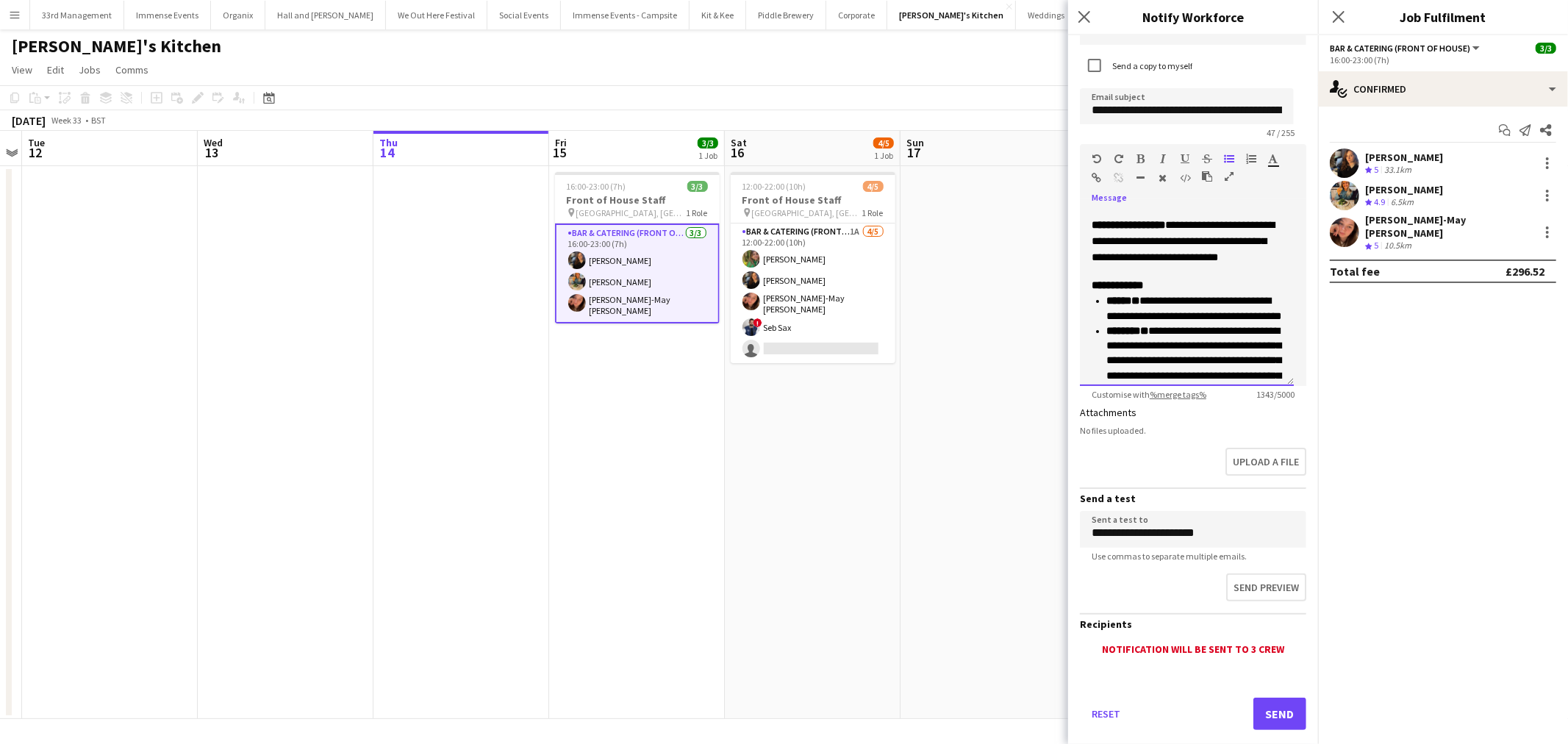
click at [1194, 277] on p "**********" at bounding box center [1186, 344] width 190 height 135
click at [1272, 587] on button "Send preview" at bounding box center [1264, 588] width 83 height 31
click at [1262, 716] on button "Send" at bounding box center [1279, 713] width 53 height 32
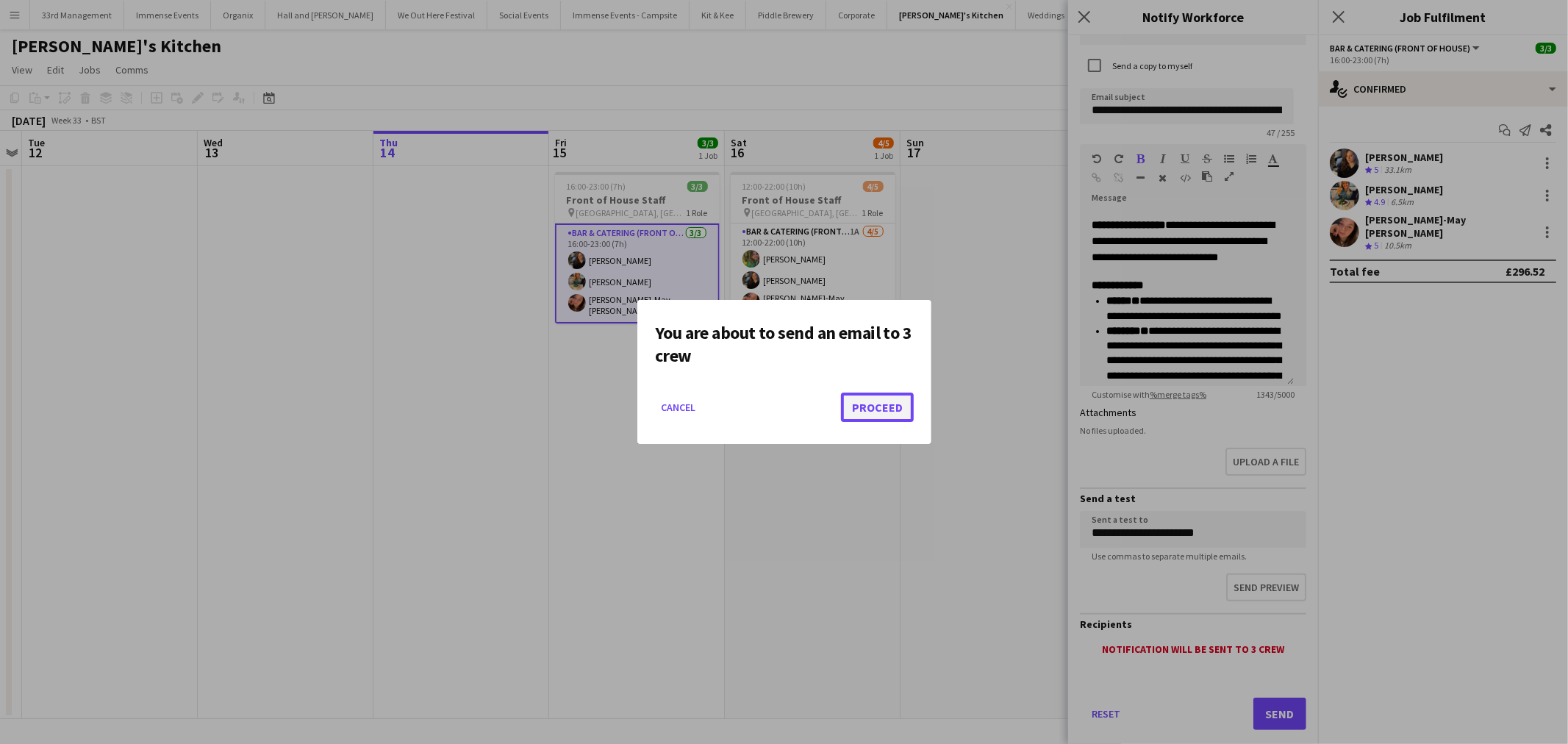
click at [873, 414] on button "Proceed" at bounding box center [877, 407] width 73 height 29
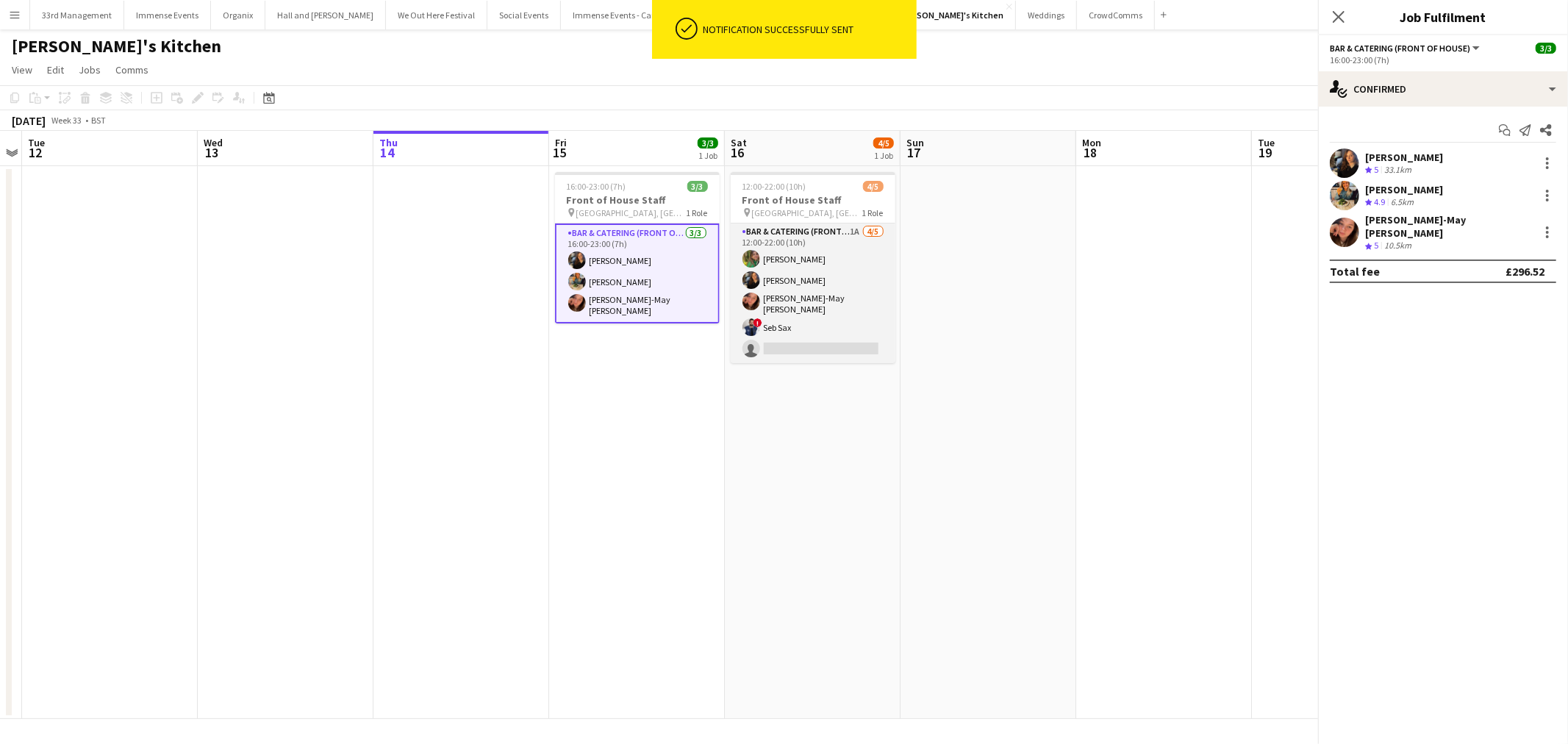
click at [809, 294] on app-card-role "Bar & Catering (Front of House) 1A 4/5 12:00-22:00 (10h) Isabelle Bland Annie H…" at bounding box center [812, 293] width 165 height 139
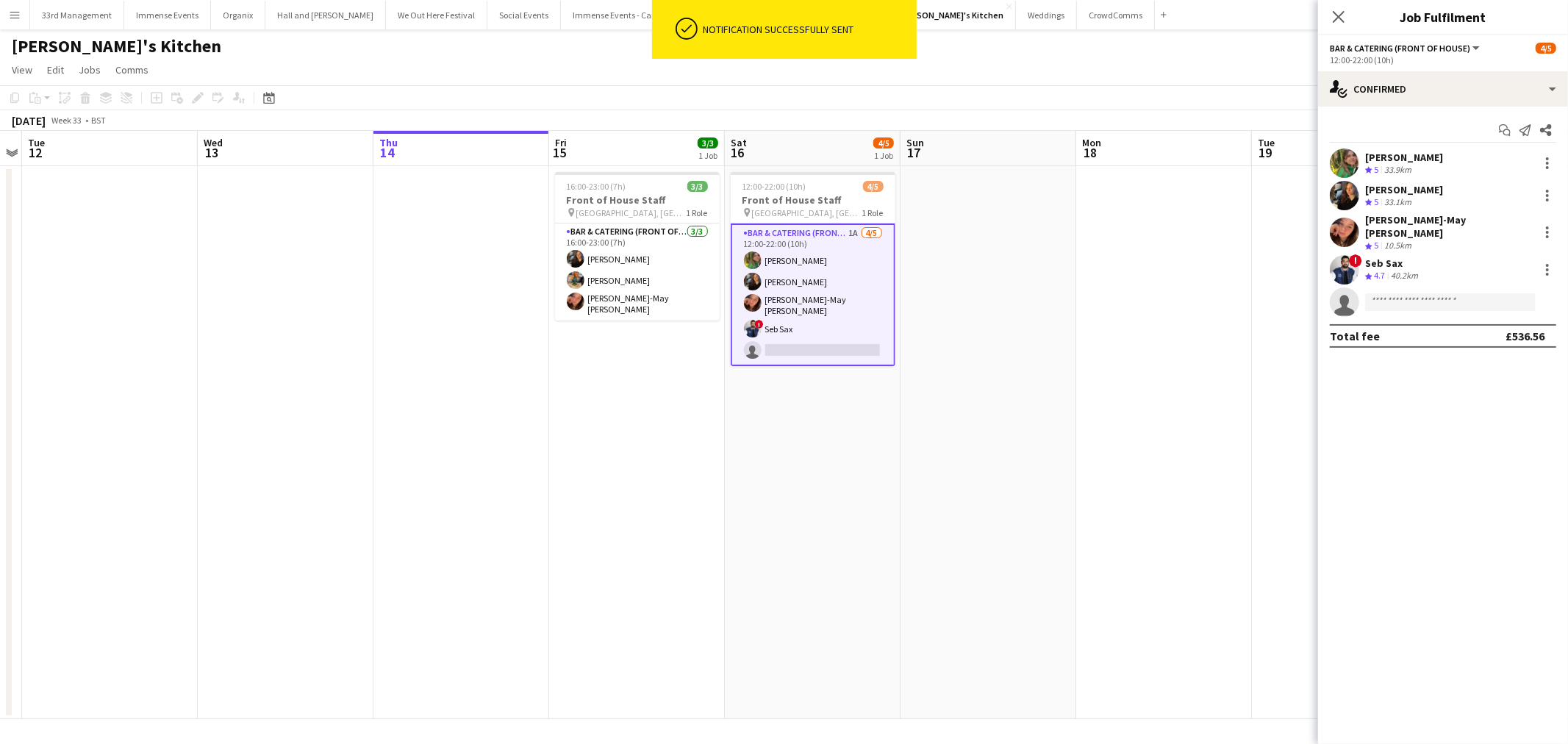
click at [1524, 133] on icon at bounding box center [1525, 130] width 12 height 12
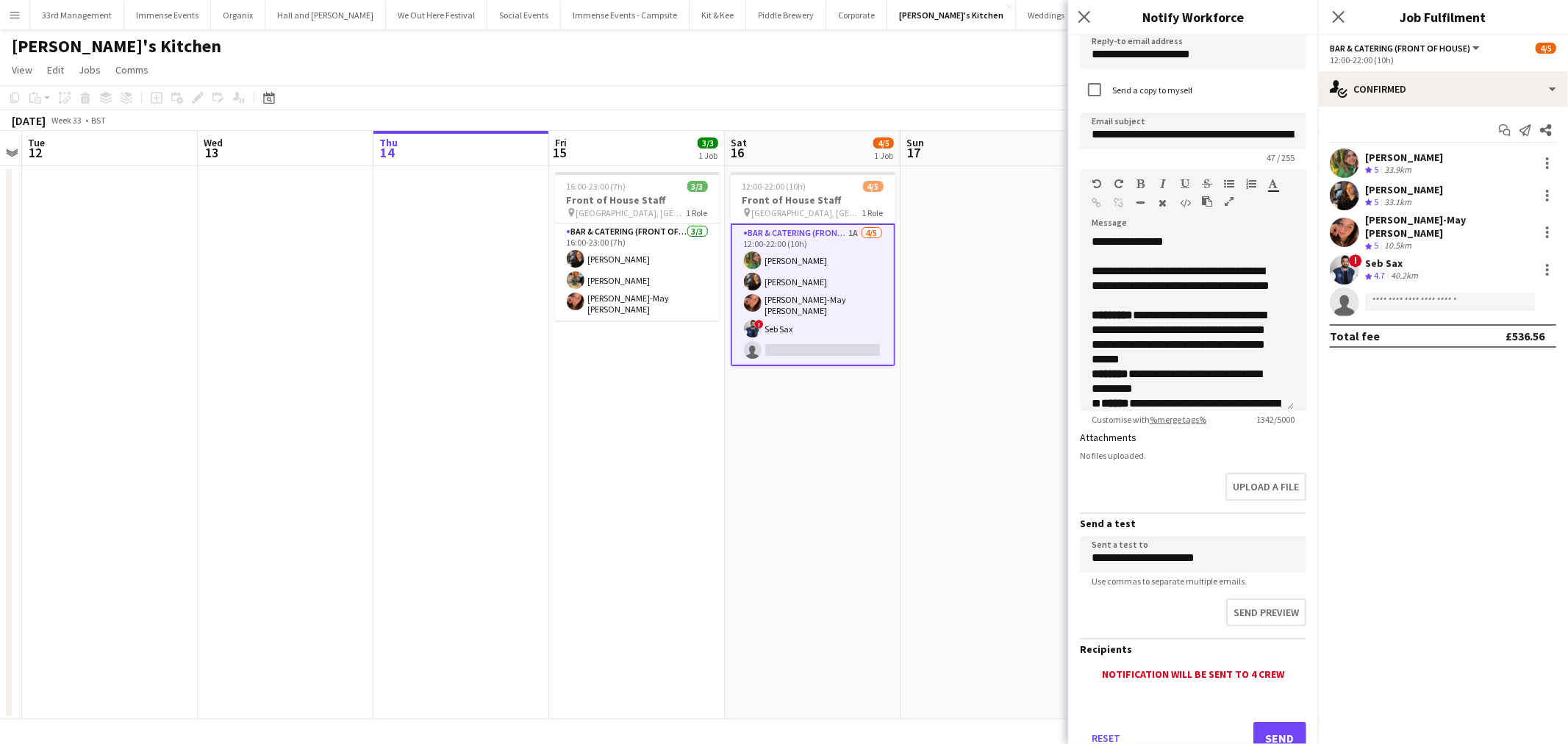
scroll to position [101, 0]
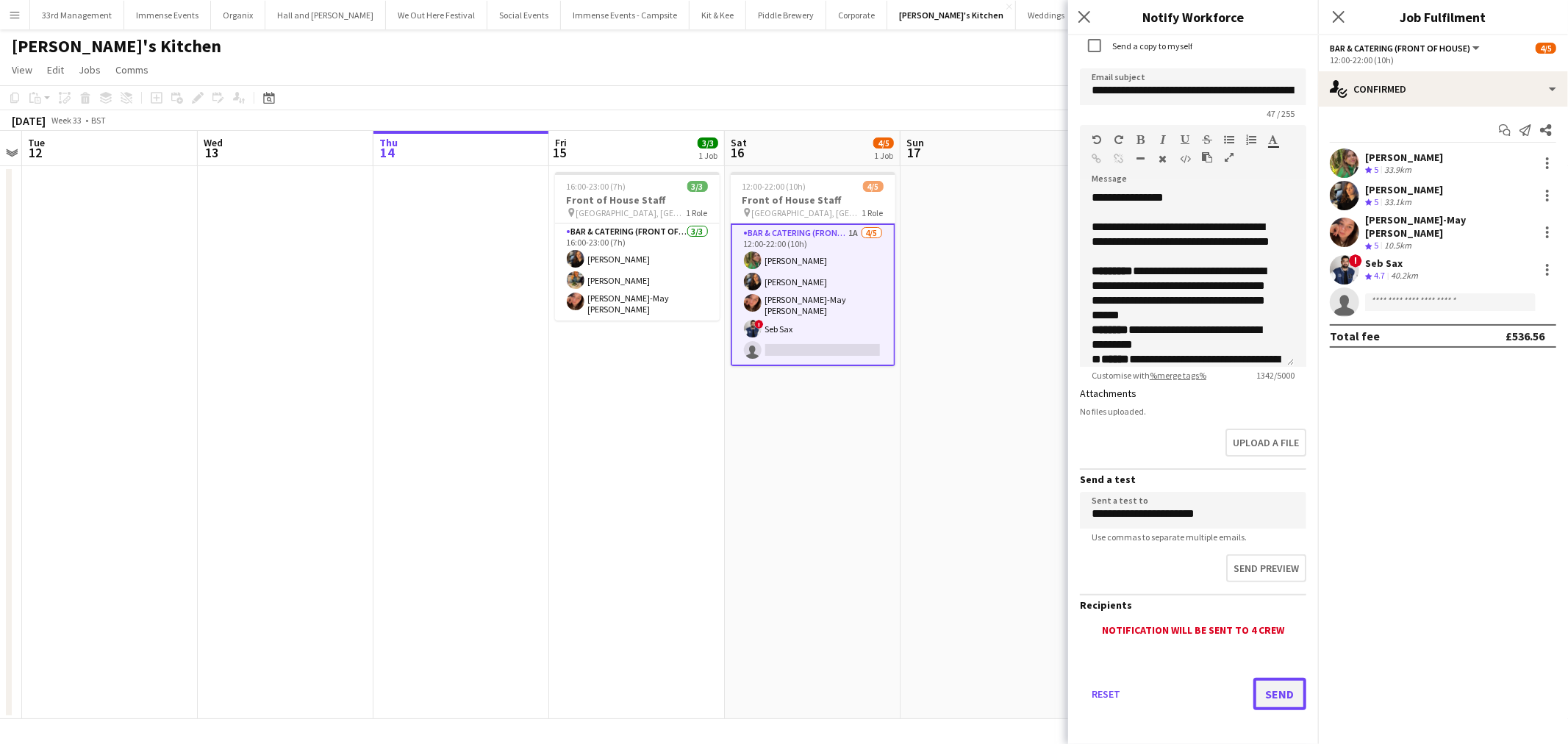
click at [1253, 684] on button "Send" at bounding box center [1279, 693] width 53 height 32
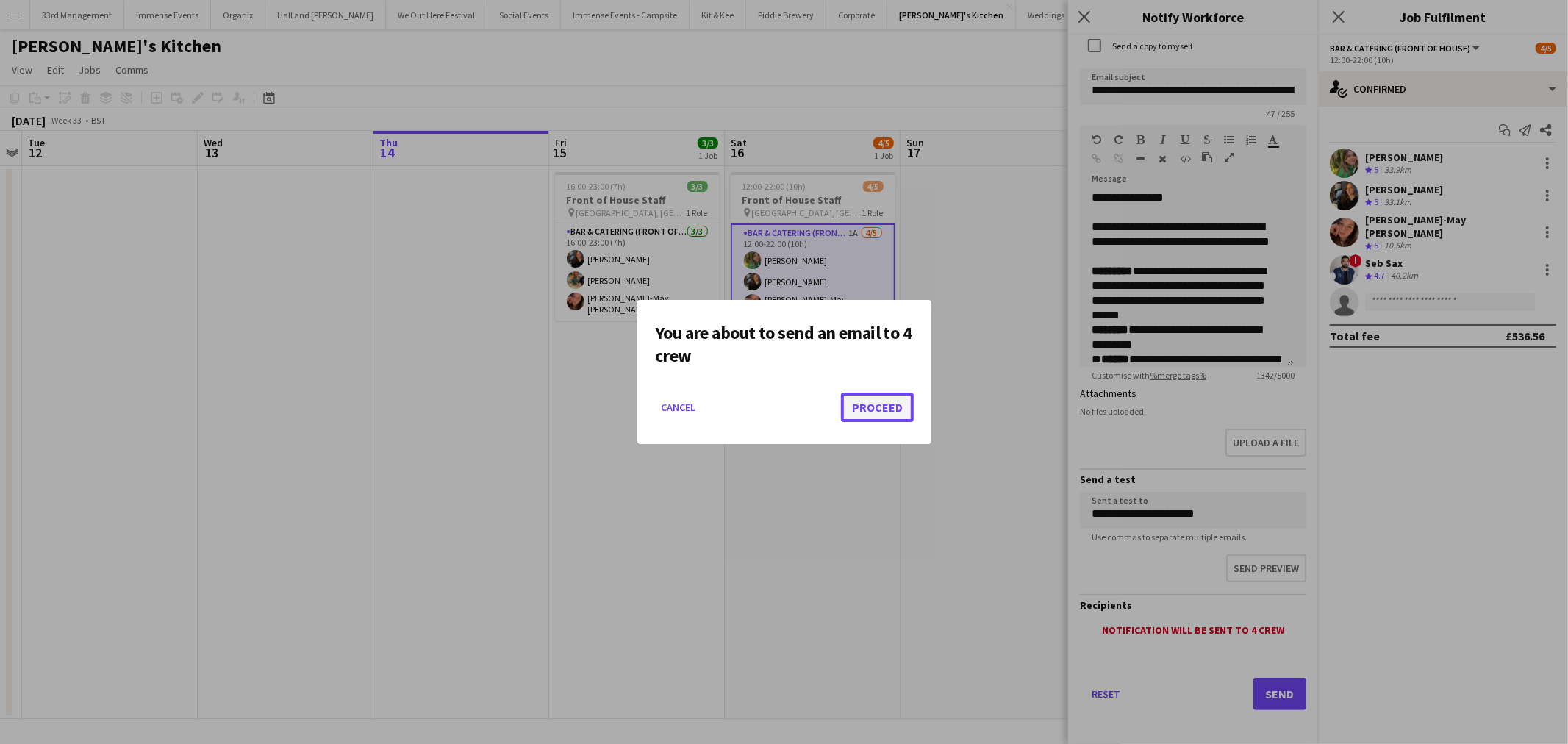
click at [864, 409] on button "Proceed" at bounding box center [877, 407] width 73 height 29
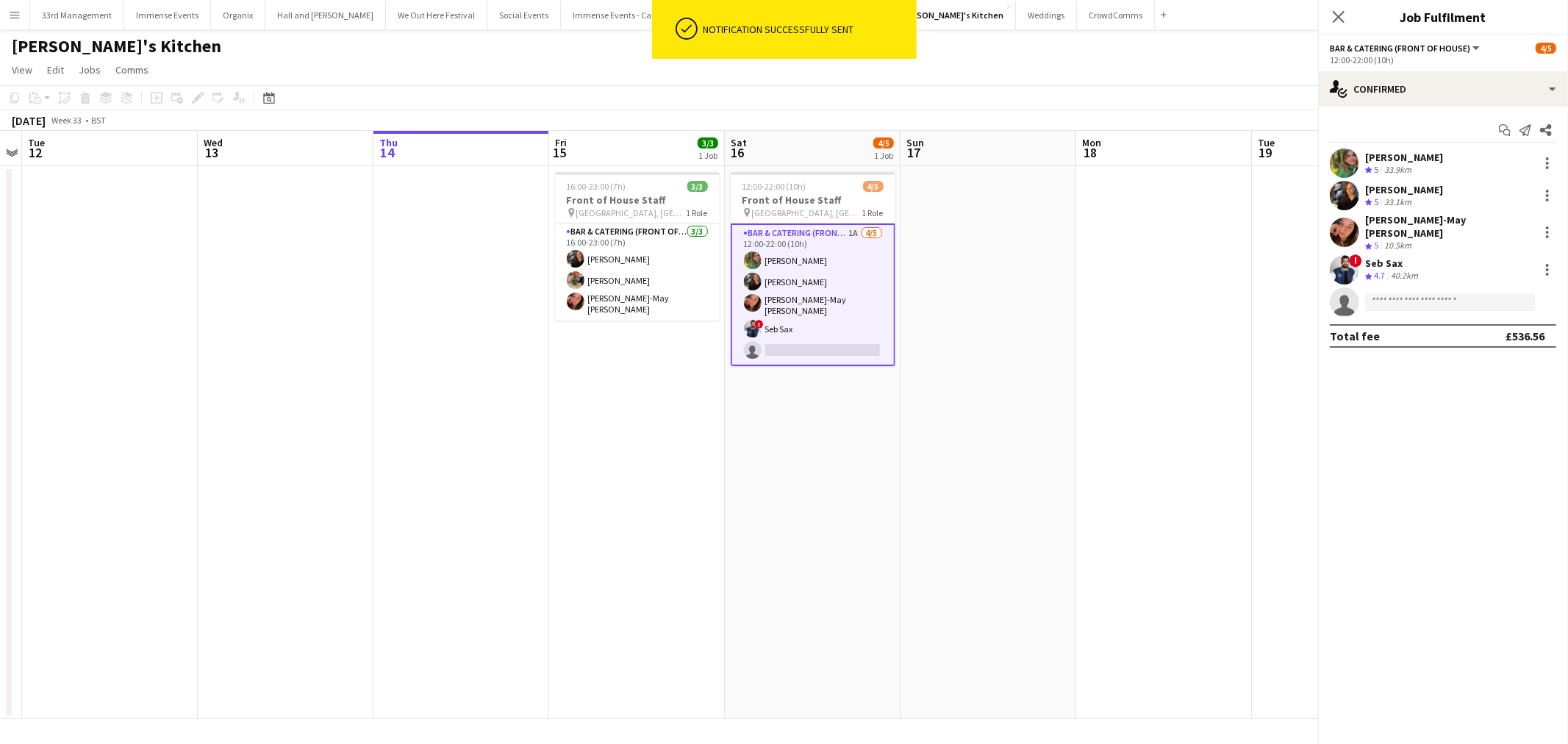
drag, startPoint x: 905, startPoint y: 491, endPoint x: 905, endPoint y: 476, distance: 15.0
click at [906, 491] on app-date-cell at bounding box center [988, 443] width 176 height 553
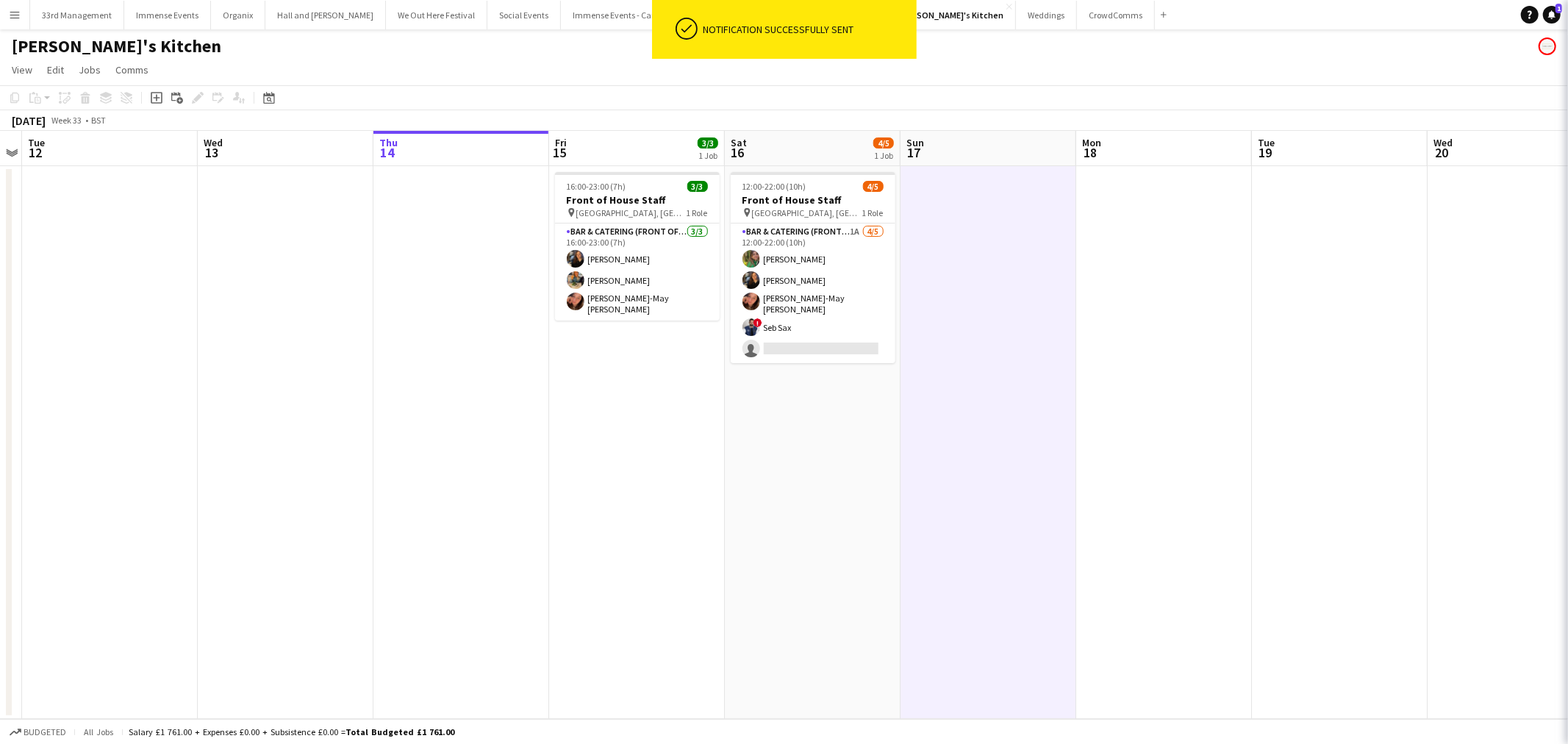
scroll to position [0, 505]
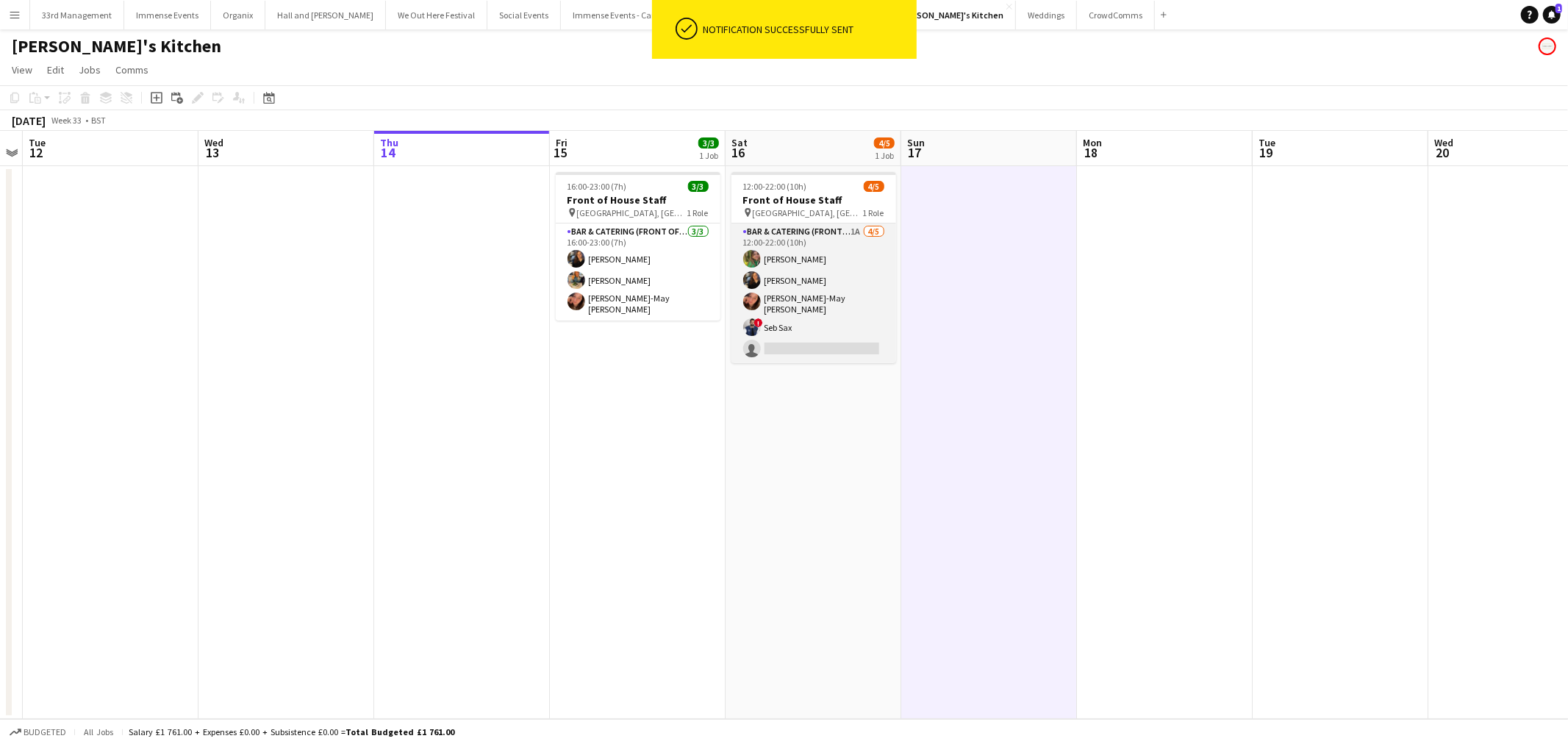
click at [791, 286] on app-card-role "Bar & Catering (Front of House) 1A 4/5 12:00-22:00 (10h) Isabelle Bland Annie H…" at bounding box center [813, 293] width 165 height 139
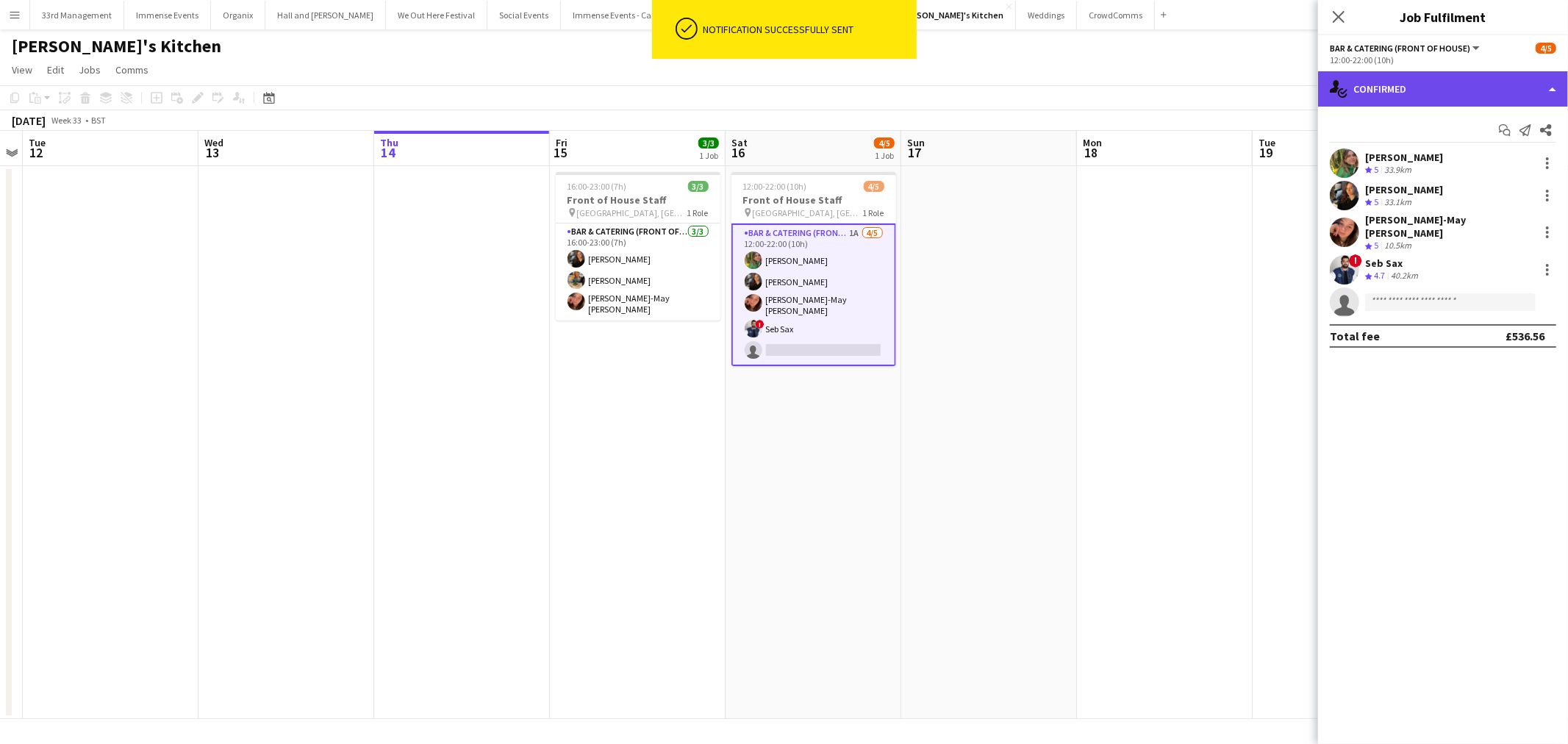
click at [1433, 81] on div "single-neutral-actions-check-2 Confirmed" at bounding box center [1442, 89] width 250 height 35
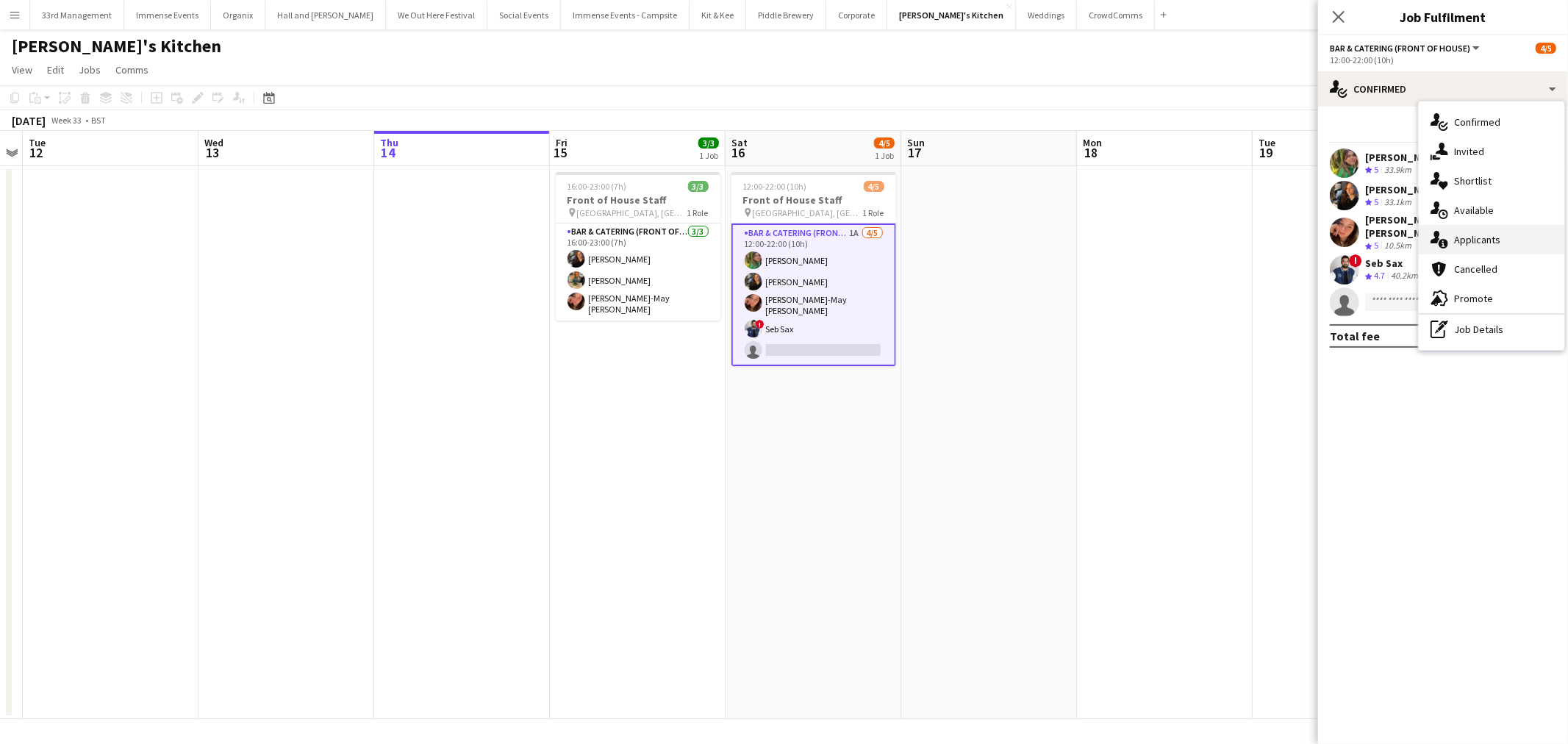
click at [1473, 247] on div "single-neutral-actions-information Applicants" at bounding box center [1490, 239] width 145 height 29
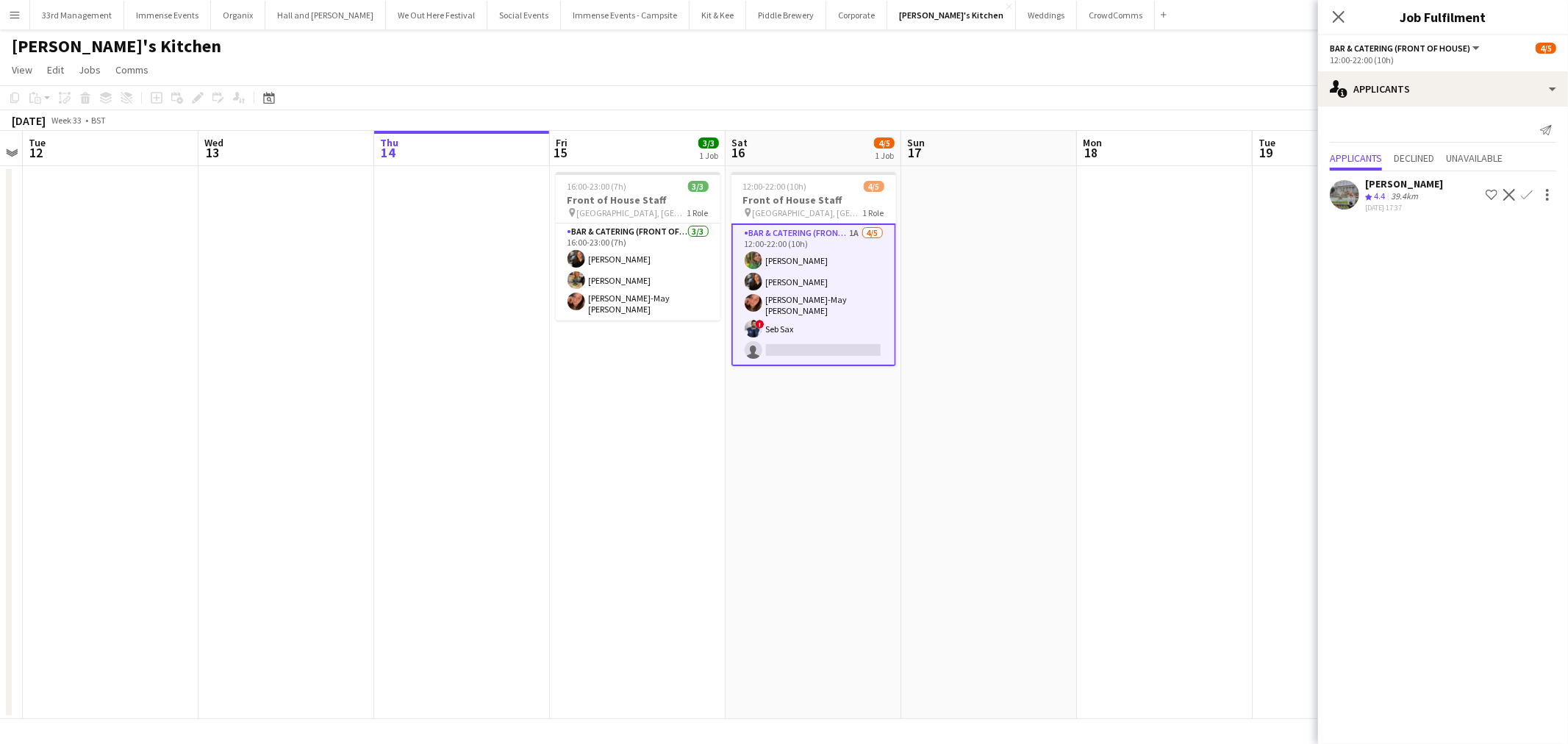
click at [1091, 266] on app-date-cell at bounding box center [1165, 443] width 176 height 553
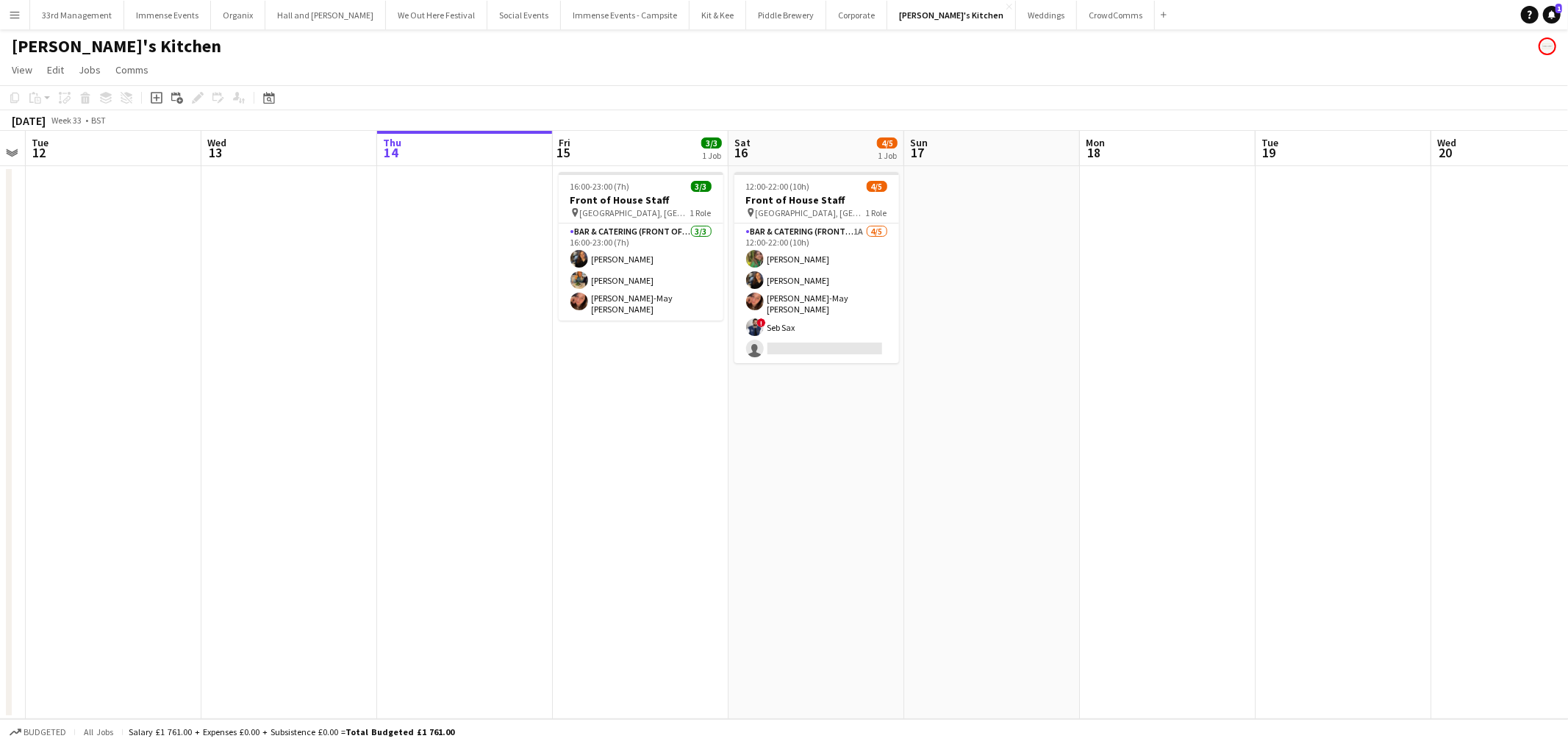
scroll to position [0, 502]
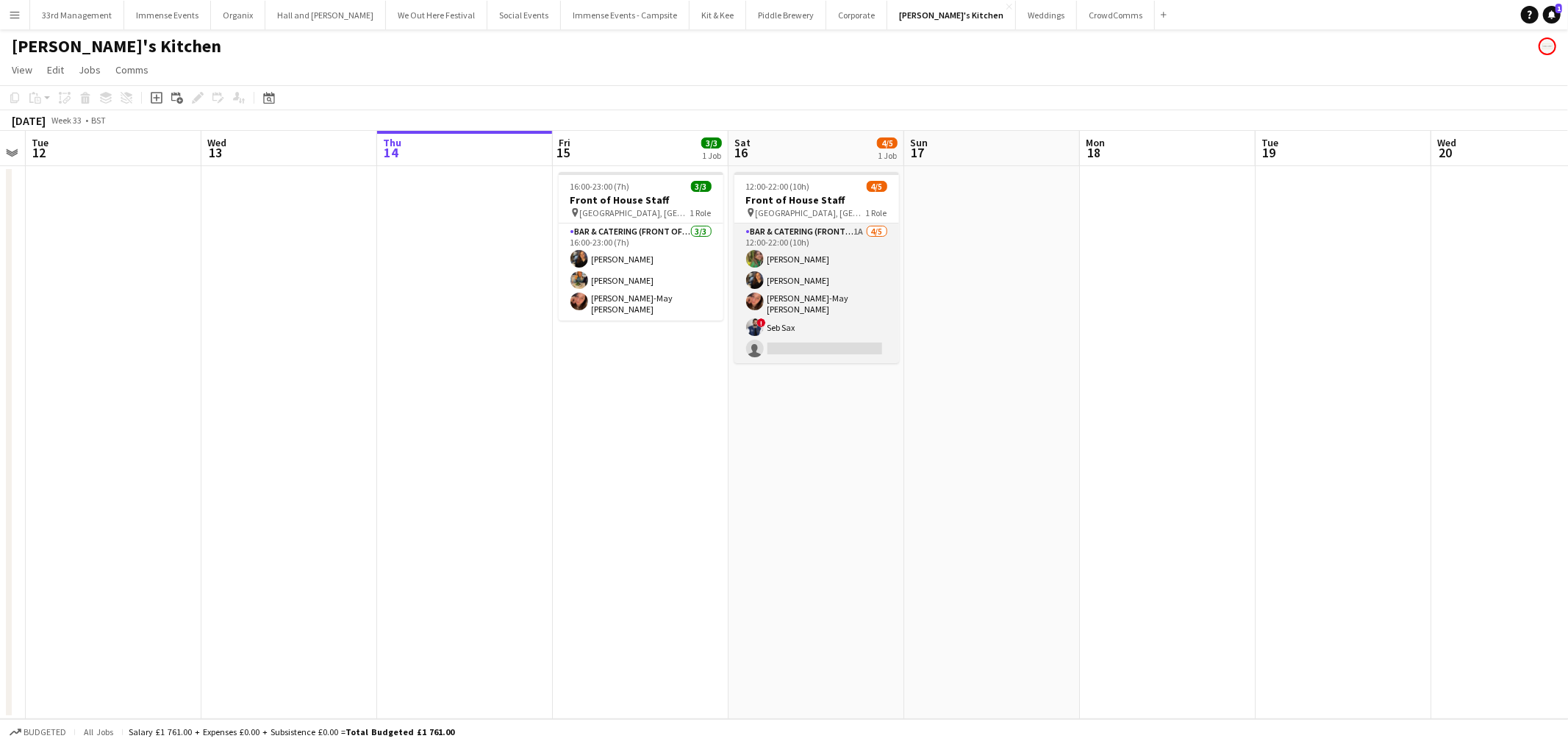
click at [822, 262] on app-card-role "Bar & Catering (Front of House) 1A 4/5 12:00-22:00 (10h) Isabelle Bland Annie H…" at bounding box center [816, 293] width 165 height 139
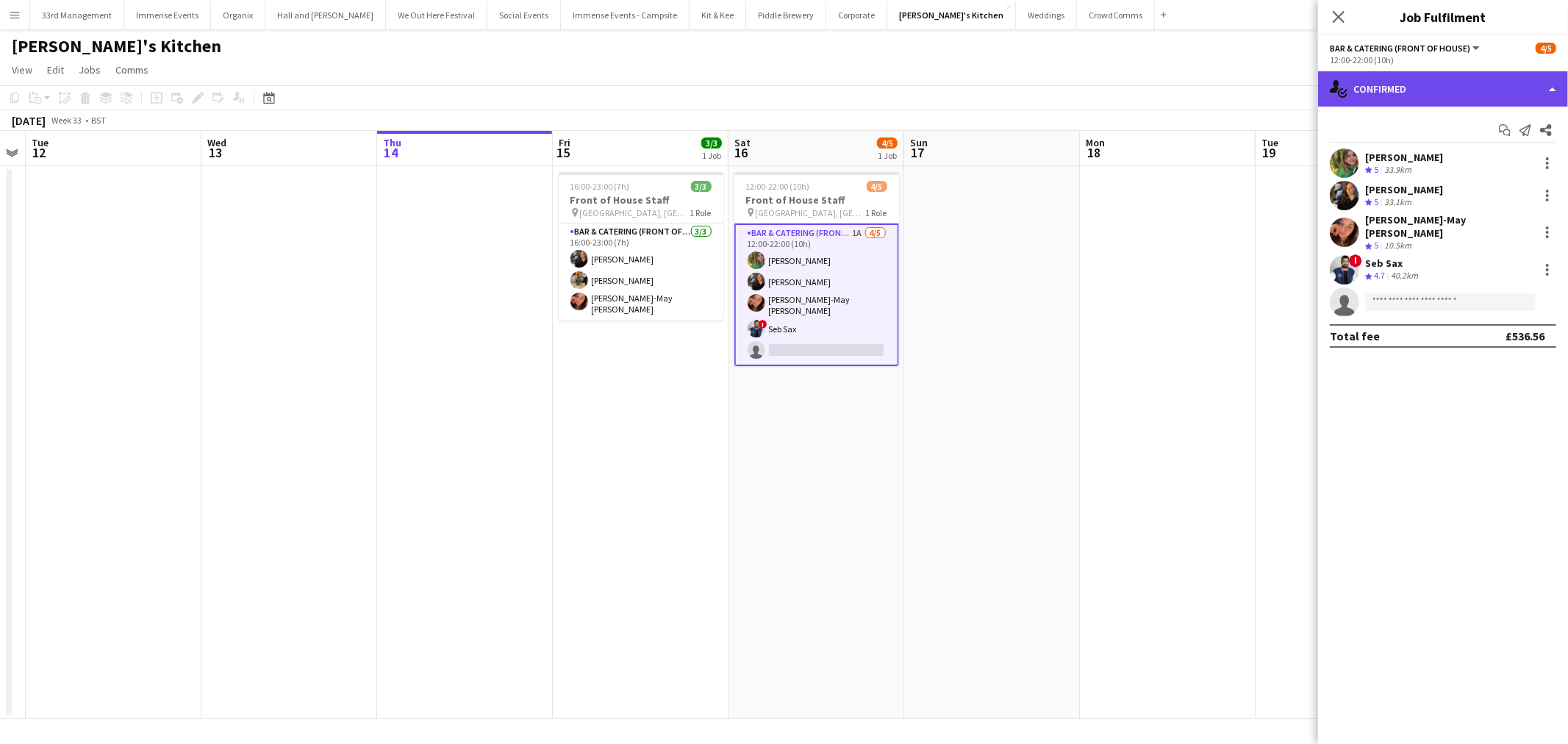
click at [1349, 94] on div "single-neutral-actions-check-2 Confirmed" at bounding box center [1442, 89] width 250 height 35
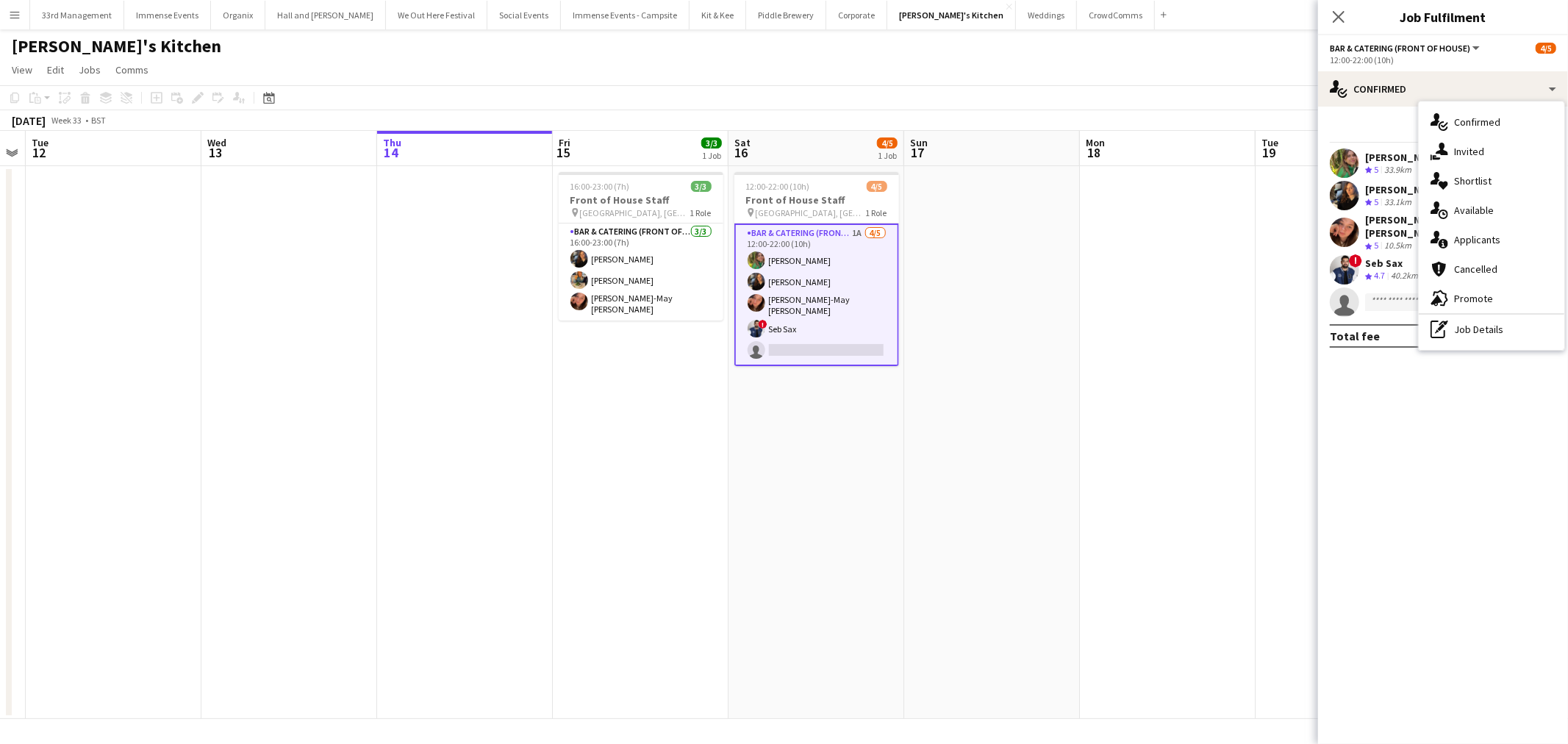
click at [1158, 498] on app-date-cell at bounding box center [1168, 443] width 176 height 553
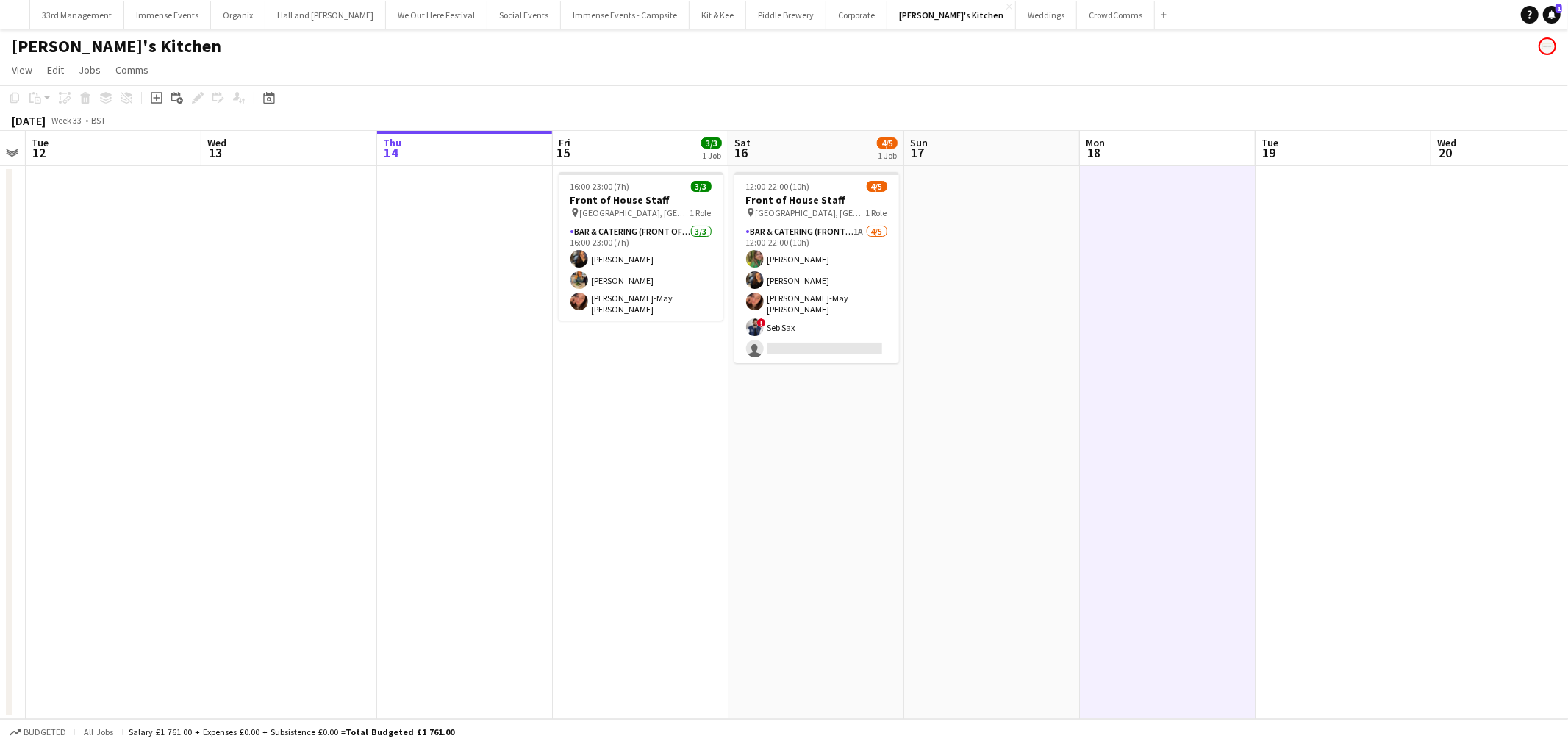
click at [875, 187] on span "4/5" at bounding box center [877, 186] width 21 height 11
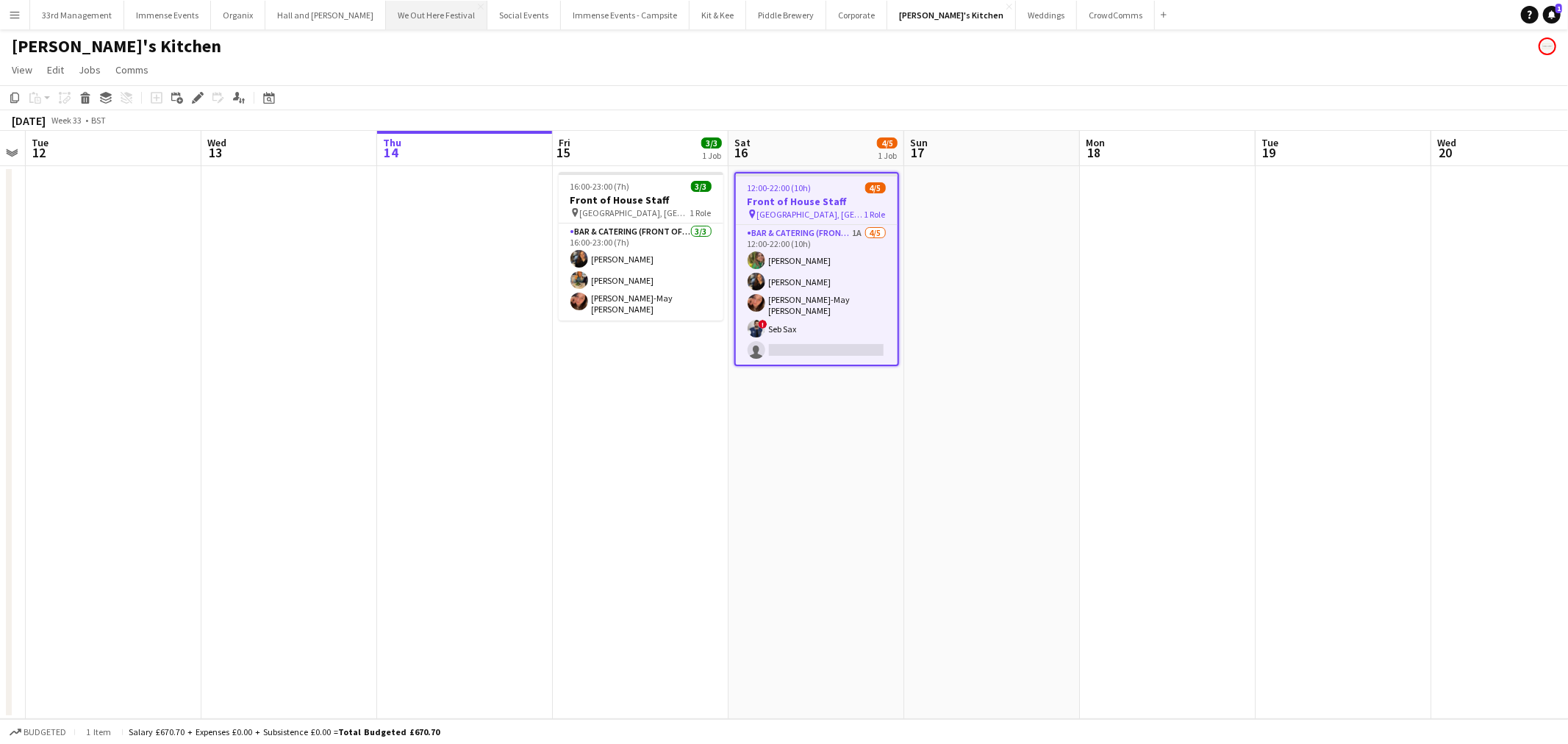
click at [405, 2] on button "We Out Here Festival Close" at bounding box center [437, 15] width 101 height 28
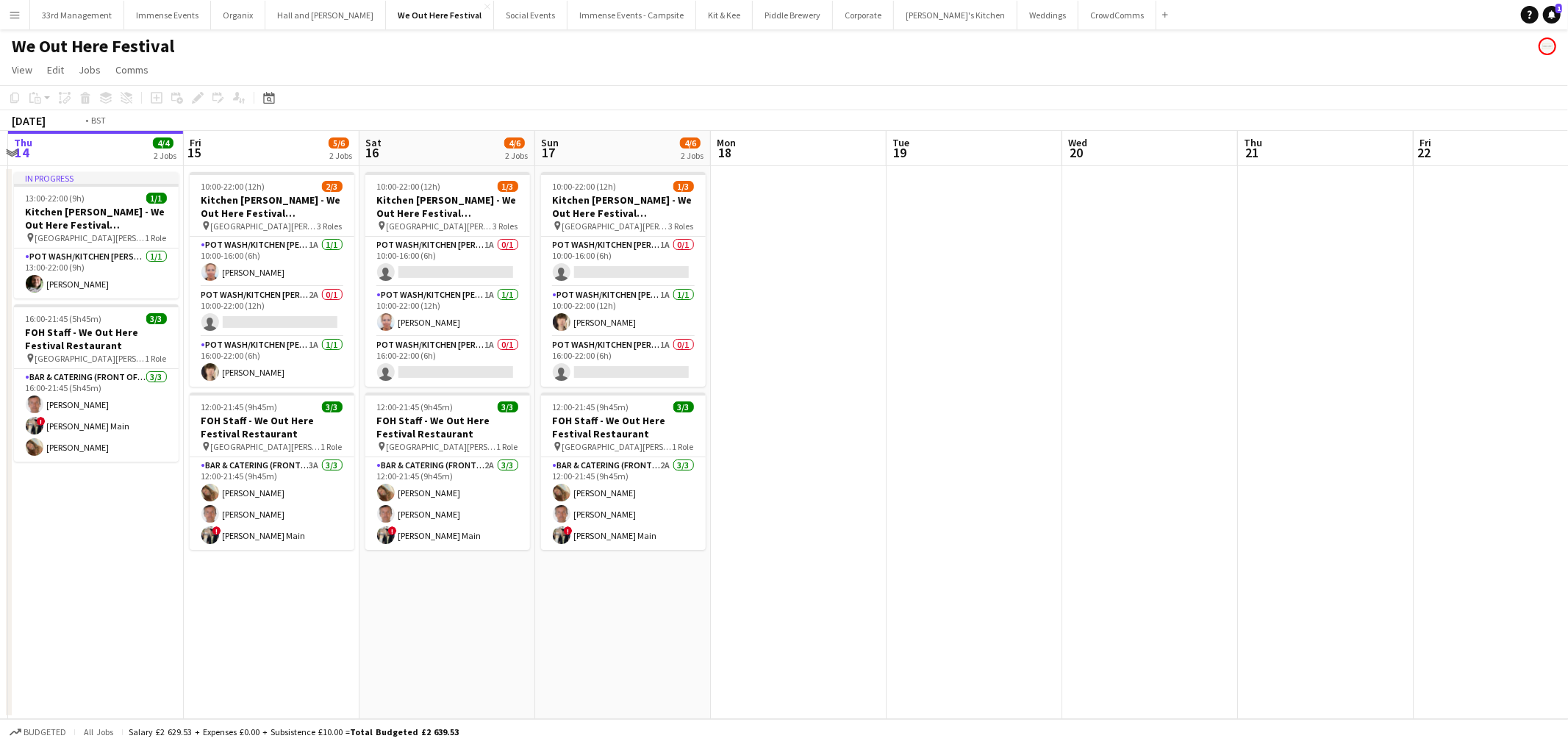
scroll to position [0, 339]
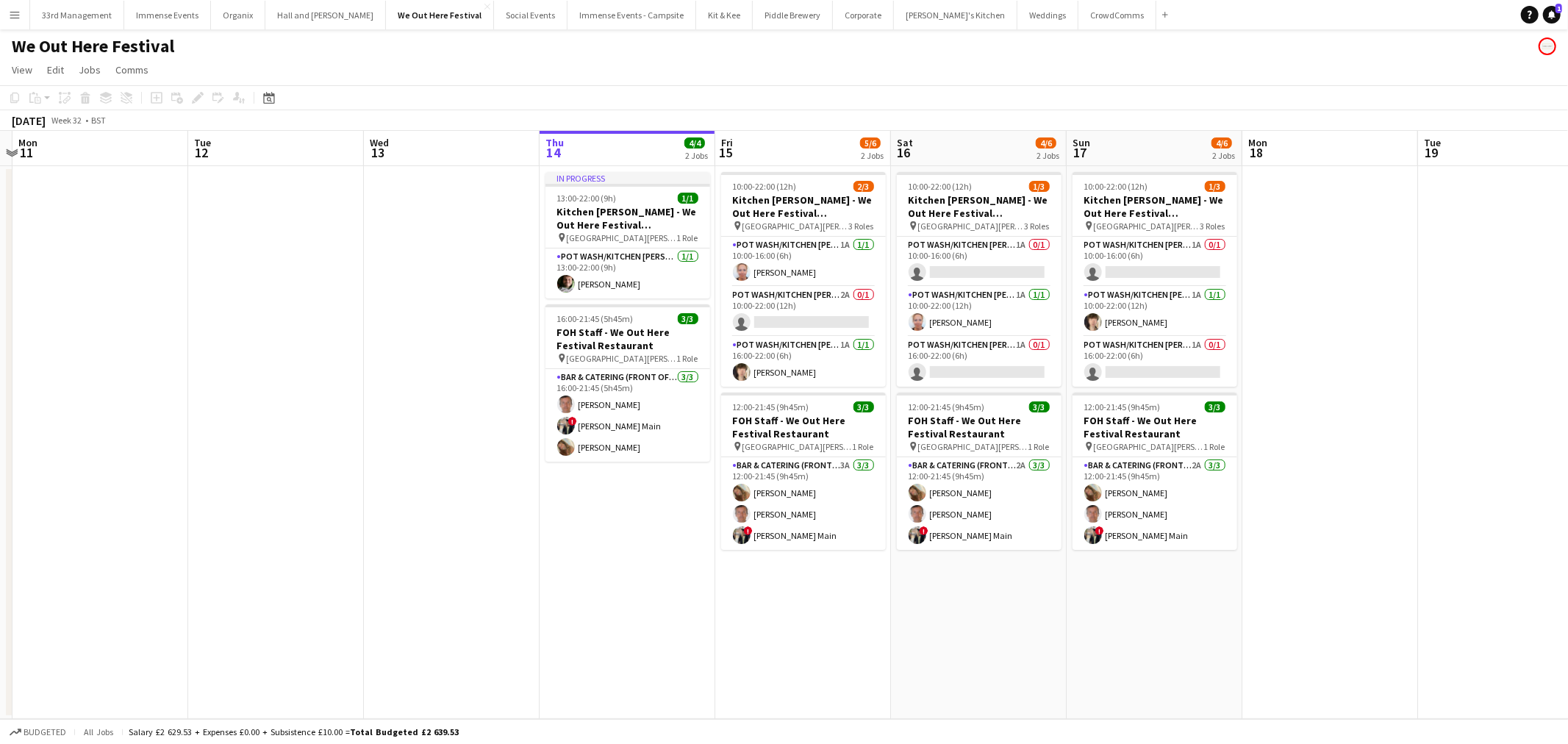
drag, startPoint x: 250, startPoint y: 585, endPoint x: 590, endPoint y: 561, distance: 340.8
click at [590, 561] on app-calendar-viewport "Sat 9 Sun 10 Mon 11 Tue 12 Wed 13 Thu 14 4/4 2 Jobs Fri 15 5/6 2 Jobs Sat 16 4/…" at bounding box center [784, 425] width 1568 height 588
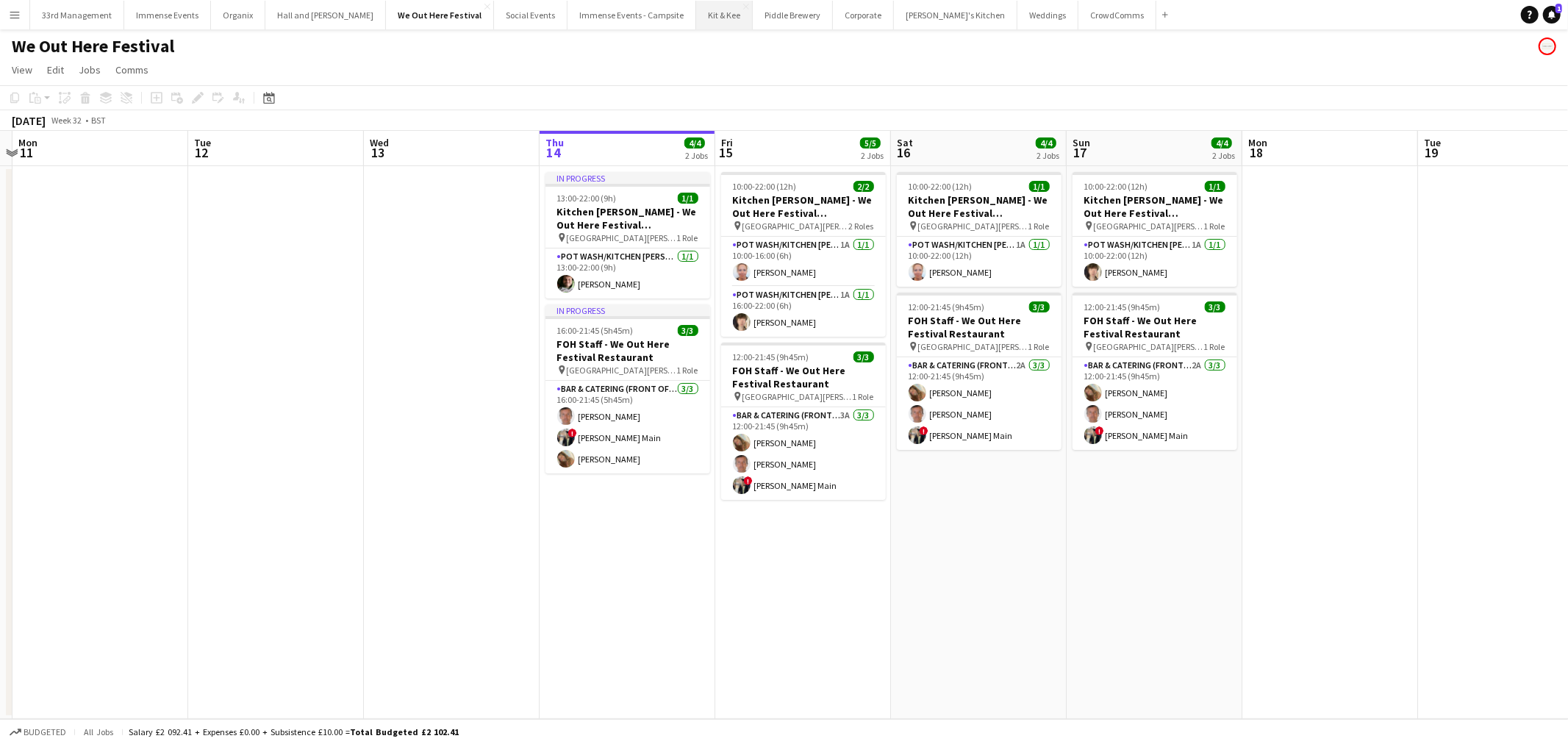
click at [704, 10] on button "Kit & Kee Close" at bounding box center [724, 15] width 57 height 28
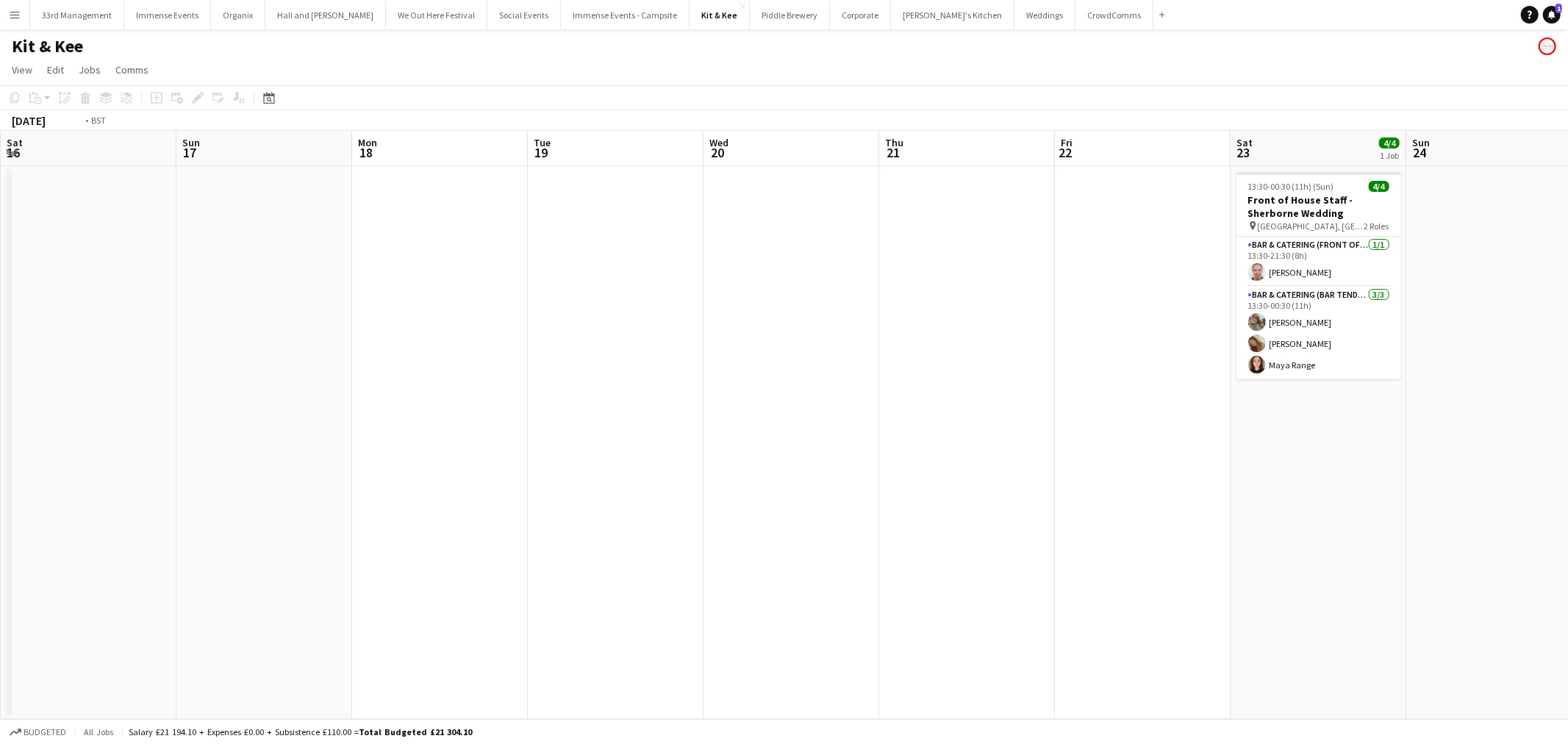
drag, startPoint x: 182, startPoint y: 464, endPoint x: 1008, endPoint y: 424, distance: 827.0
click at [189, 464] on app-calendar-viewport "Thu 14 Fri 15 Sat 16 Sun 17 Mon 18 Tue 19 Wed 20 Thu 21 Fri 22 Sat 23 4/4 1 Job…" at bounding box center [784, 425] width 1568 height 588
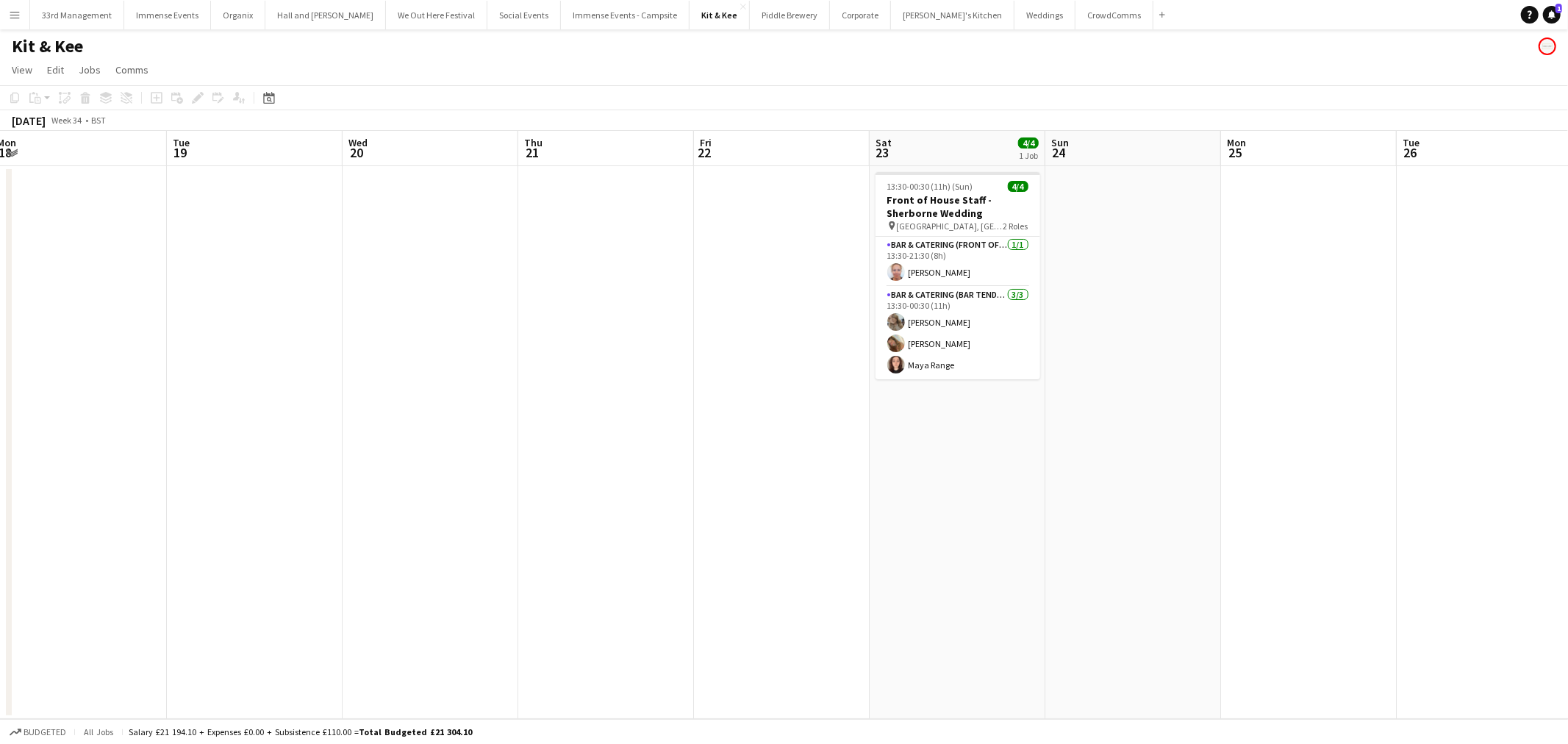
drag, startPoint x: 1008, startPoint y: 424, endPoint x: 692, endPoint y: 451, distance: 317.2
click at [692, 451] on app-calendar-viewport "Sat 16 Sun 17 Mon 18 Tue 19 Wed 20 Thu 21 Fri 22 Sat 23 4/4 1 Job Sun 24 Mon 25…" at bounding box center [784, 425] width 1568 height 588
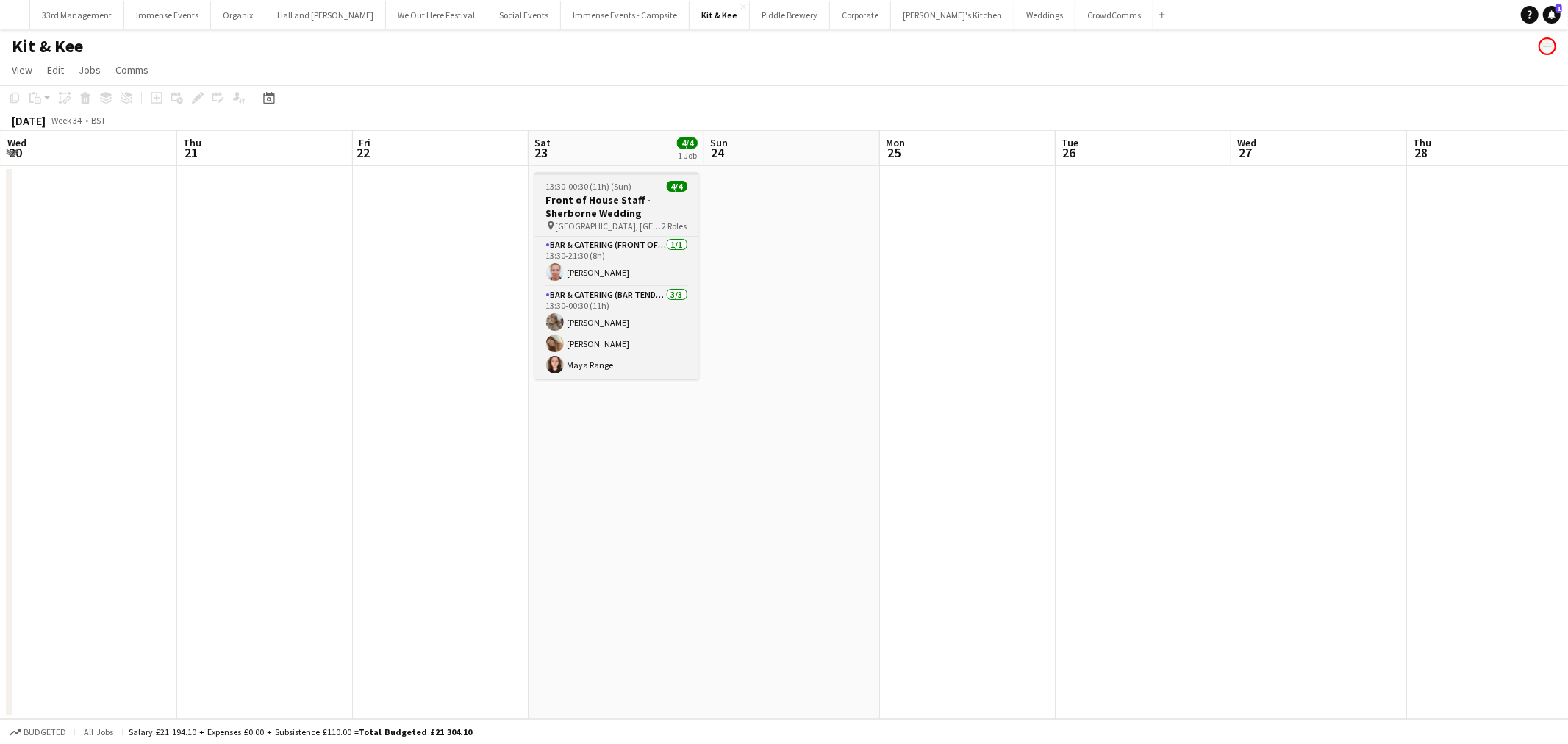
click at [627, 202] on h3 "Front of House Staff - Sherborne Wedding" at bounding box center [616, 207] width 165 height 27
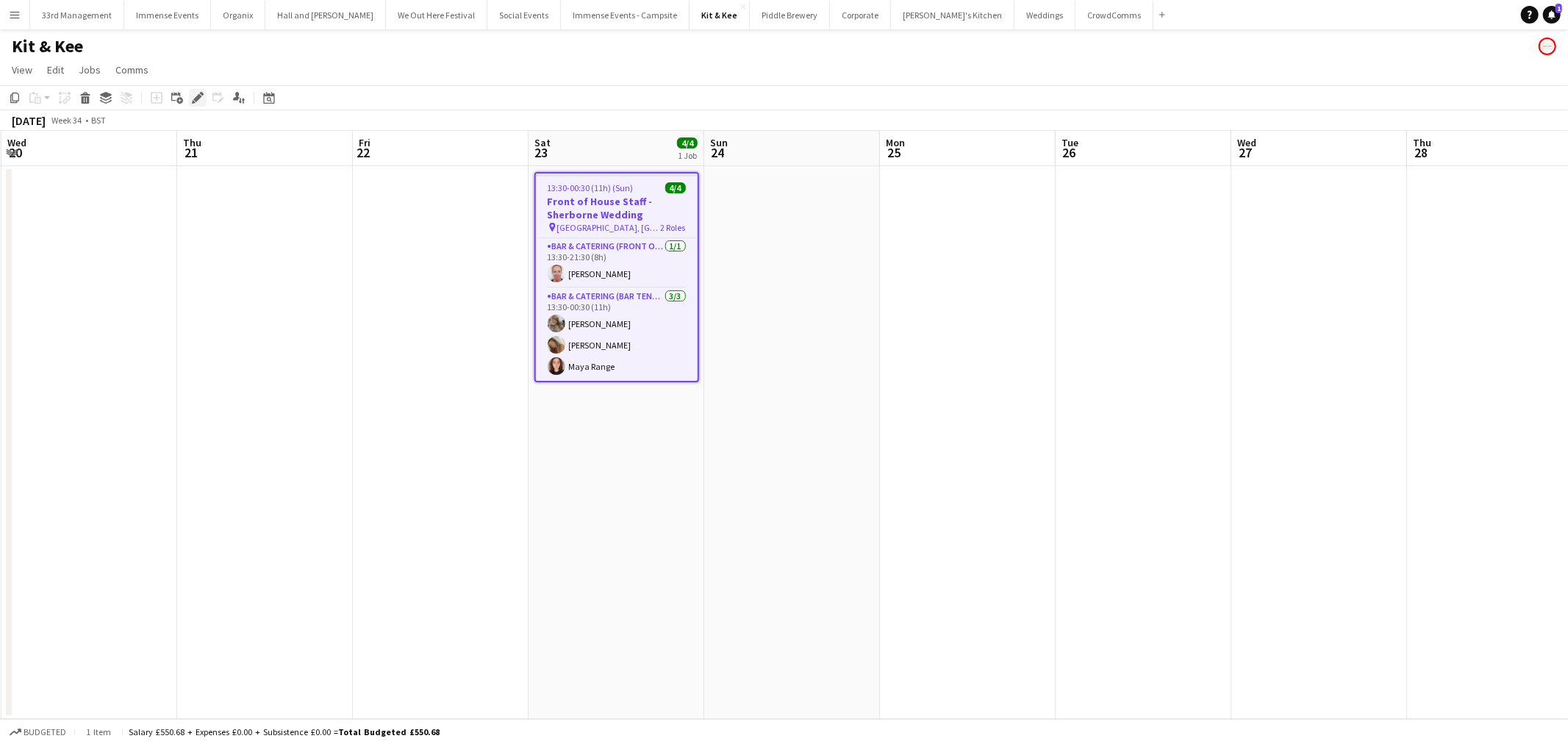
click at [202, 96] on div "Edit" at bounding box center [197, 98] width 18 height 18
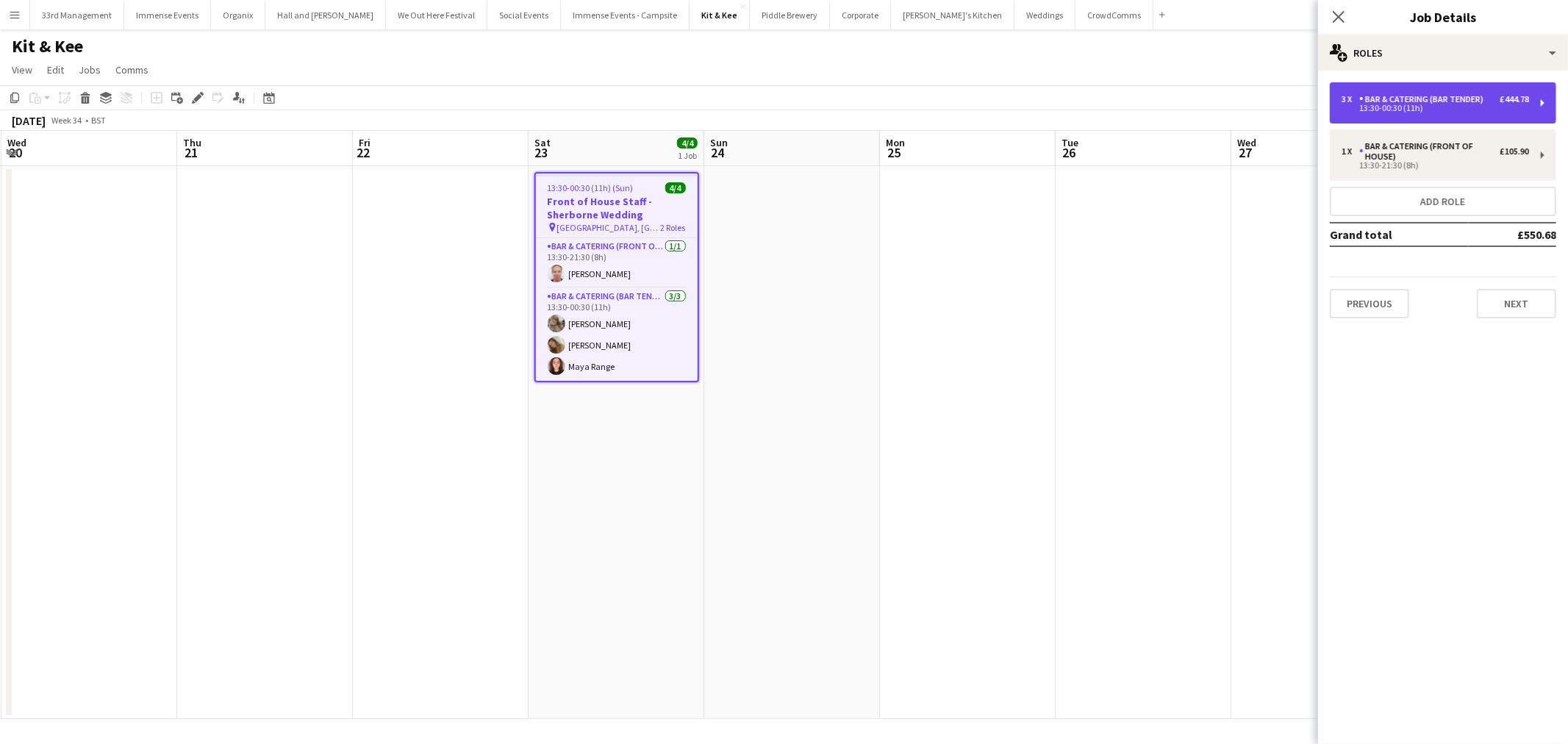
click at [1397, 101] on div "Bar & Catering (Bar Tender)" at bounding box center [1423, 99] width 130 height 10
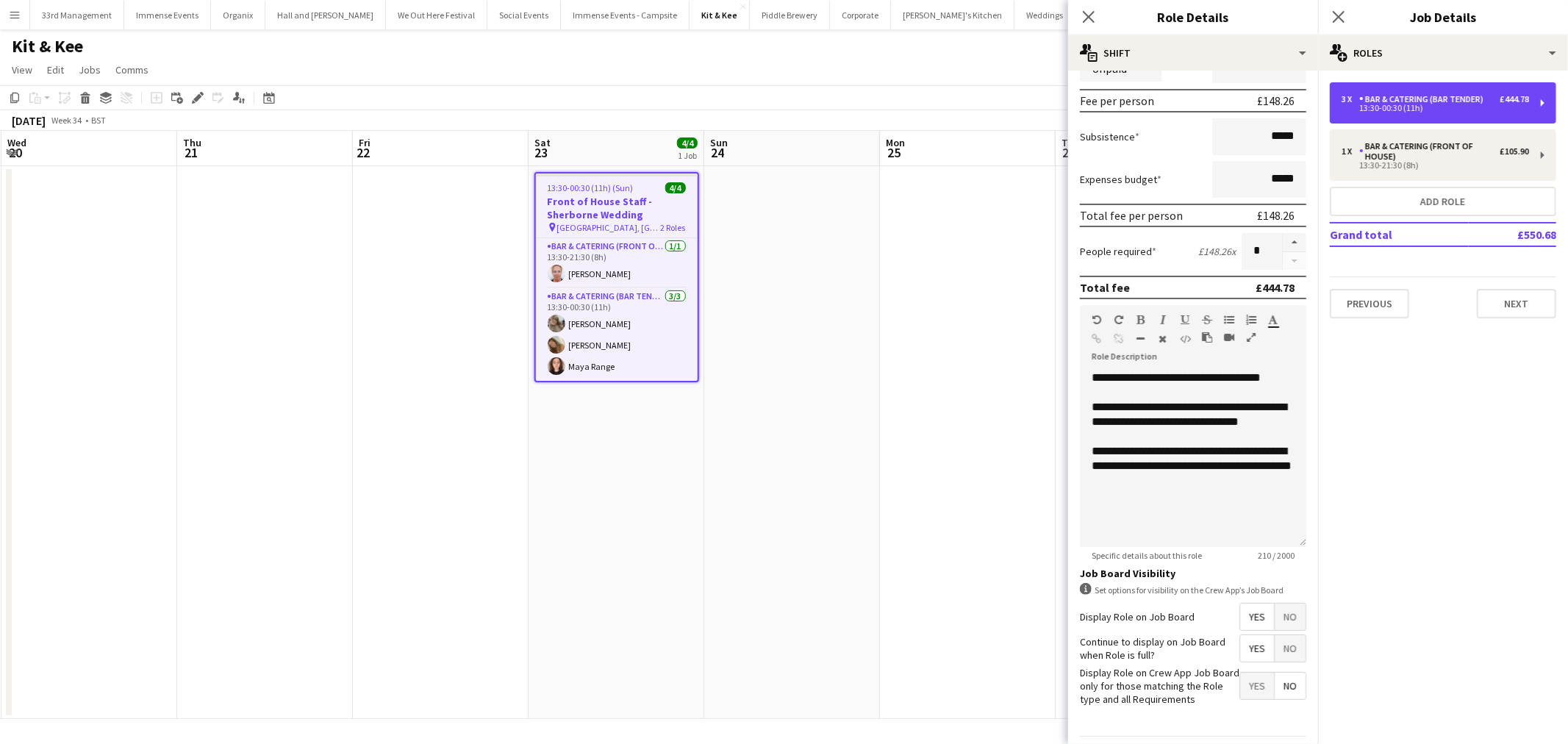
scroll to position [245, 0]
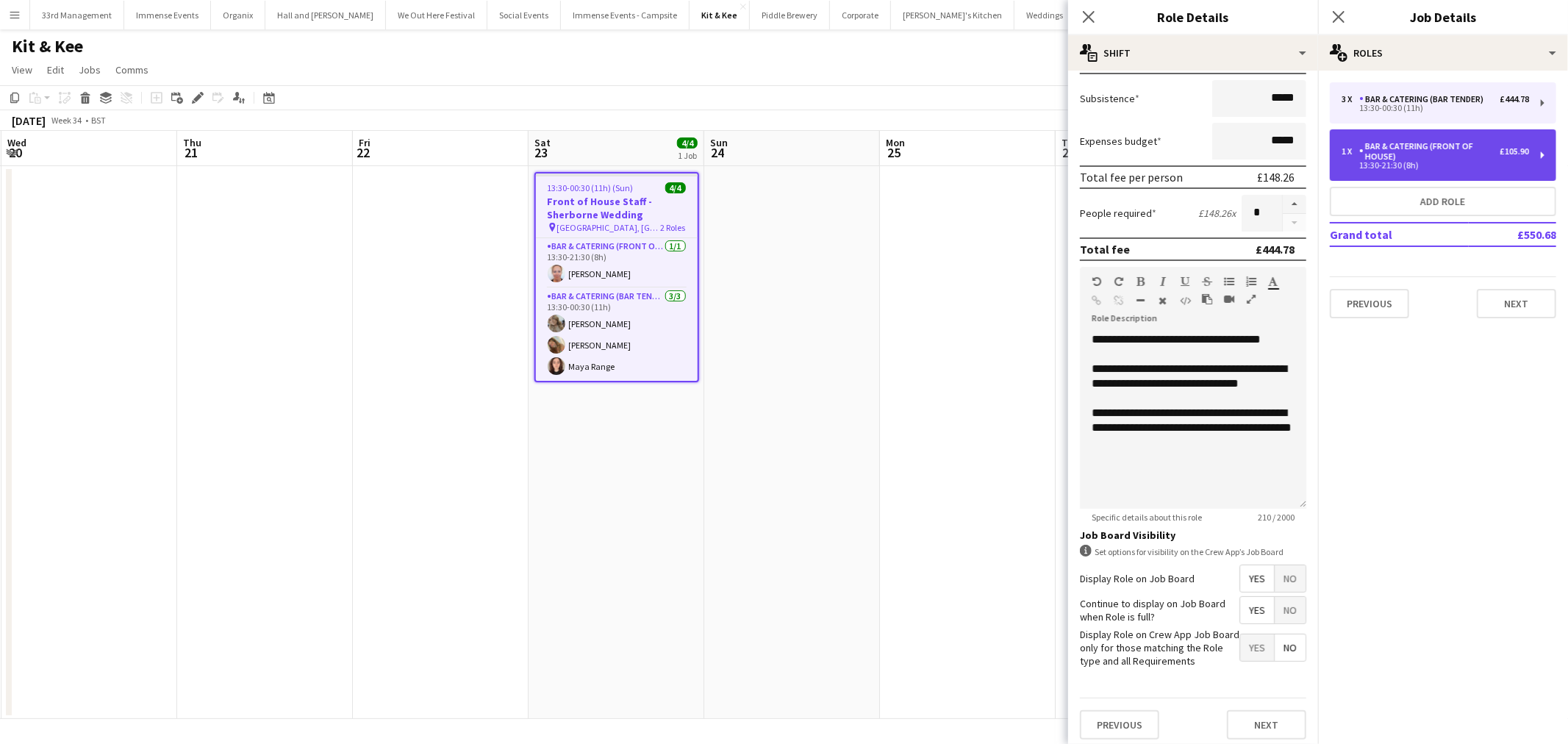
click at [1360, 151] on div "Bar & Catering (Front of House)" at bounding box center [1429, 151] width 140 height 21
type input "**********"
type input "*****"
type input "*"
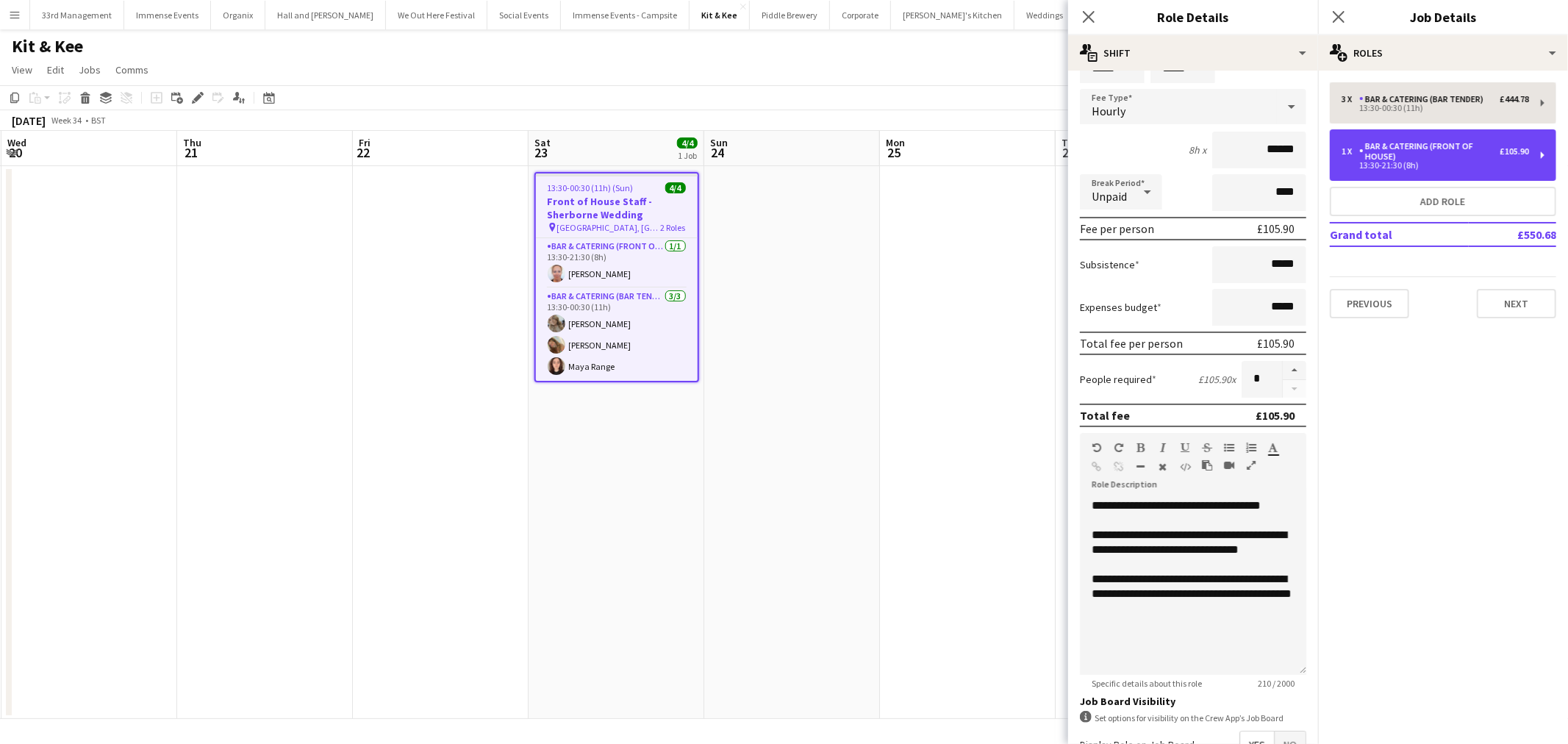
scroll to position [0, 0]
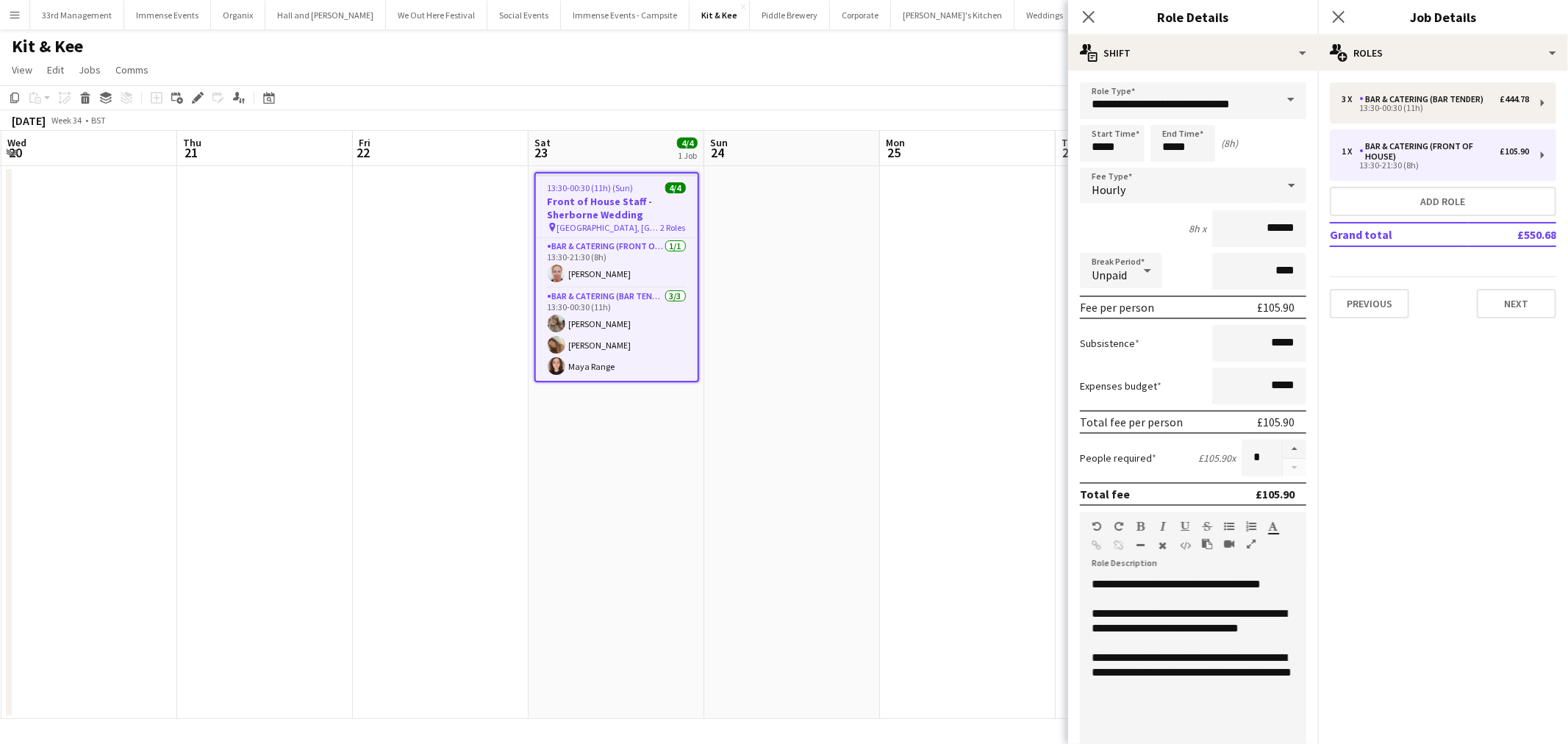
click at [613, 180] on app-calendar-viewport "Sun 17 Mon 18 Tue 19 Wed 20 Thu 21 Fri 22 Sat 23 4/4 1 Job Sun 24 Mon 25 Tue 26…" at bounding box center [784, 425] width 1568 height 588
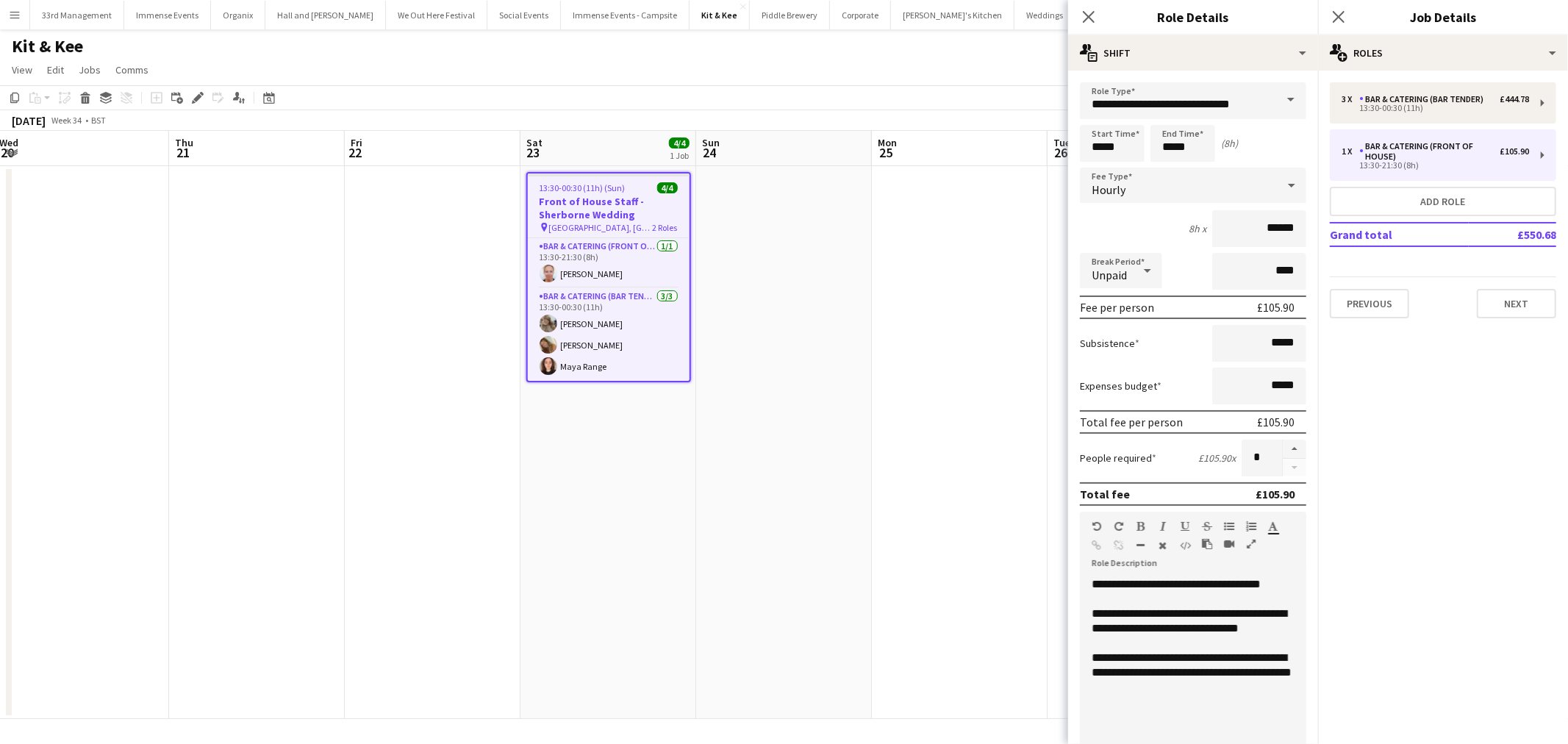
click at [584, 216] on h3 "Front of House Staff - Sherborne Wedding" at bounding box center [608, 208] width 162 height 27
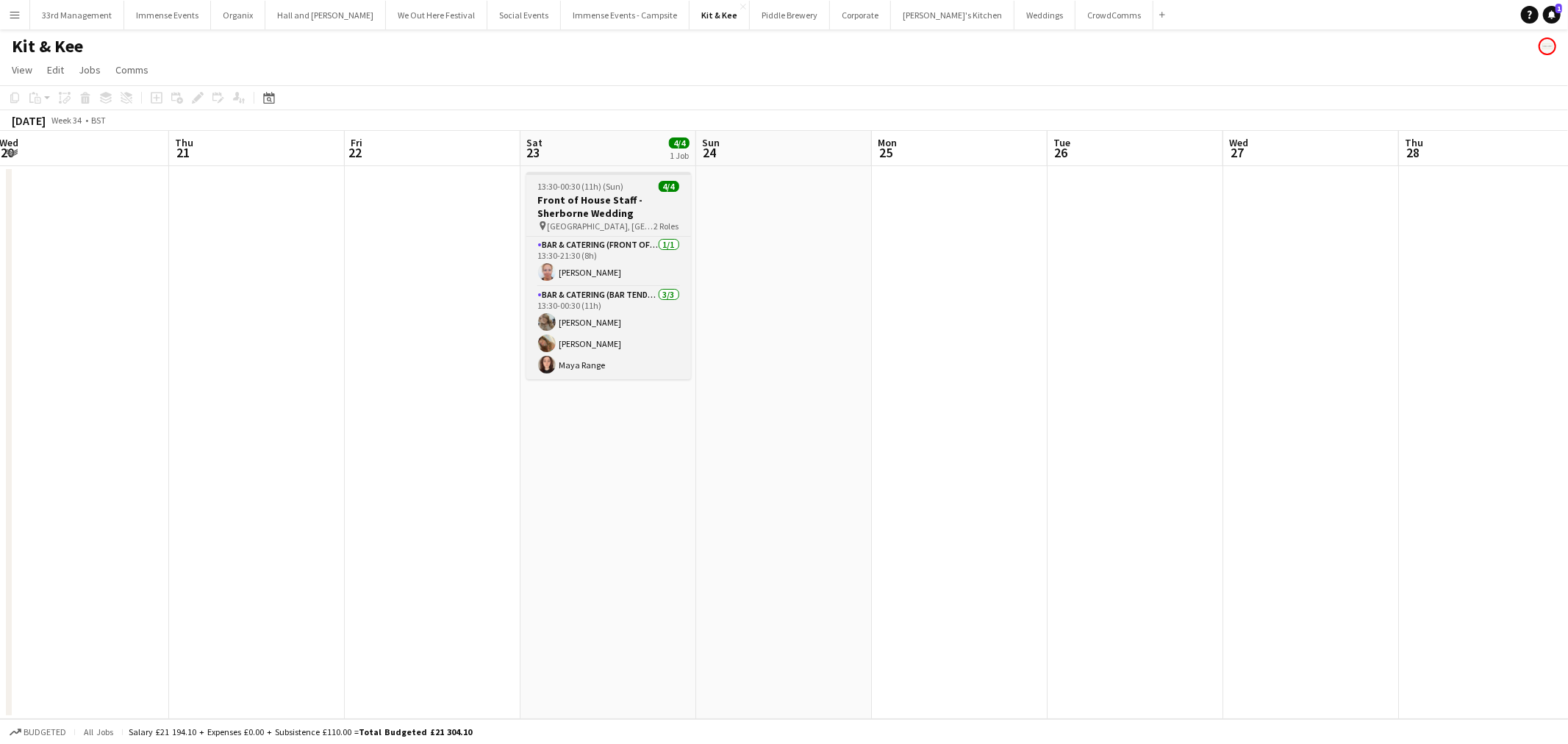
click at [584, 216] on h3 "Front of House Staff - Sherborne Wedding" at bounding box center [608, 207] width 165 height 27
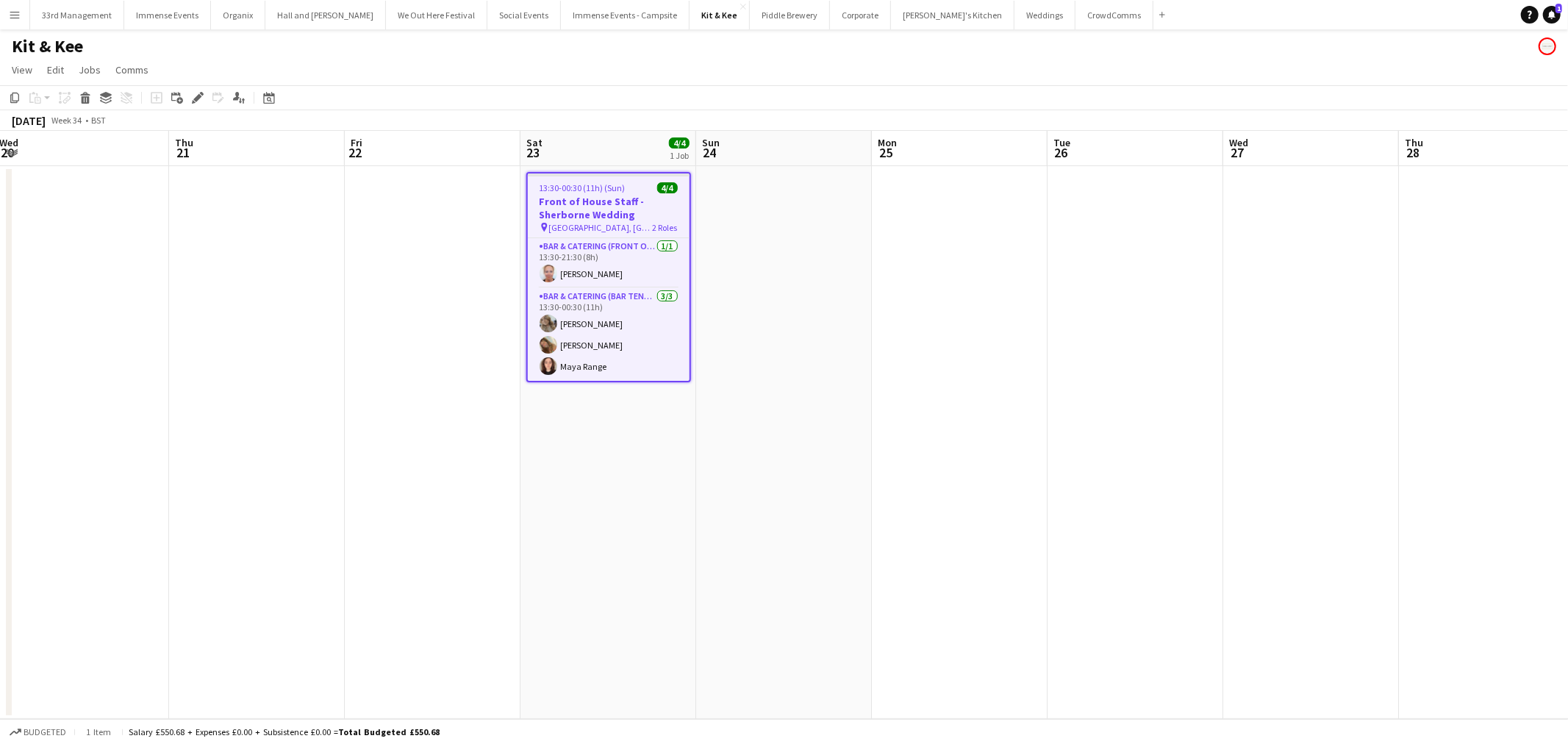
click at [584, 216] on h3 "Front of House Staff - Sherborne Wedding" at bounding box center [608, 208] width 162 height 27
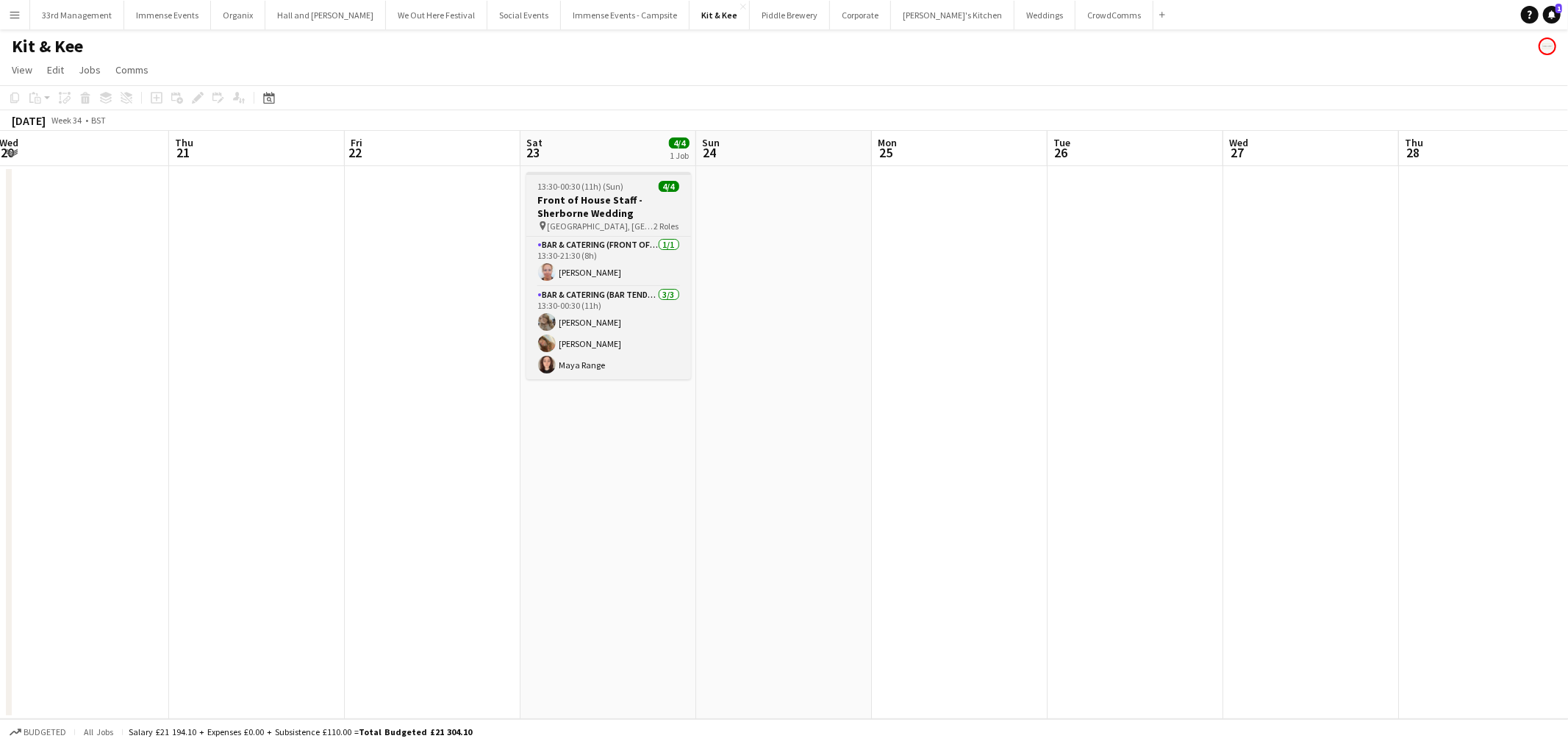
click at [654, 224] on span "2 Roles" at bounding box center [667, 226] width 25 height 11
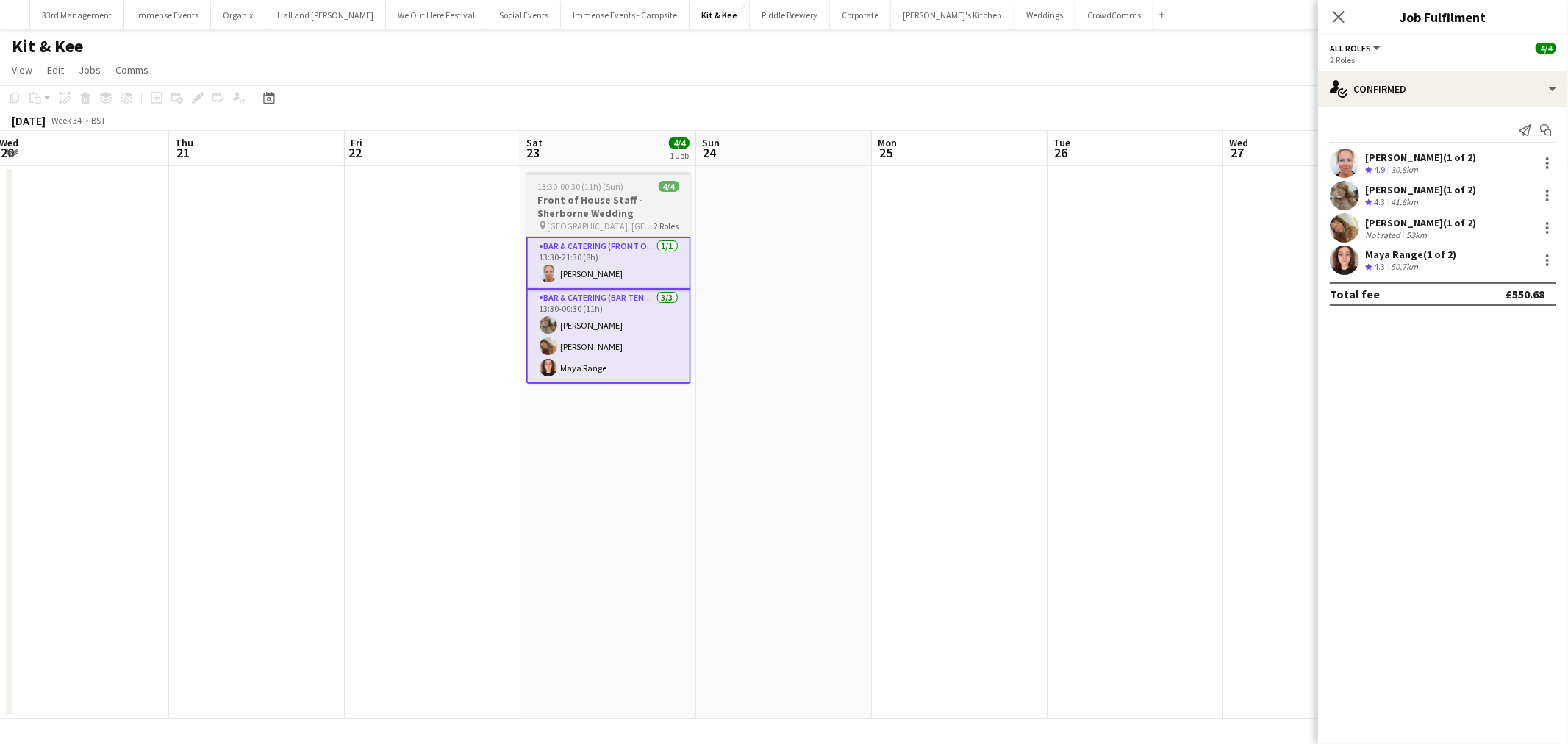
click at [627, 203] on h3 "Front of House Staff - Sherborne Wedding" at bounding box center [608, 207] width 165 height 27
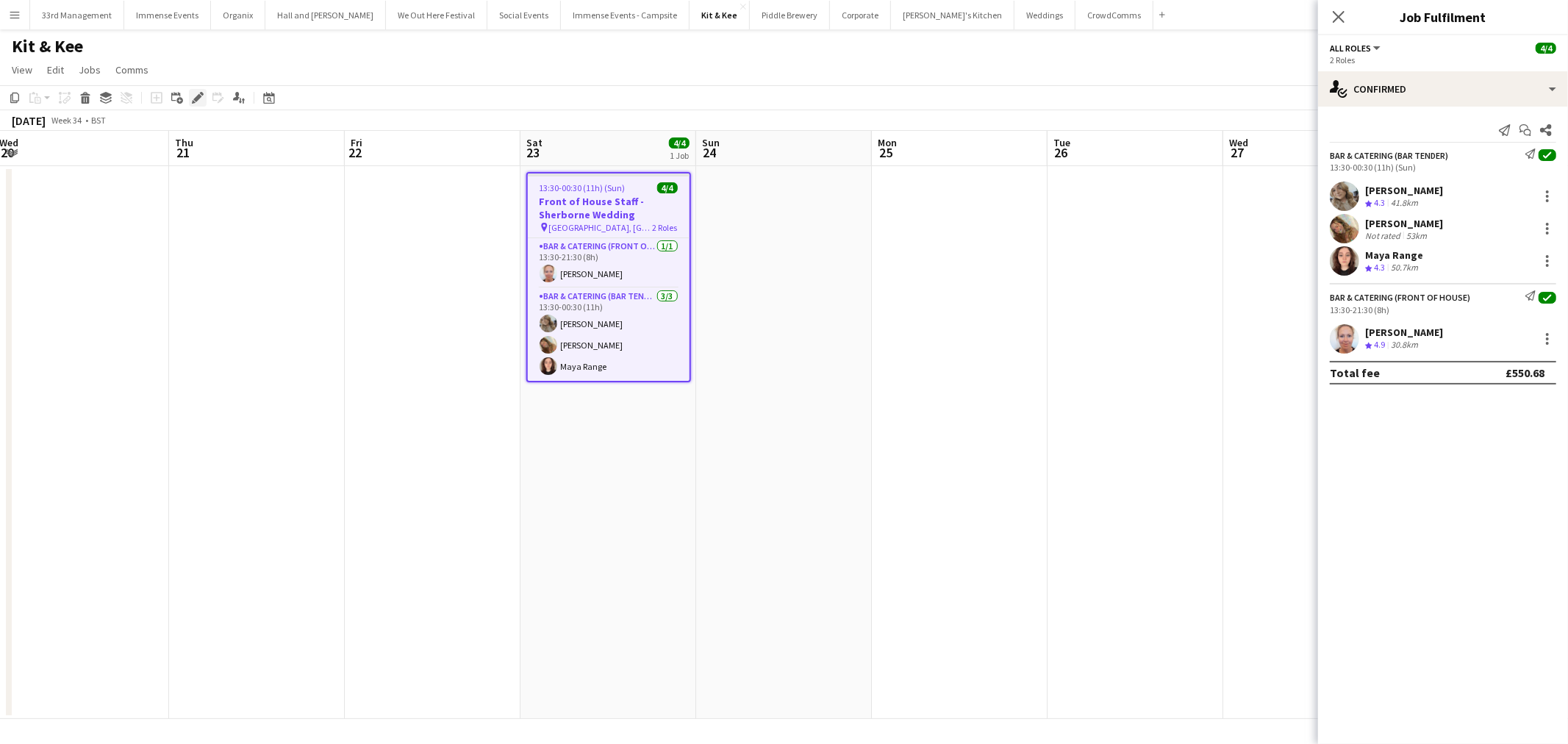
click at [200, 104] on div "Edit" at bounding box center [197, 98] width 18 height 18
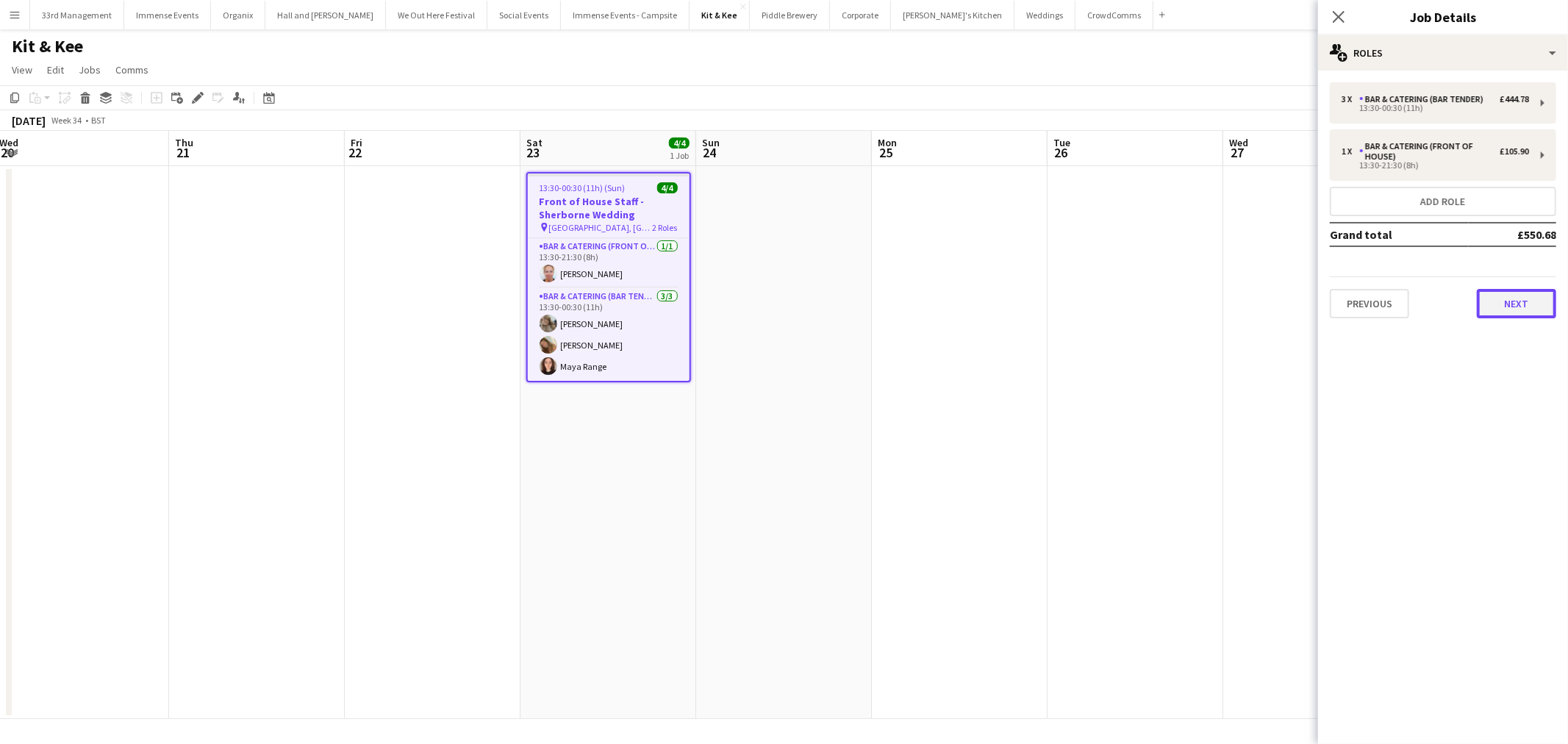
click at [1500, 303] on button "Next" at bounding box center [1516, 303] width 80 height 29
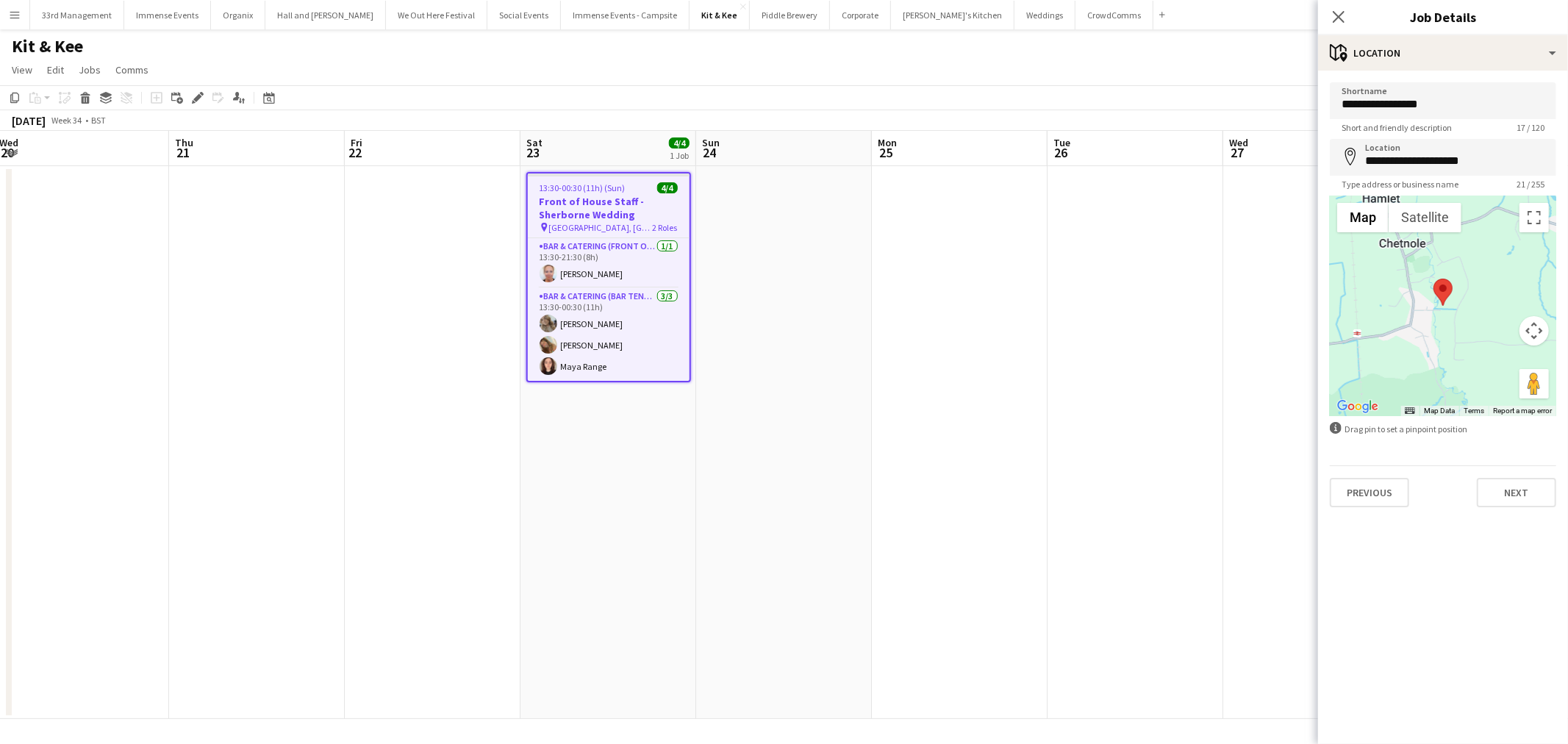
click at [1414, 504] on div "Previous Next" at bounding box center [1443, 486] width 227 height 42
click at [1356, 494] on button "Previous" at bounding box center [1369, 492] width 80 height 29
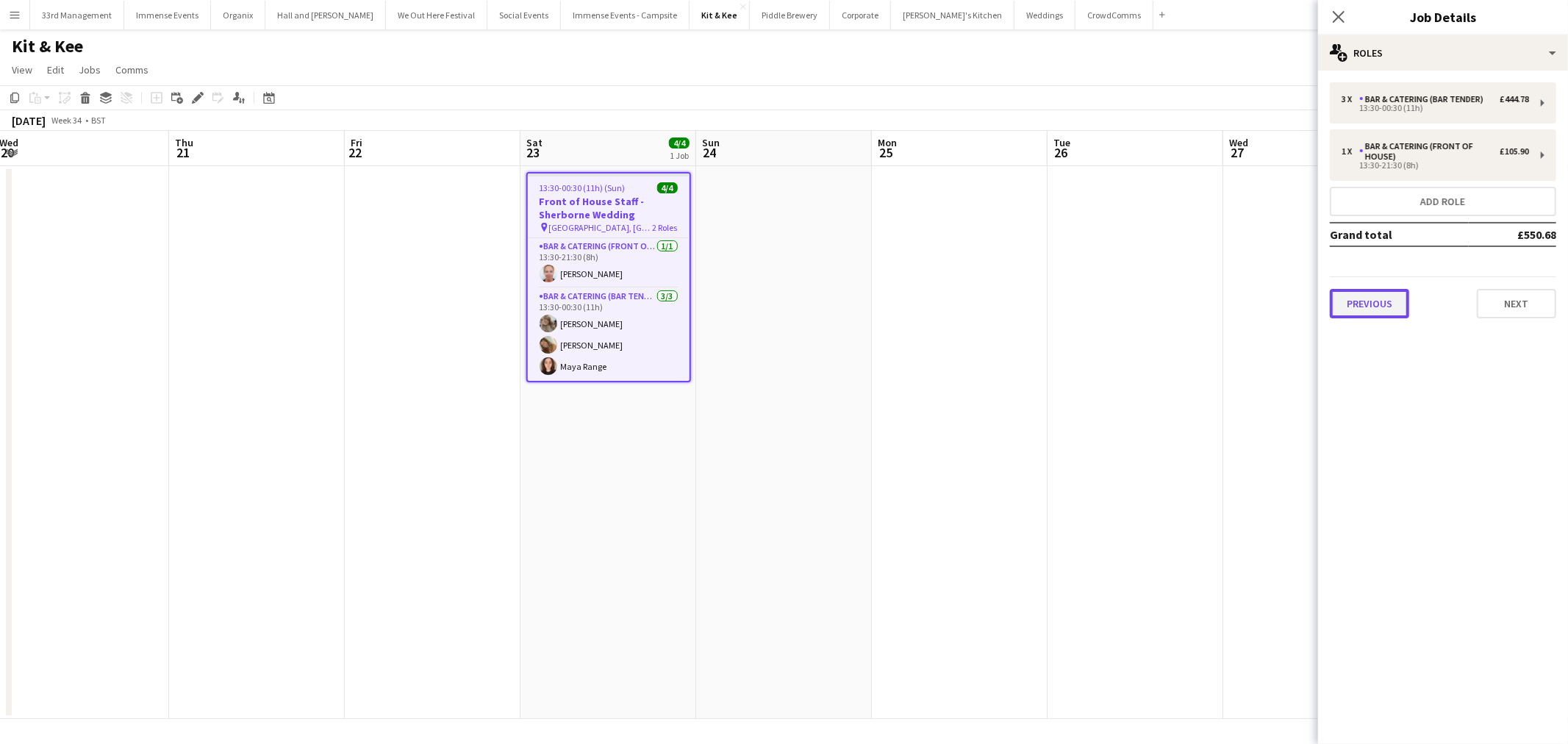
click at [1393, 313] on button "Previous" at bounding box center [1369, 303] width 80 height 29
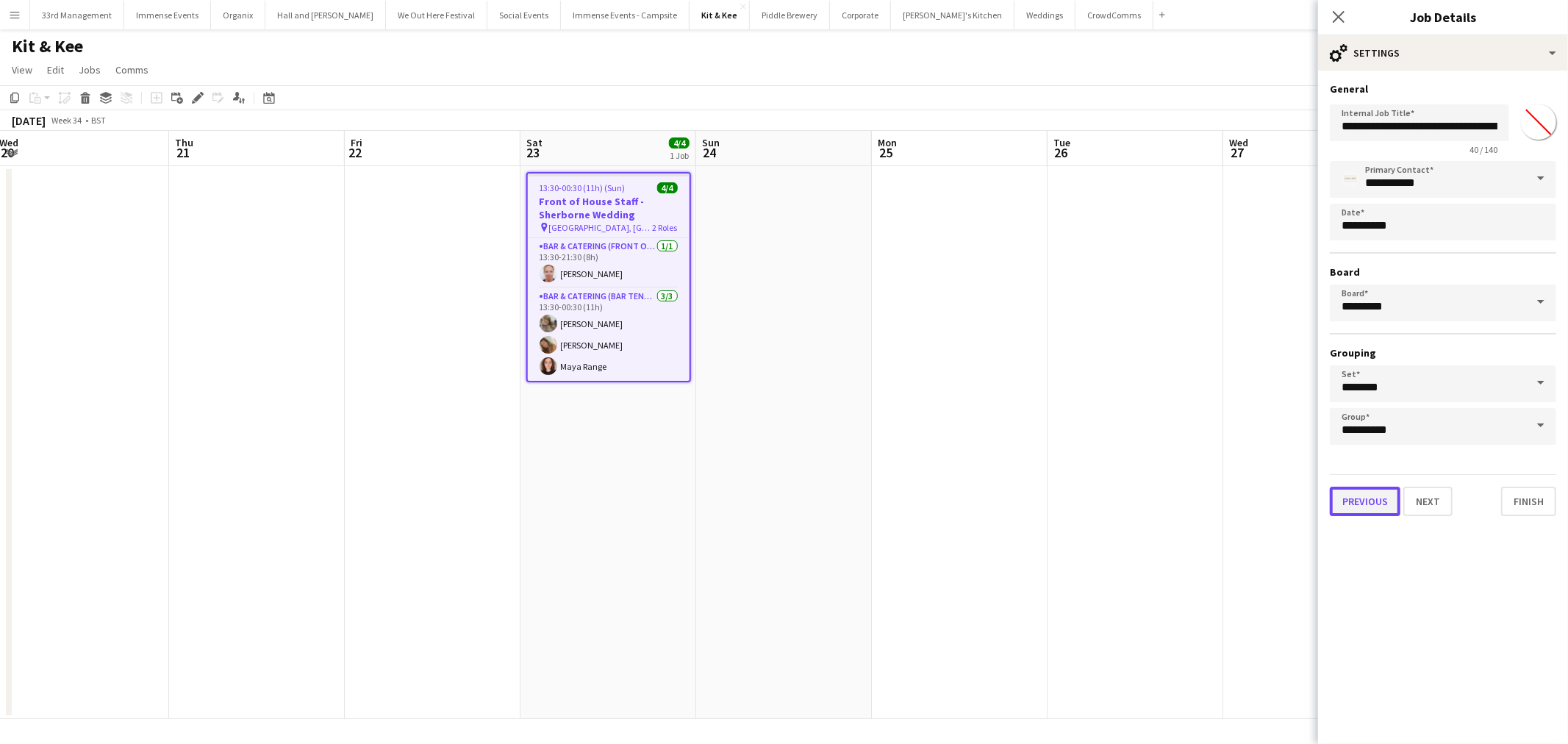
click at [1383, 494] on button "Previous" at bounding box center [1365, 501] width 71 height 29
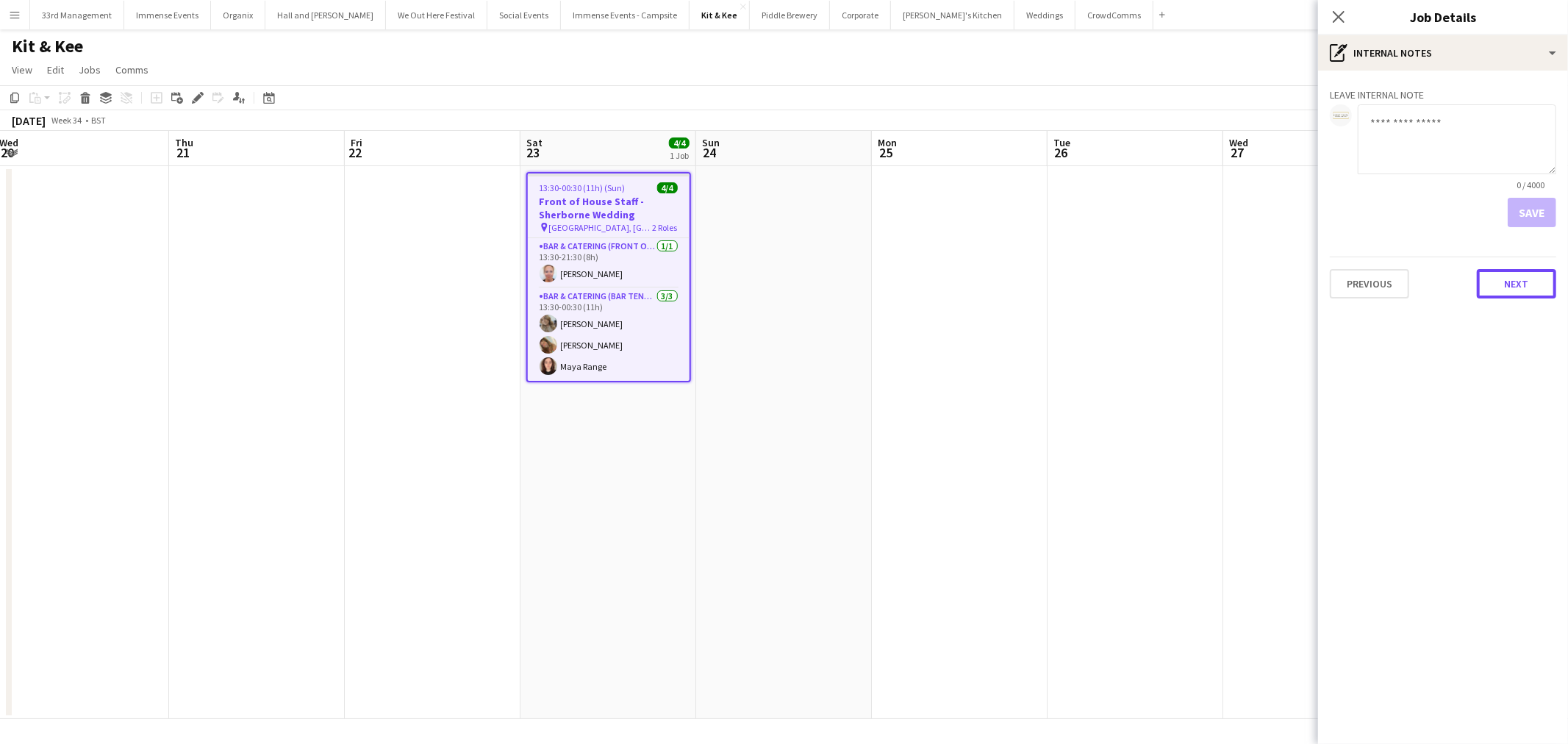
click at [1508, 277] on button "Next" at bounding box center [1516, 283] width 80 height 29
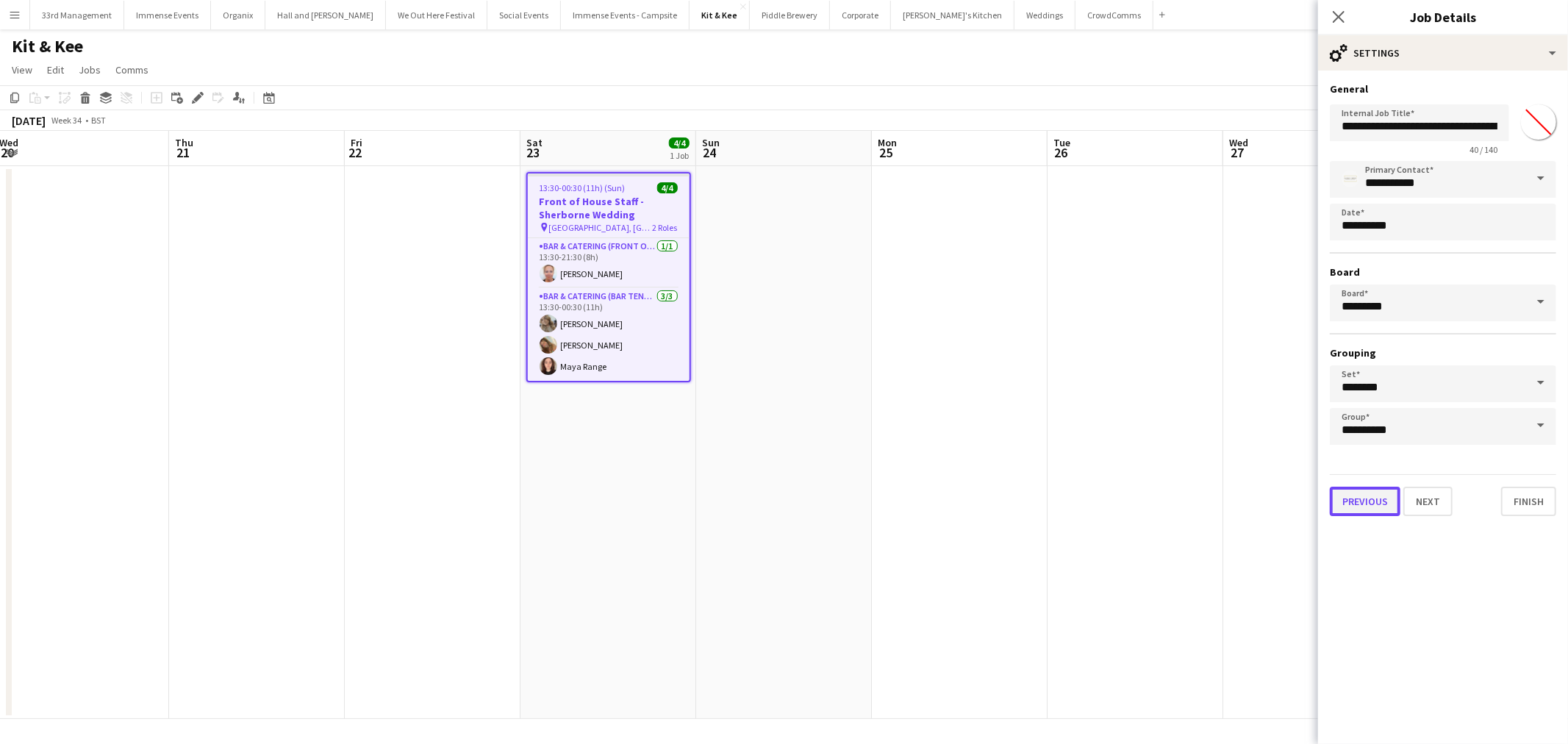
click at [1356, 489] on button "Previous" at bounding box center [1365, 501] width 71 height 29
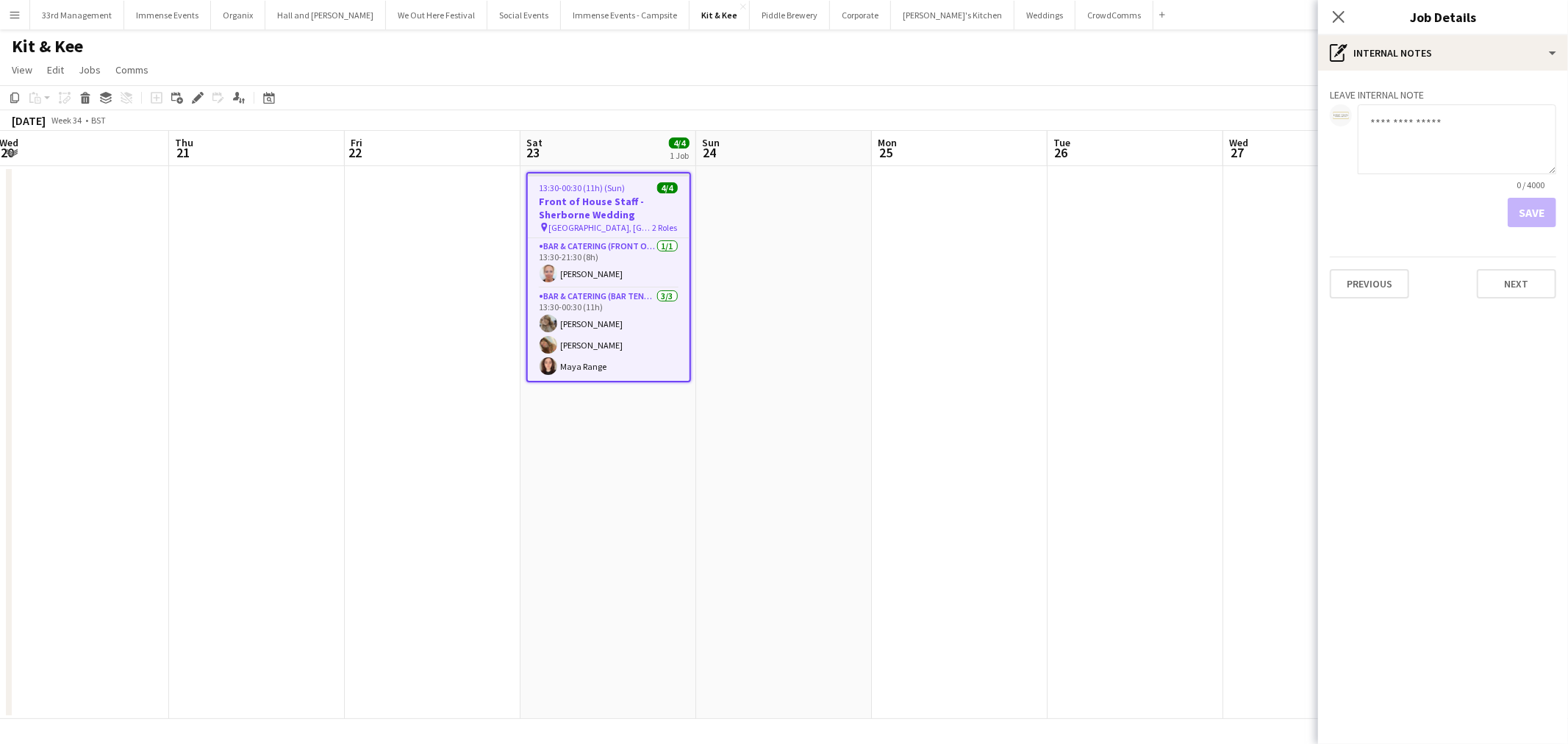
click at [1347, 263] on div "Previous Next" at bounding box center [1443, 277] width 227 height 42
click at [1347, 274] on button "Previous" at bounding box center [1369, 283] width 80 height 29
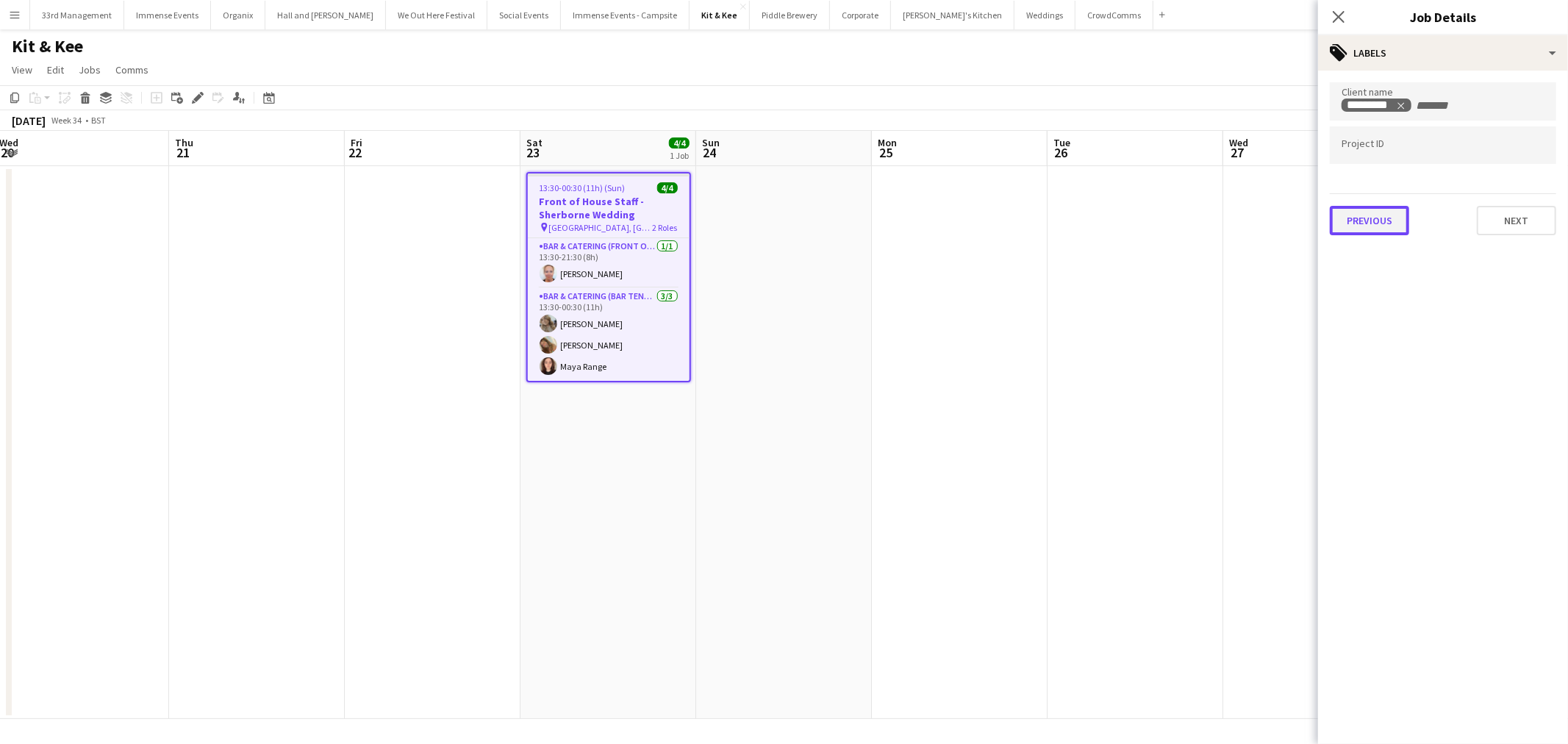
click at [1363, 221] on button "Previous" at bounding box center [1369, 220] width 80 height 29
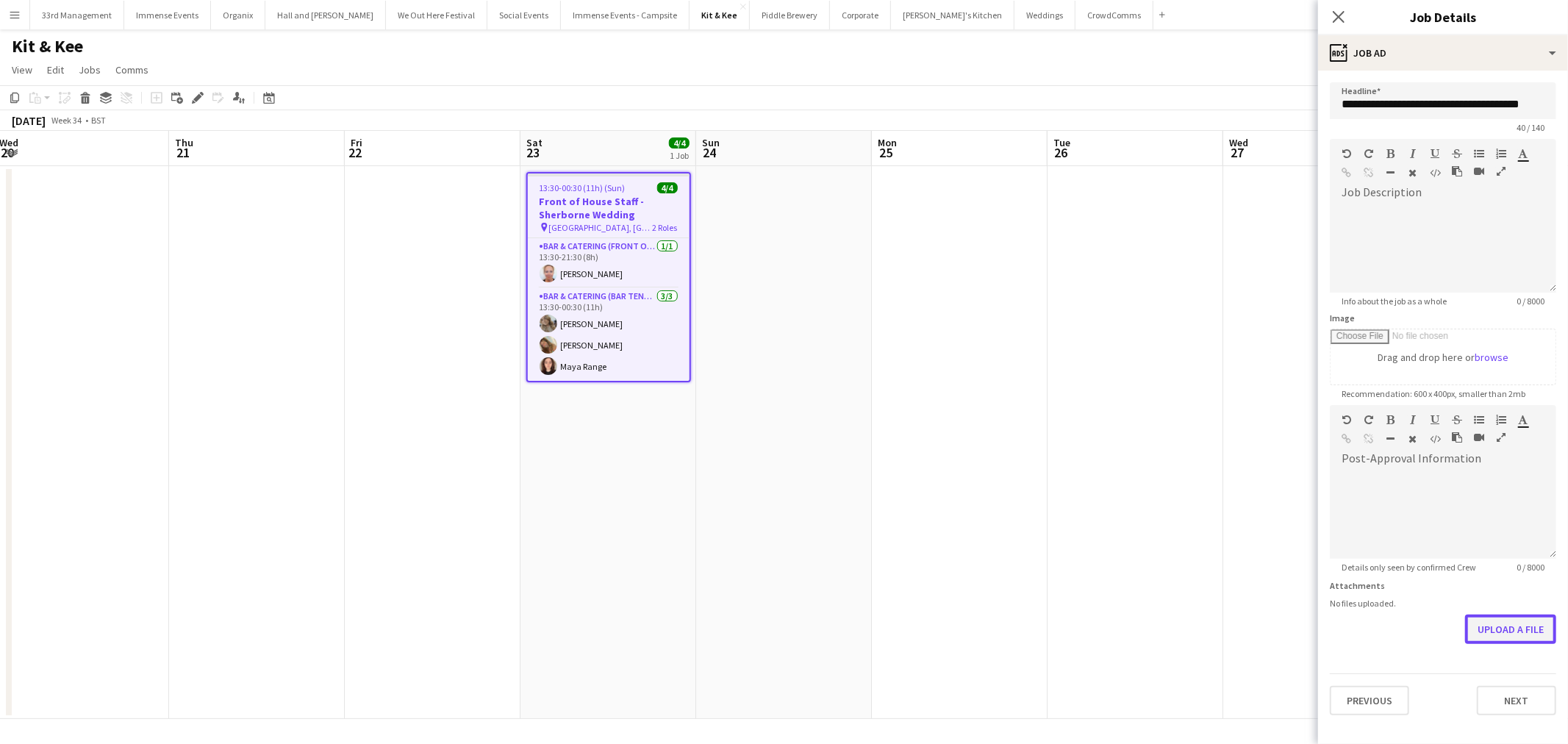
click at [1502, 618] on button "Upload a file" at bounding box center [1510, 628] width 91 height 29
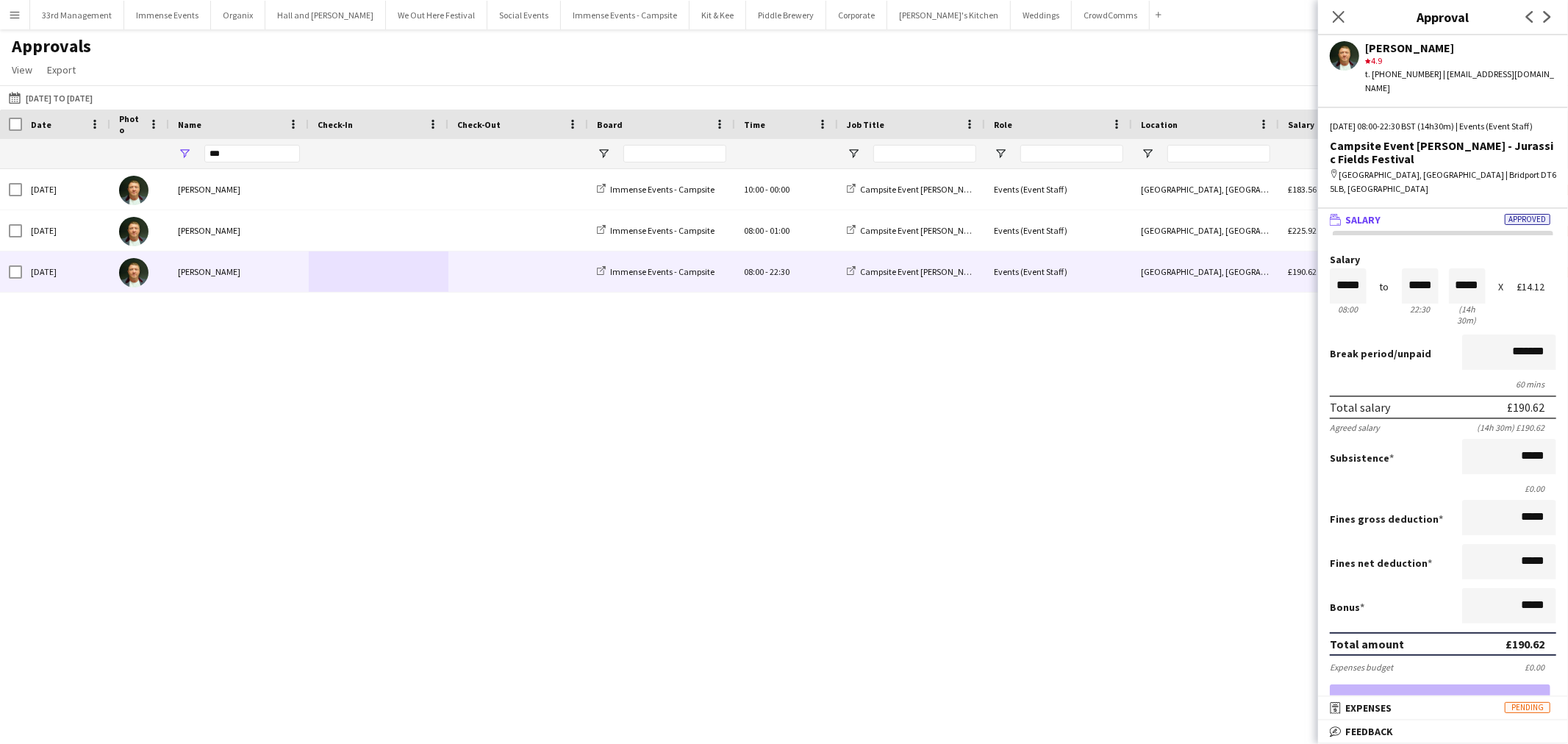
click at [151, 158] on div "***" at bounding box center [1334, 153] width 2668 height 29
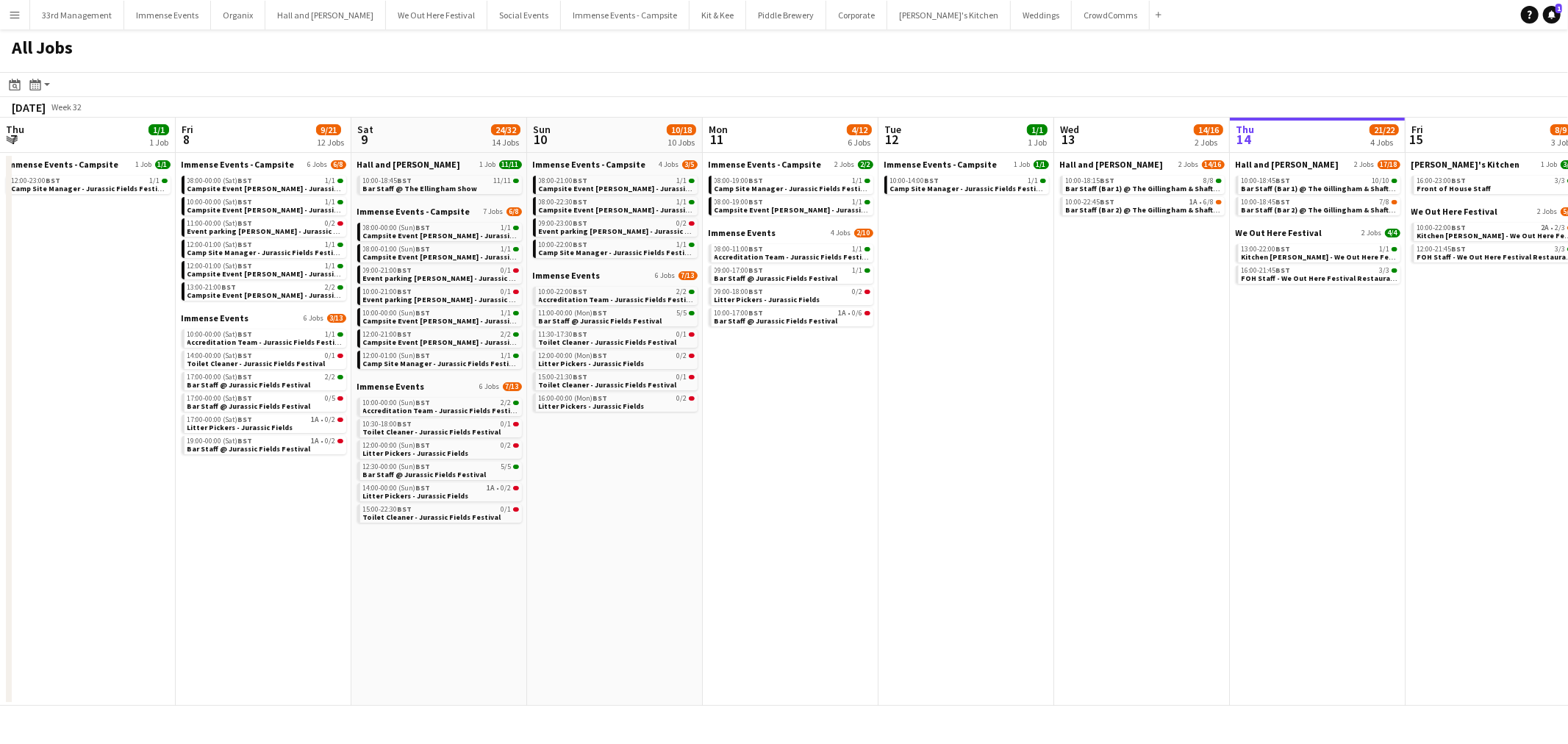
scroll to position [0, 306]
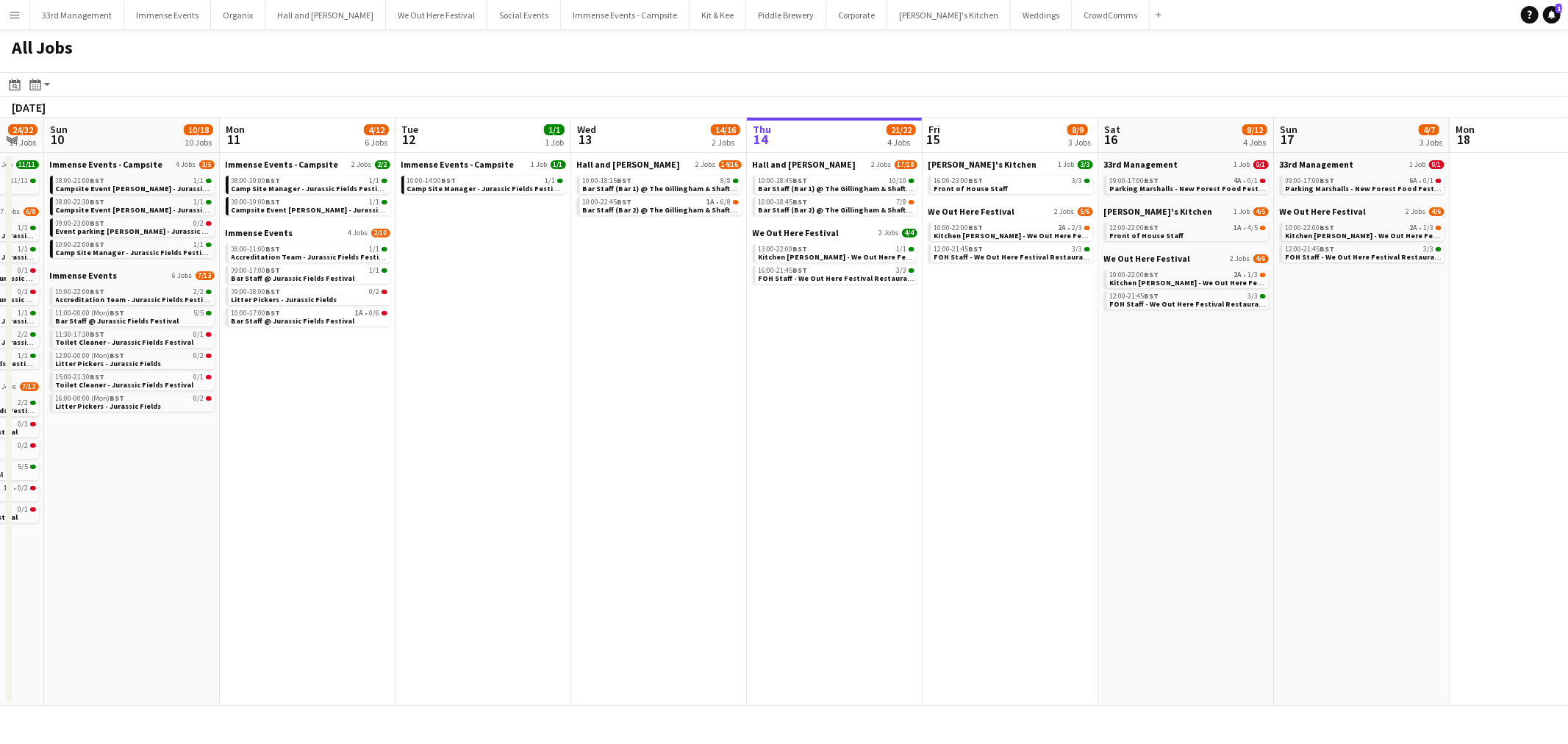
drag, startPoint x: 765, startPoint y: 332, endPoint x: 530, endPoint y: 362, distance: 236.9
click at [475, 364] on app-calendar-viewport "Thu 7 1/1 1 Job Fri 8 9/21 12 Jobs Sat 9 24/32 14 Jobs Sun 10 10/18 10 Jobs Mon…" at bounding box center [784, 412] width 1568 height 588
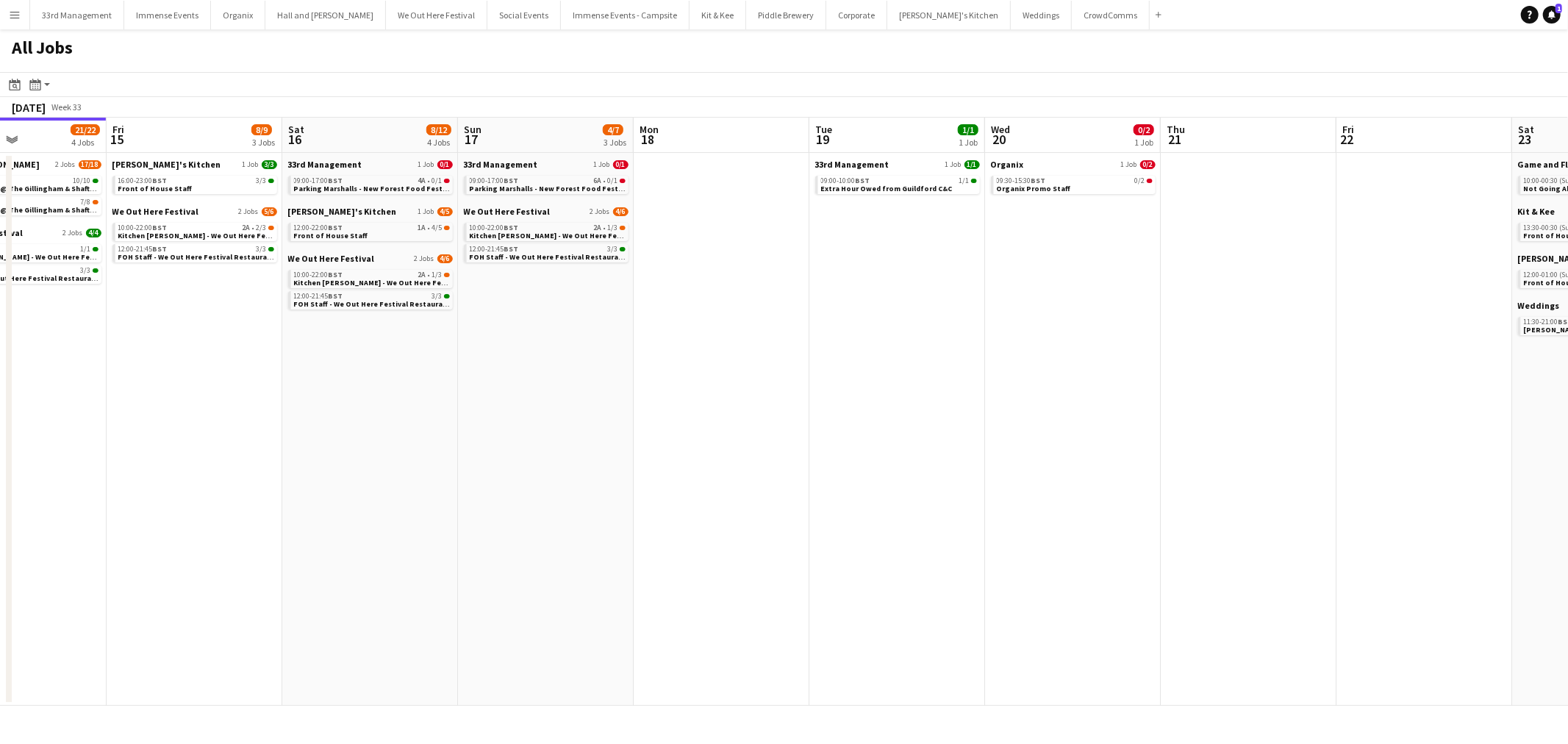
drag, startPoint x: 665, startPoint y: 388, endPoint x: 634, endPoint y: 395, distance: 31.8
click at [617, 398] on app-calendar-viewport "Mon 11 4/12 6 Jobs Tue 12 1/1 1 Job Wed 13 14/16 2 Jobs Thu 14 21/22 4 Jobs Fri…" at bounding box center [784, 412] width 1568 height 588
click at [522, 186] on span "Parking Marshalls - New Forest Food Festival" at bounding box center [549, 189] width 162 height 10
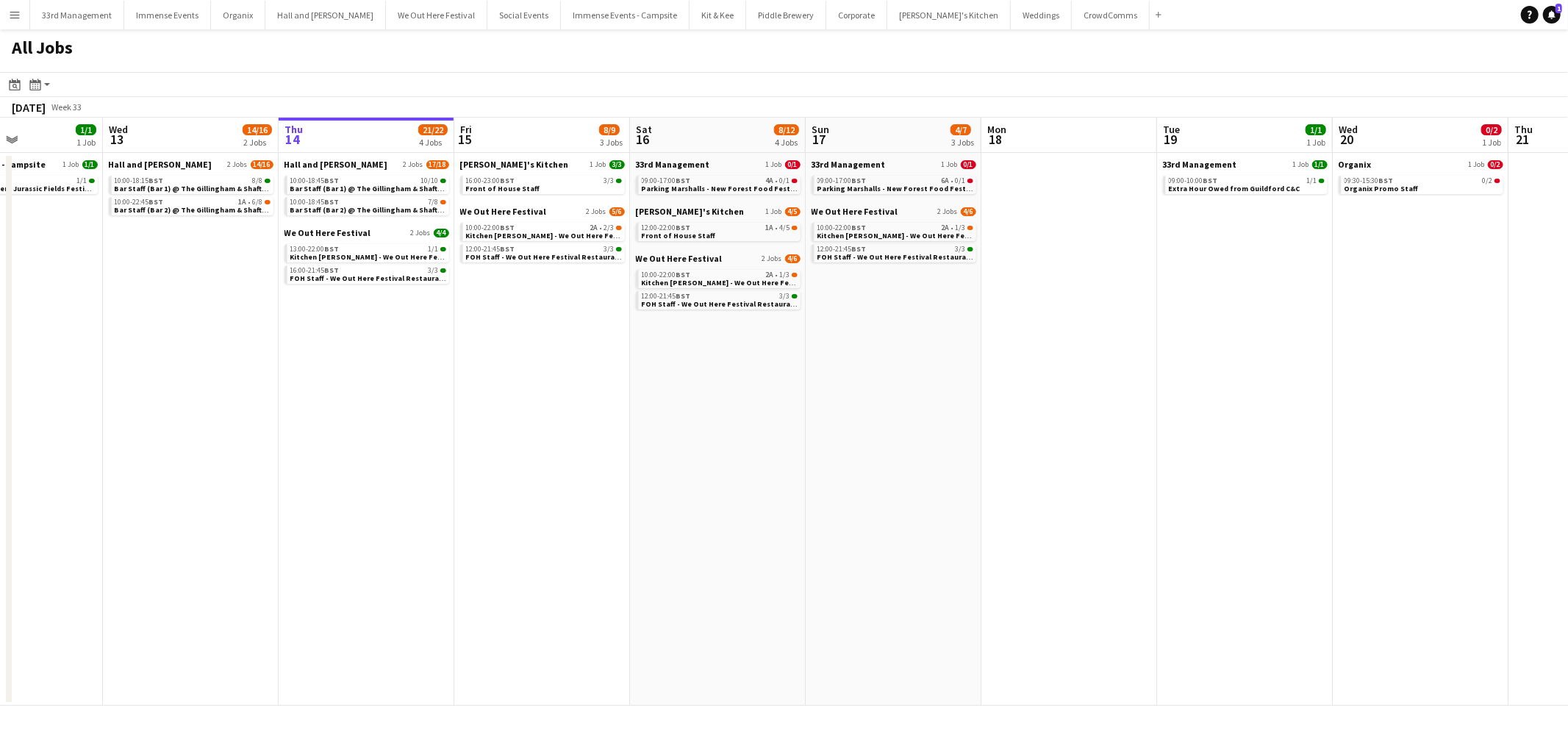
scroll to position [0, 410]
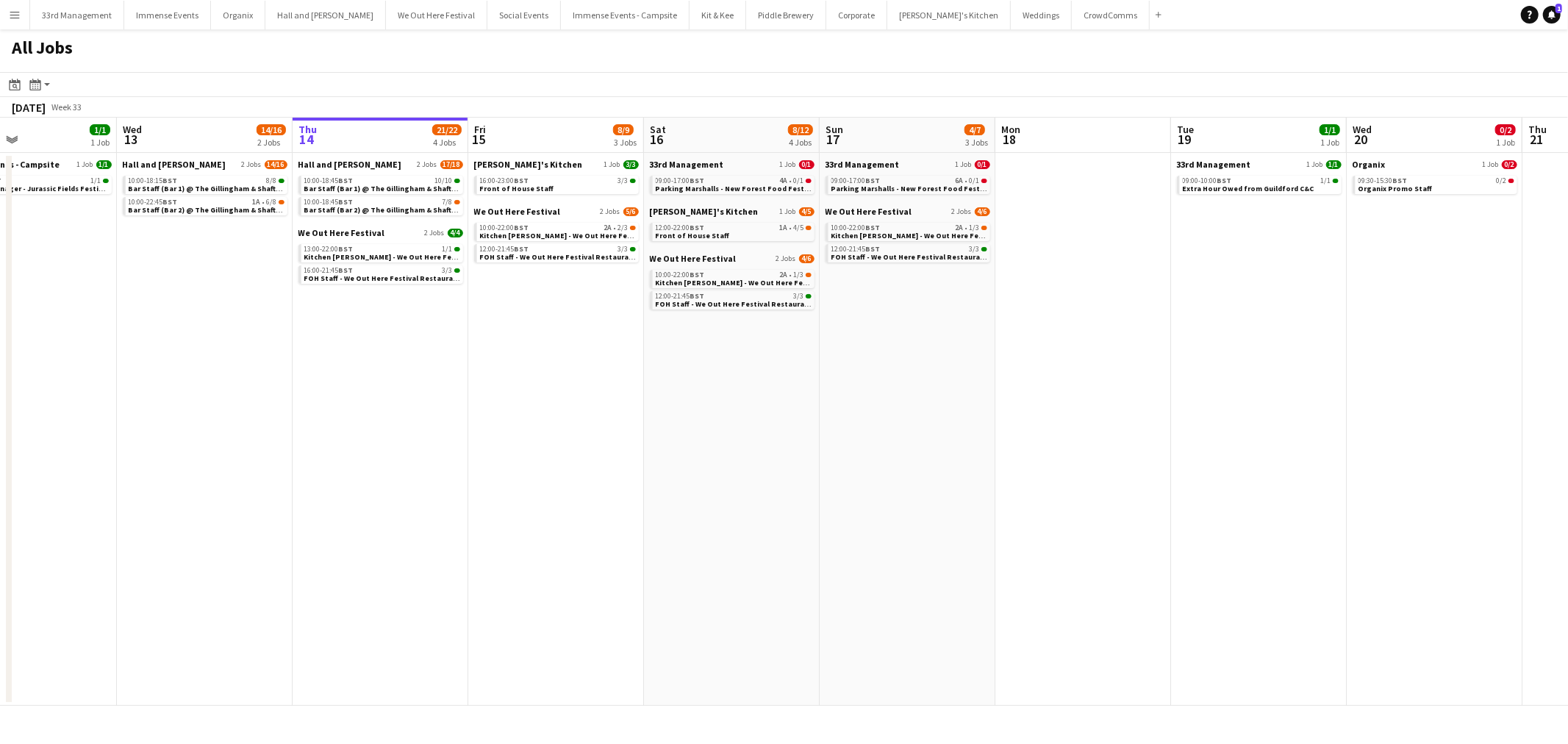
drag, startPoint x: 532, startPoint y: 542, endPoint x: 821, endPoint y: 514, distance: 290.4
click at [821, 514] on app-calendar-viewport "Sun 10 10/18 10 Jobs Mon 11 4/12 6 Jobs Tue 12 1/1 1 Job Wed 13 14/16 2 Jobs Th…" at bounding box center [784, 412] width 1568 height 588
click at [610, 225] on span "2A" at bounding box center [608, 228] width 8 height 7
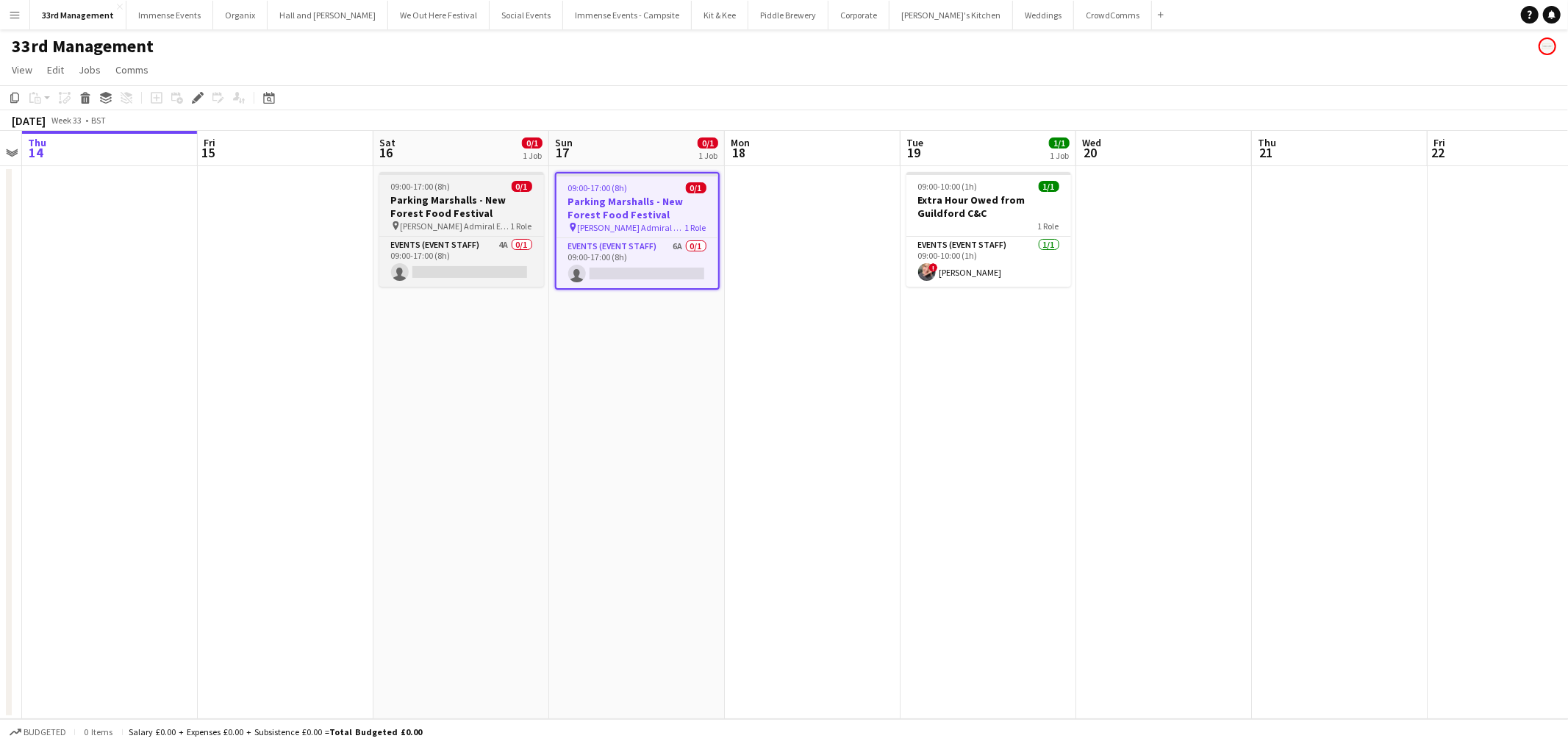
click at [467, 189] on div "09:00-17:00 (8h) 0/1" at bounding box center [461, 186] width 165 height 11
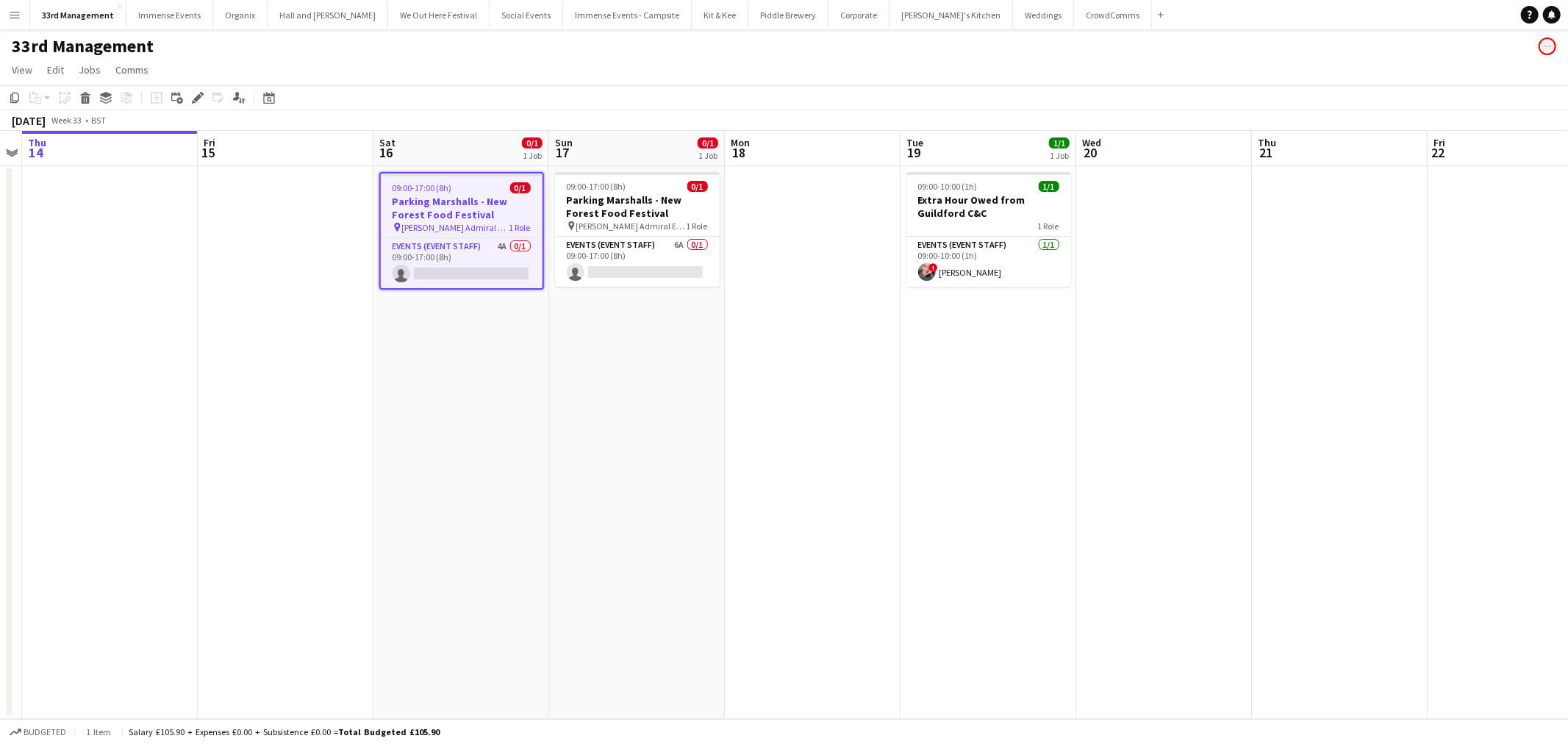
scroll to position [0, 505]
click at [88, 89] on div "Delete" at bounding box center [86, 98] width 18 height 18
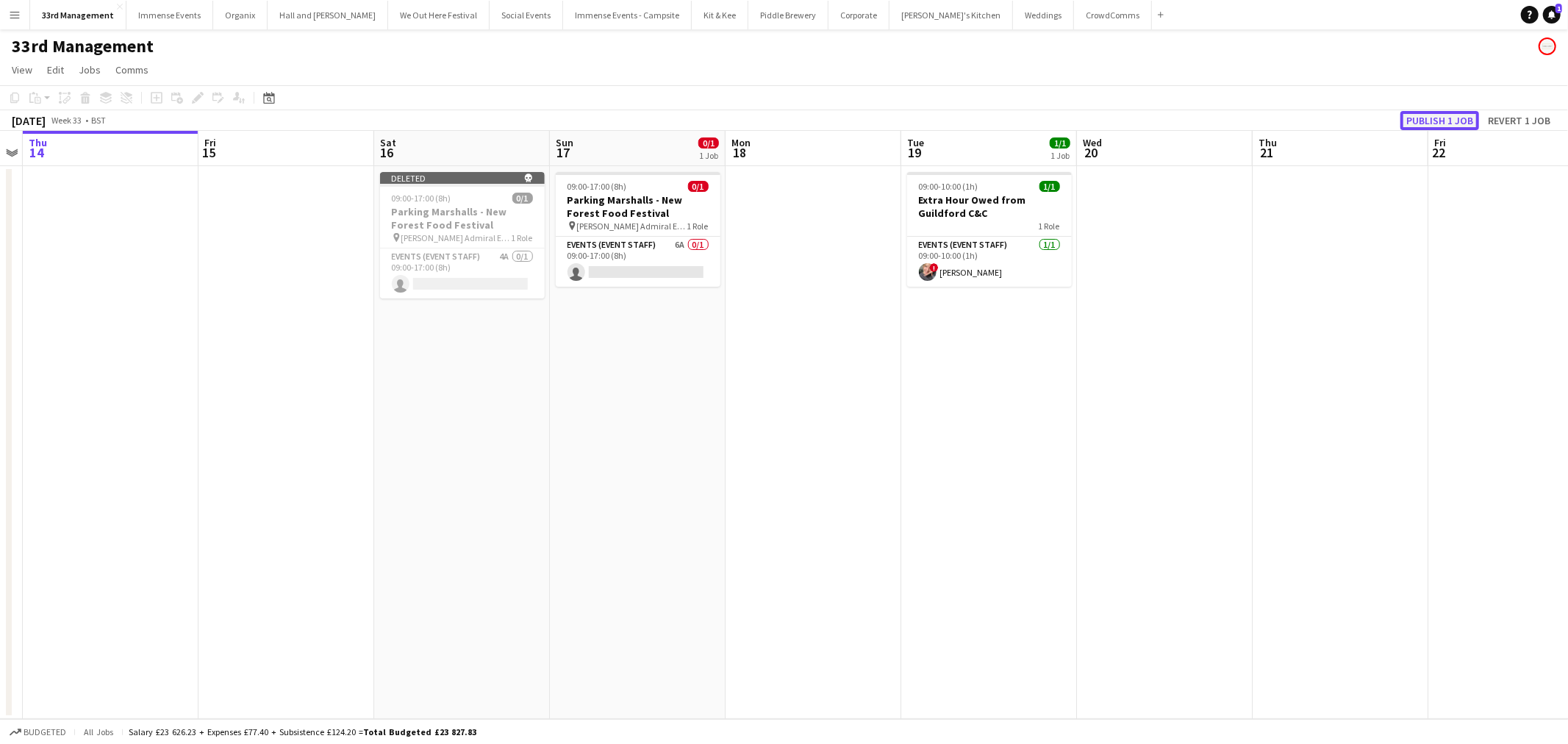
click at [1466, 116] on button "Publish 1 job" at bounding box center [1440, 121] width 79 height 19
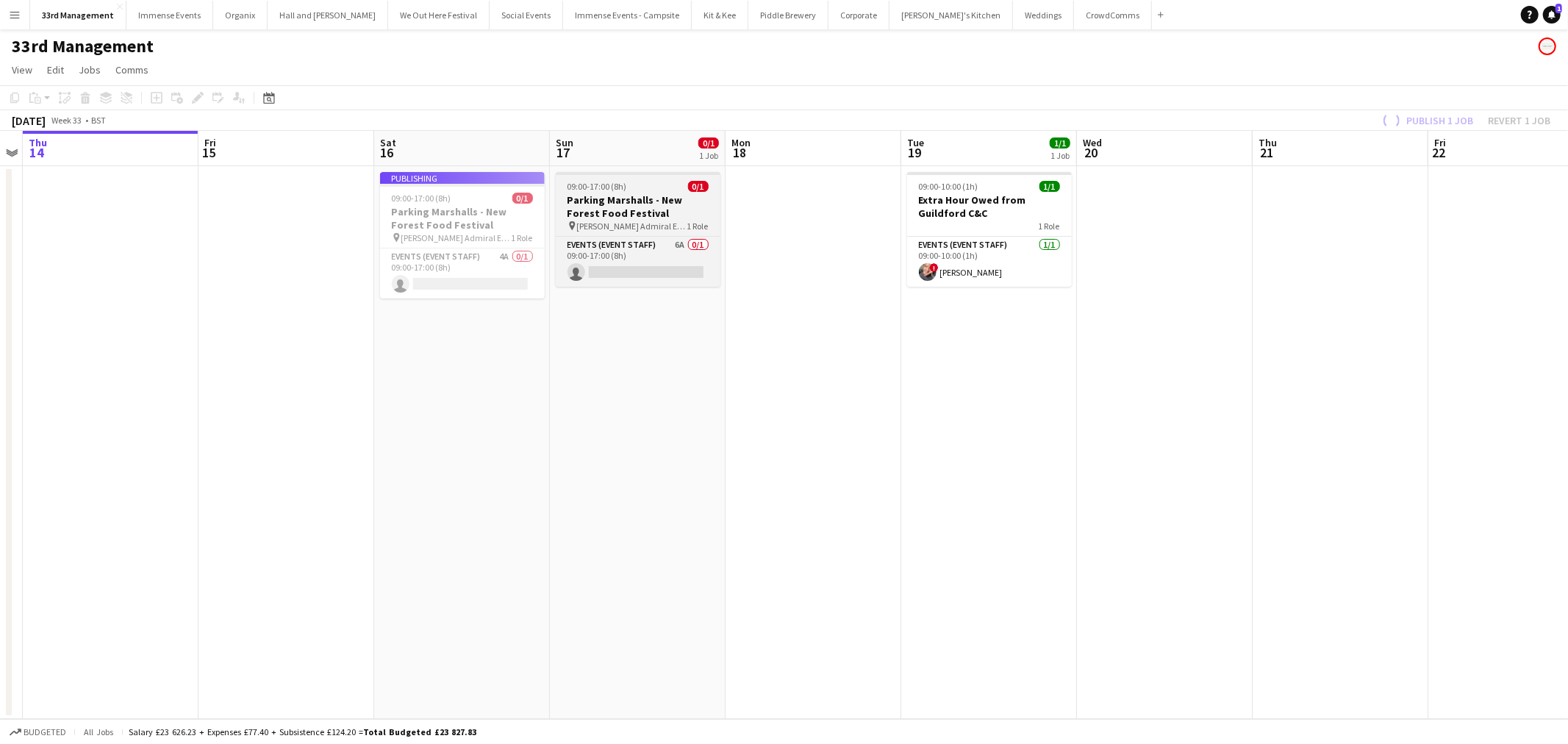
click at [642, 202] on h3 "Parking Marshalls - New Forest Food Festival" at bounding box center [638, 207] width 165 height 27
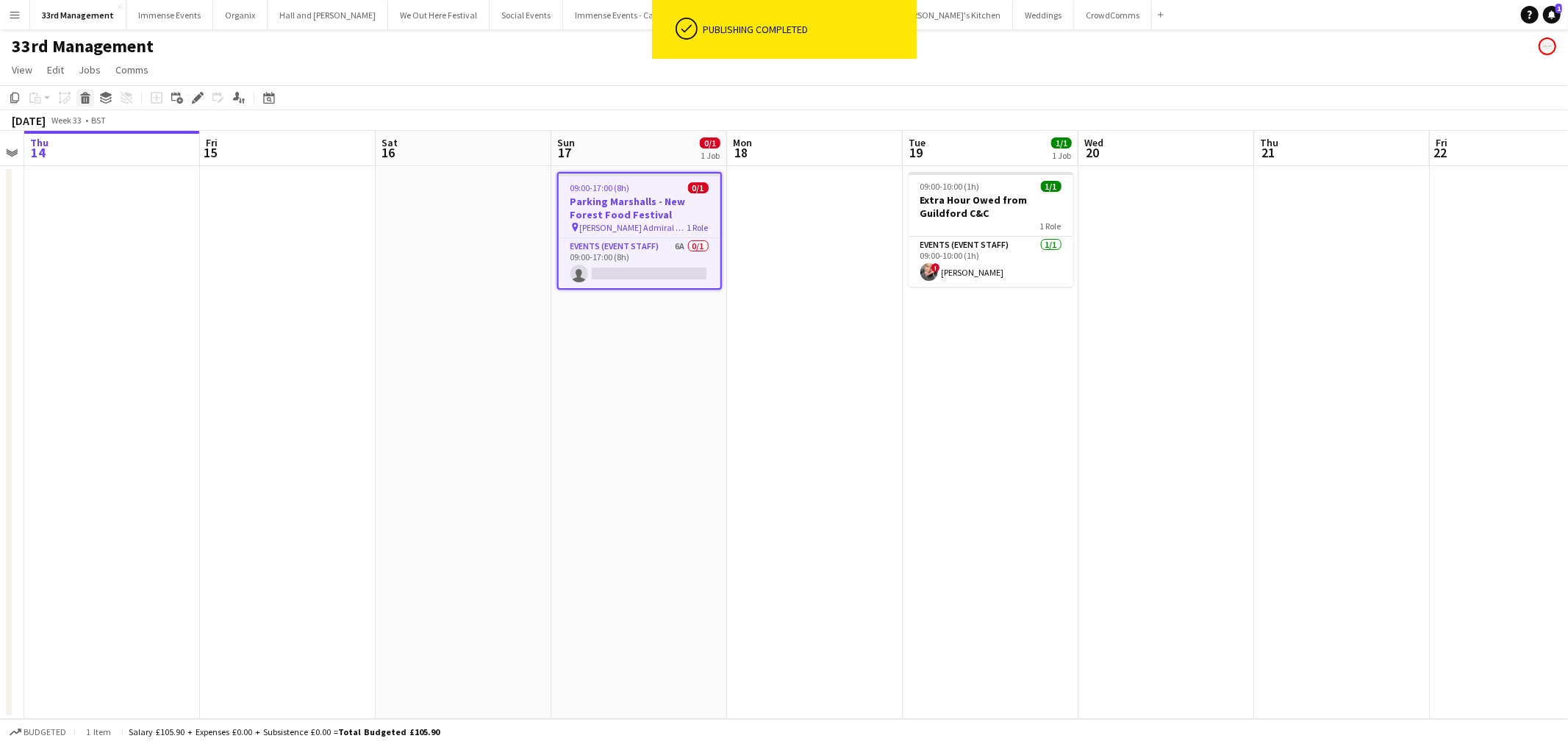
click at [84, 96] on icon "Delete" at bounding box center [86, 98] width 12 height 12
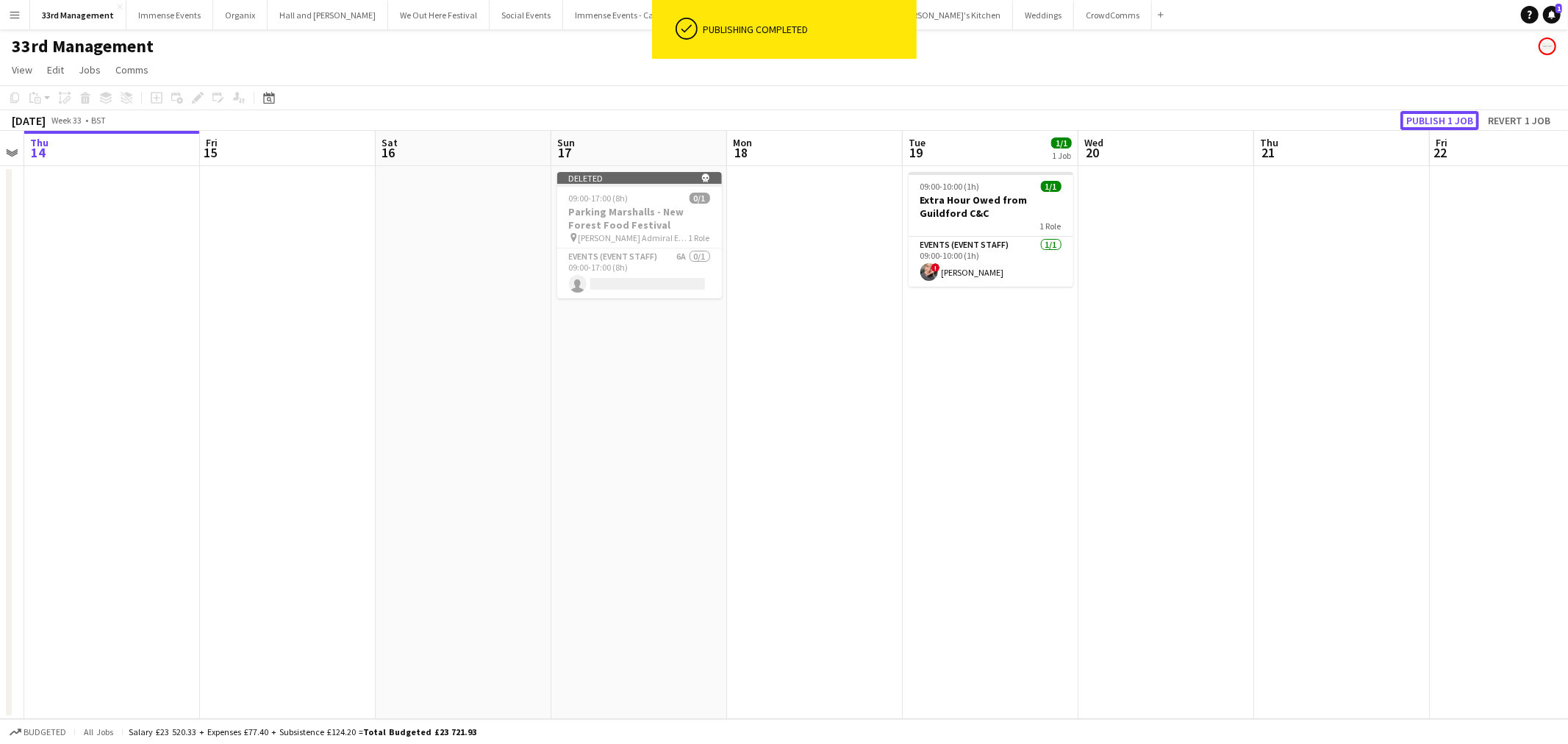
click at [1412, 119] on button "Publish 1 job" at bounding box center [1440, 121] width 79 height 19
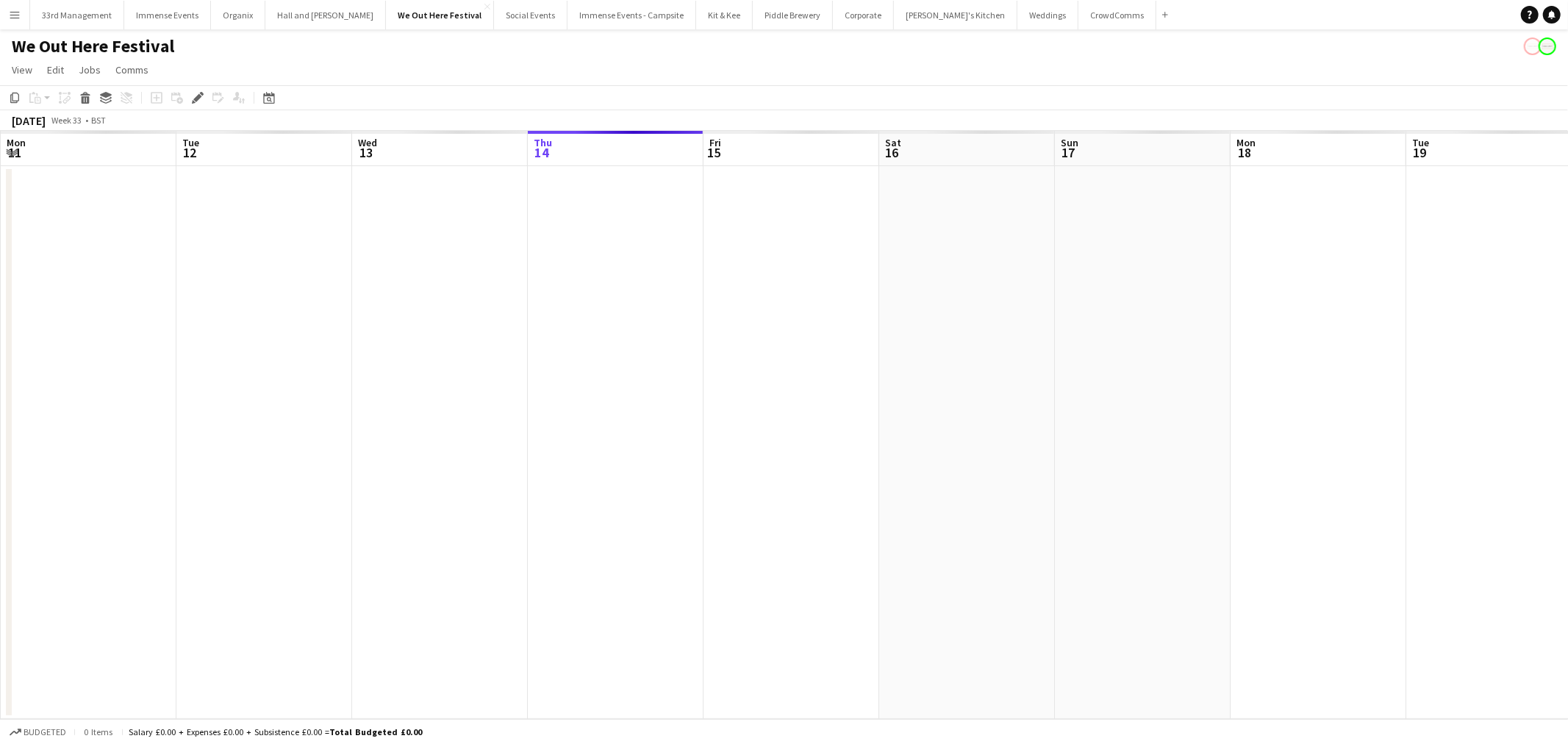
scroll to position [0, 505]
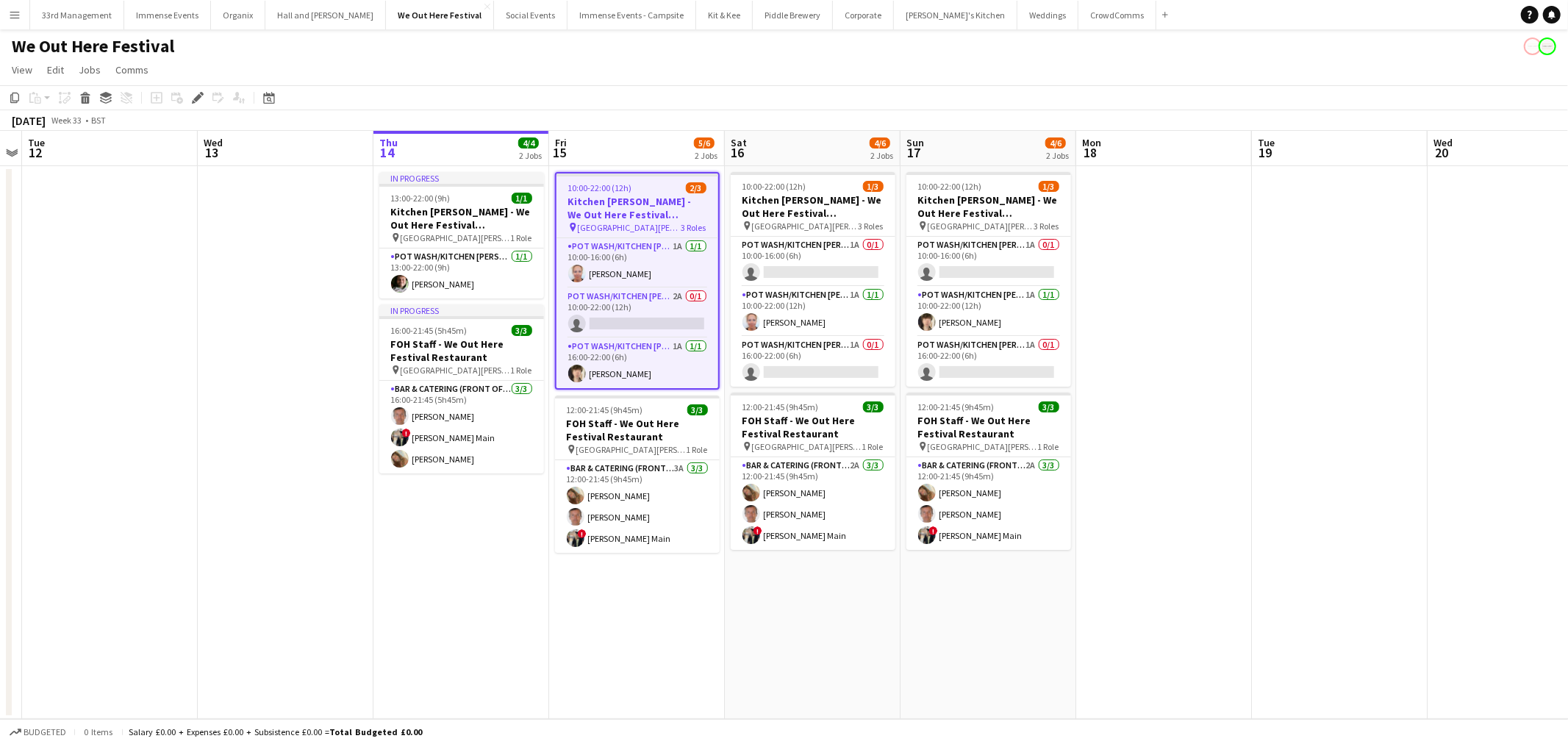
click at [603, 197] on h3 "Kitchen Porter - We Out Here Festival Restaurant" at bounding box center [637, 208] width 162 height 27
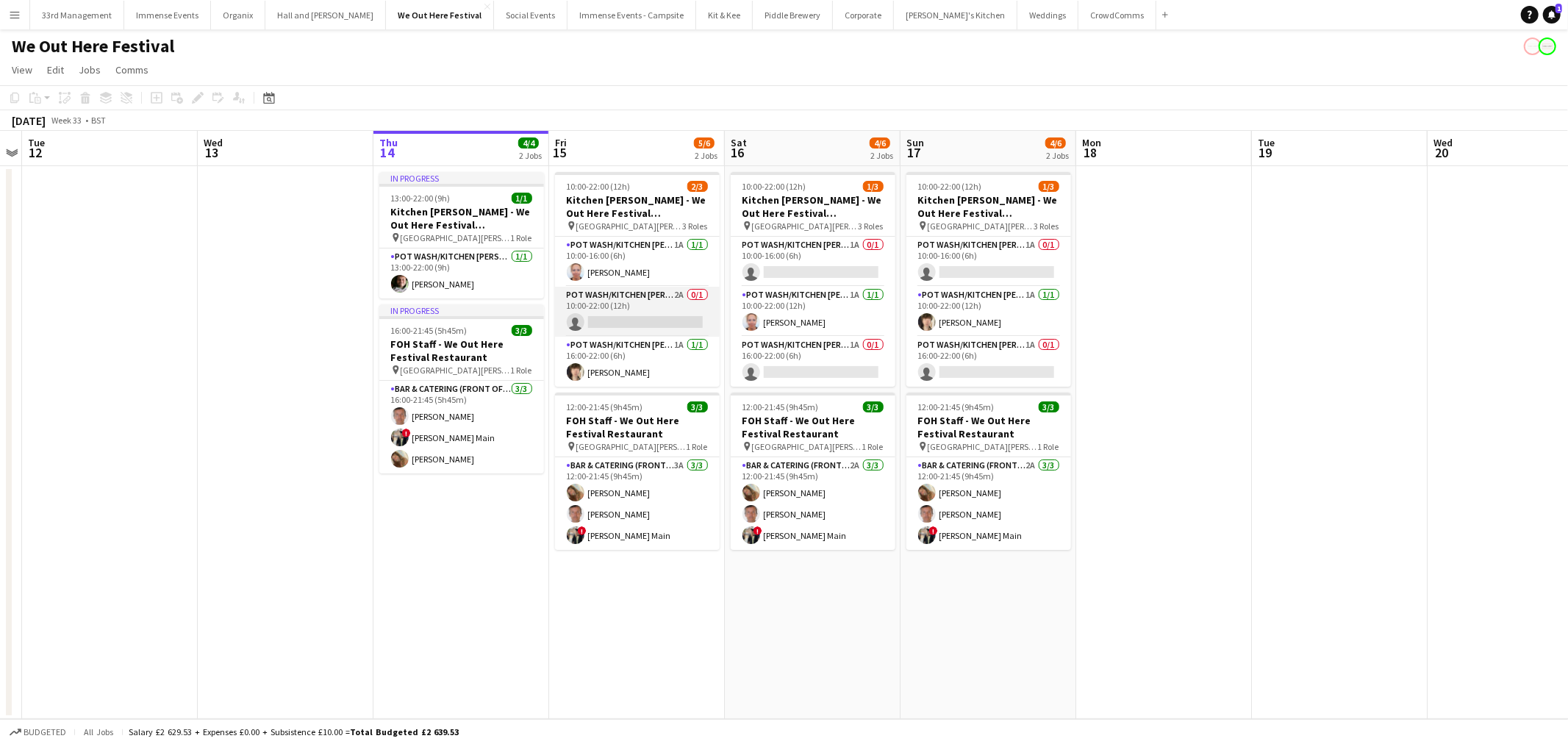
drag, startPoint x: 604, startPoint y: 324, endPoint x: 616, endPoint y: 306, distance: 21.6
click at [604, 324] on app-card-role "Pot wash/Kitchen porter 2A 0/1 10:00-22:00 (12h) single-neutral-actions" at bounding box center [637, 312] width 165 height 50
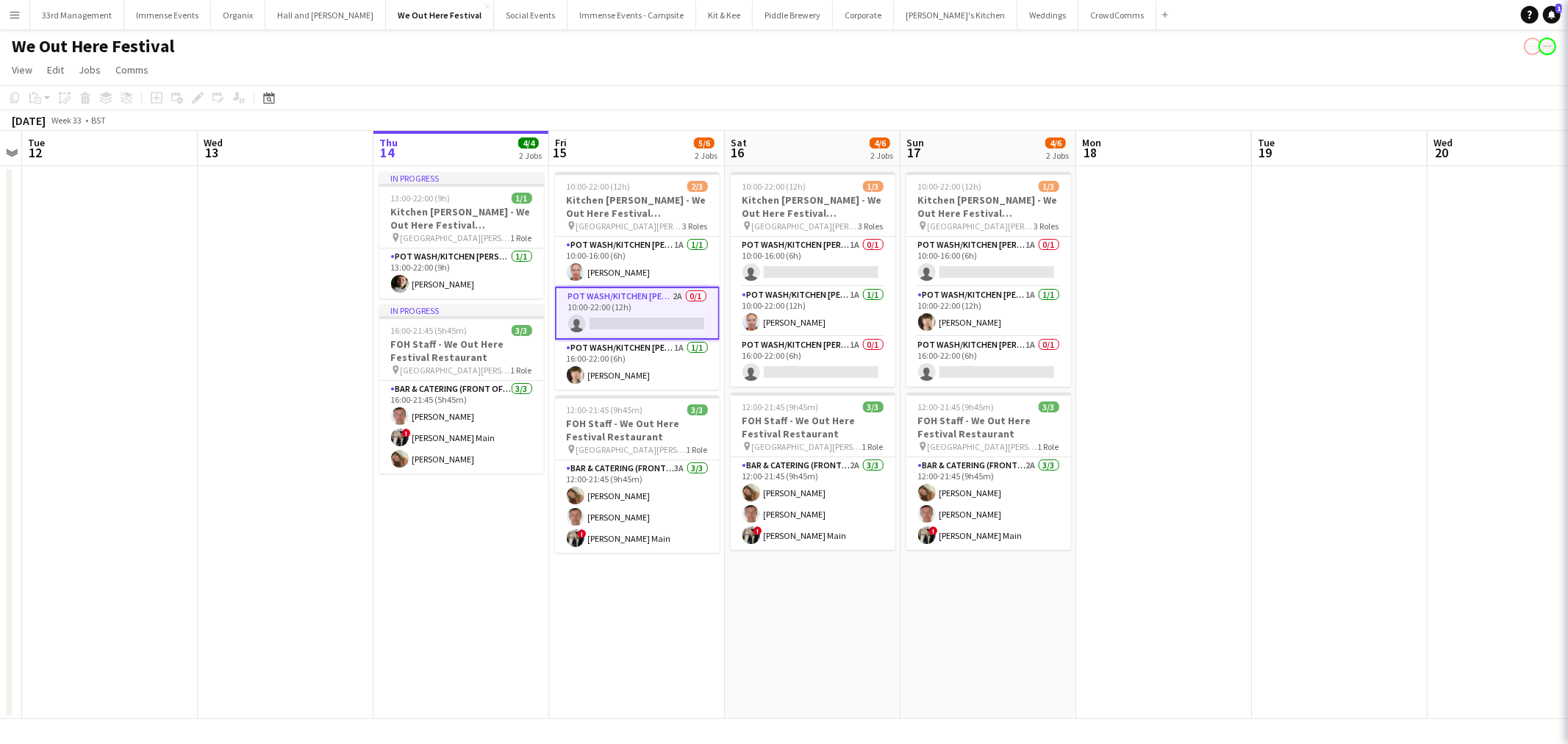
scroll to position [0, 505]
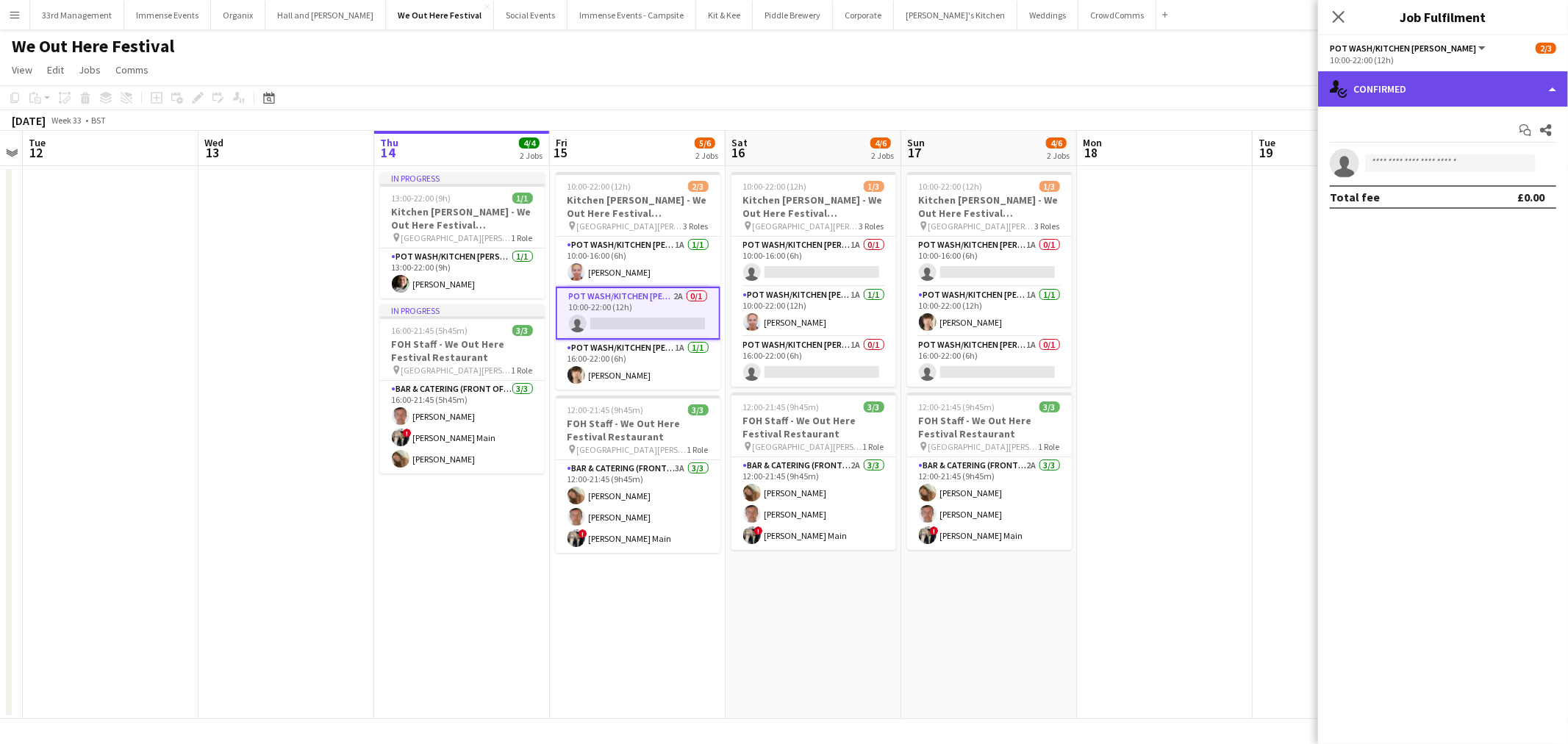
click at [1362, 84] on div "single-neutral-actions-check-2 Confirmed" at bounding box center [1442, 89] width 250 height 35
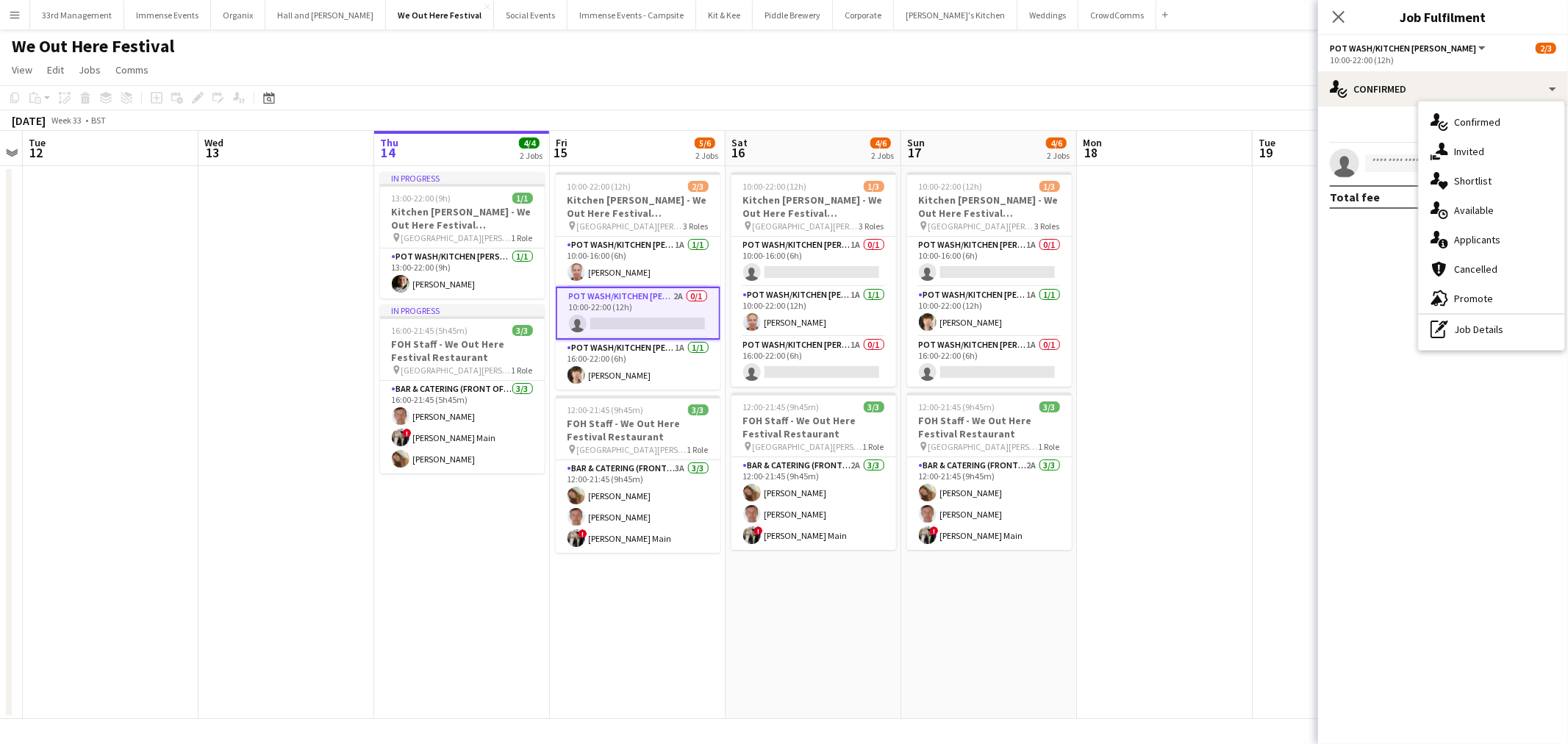
click at [1494, 333] on div "pen-write Job Details" at bounding box center [1490, 329] width 145 height 29
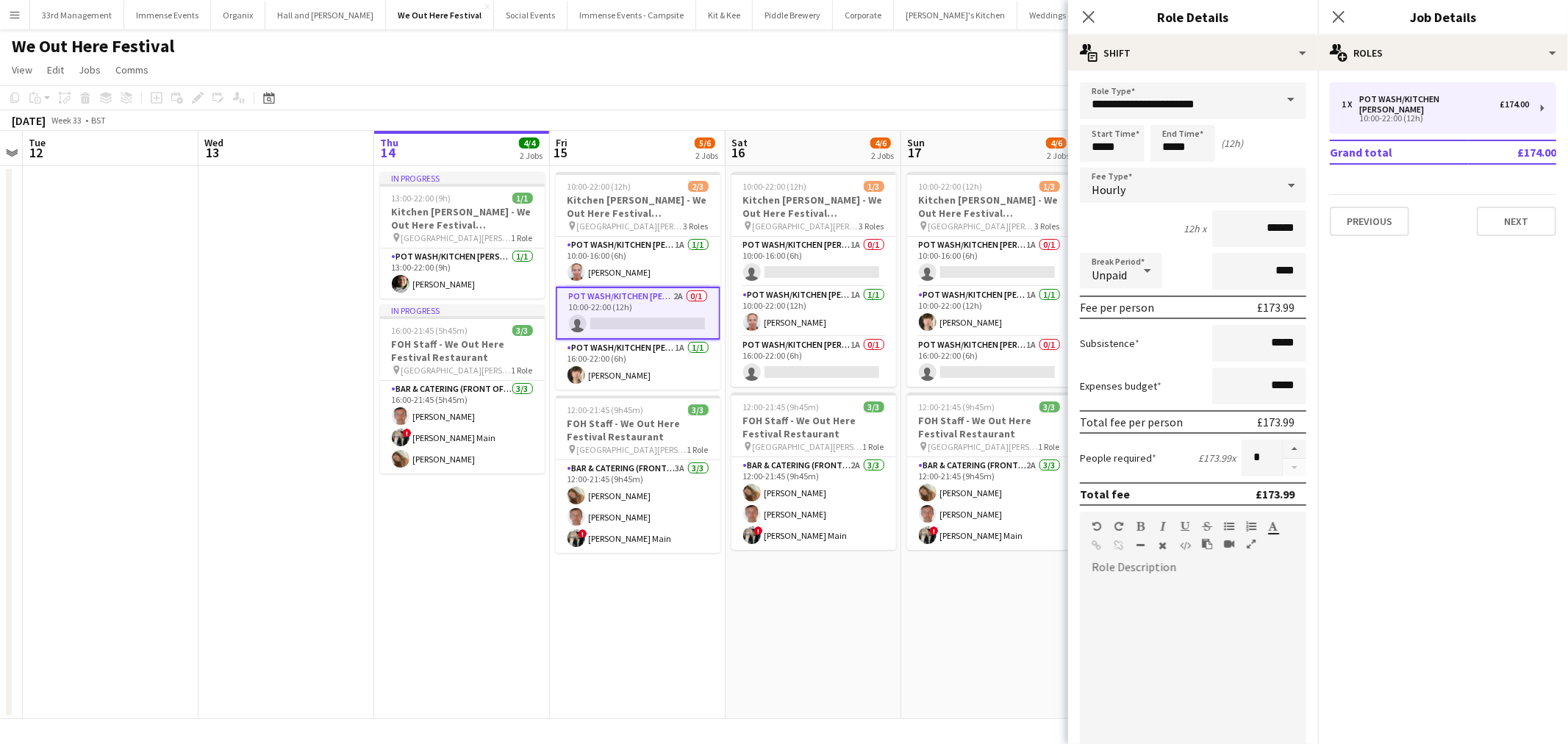
click at [643, 307] on app-card-role "Pot wash/Kitchen porter 2A 0/1 10:00-22:00 (12h) single-neutral-actions" at bounding box center [638, 313] width 165 height 53
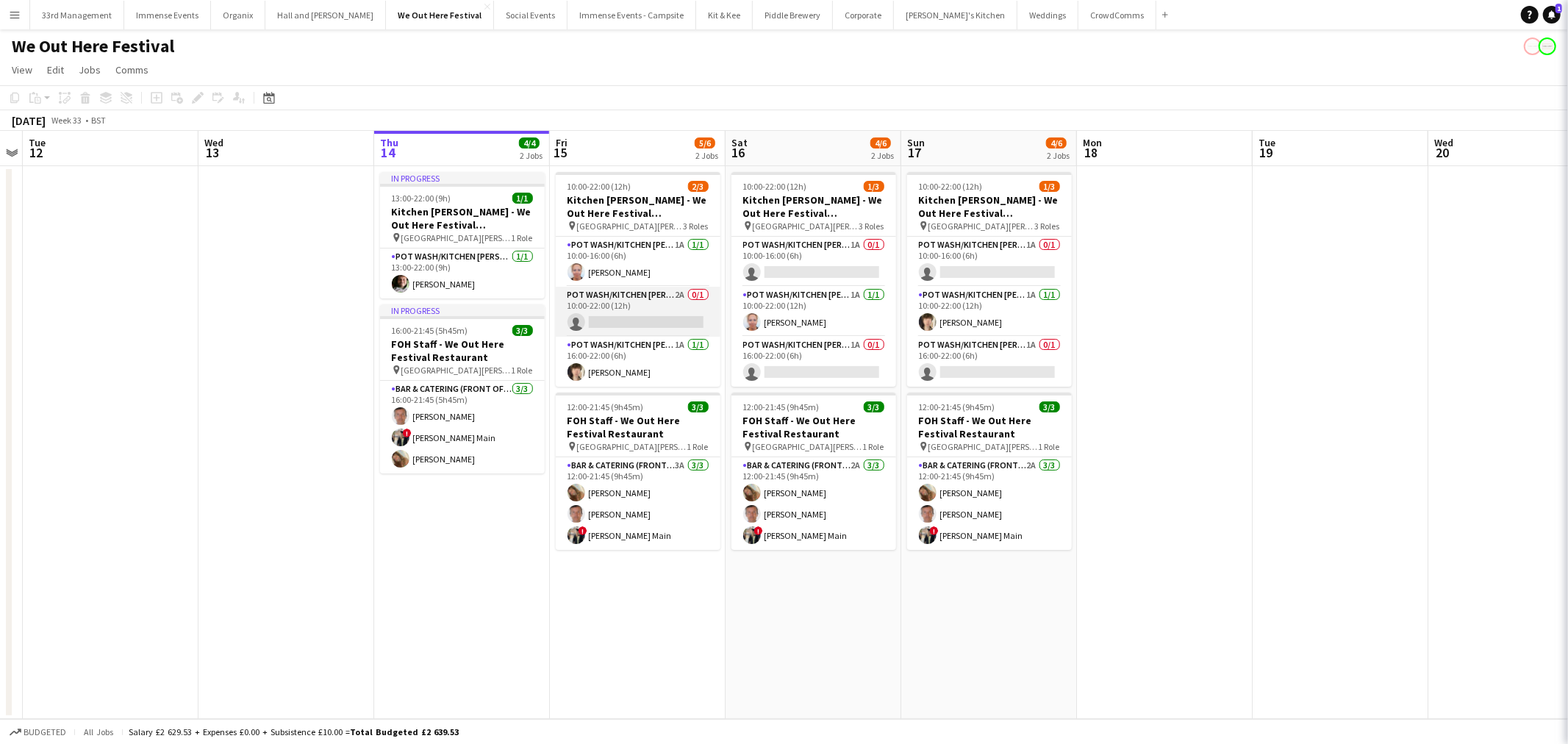
drag, startPoint x: 643, startPoint y: 307, endPoint x: 652, endPoint y: 306, distance: 9.1
click at [645, 306] on app-card-role "Pot wash/Kitchen porter 2A 0/1 10:00-22:00 (12h) single-neutral-actions" at bounding box center [638, 312] width 165 height 50
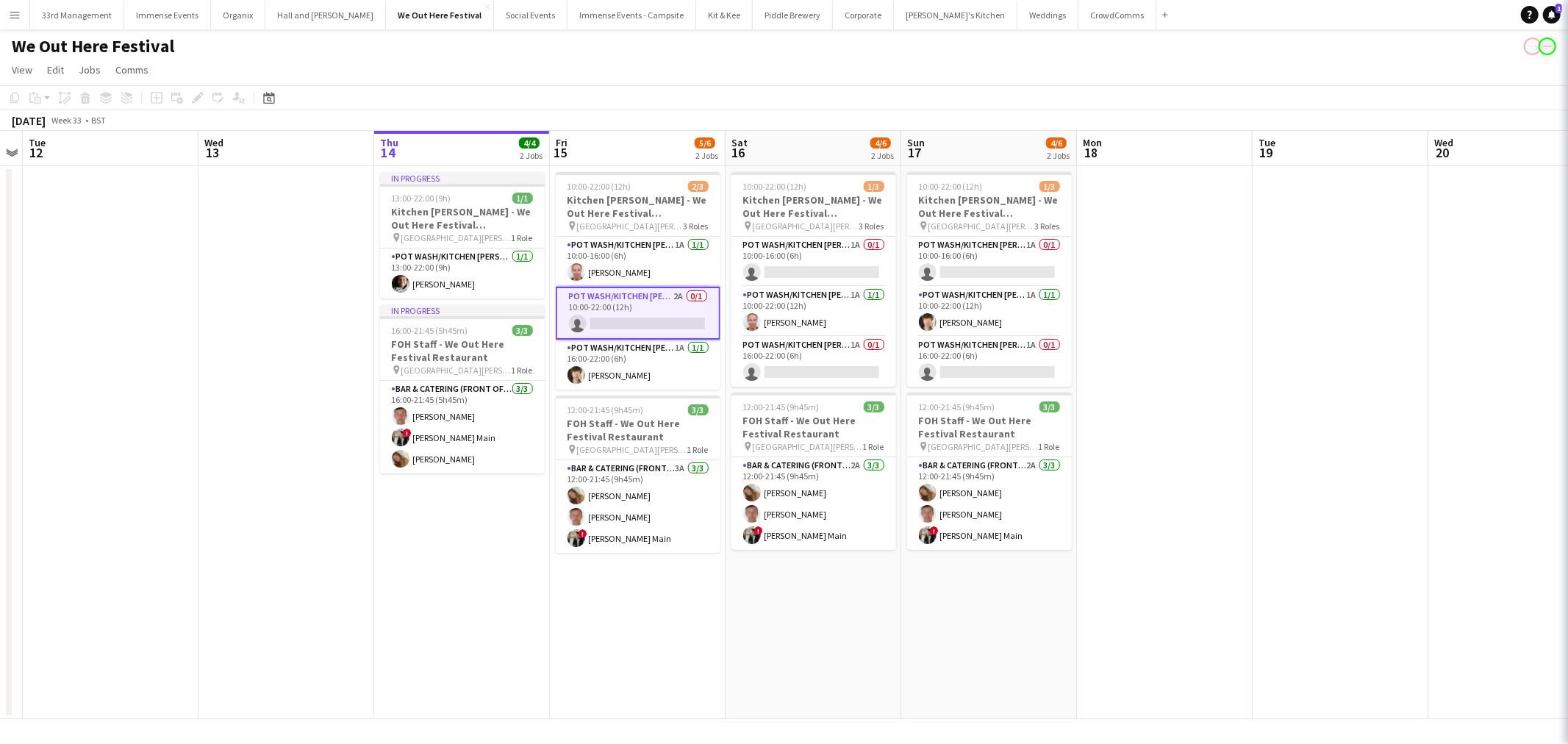
scroll to position [0, 503]
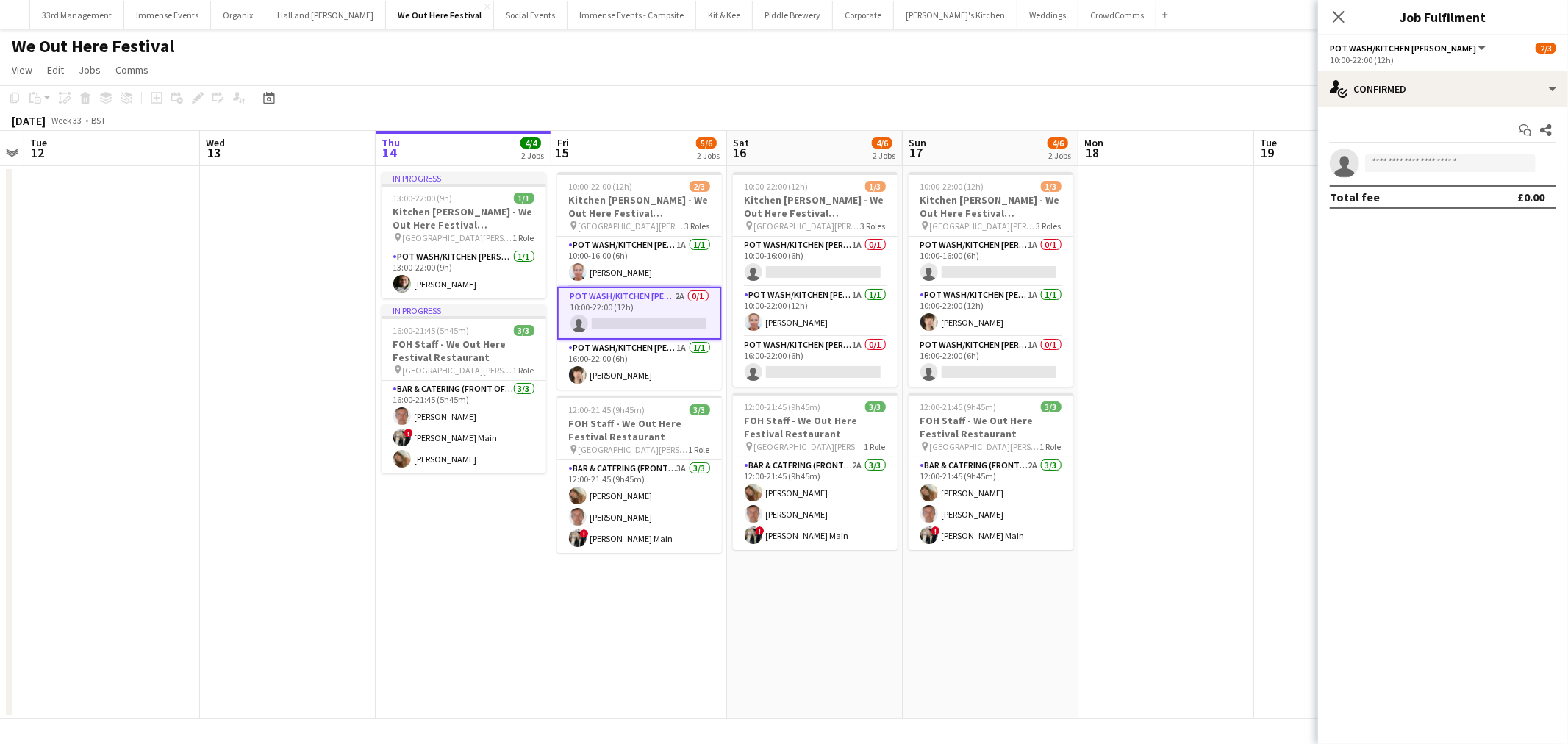
click at [1470, 61] on div "10:00-22:00 (12h)" at bounding box center [1443, 60] width 227 height 11
click at [1461, 85] on div "single-neutral-actions-check-2 Confirmed" at bounding box center [1442, 89] width 250 height 35
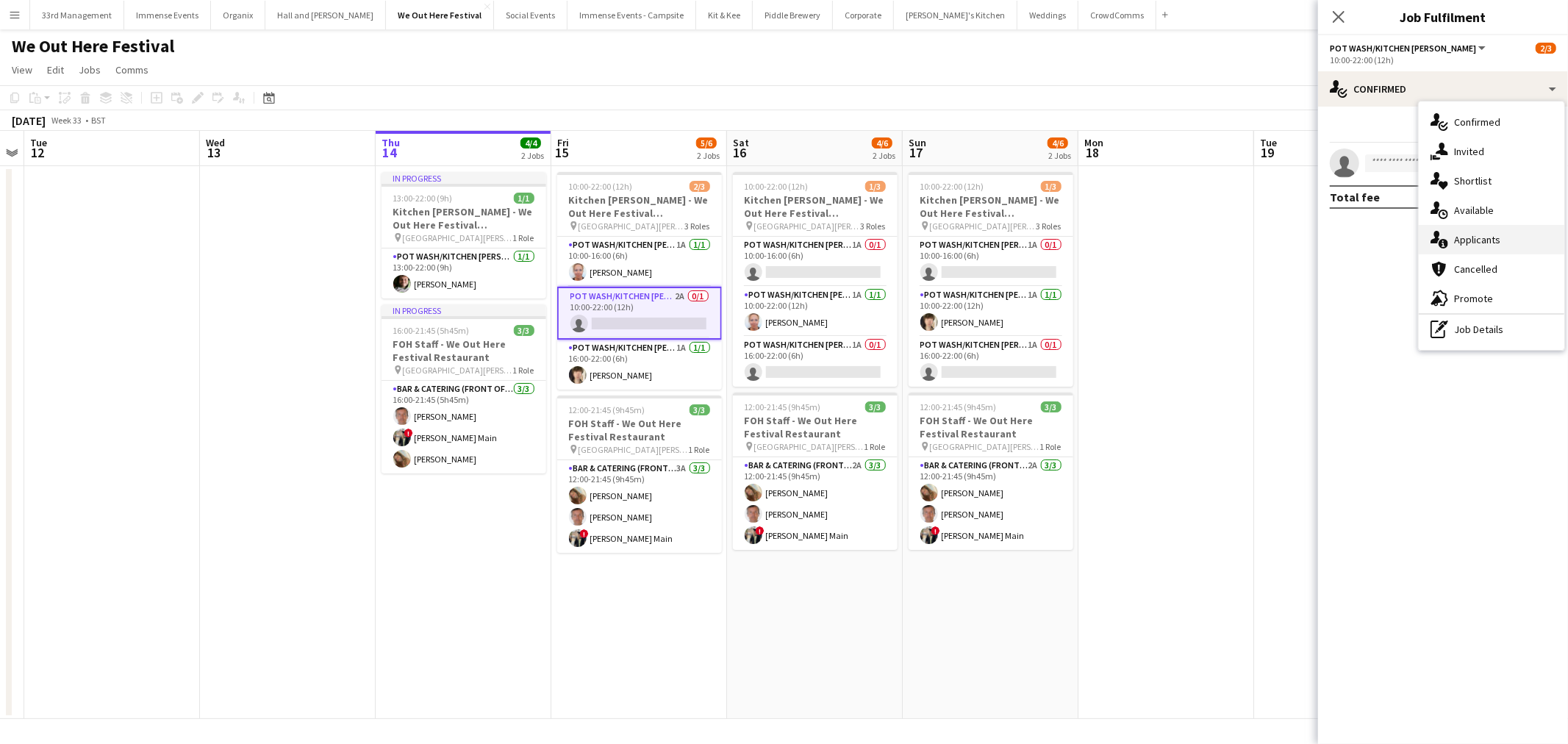
click at [1485, 237] on div "single-neutral-actions-information Applicants" at bounding box center [1490, 239] width 145 height 29
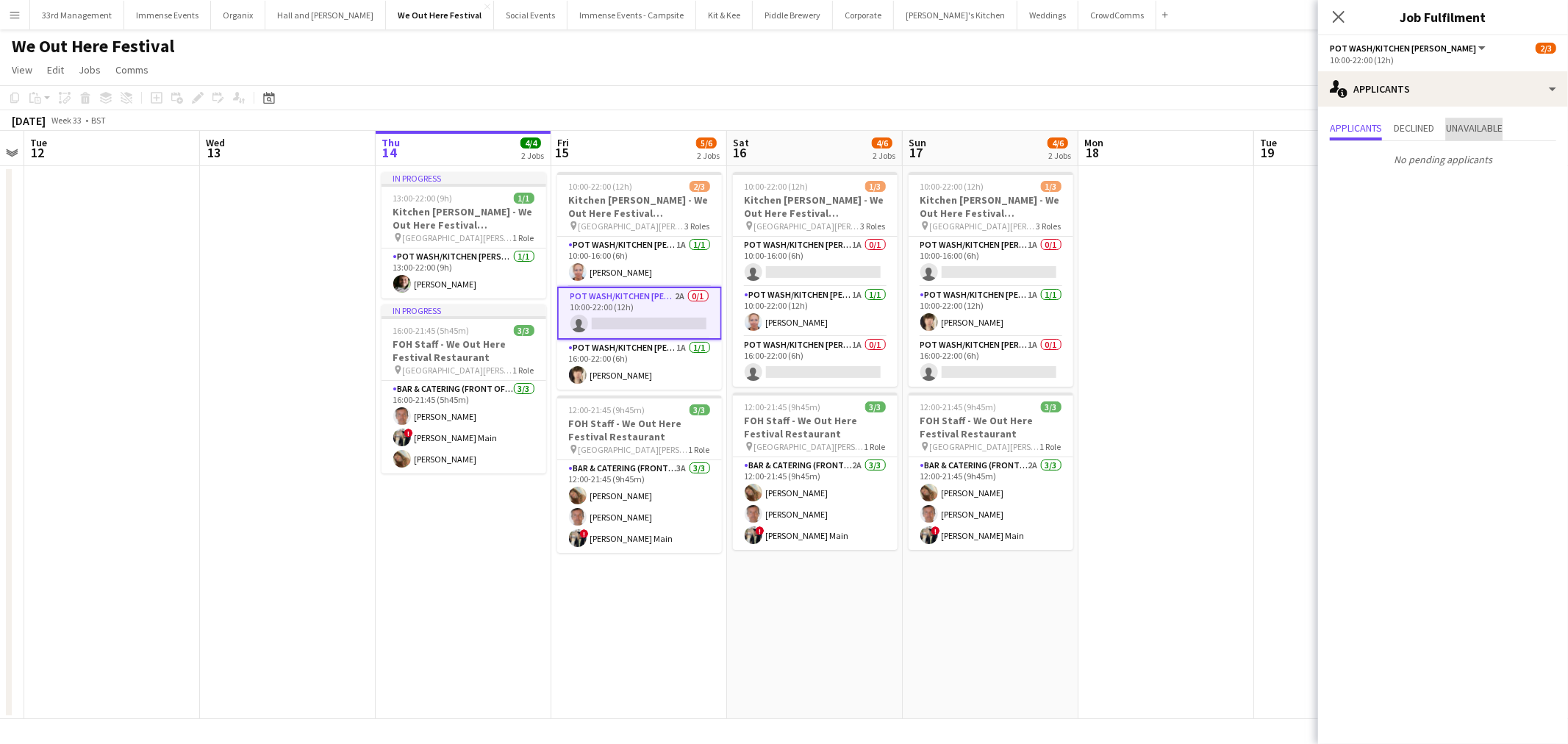
click at [1479, 119] on span "Unavailable" at bounding box center [1474, 130] width 57 height 22
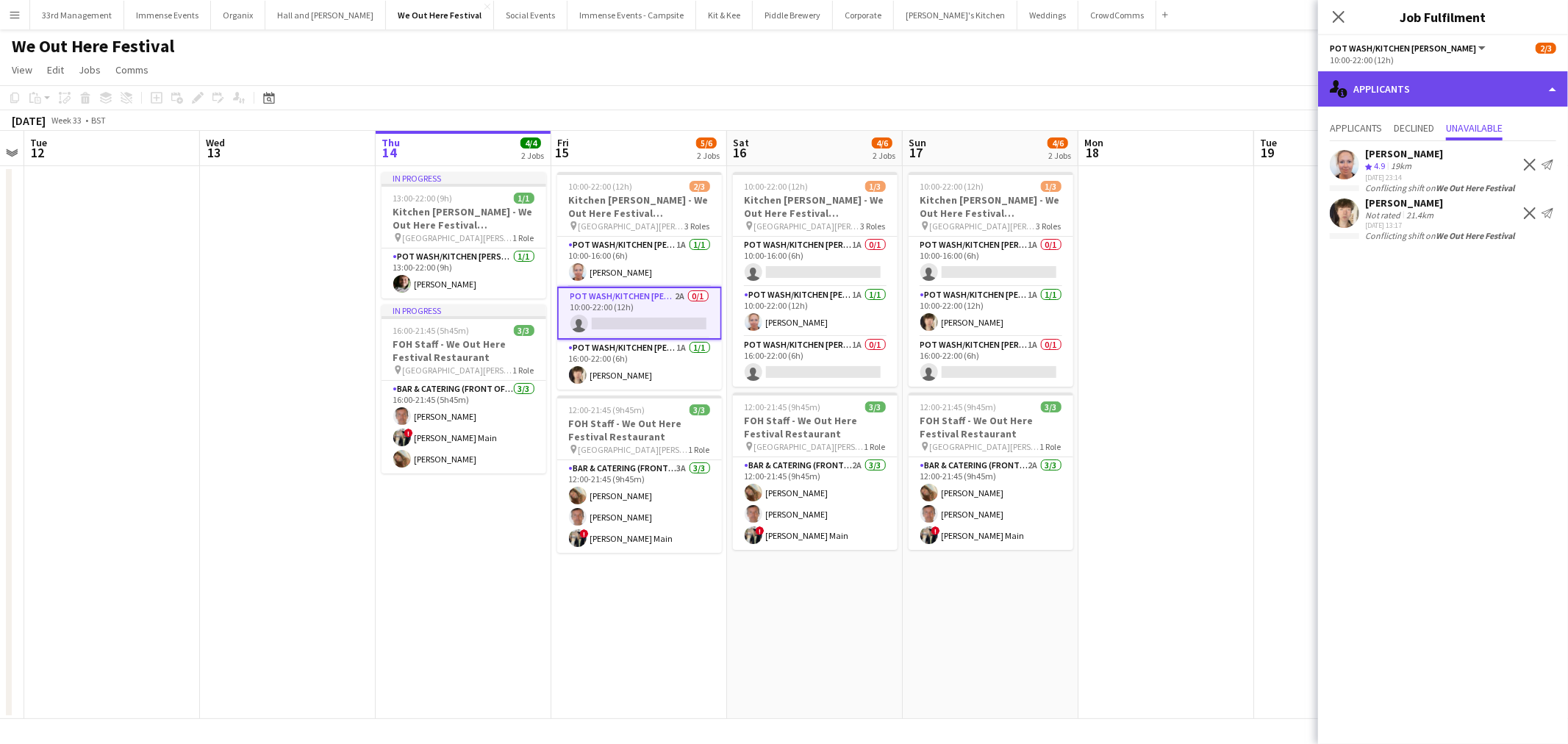
click at [1452, 81] on div "single-neutral-actions-information Applicants" at bounding box center [1442, 89] width 250 height 35
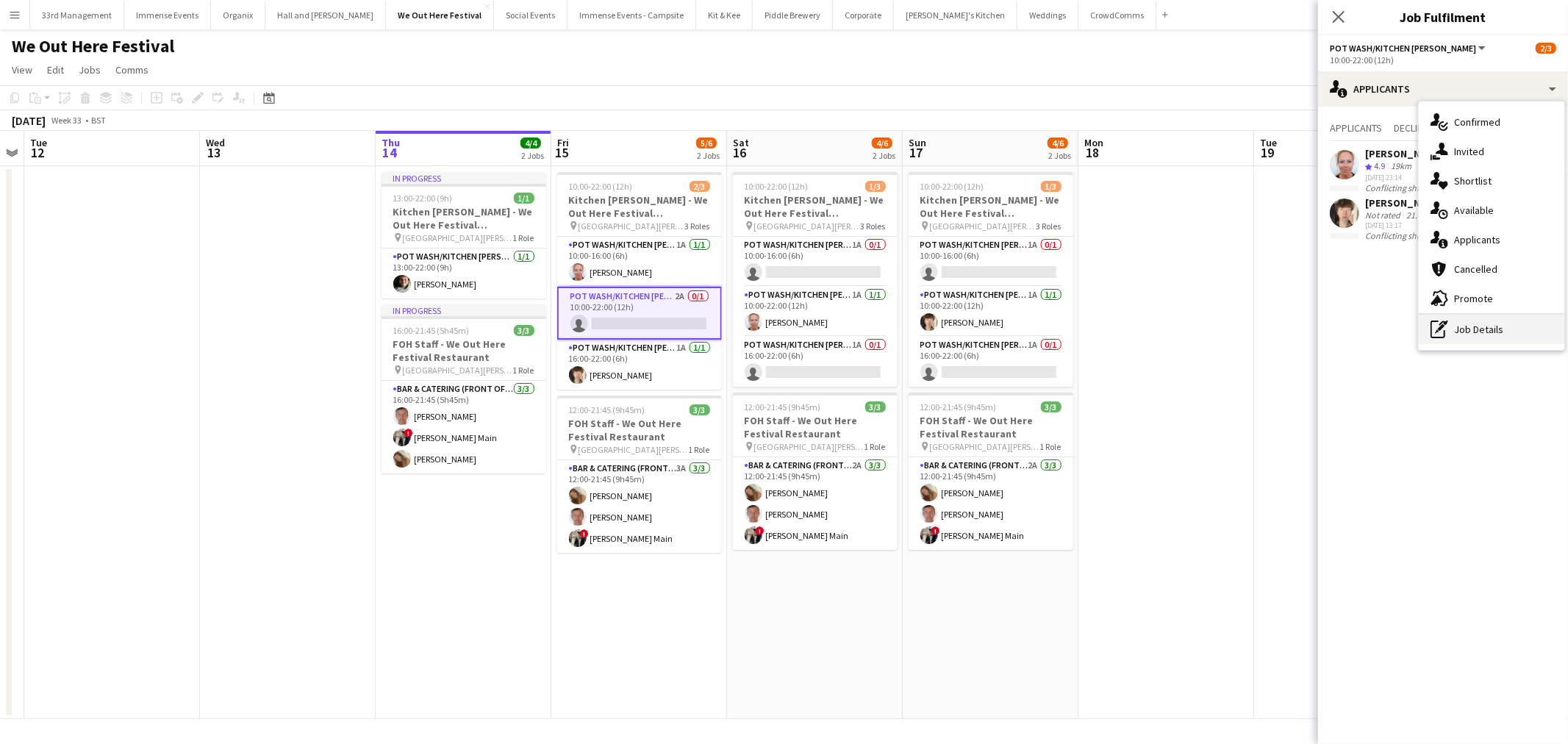
click at [1461, 332] on div "pen-write Job Details" at bounding box center [1490, 329] width 145 height 29
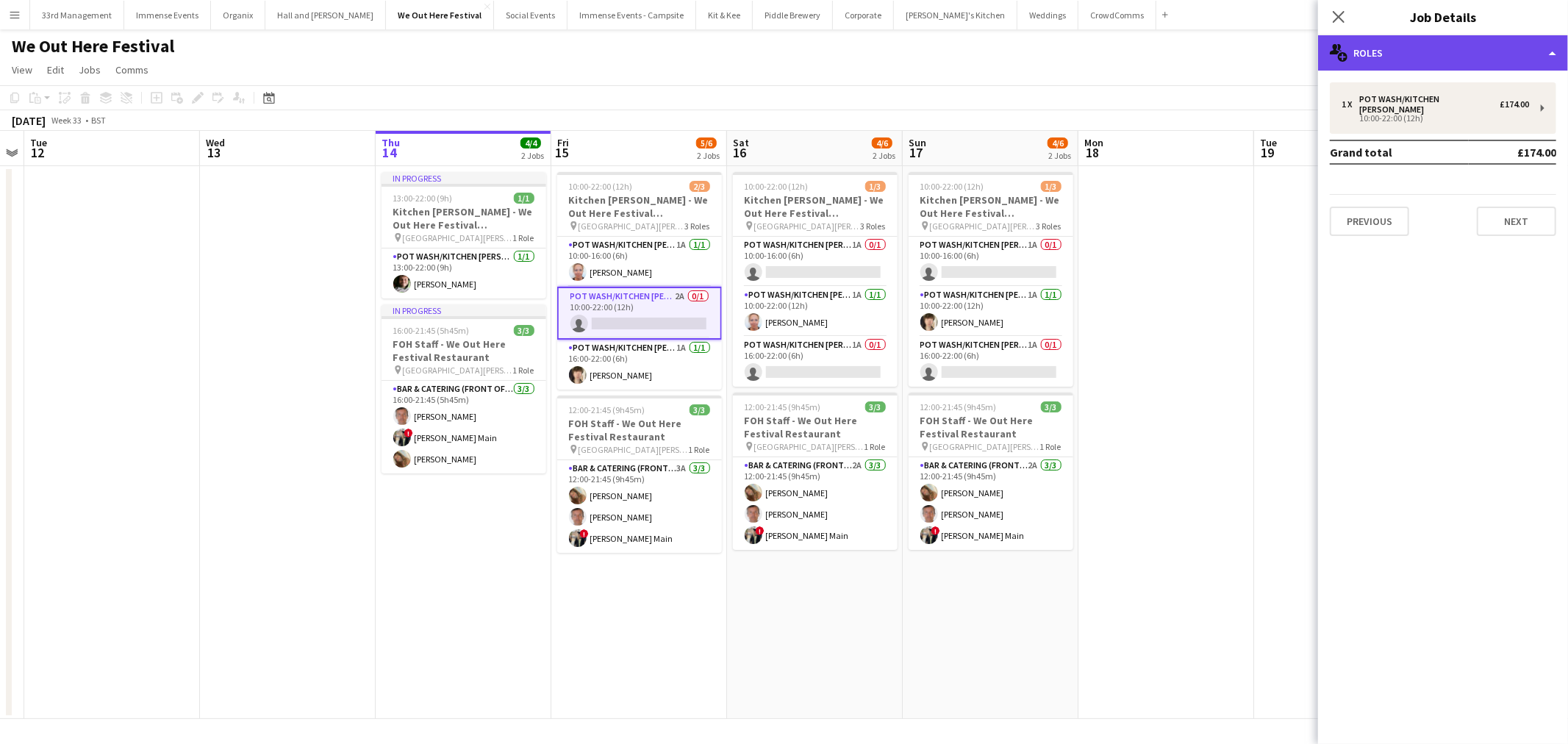
click at [1397, 46] on div "multiple-users-add Roles" at bounding box center [1442, 52] width 250 height 35
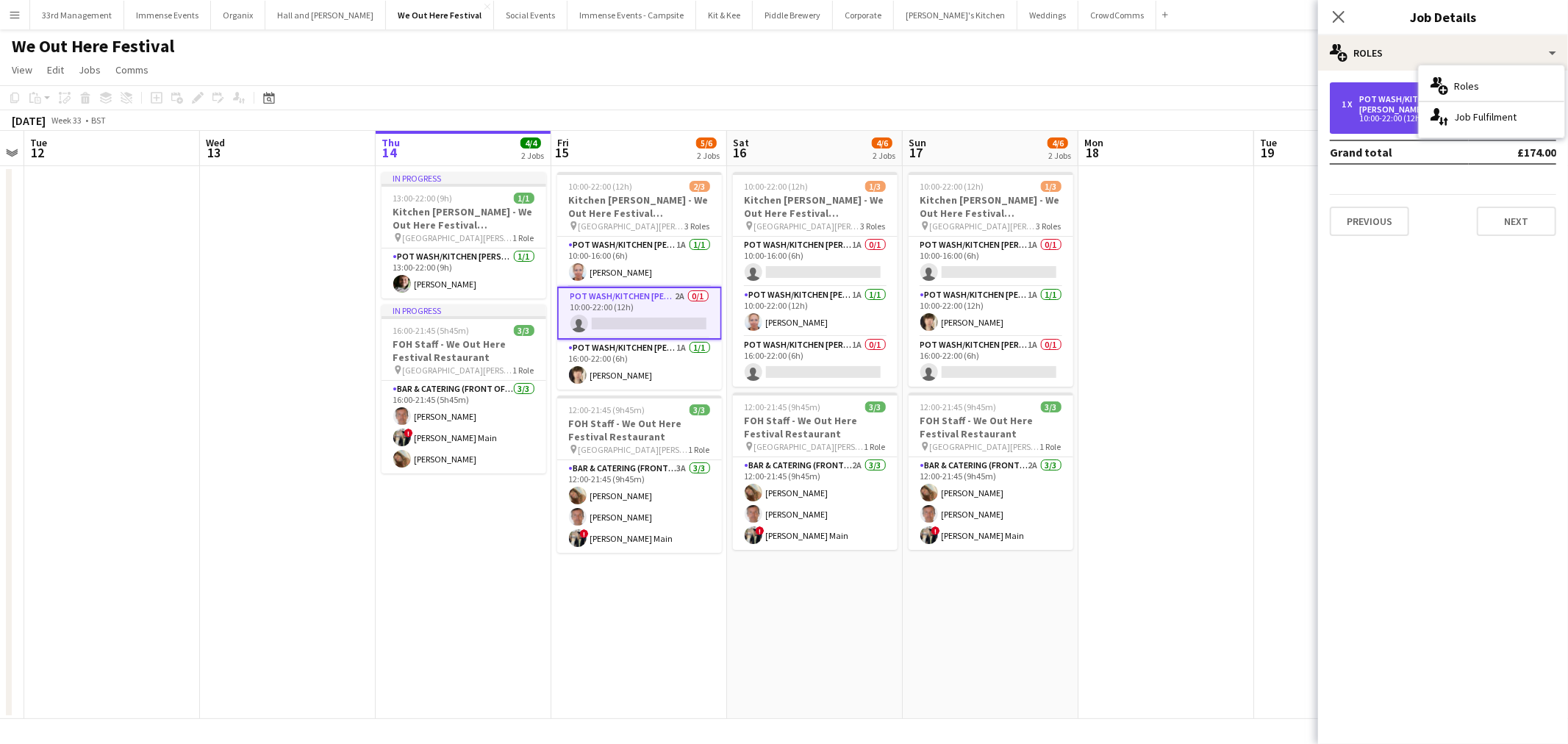
click at [1372, 95] on div "Pot wash/Kitchen porter" at bounding box center [1429, 104] width 140 height 21
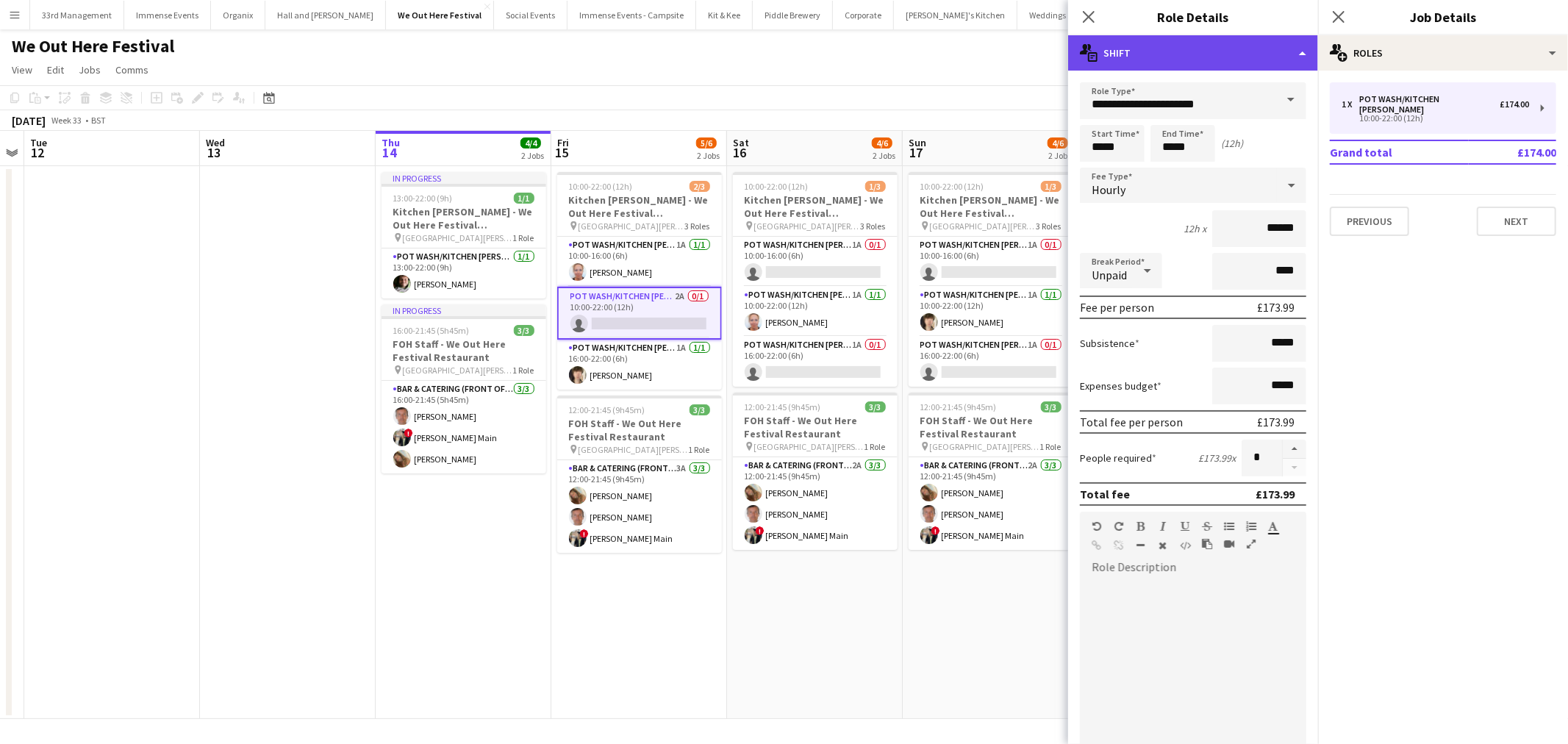
click at [1249, 45] on div "multiple-actions-text Shift" at bounding box center [1192, 52] width 250 height 35
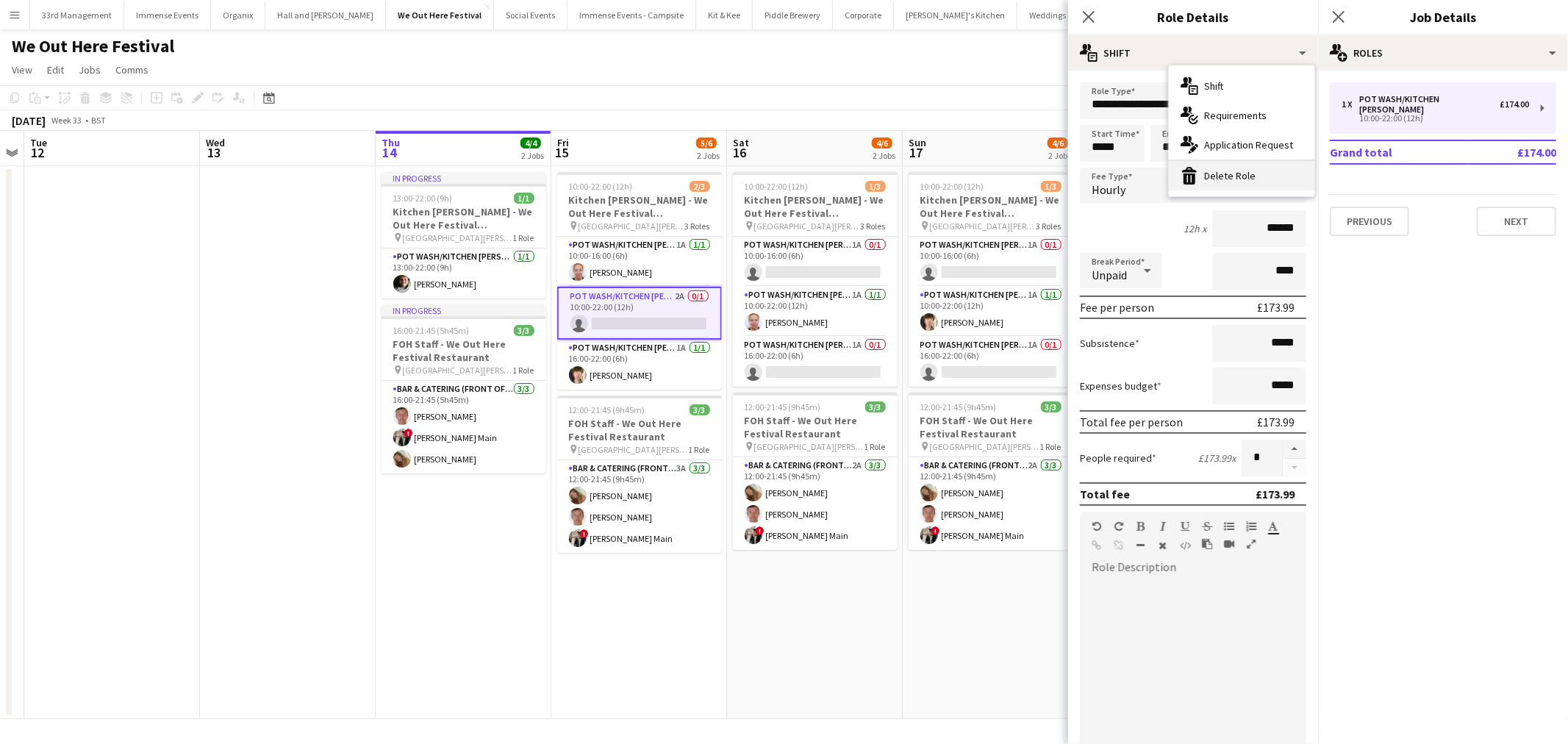
click at [1244, 180] on div "bin-2 Delete Role" at bounding box center [1241, 175] width 145 height 29
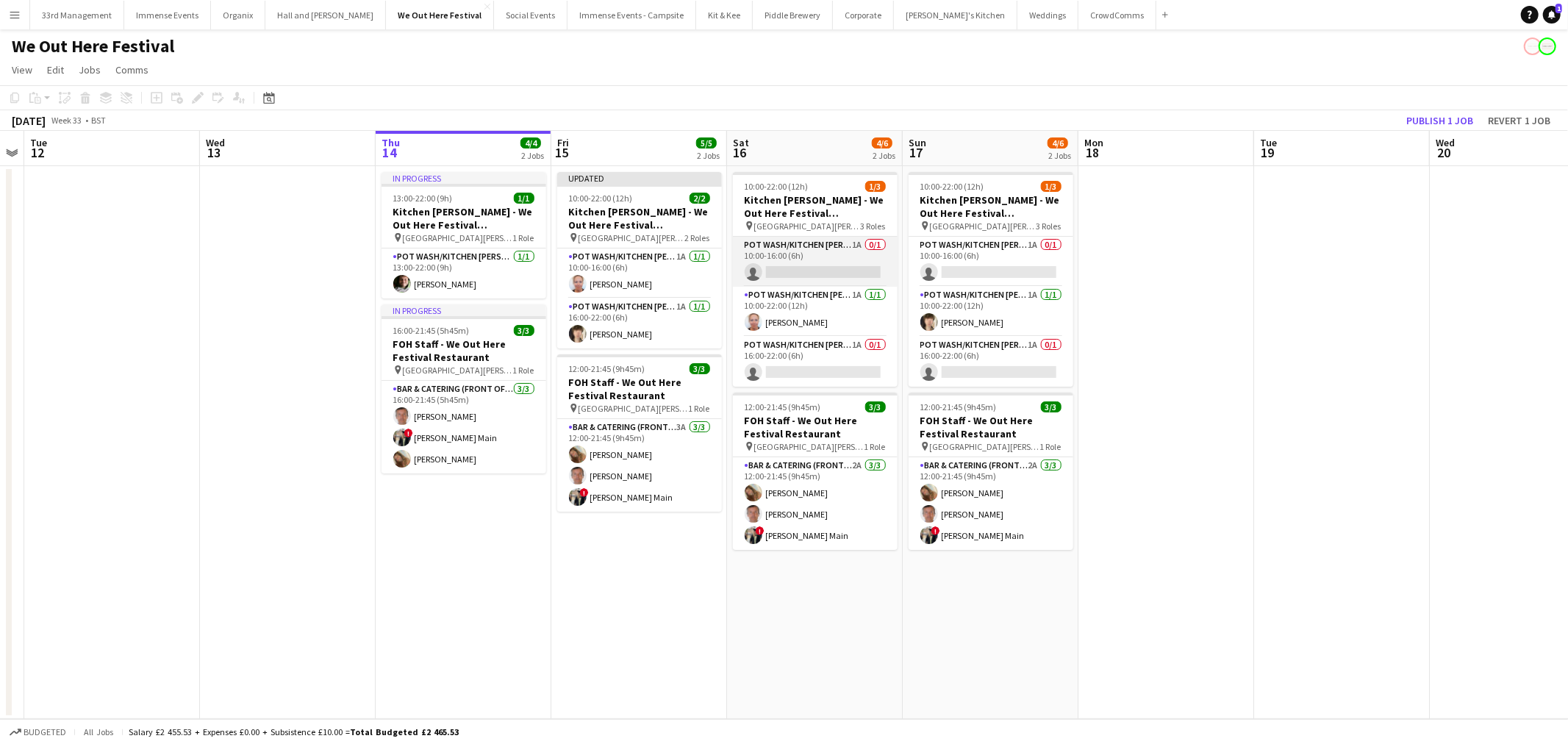
click at [826, 265] on app-card-role "Pot wash/Kitchen porter 1A 0/1 10:00-16:00 (6h) single-neutral-actions" at bounding box center [815, 262] width 165 height 50
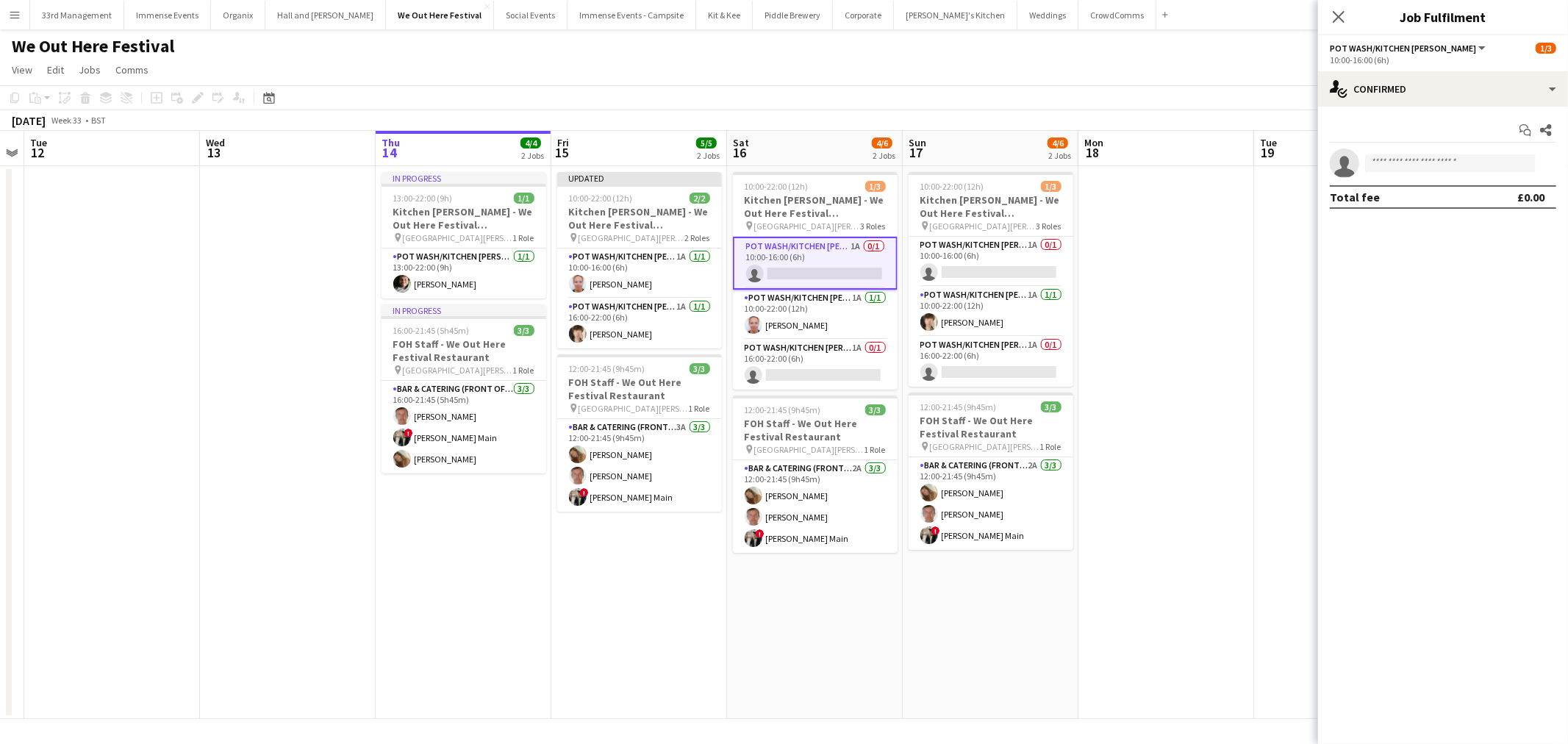
click at [1394, 62] on div "10:00-16:00 (6h)" at bounding box center [1443, 60] width 227 height 11
drag, startPoint x: 1401, startPoint y: 76, endPoint x: 1409, endPoint y: 89, distance: 15.3
click at [1401, 76] on div "single-neutral-actions-check-2 Confirmed" at bounding box center [1442, 89] width 250 height 35
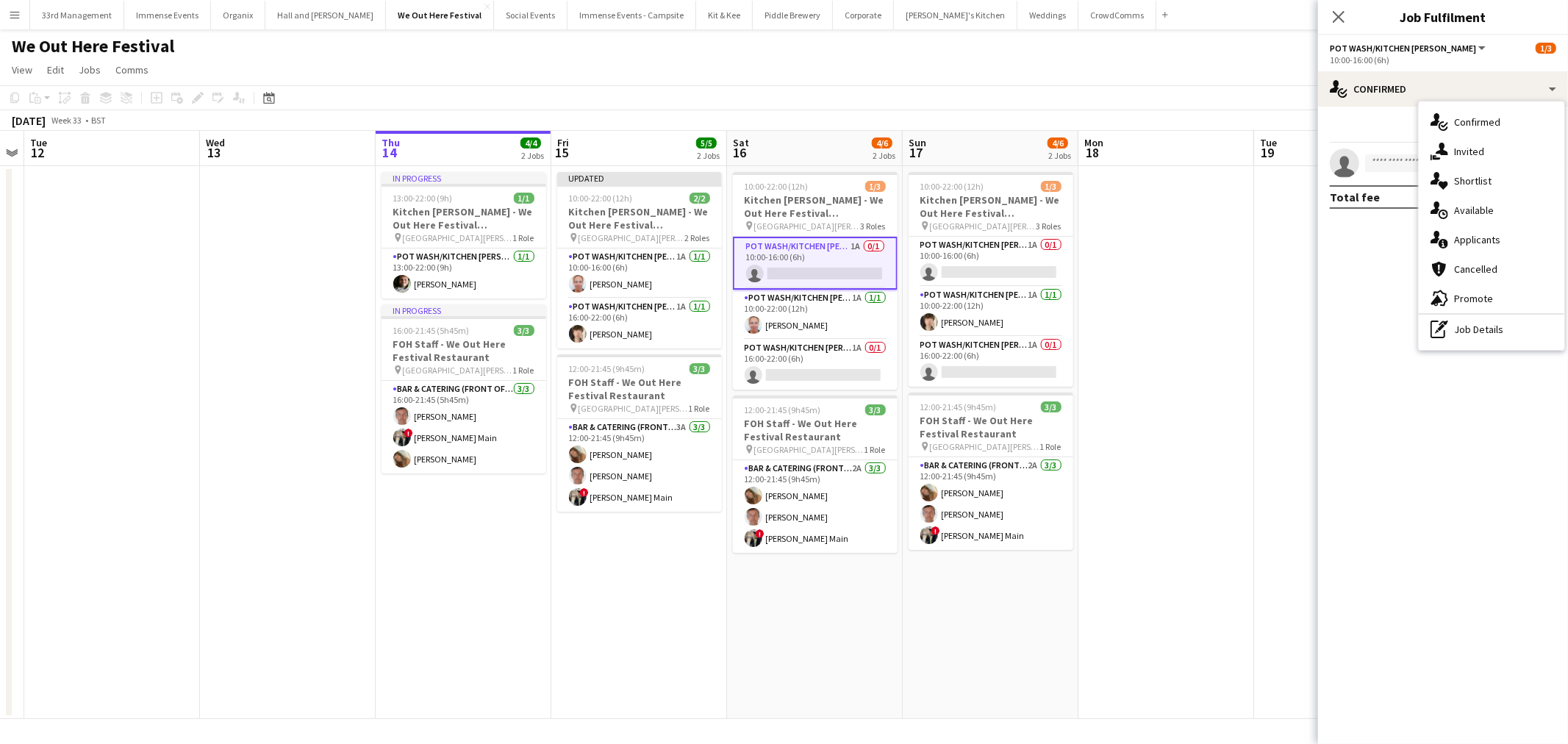
drag, startPoint x: 1470, startPoint y: 214, endPoint x: 1464, endPoint y: 236, distance: 22.8
click at [1468, 221] on div "single-neutral-actions-upload Available" at bounding box center [1490, 209] width 145 height 29
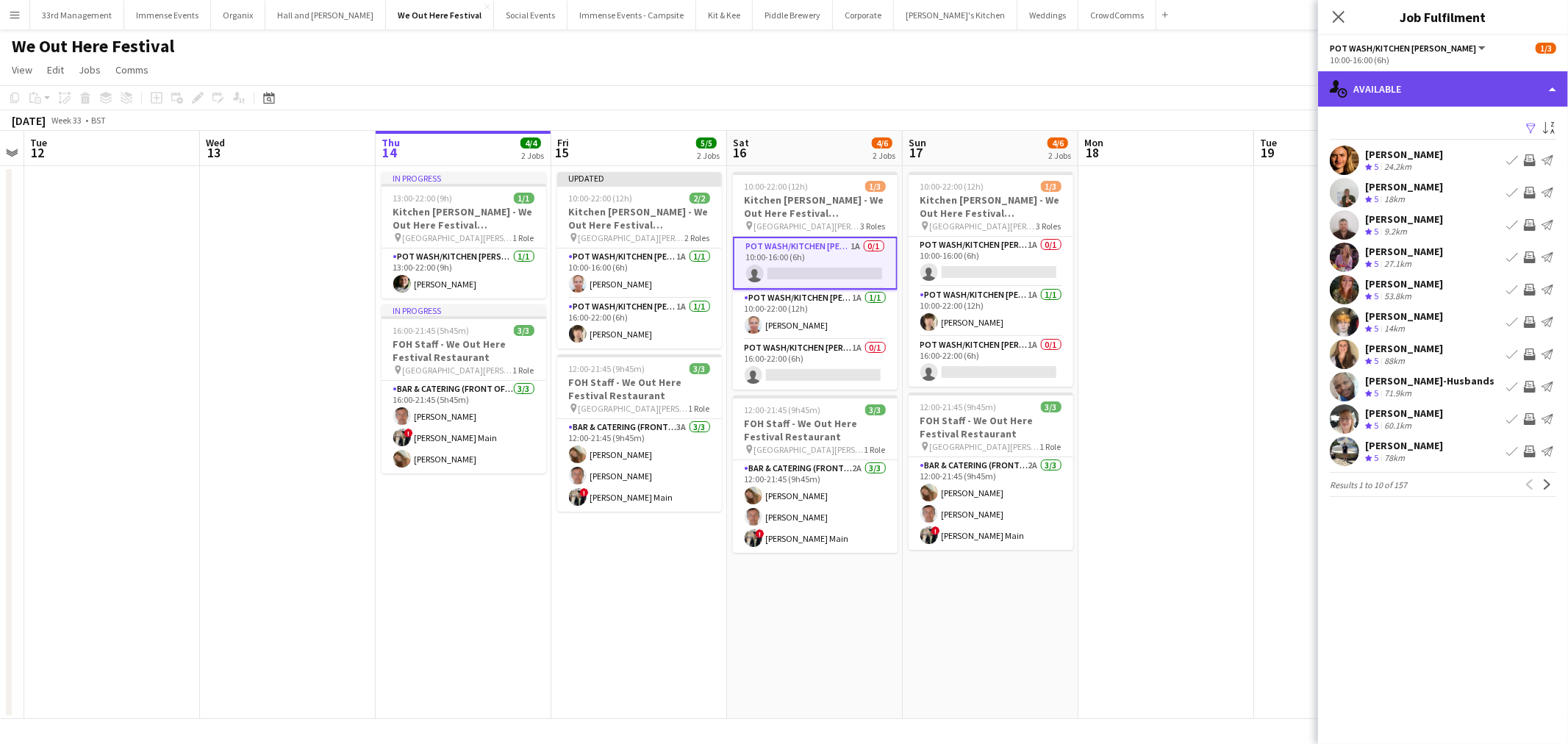
click at [1437, 94] on div "single-neutral-actions-upload Available" at bounding box center [1442, 89] width 250 height 35
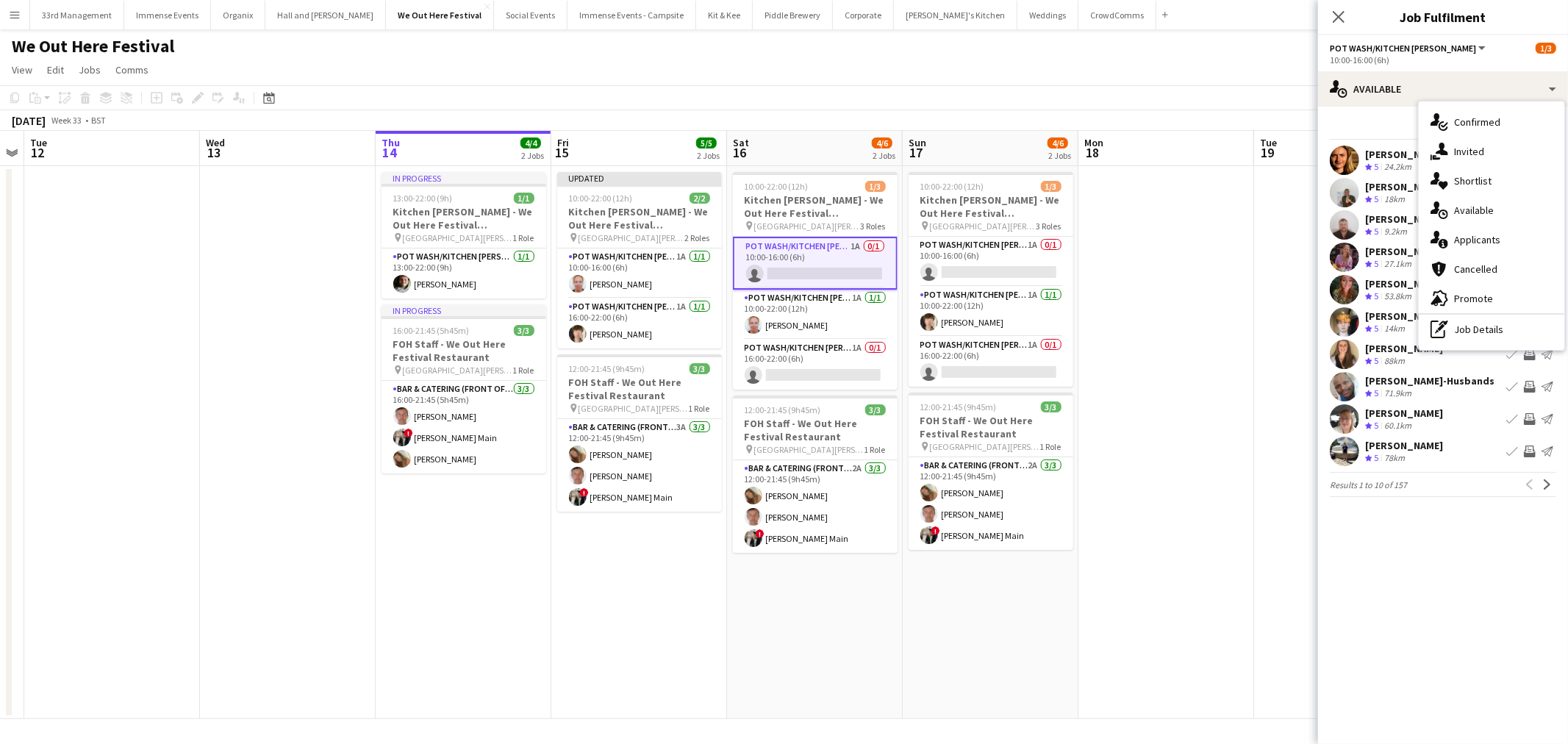
drag, startPoint x: 1493, startPoint y: 245, endPoint x: 1479, endPoint y: 237, distance: 16.1
click at [1493, 245] on div "single-neutral-actions-information Applicants" at bounding box center [1490, 239] width 145 height 29
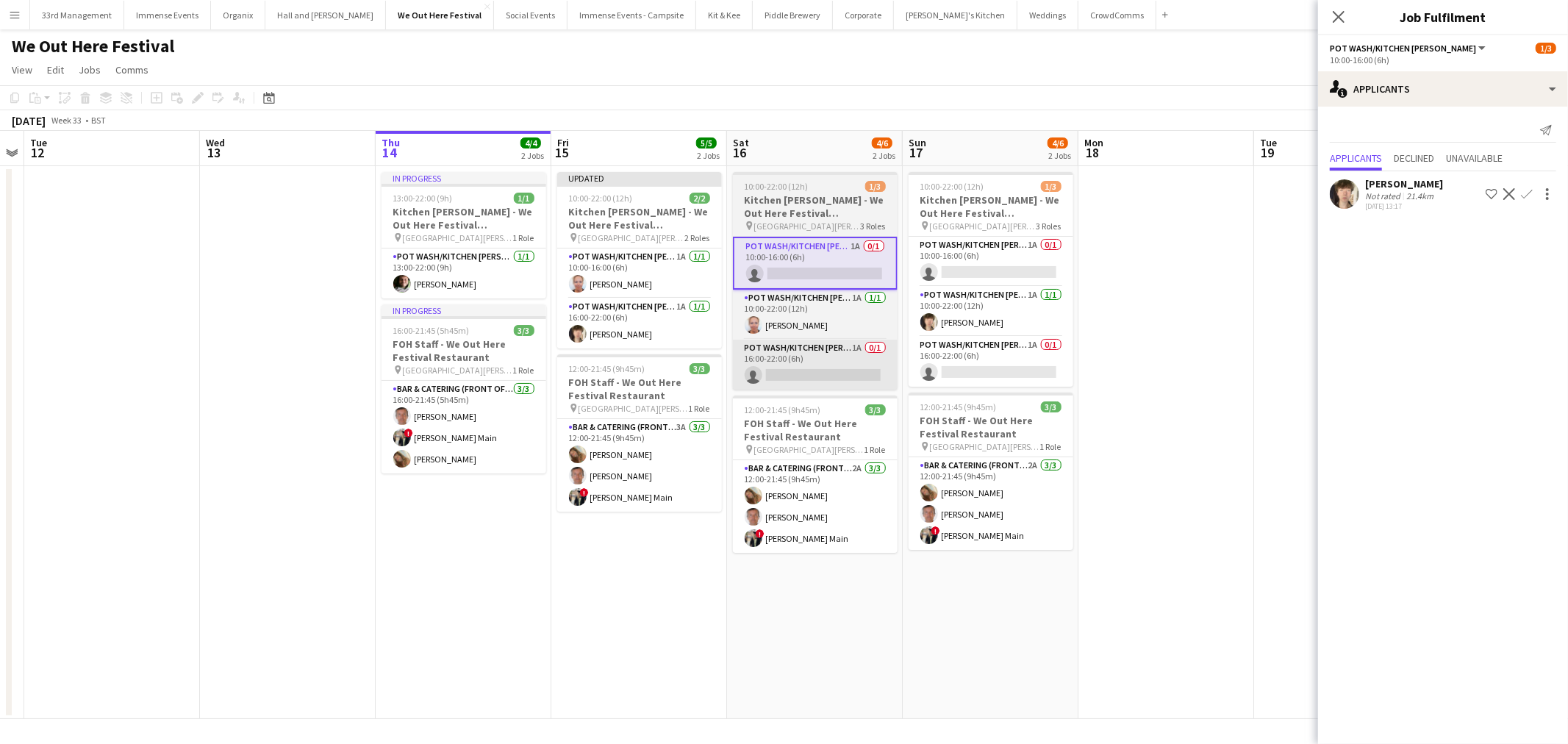
click at [838, 362] on app-card-role "Pot wash/Kitchen porter 1A 0/1 16:00-22:00 (6h) single-neutral-actions" at bounding box center [815, 365] width 165 height 50
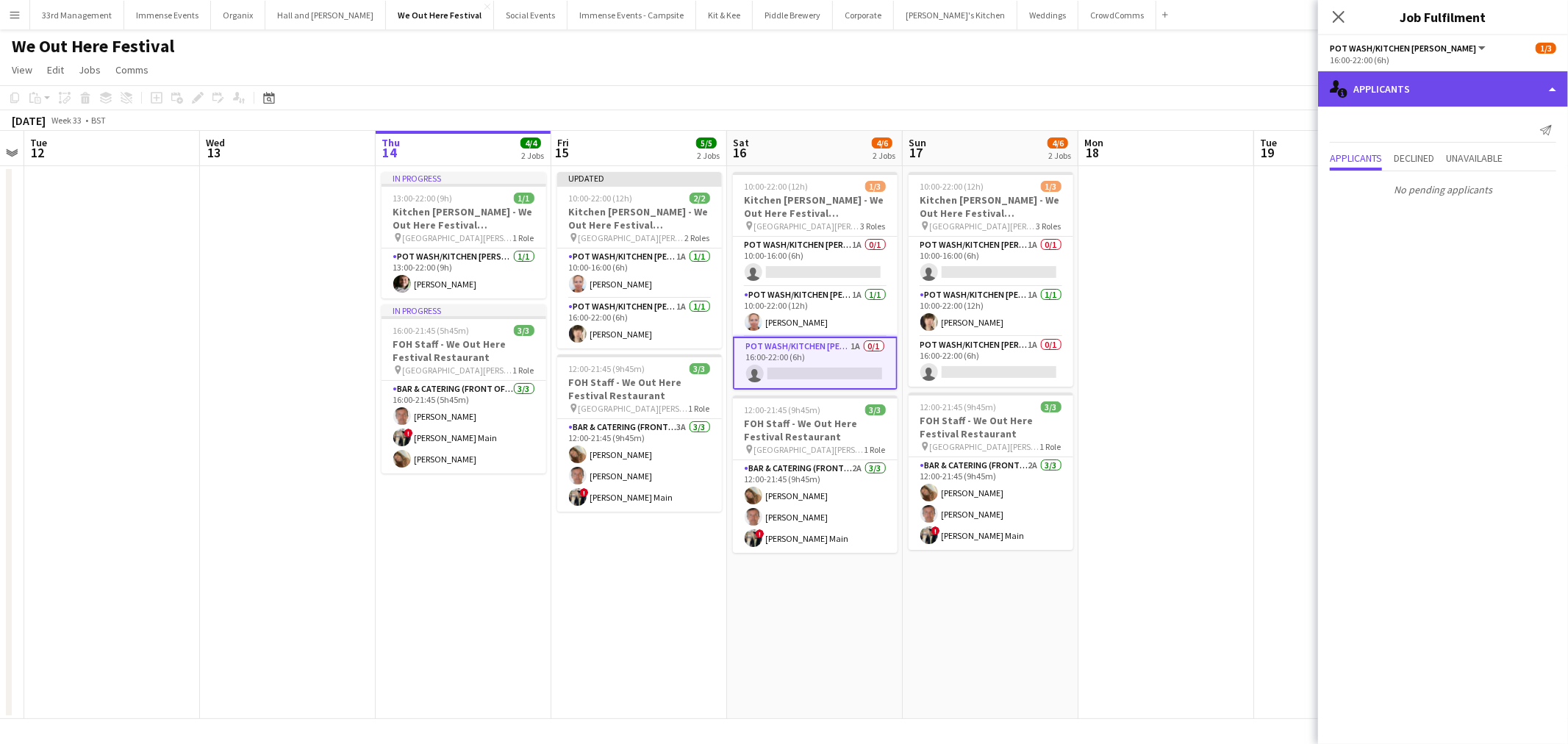
click at [1450, 88] on div "single-neutral-actions-information Applicants" at bounding box center [1442, 89] width 250 height 35
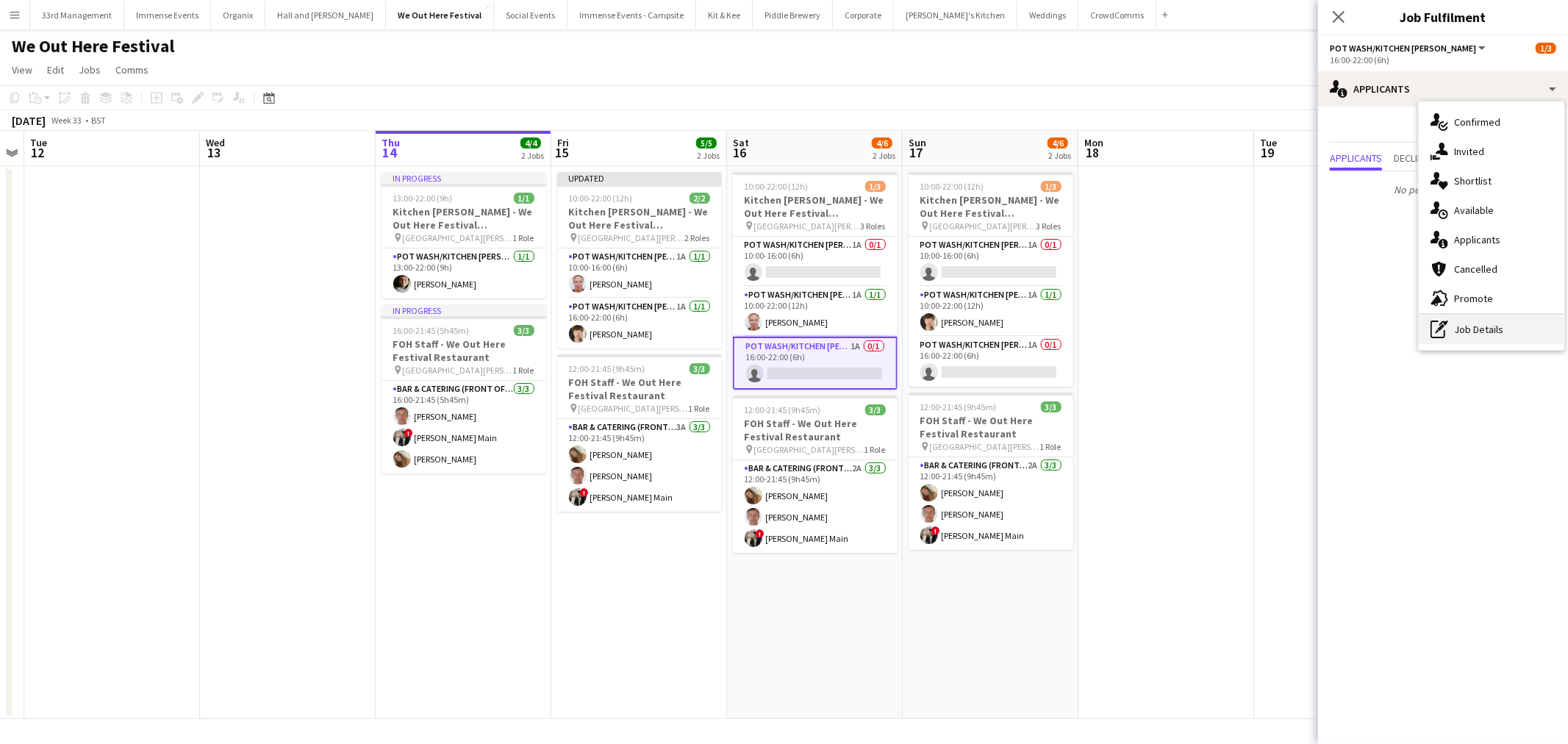
click at [1482, 342] on div "pen-write Job Details" at bounding box center [1490, 329] width 145 height 29
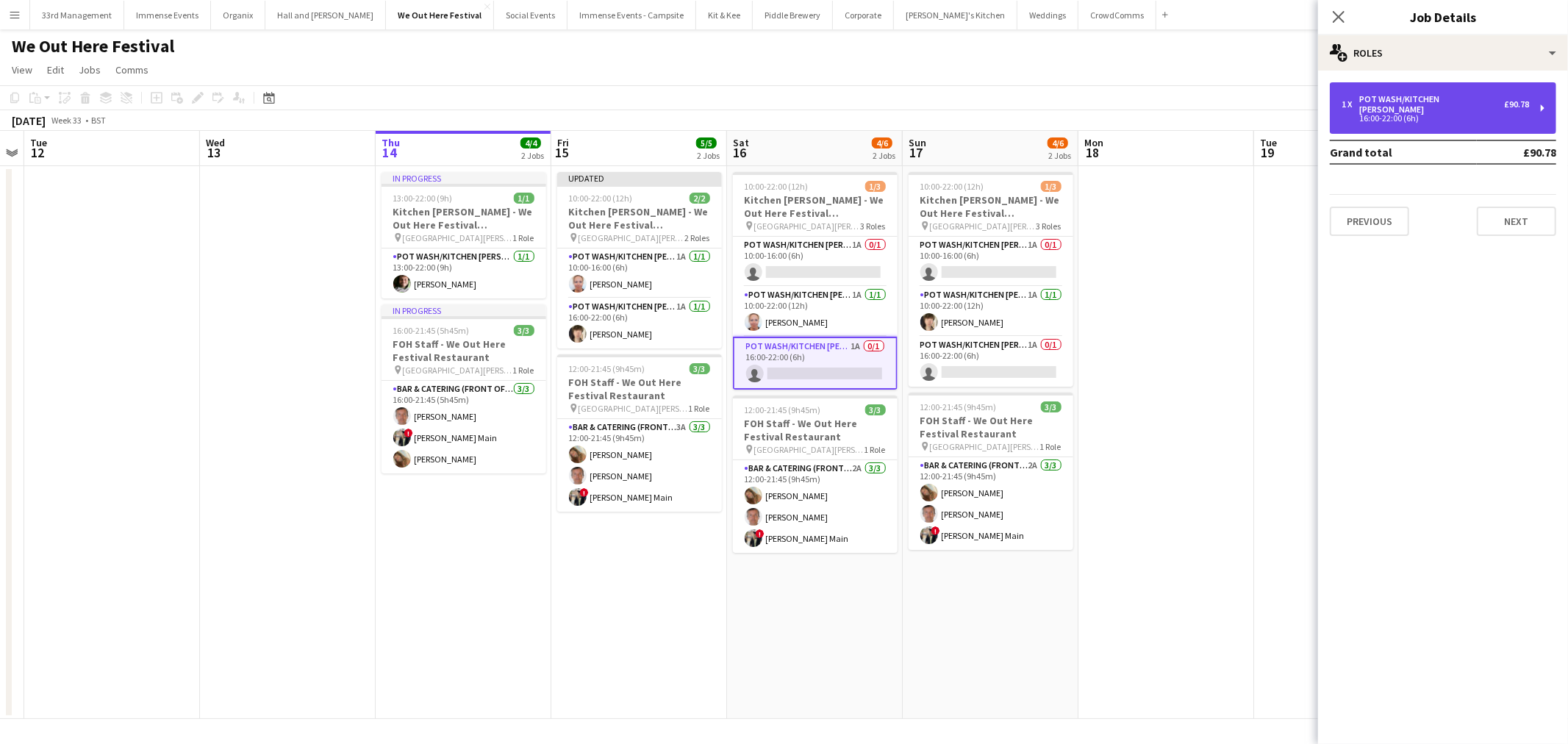
click at [1430, 98] on div "Pot wash/Kitchen porter" at bounding box center [1431, 104] width 145 height 21
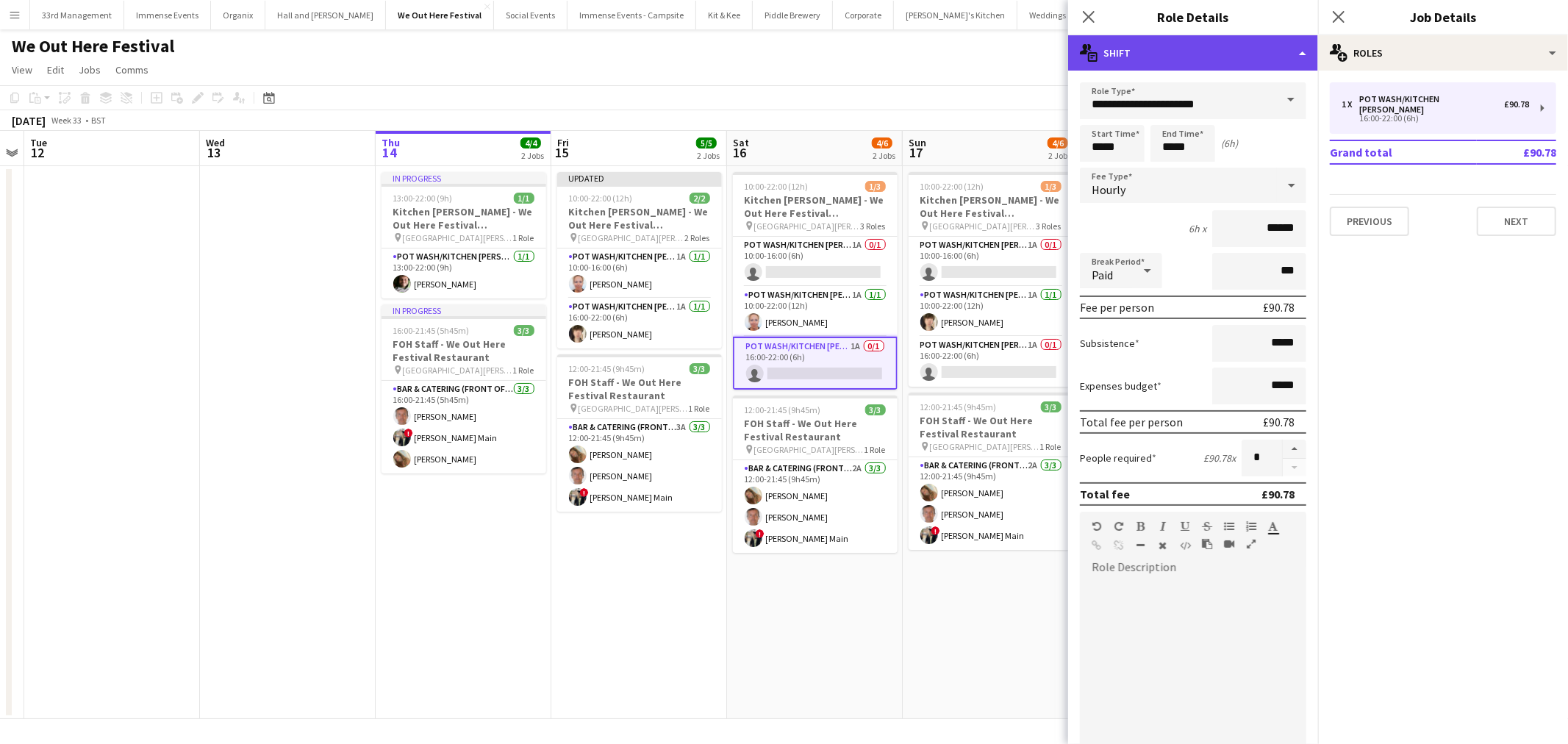
click at [1229, 48] on div "multiple-actions-text Shift" at bounding box center [1192, 52] width 250 height 35
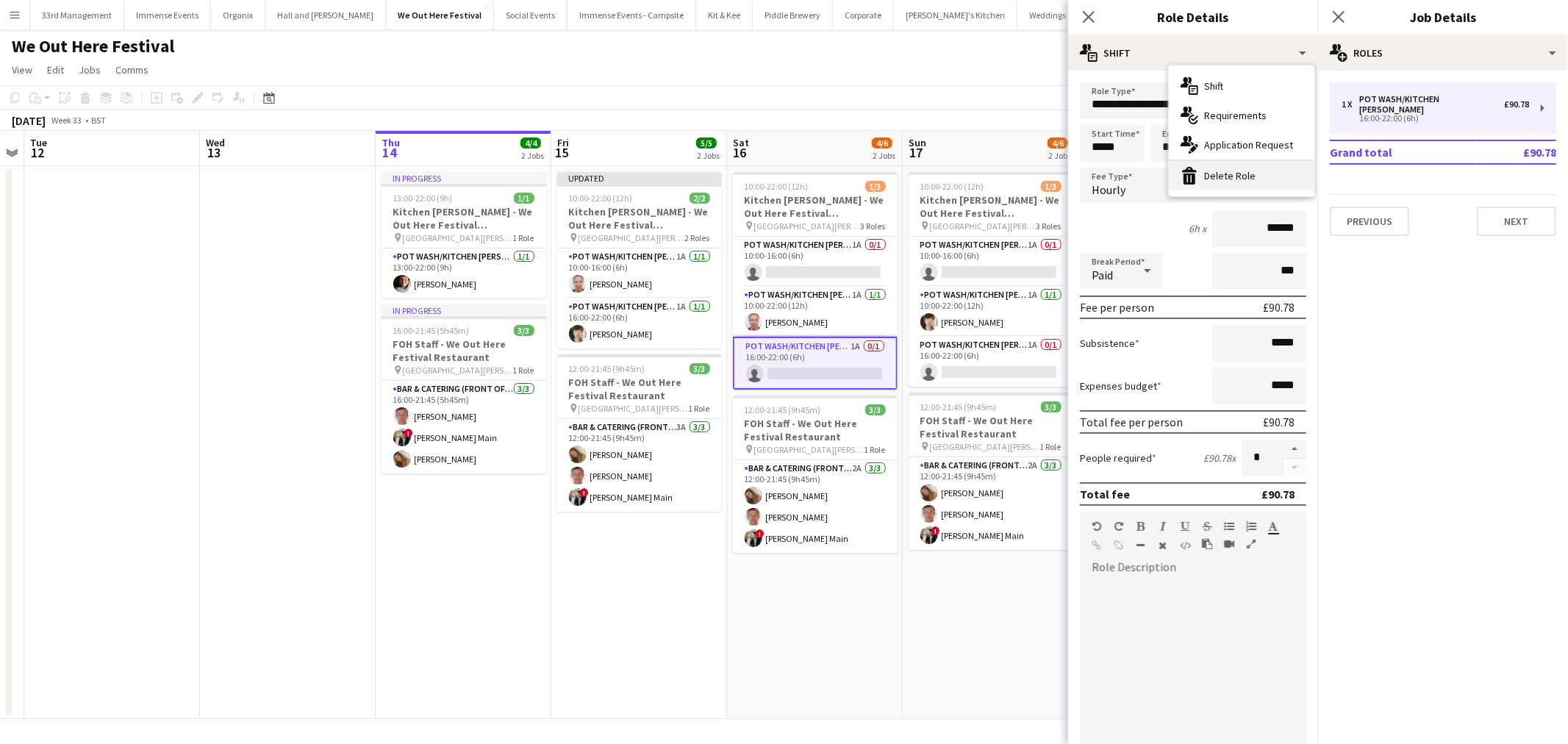
click at [1249, 178] on div "bin-2 Delete Role" at bounding box center [1241, 175] width 145 height 29
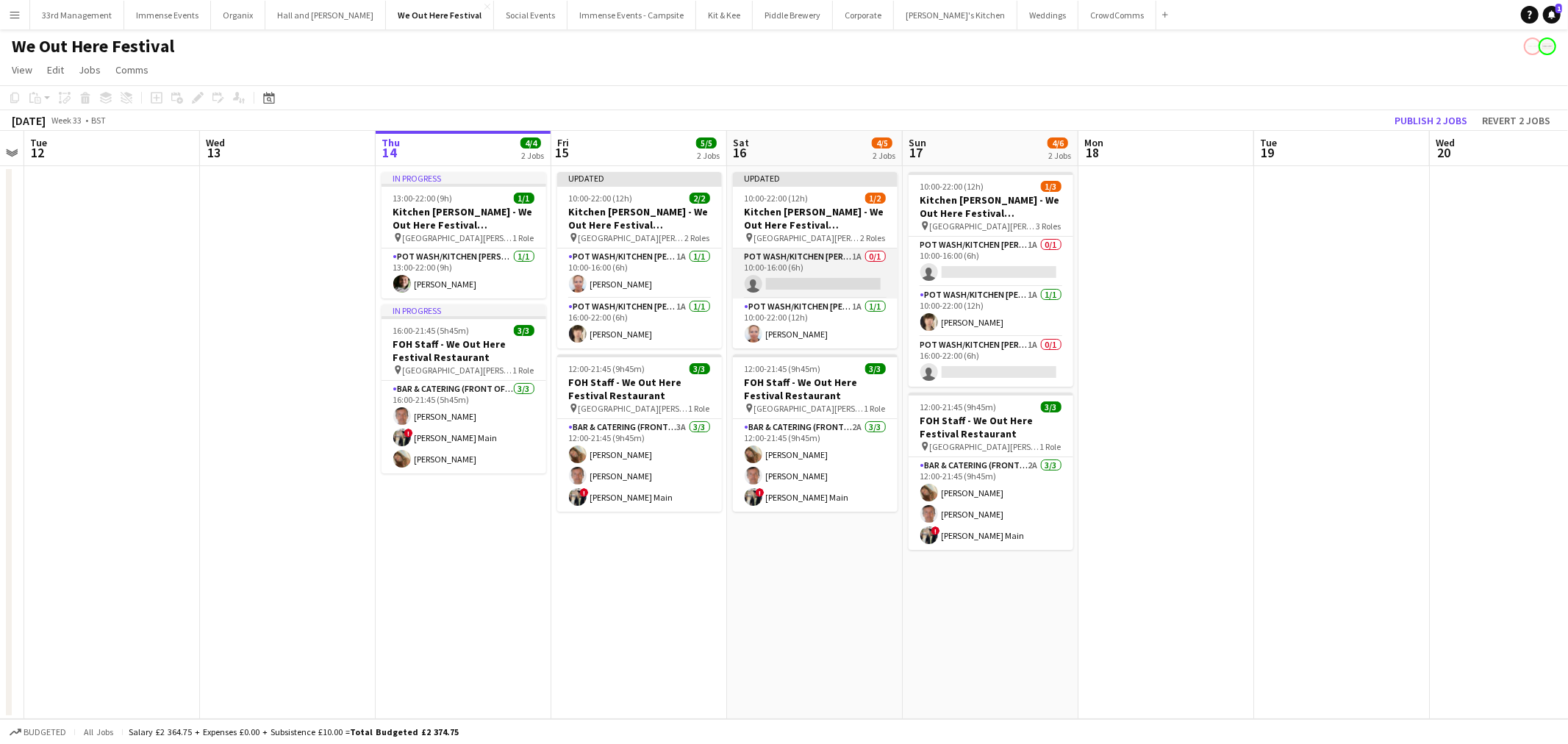
click at [794, 248] on app-card-role "Pot wash/Kitchen porter 1A 0/1 10:00-16:00 (6h) single-neutral-actions" at bounding box center [815, 273] width 165 height 50
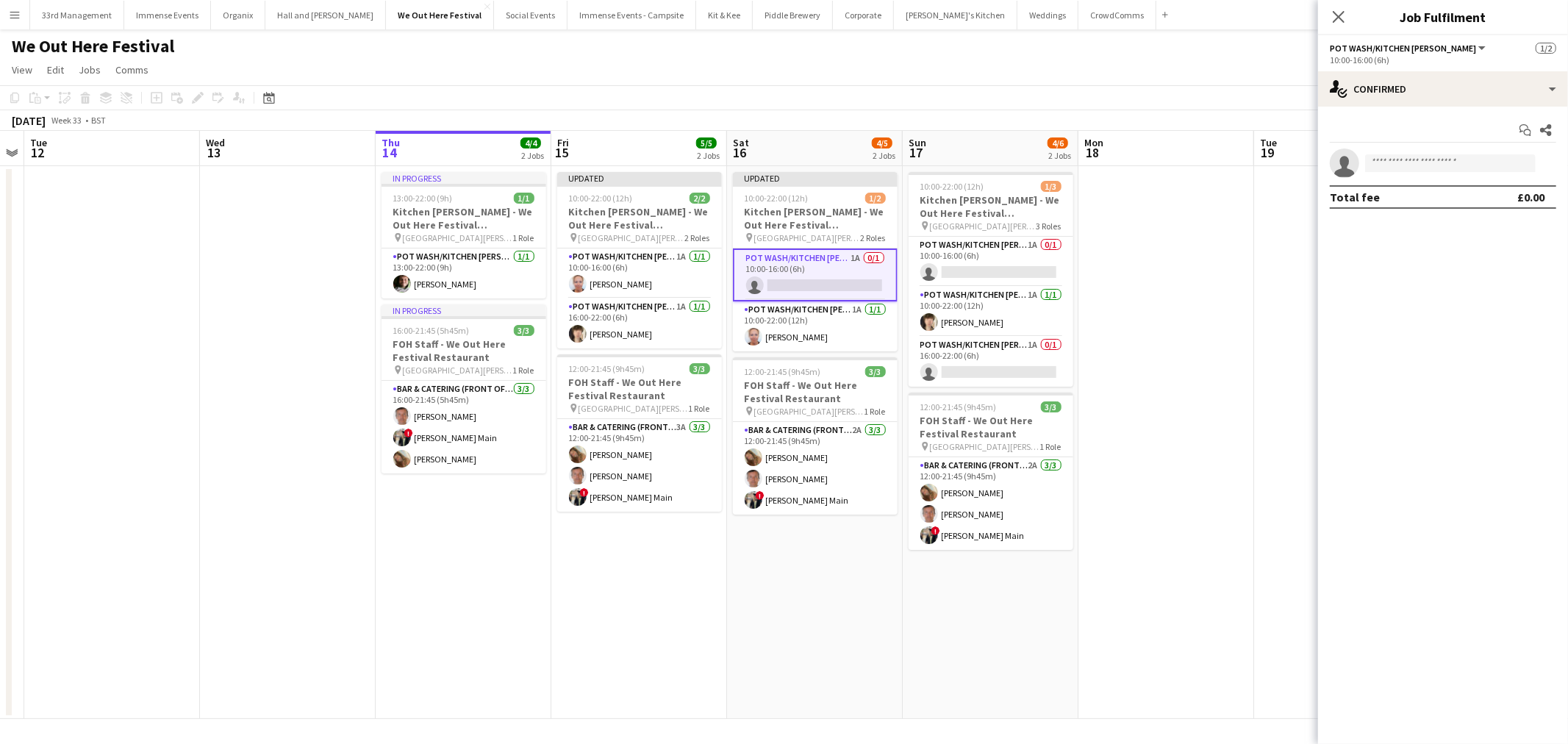
click at [1435, 115] on div "Start chat Share single-neutral-actions Total fee £0.00" at bounding box center [1442, 163] width 250 height 114
click at [1439, 84] on div "single-neutral-actions-check-2 Confirmed" at bounding box center [1442, 89] width 250 height 35
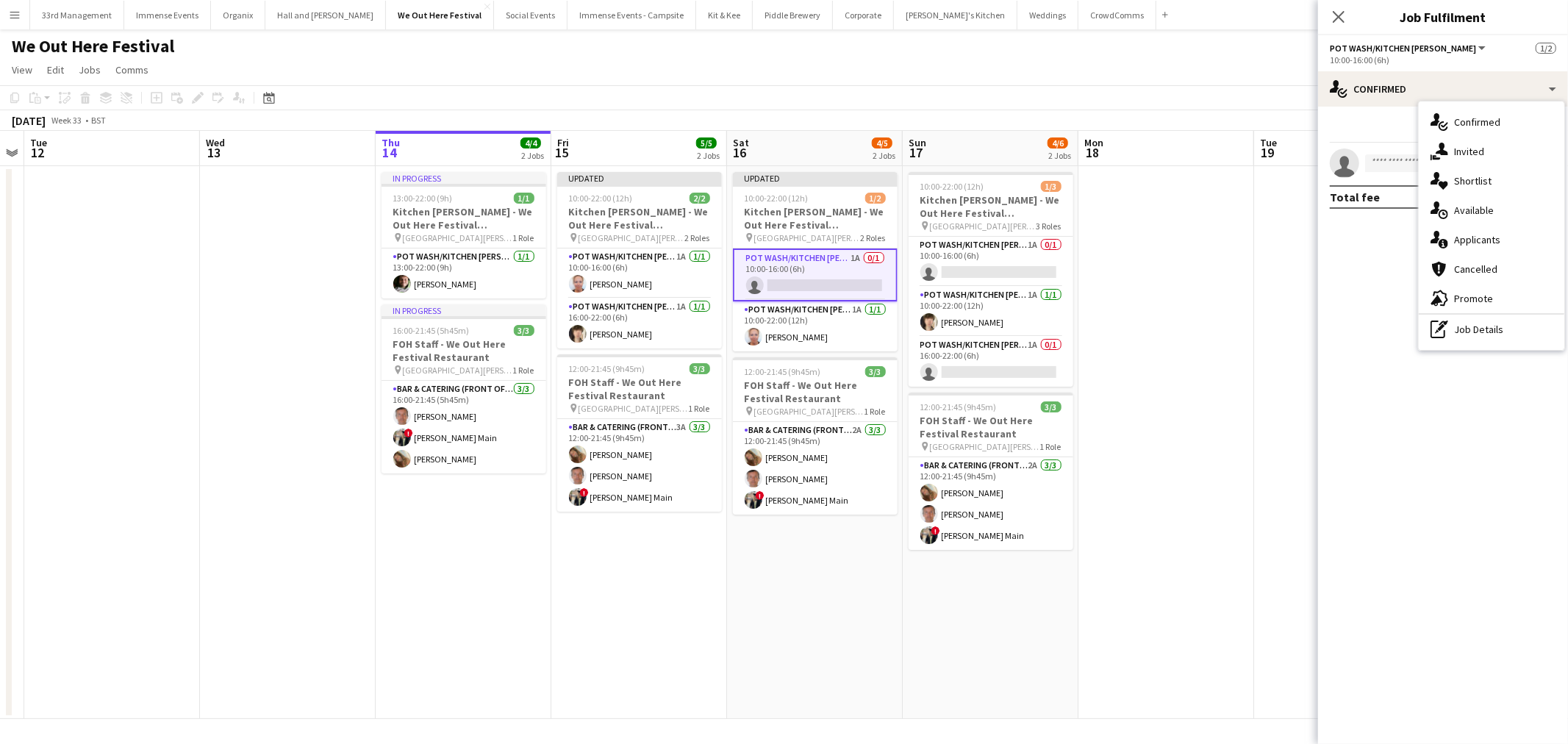
drag, startPoint x: 1475, startPoint y: 330, endPoint x: 1466, endPoint y: 277, distance: 53.8
click at [1475, 329] on div "pen-write Job Details" at bounding box center [1490, 329] width 145 height 29
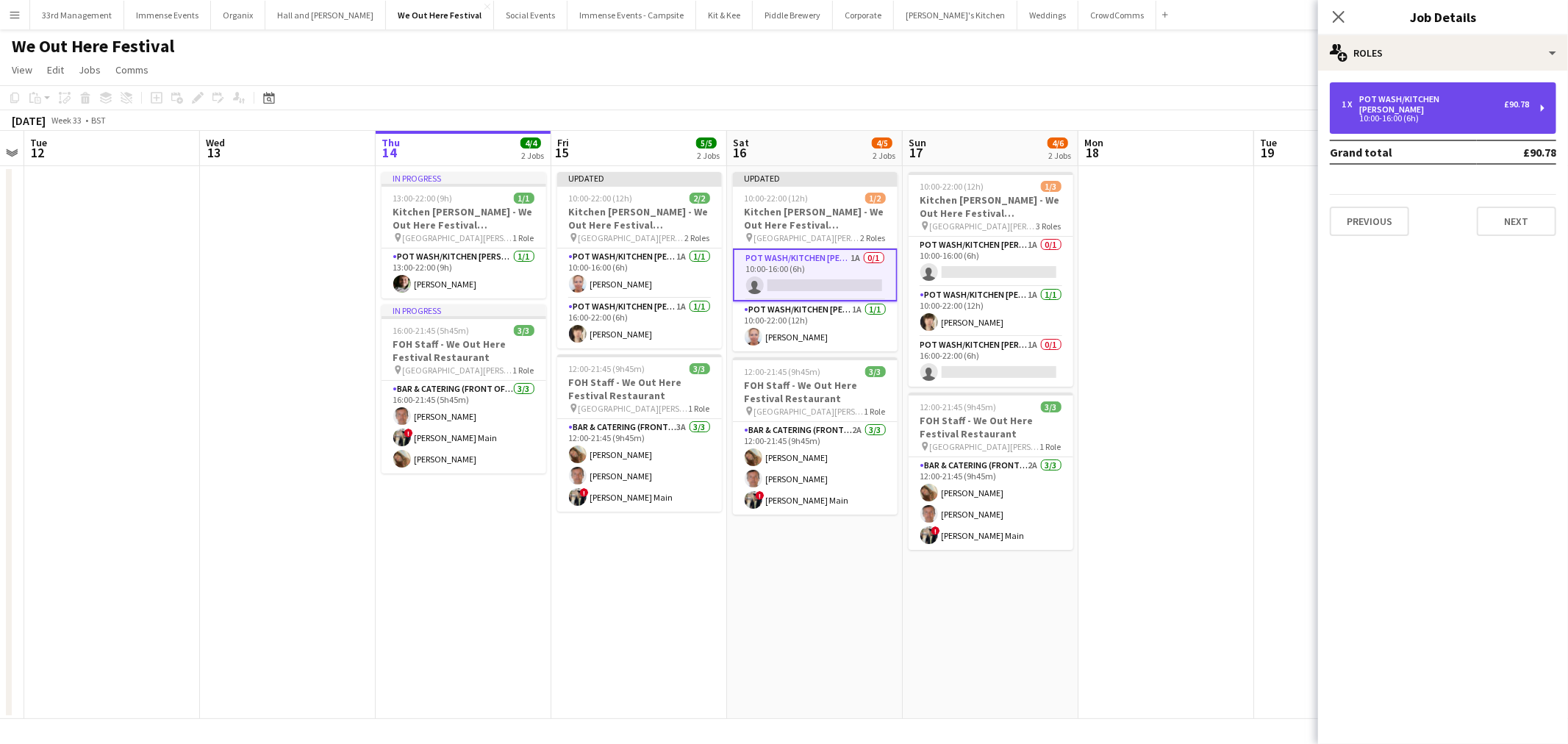
click at [1445, 115] on div "10:00-16:00 (6h)" at bounding box center [1435, 119] width 187 height 7
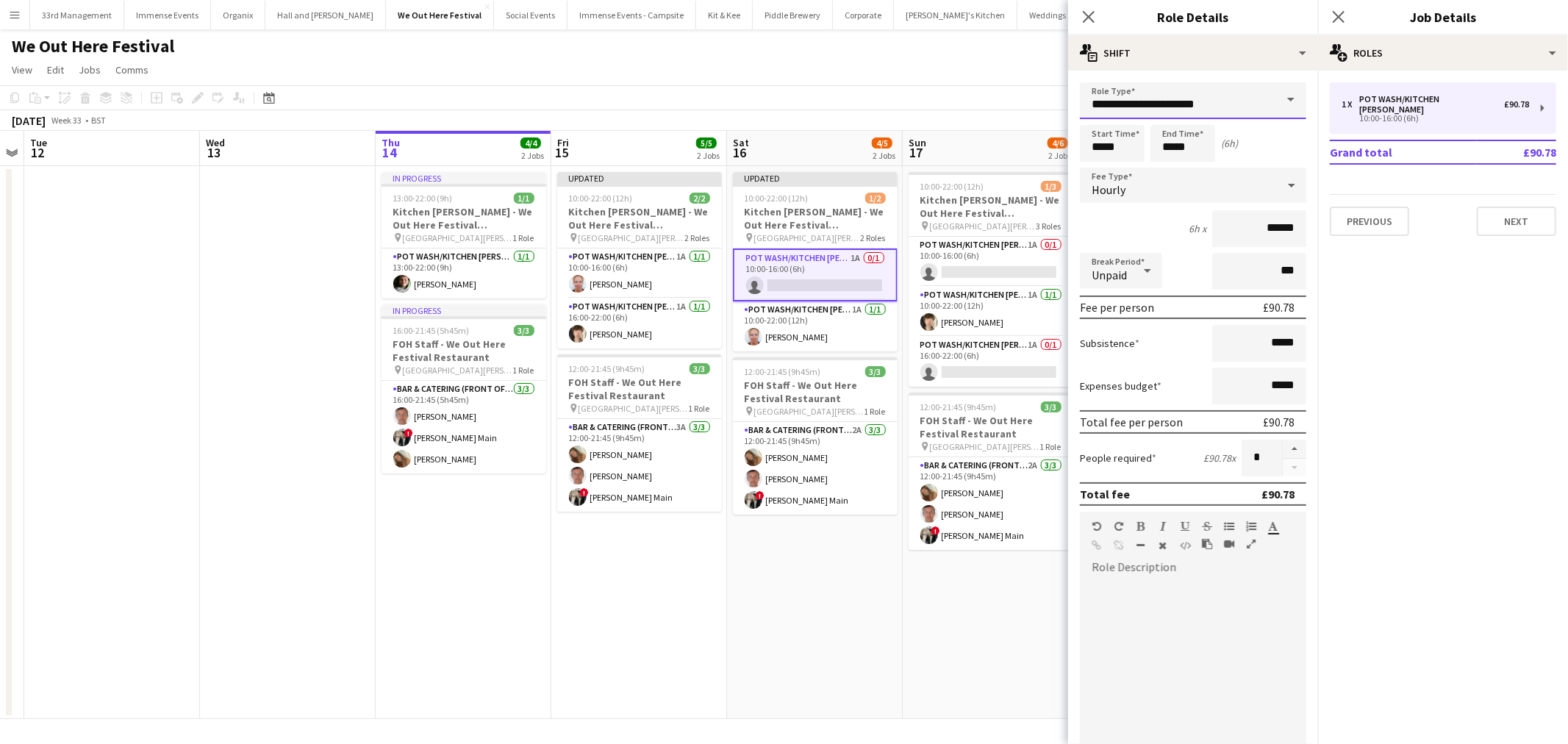
click at [1187, 90] on input "**********" at bounding box center [1193, 100] width 227 height 37
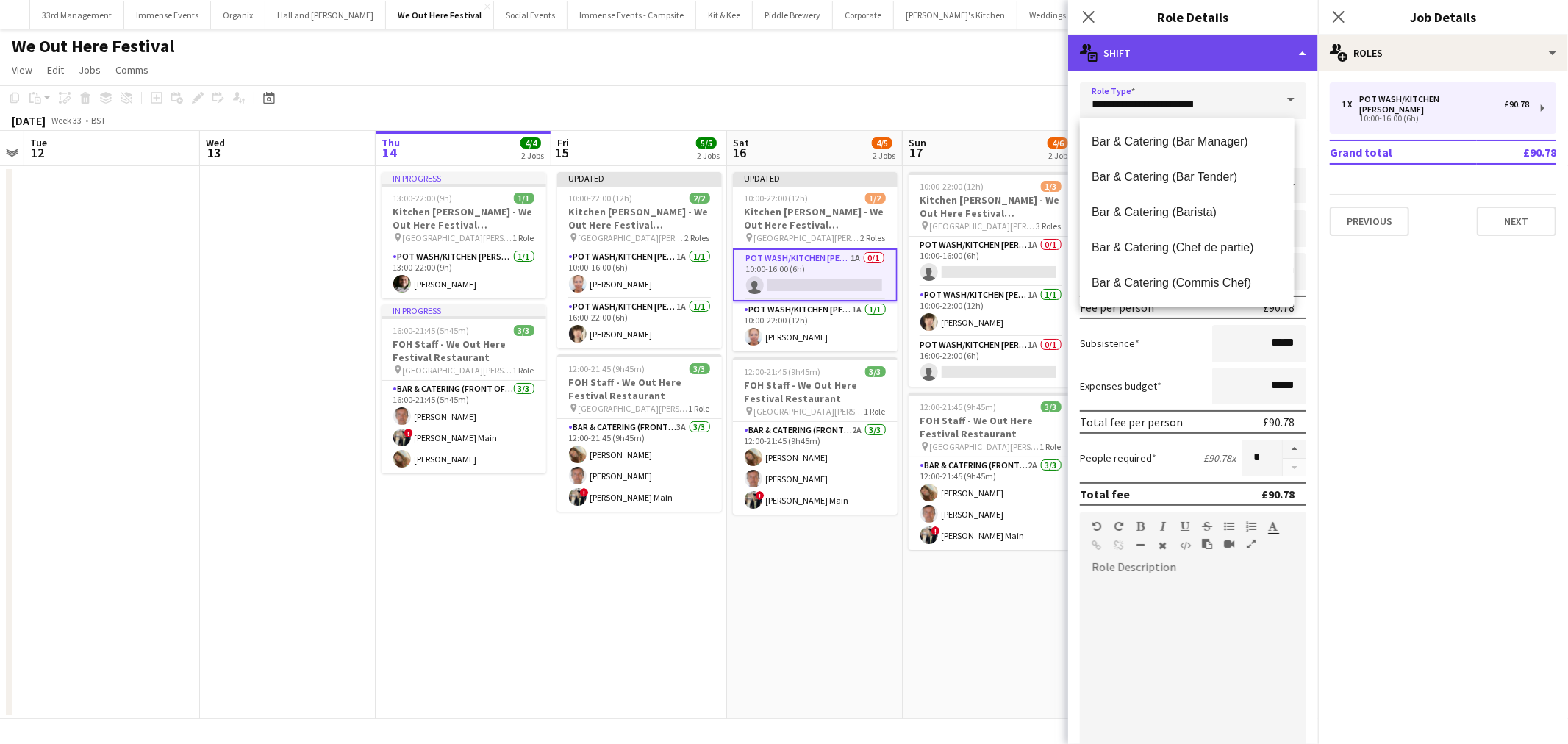
click at [1198, 37] on div "multiple-actions-text Shift" at bounding box center [1192, 52] width 250 height 35
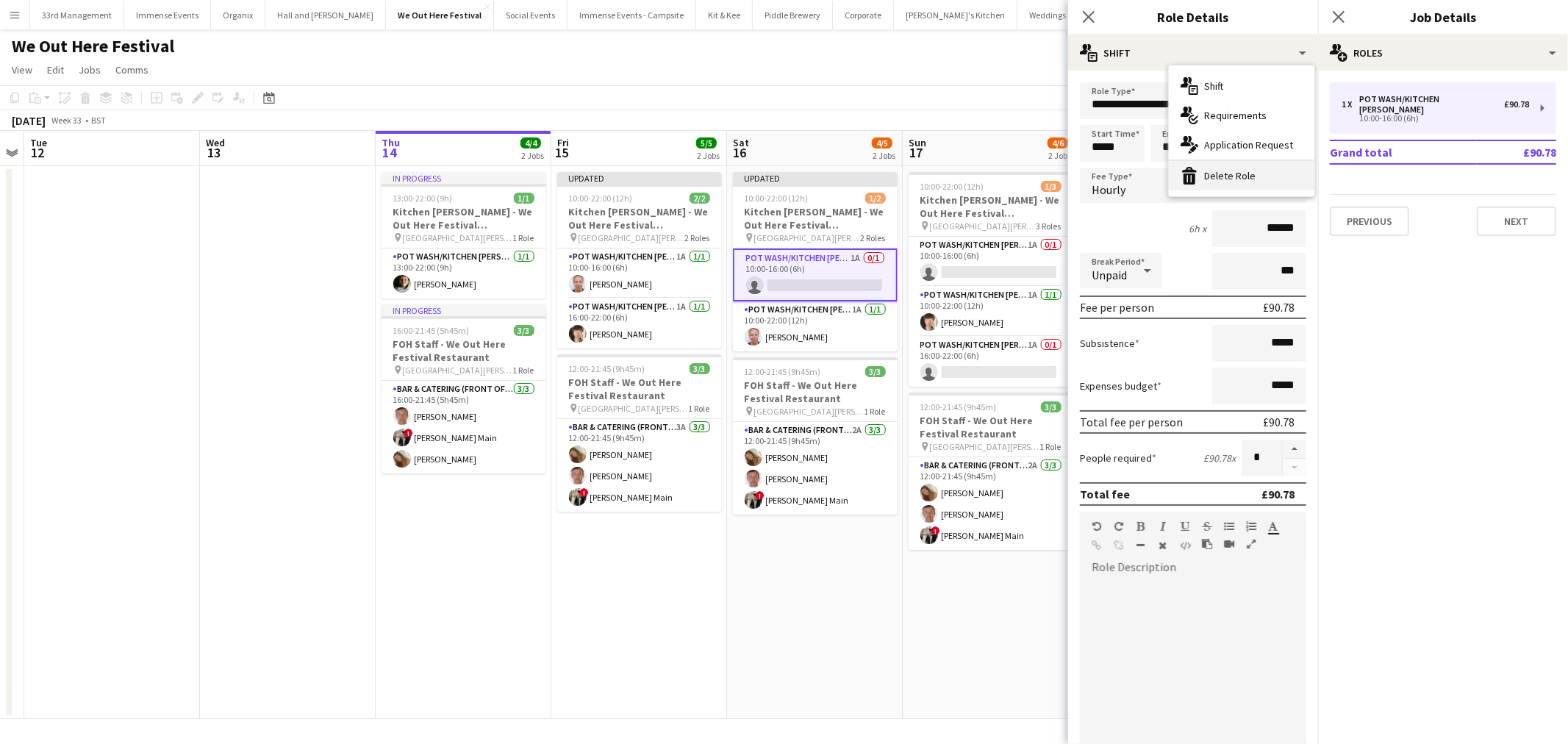
click at [1225, 175] on div "bin-2 Delete Role" at bounding box center [1241, 175] width 145 height 29
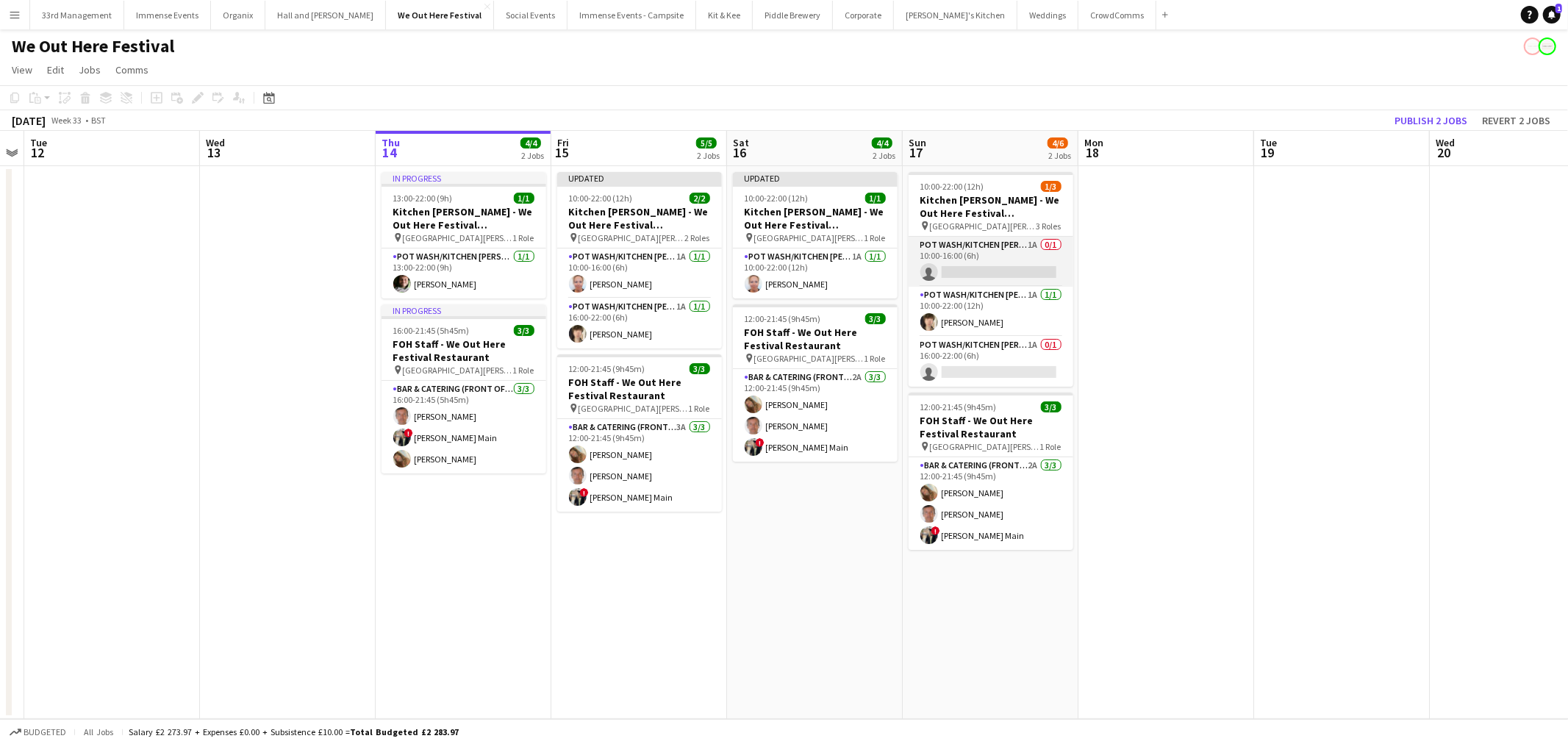
click at [1023, 245] on app-card-role "Pot wash/Kitchen porter 1A 0/1 10:00-16:00 (6h) single-neutral-actions" at bounding box center [990, 262] width 165 height 50
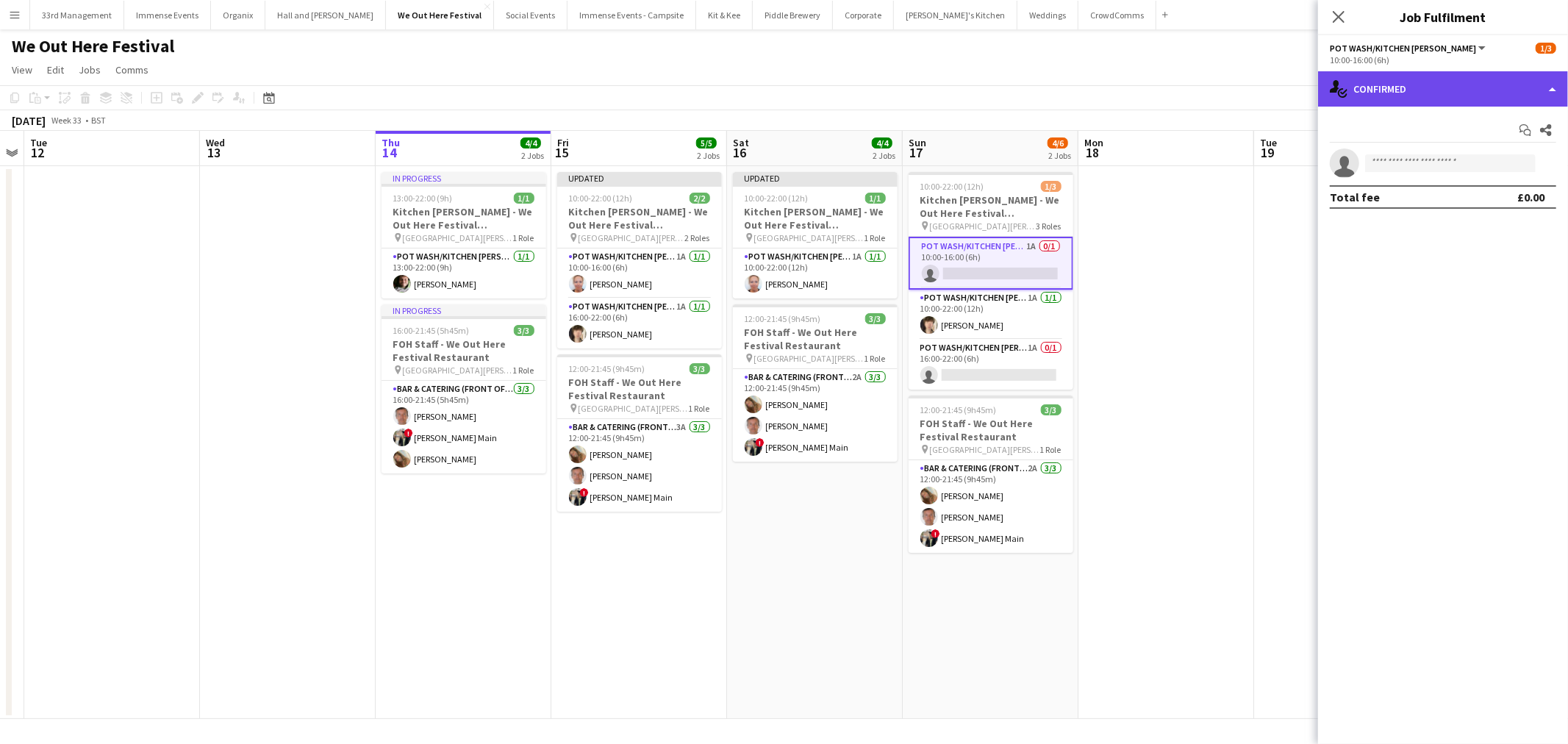
click at [1419, 74] on div "single-neutral-actions-check-2 Confirmed" at bounding box center [1442, 89] width 250 height 35
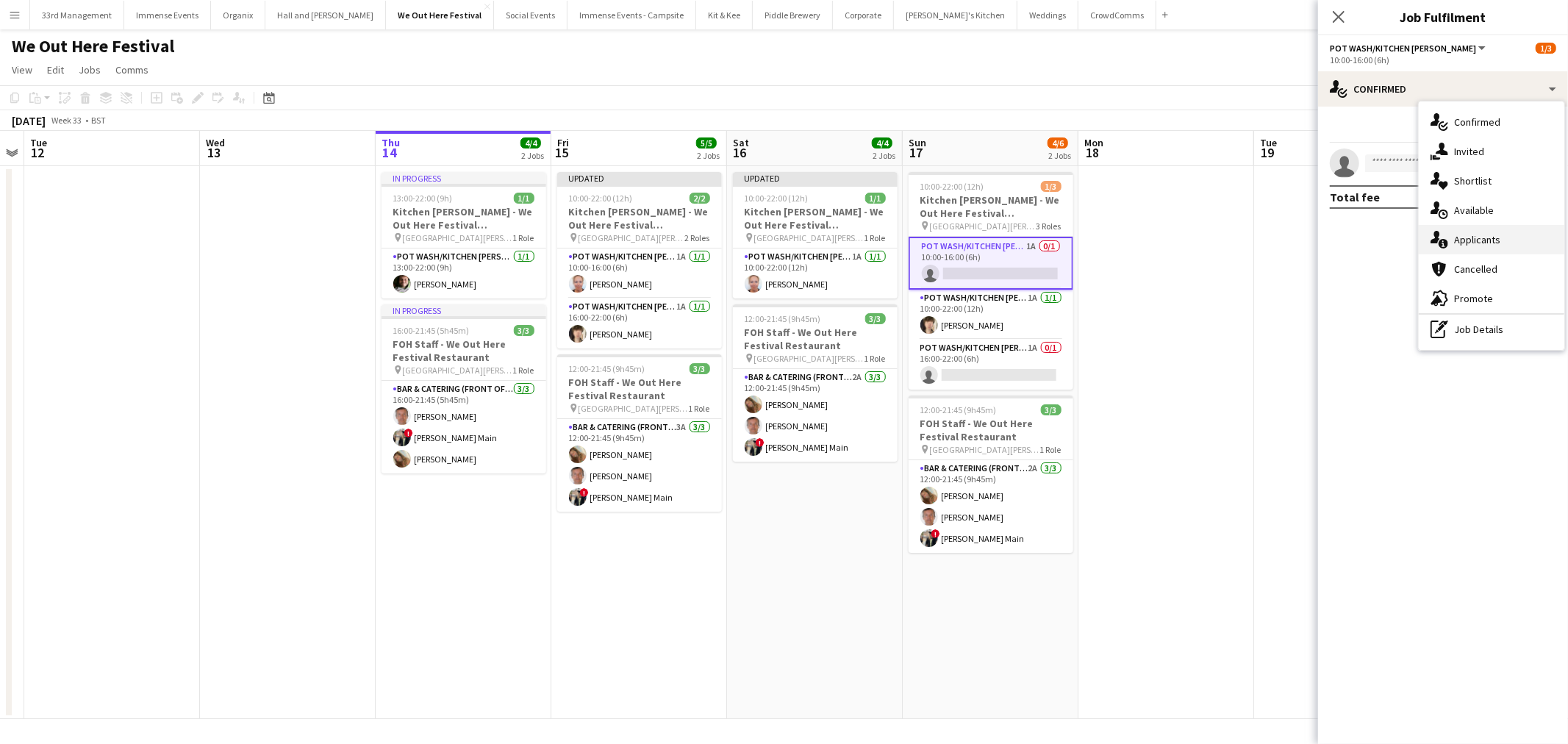
click at [1496, 250] on div "single-neutral-actions-information Applicants" at bounding box center [1490, 239] width 145 height 29
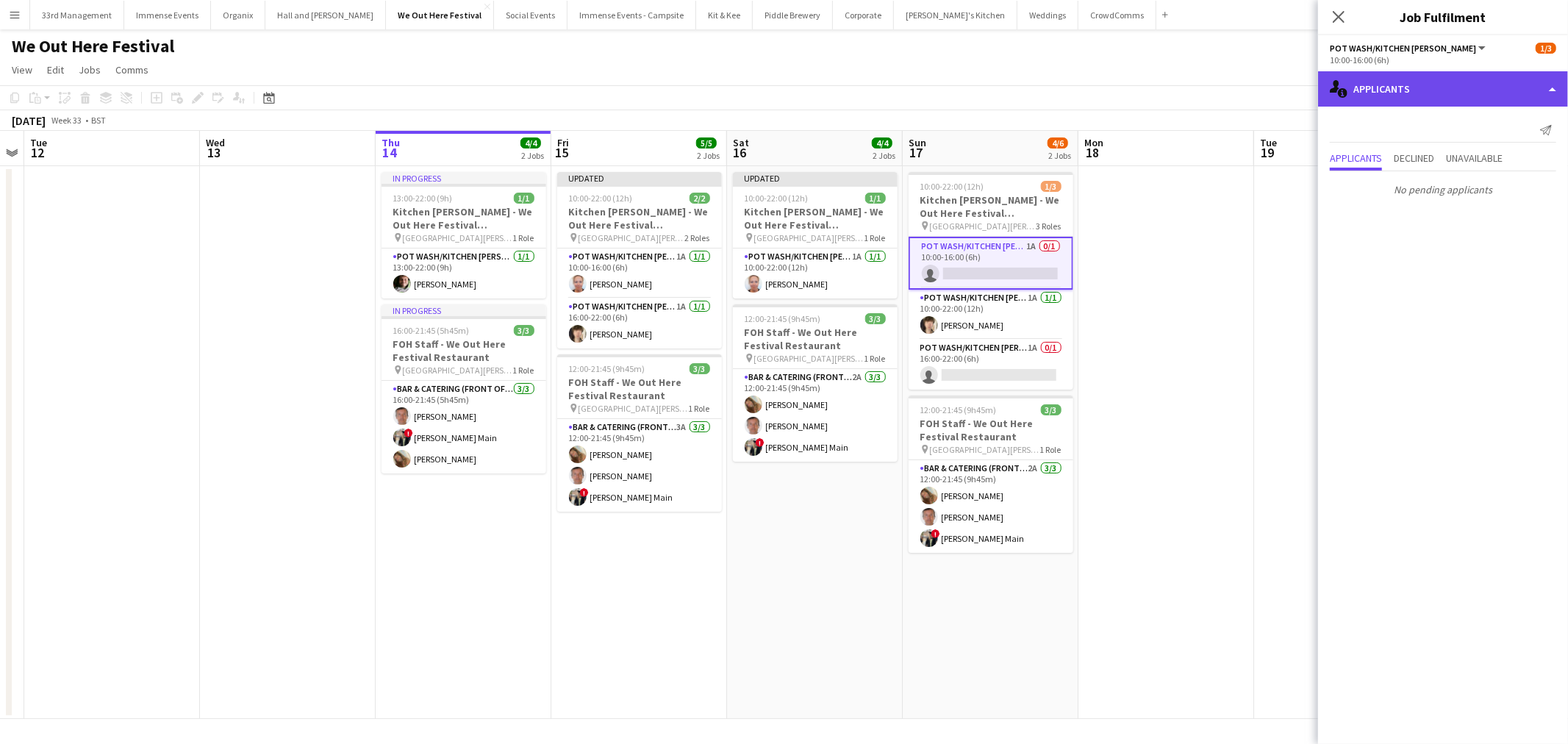
click at [1497, 89] on div "single-neutral-actions-information Applicants" at bounding box center [1442, 89] width 250 height 35
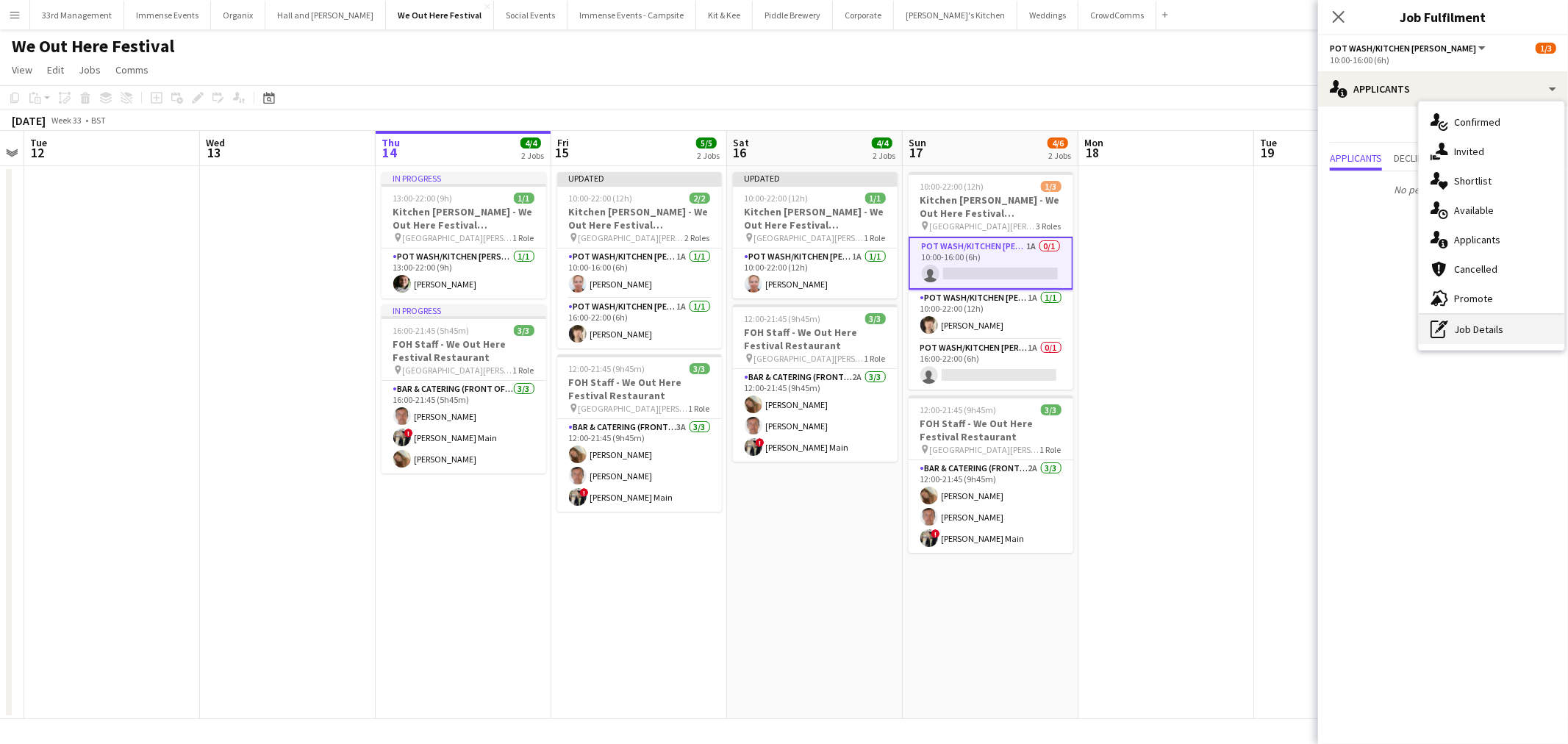
click at [1475, 333] on div "pen-write Job Details" at bounding box center [1490, 329] width 145 height 29
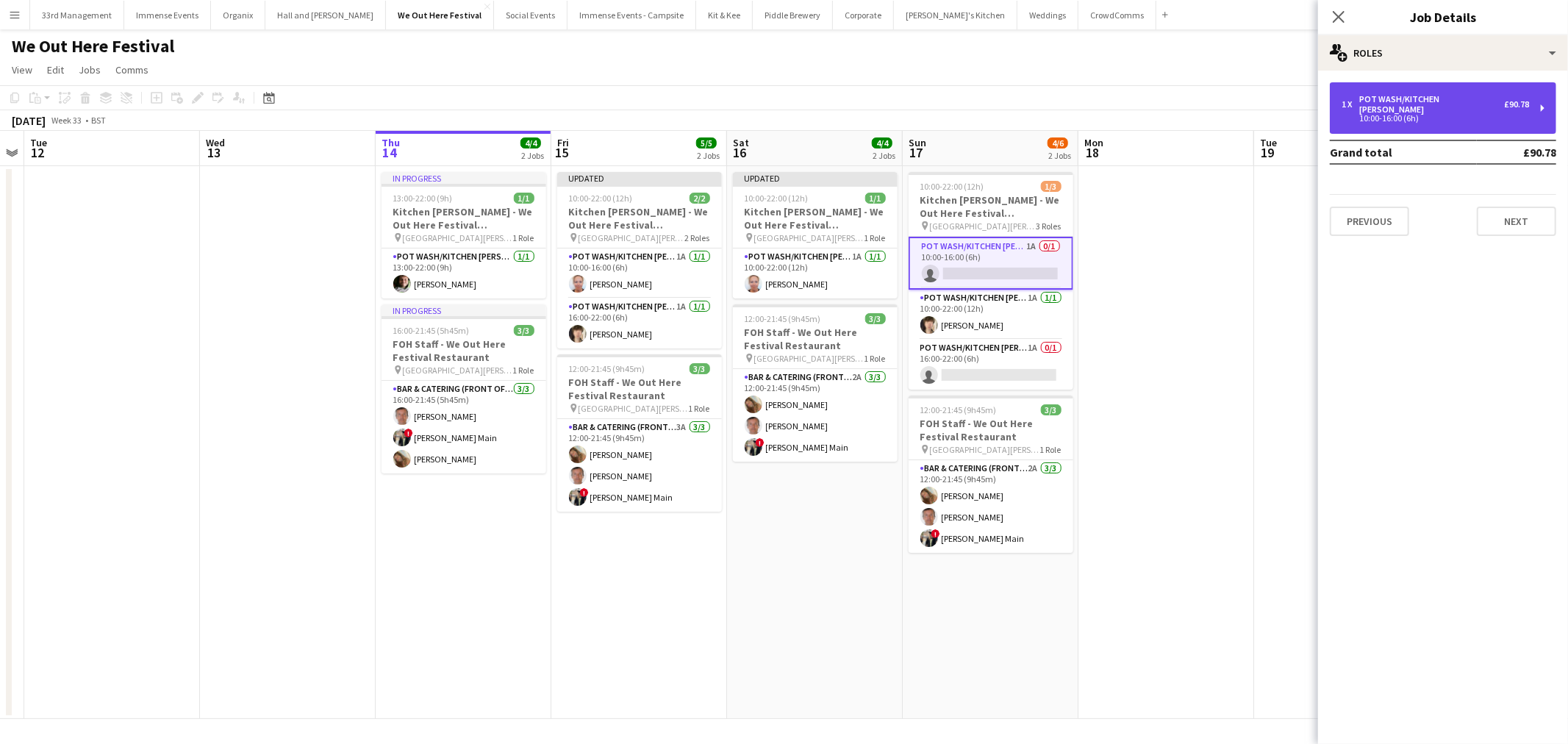
click at [1420, 101] on div "1 x Pot wash/Kitchen porter £90.78 10:00-16:00 (6h)" at bounding box center [1435, 107] width 187 height 28
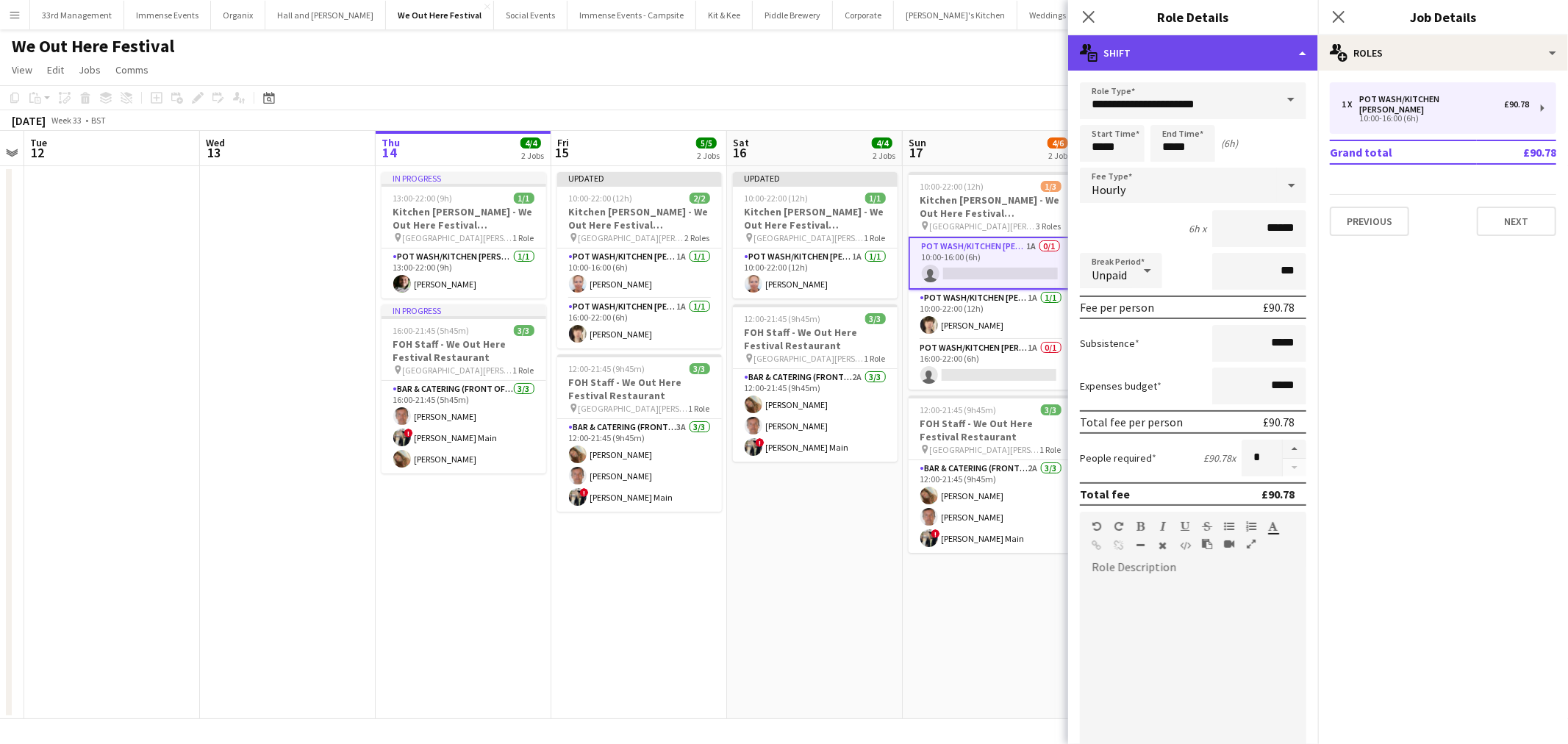
click at [1174, 57] on div "multiple-actions-text Shift" at bounding box center [1192, 52] width 250 height 35
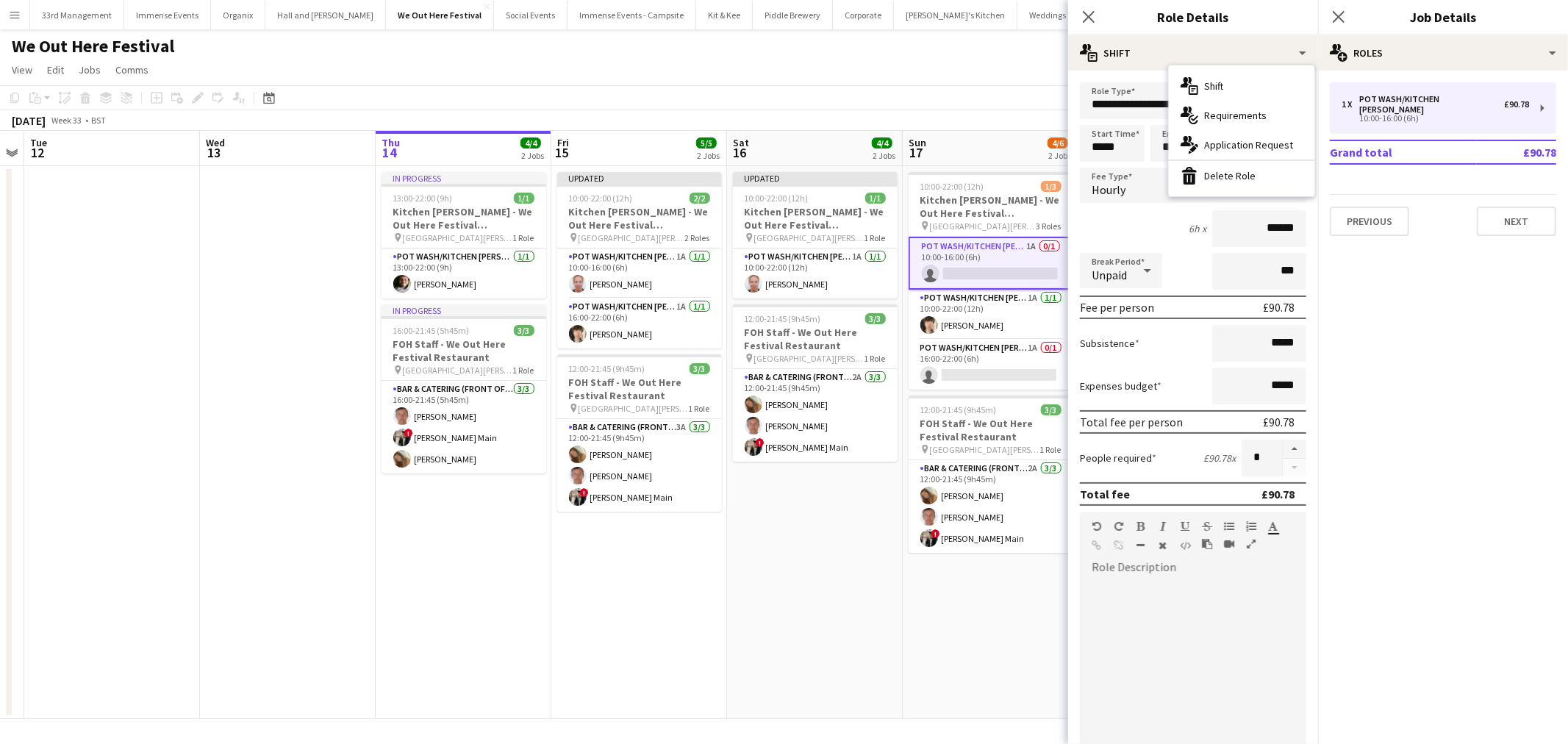
click at [1235, 181] on div "bin-2 Delete Role" at bounding box center [1241, 175] width 145 height 29
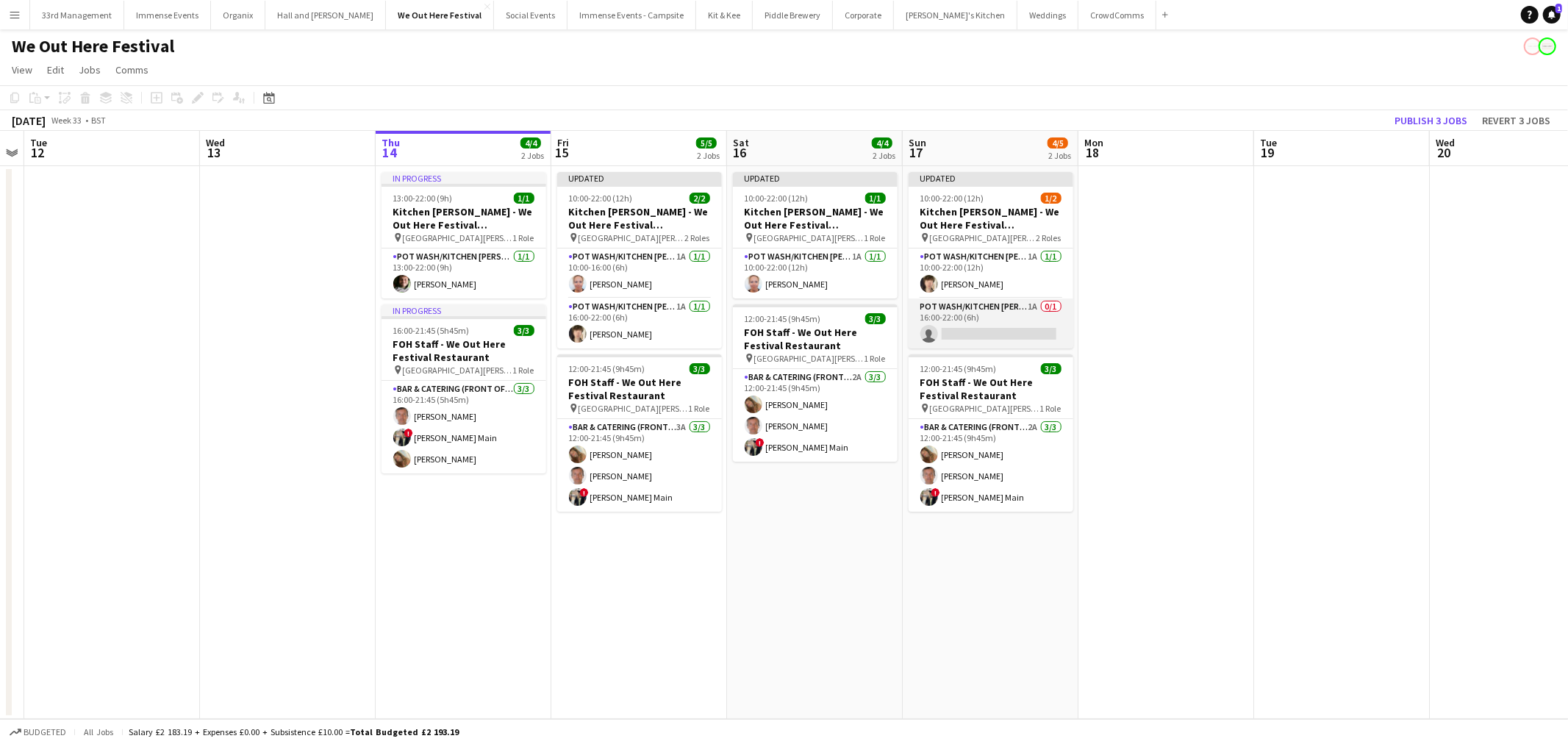
click at [1011, 321] on app-card-role "Pot wash/Kitchen porter 1A 0/1 16:00-22:00 (6h) single-neutral-actions" at bounding box center [990, 323] width 165 height 50
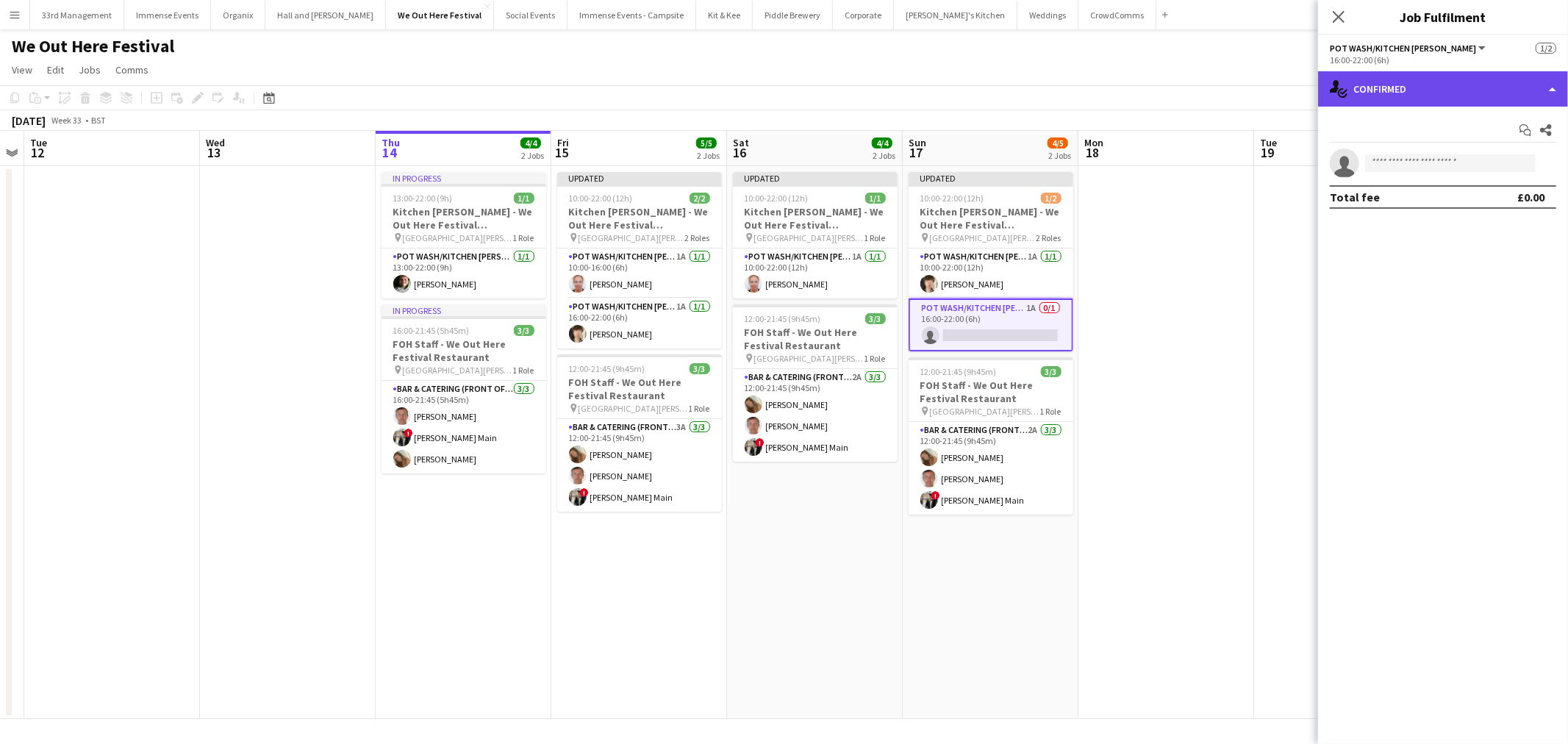
click at [1454, 80] on div "single-neutral-actions-check-2 Confirmed" at bounding box center [1442, 89] width 250 height 35
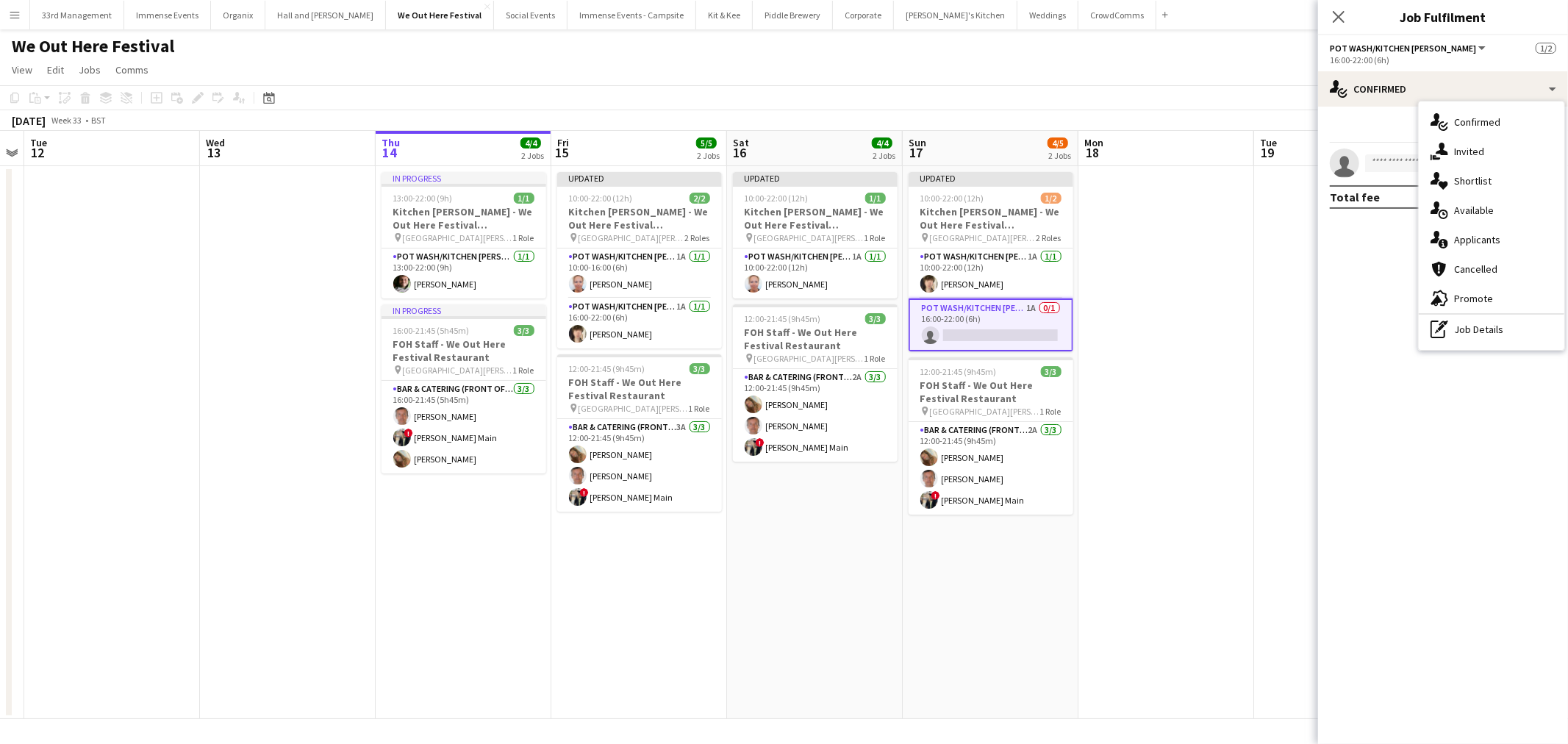
click at [1465, 332] on div "pen-write Job Details" at bounding box center [1490, 329] width 145 height 29
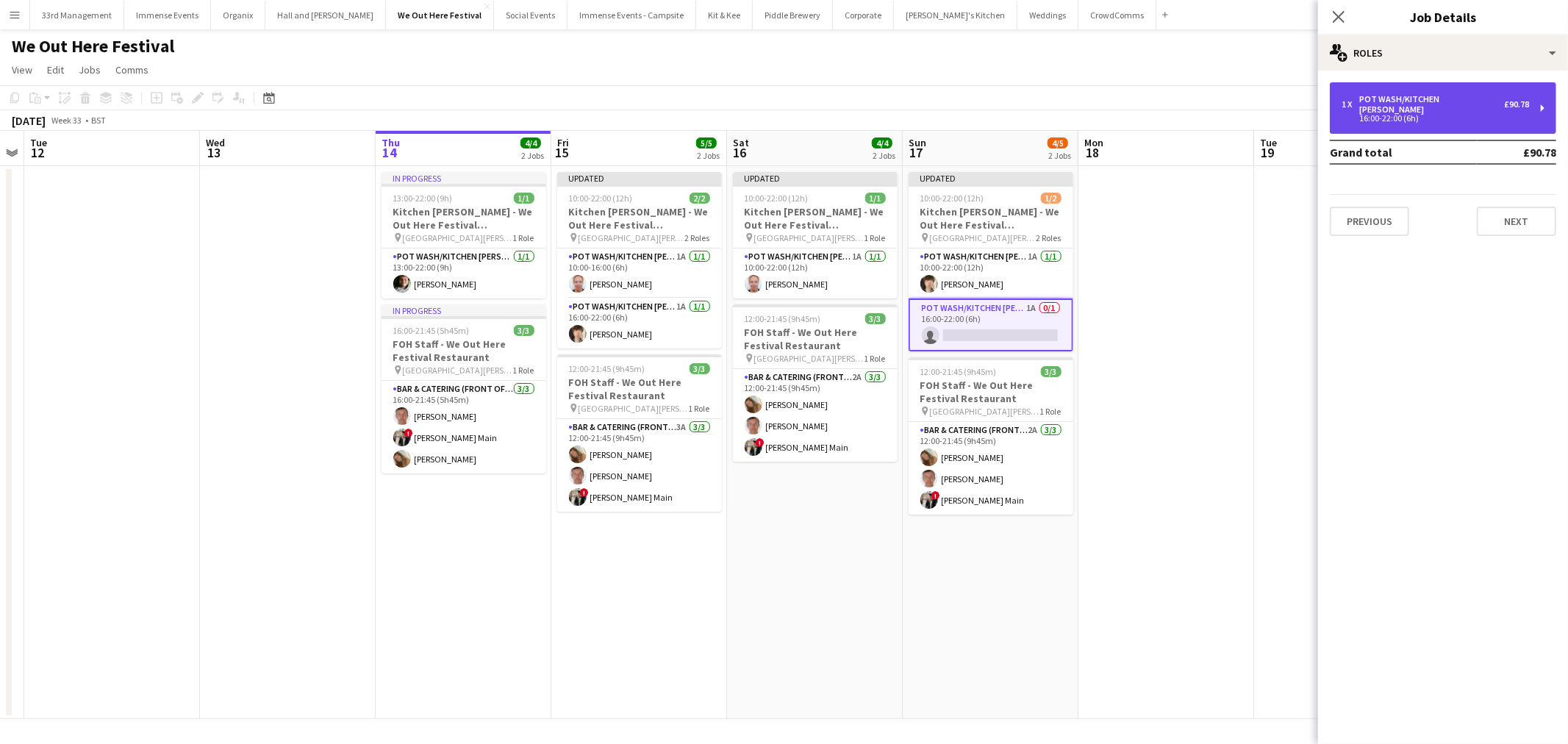
click at [1419, 92] on div "1 x Pot wash/Kitchen porter £90.78 16:00-22:00 (6h)" at bounding box center [1443, 107] width 227 height 51
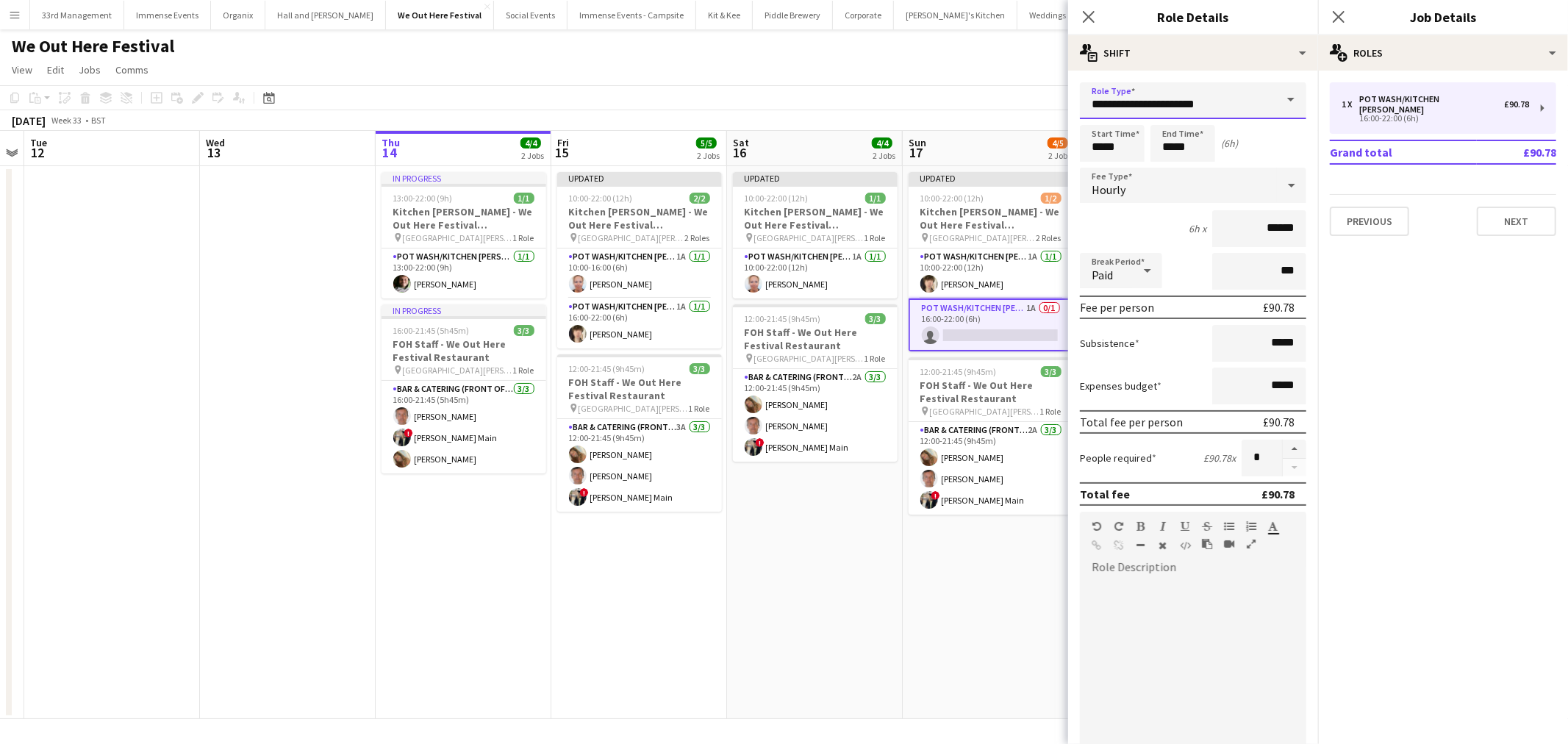
drag, startPoint x: 1188, startPoint y: 116, endPoint x: 1187, endPoint y: 104, distance: 12.0
click at [1187, 114] on input "**********" at bounding box center [1193, 100] width 227 height 37
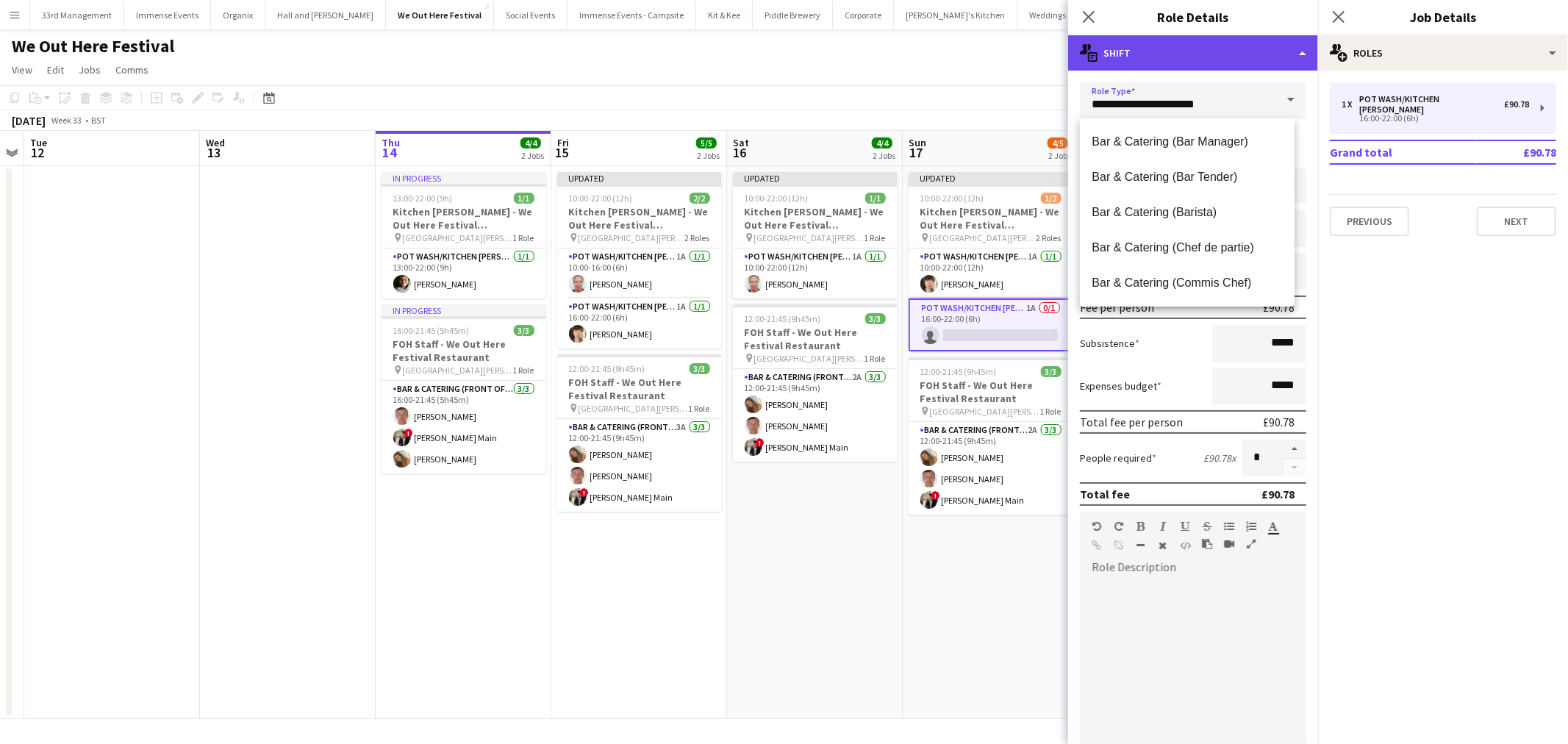
click at [1179, 61] on div "multiple-actions-text Shift" at bounding box center [1192, 52] width 250 height 35
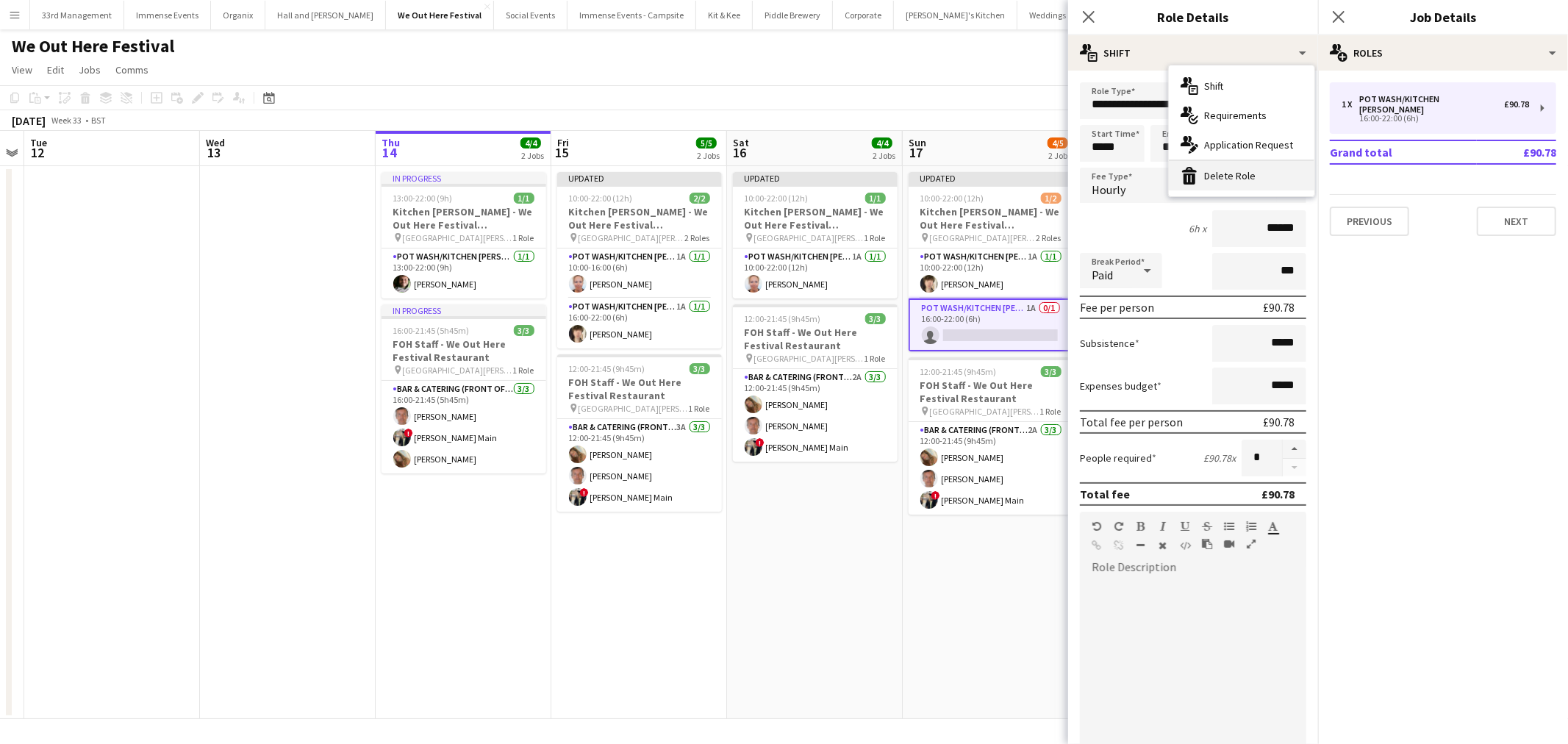
click at [1222, 177] on div "bin-2 Delete Role" at bounding box center [1241, 175] width 145 height 29
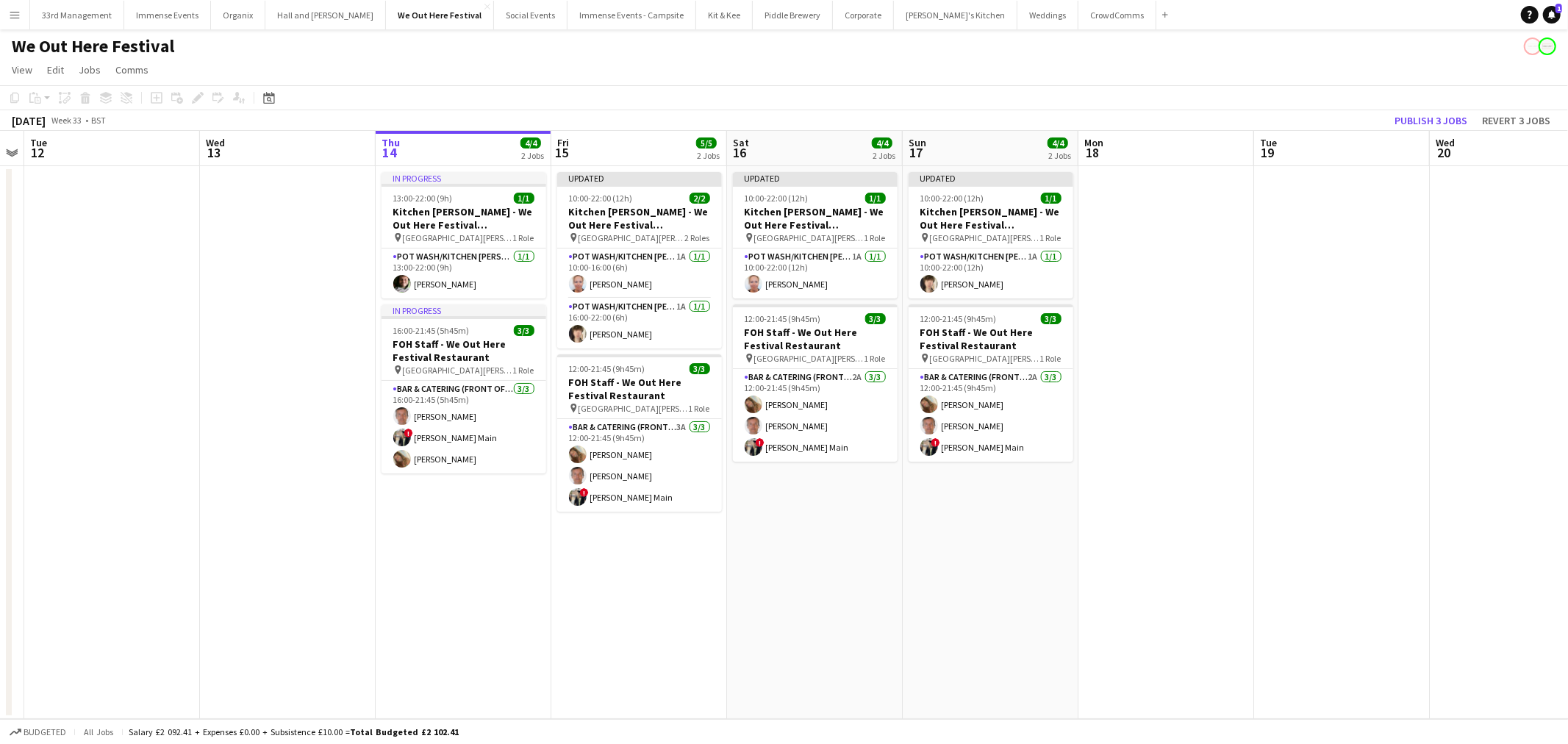
click at [914, 61] on app-page-menu "View Day view expanded Day view collapsed Month view Date picker Jump to today …" at bounding box center [784, 71] width 1568 height 28
click at [1426, 126] on button "Publish 3 jobs" at bounding box center [1430, 121] width 84 height 19
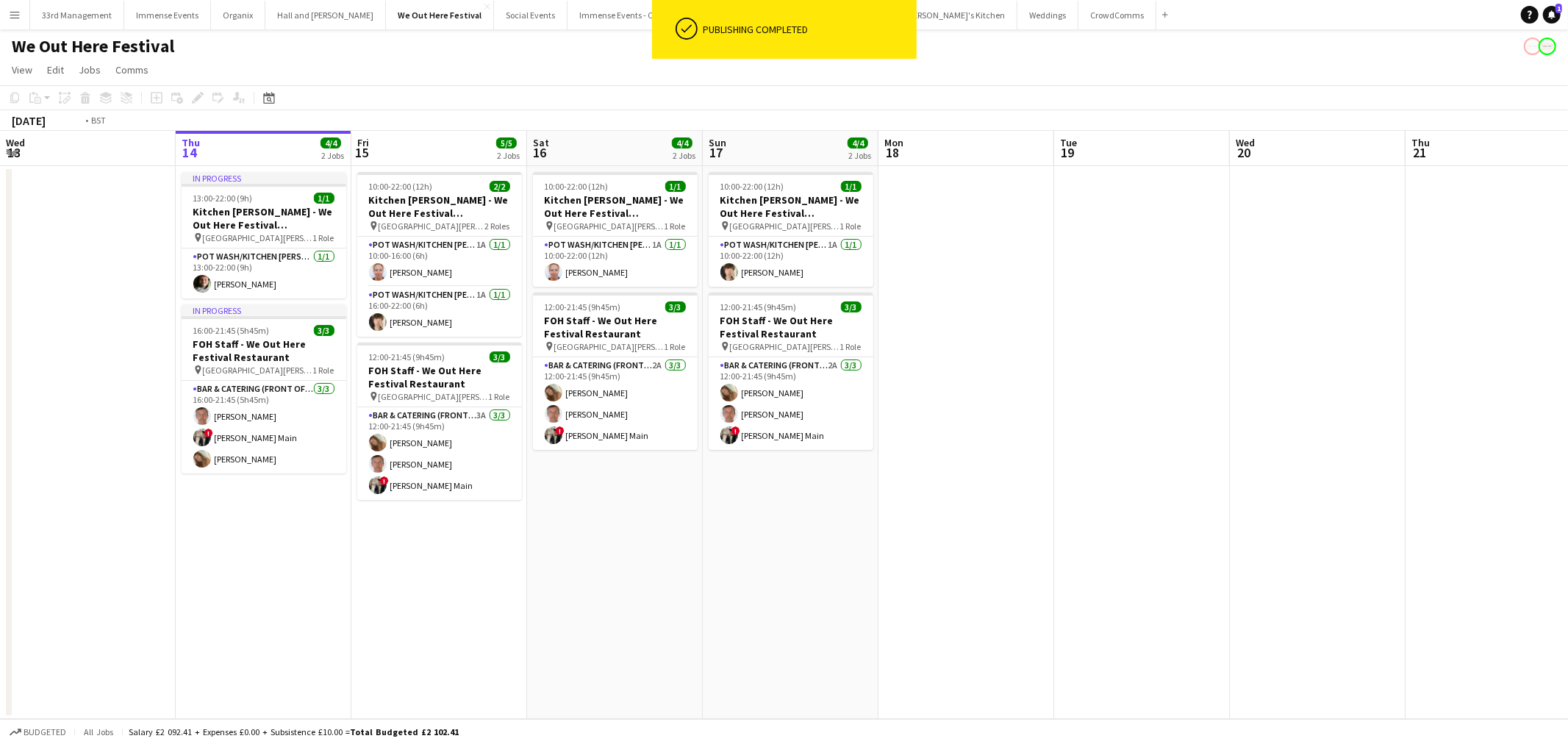
scroll to position [0, 411]
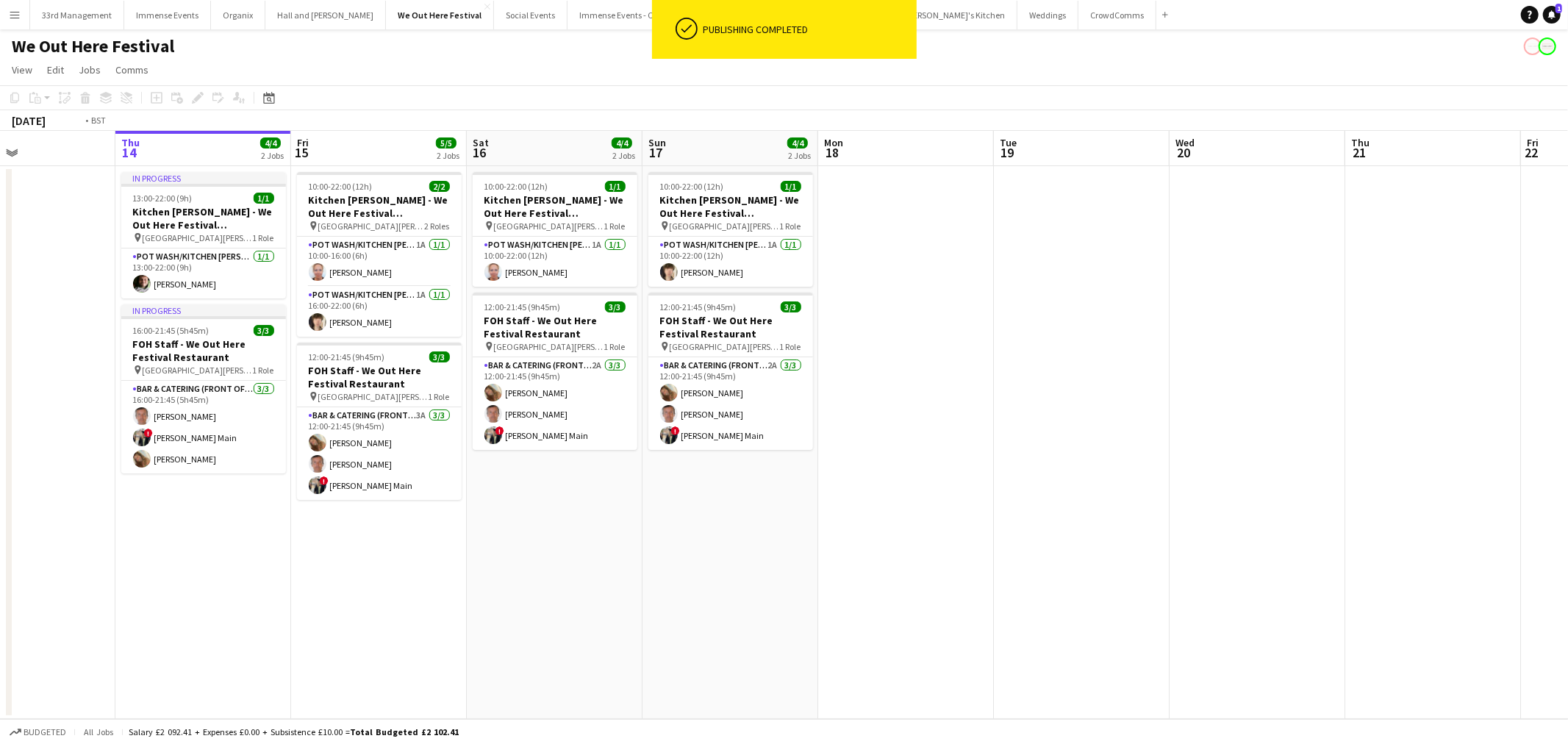
drag, startPoint x: 695, startPoint y: 611, endPoint x: 1130, endPoint y: 554, distance: 438.7
click at [1143, 564] on app-calendar-viewport "Mon 11 Tue 12 Wed 13 Thu 14 4/4 2 Jobs Fri 15 5/5 2 Jobs Sat 16 4/4 2 Jobs Sun …" at bounding box center [784, 425] width 1568 height 588
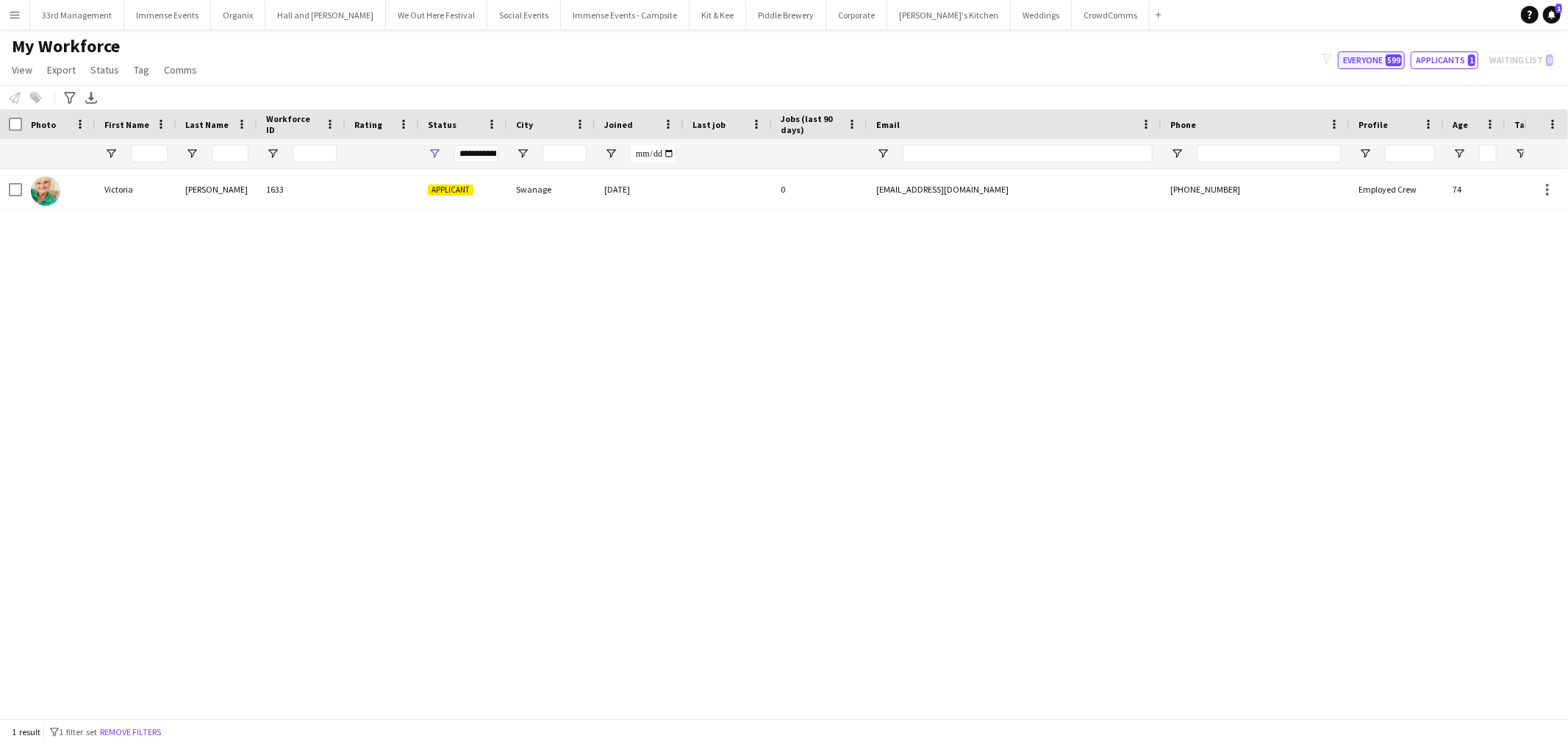
click at [1365, 54] on button "Everyone 599" at bounding box center [1371, 60] width 67 height 18
type input "**********"
